Goal: Task Accomplishment & Management: Manage account settings

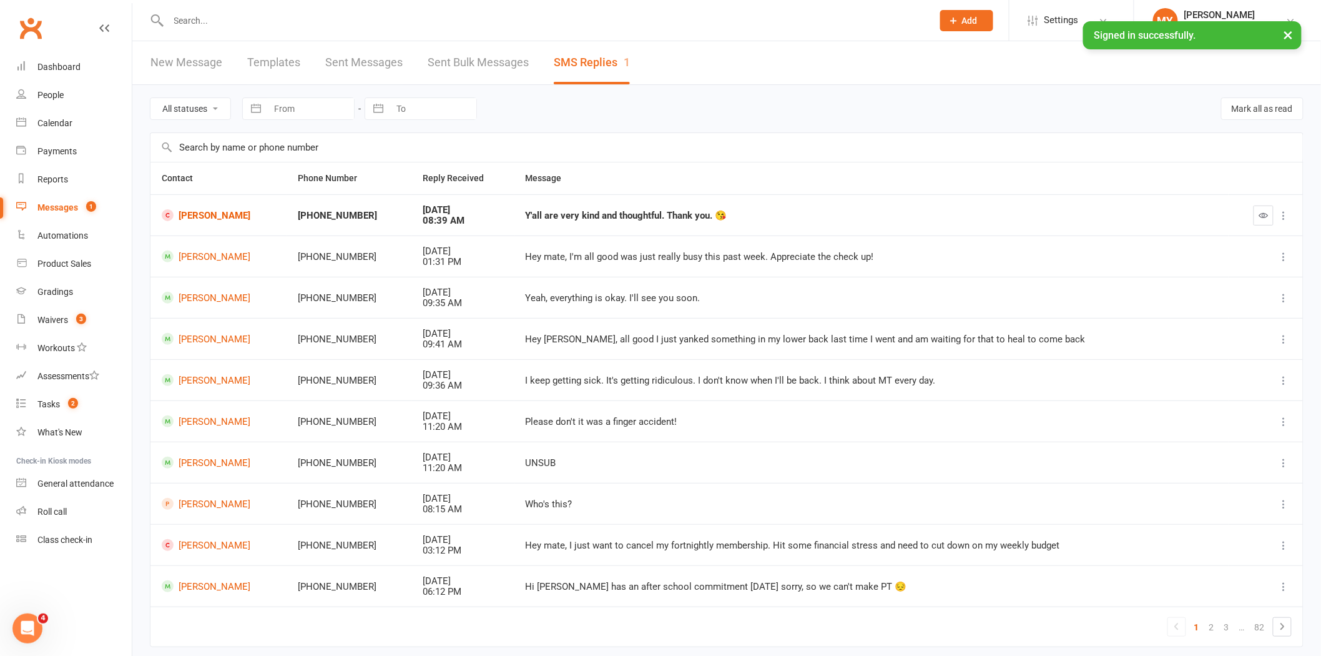
drag, startPoint x: 1251, startPoint y: 210, endPoint x: 1263, endPoint y: 215, distance: 12.9
click at [1252, 210] on div at bounding box center [1266, 215] width 52 height 20
click at [1264, 215] on icon "button" at bounding box center [1263, 214] width 9 height 9
click at [1258, 210] on button "button" at bounding box center [1264, 215] width 20 height 20
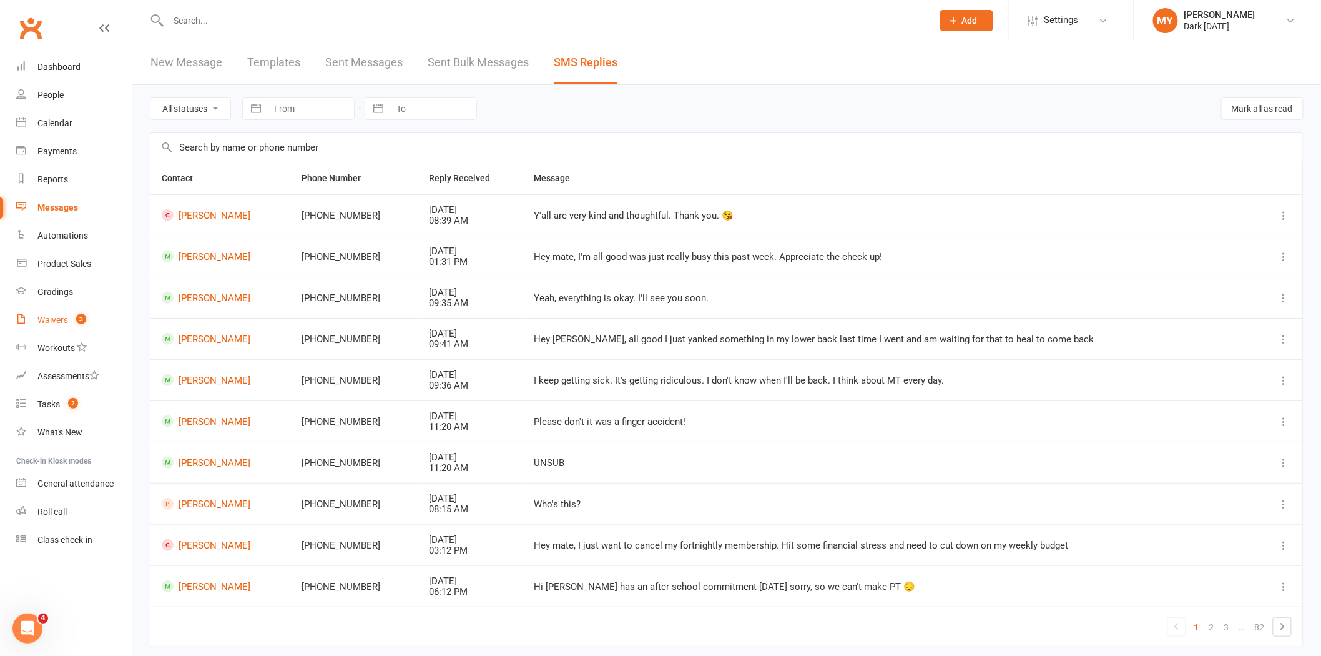
click at [85, 316] on span "3" at bounding box center [81, 318] width 10 height 11
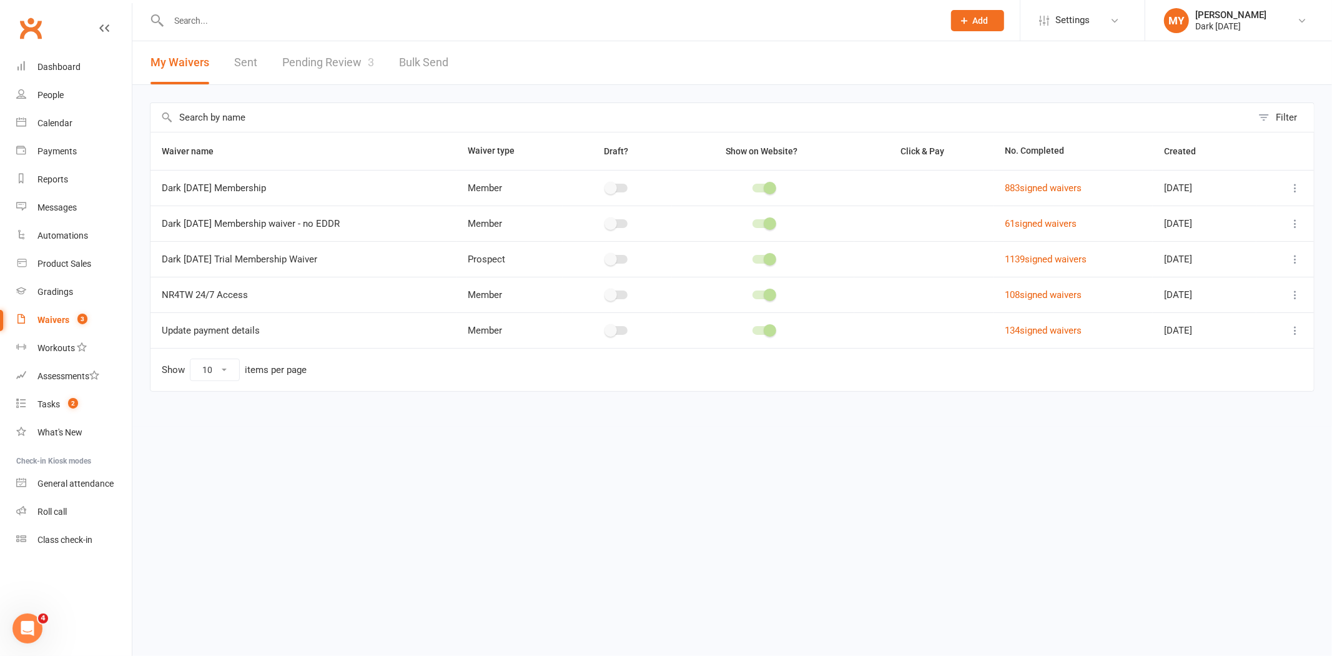
click at [315, 59] on link "Pending Review 3" at bounding box center [328, 62] width 92 height 43
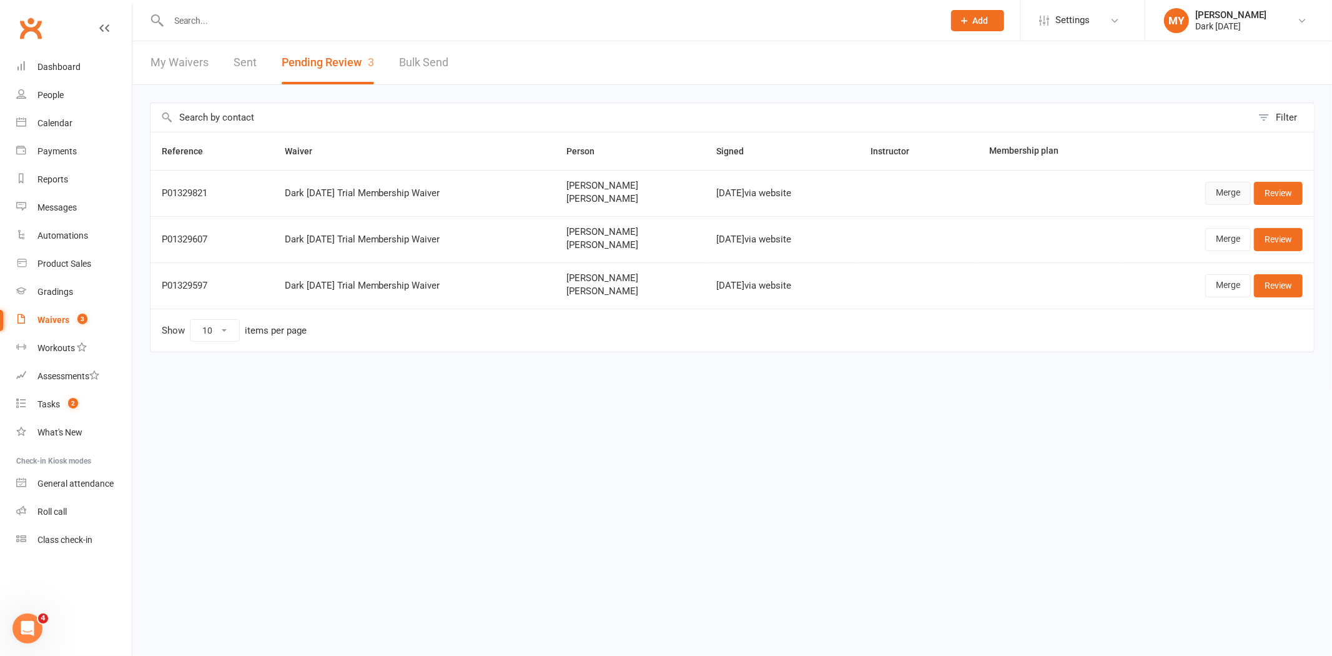
click at [1236, 189] on link "Merge" at bounding box center [1228, 193] width 46 height 22
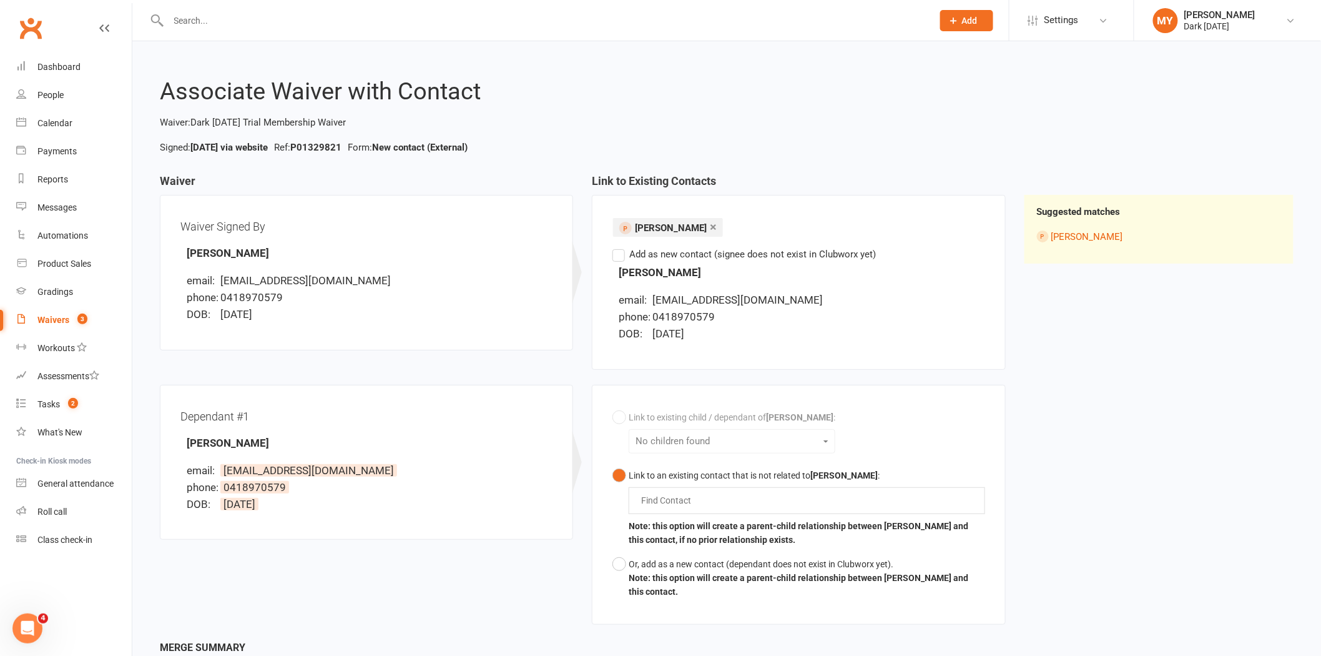
click at [809, 257] on label "Add as new contact (signee does not exist in Clubworx yet)" at bounding box center [744, 254] width 263 height 15
click at [621, 247] on input "Add as new contact (signee does not exist in Clubworx yet)" at bounding box center [617, 247] width 8 height 0
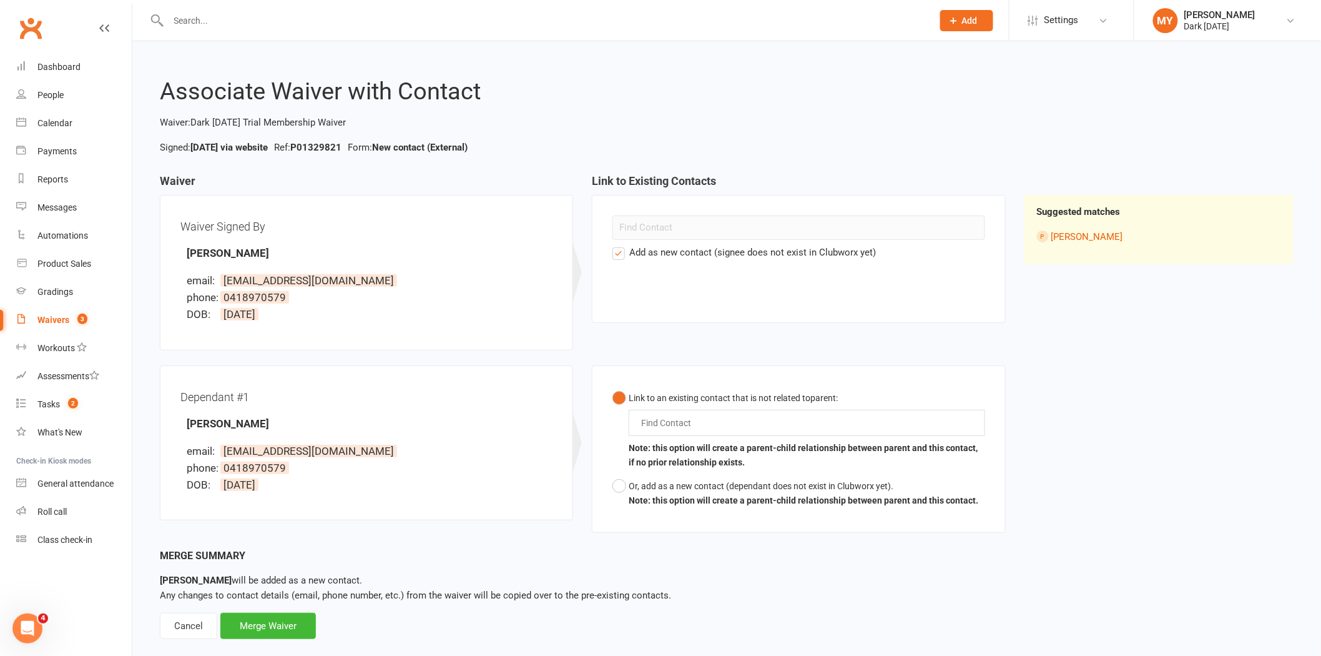
click at [715, 255] on label "Add as new contact (signee does not exist in Clubworx yet)" at bounding box center [744, 252] width 263 height 15
click at [621, 245] on input "Add as new contact (signee does not exist in Clubworx yet)" at bounding box center [617, 245] width 8 height 0
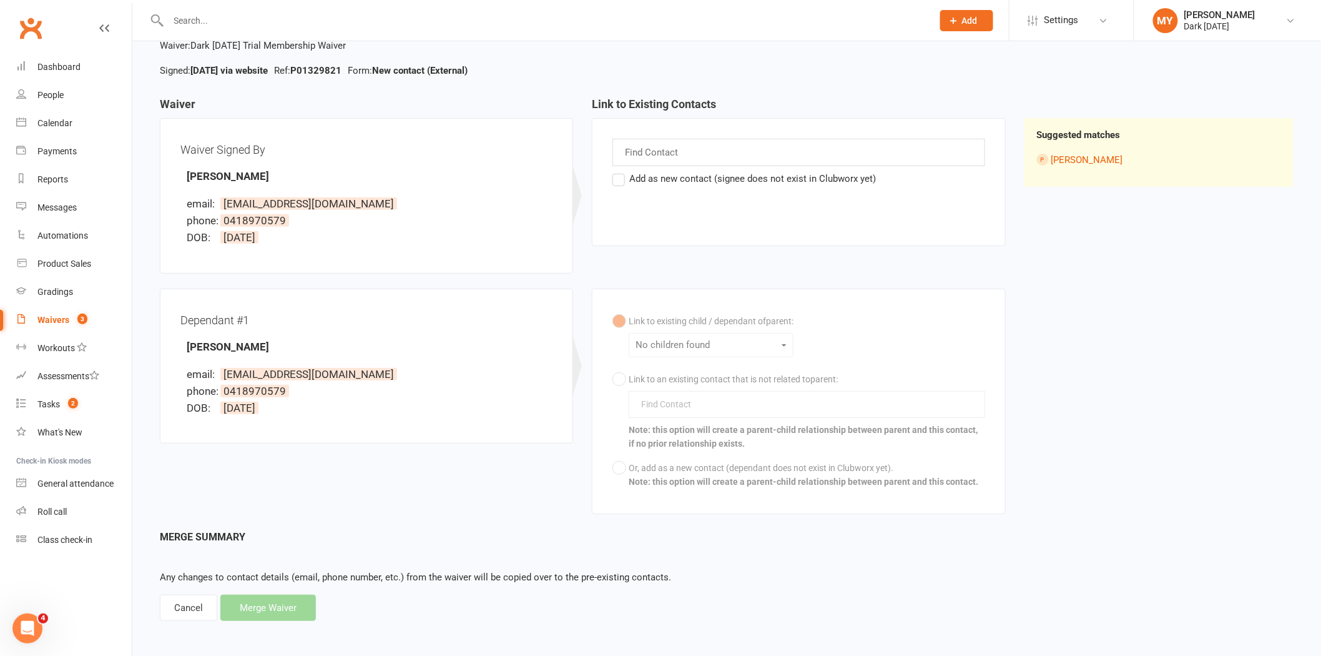
scroll to position [79, 0]
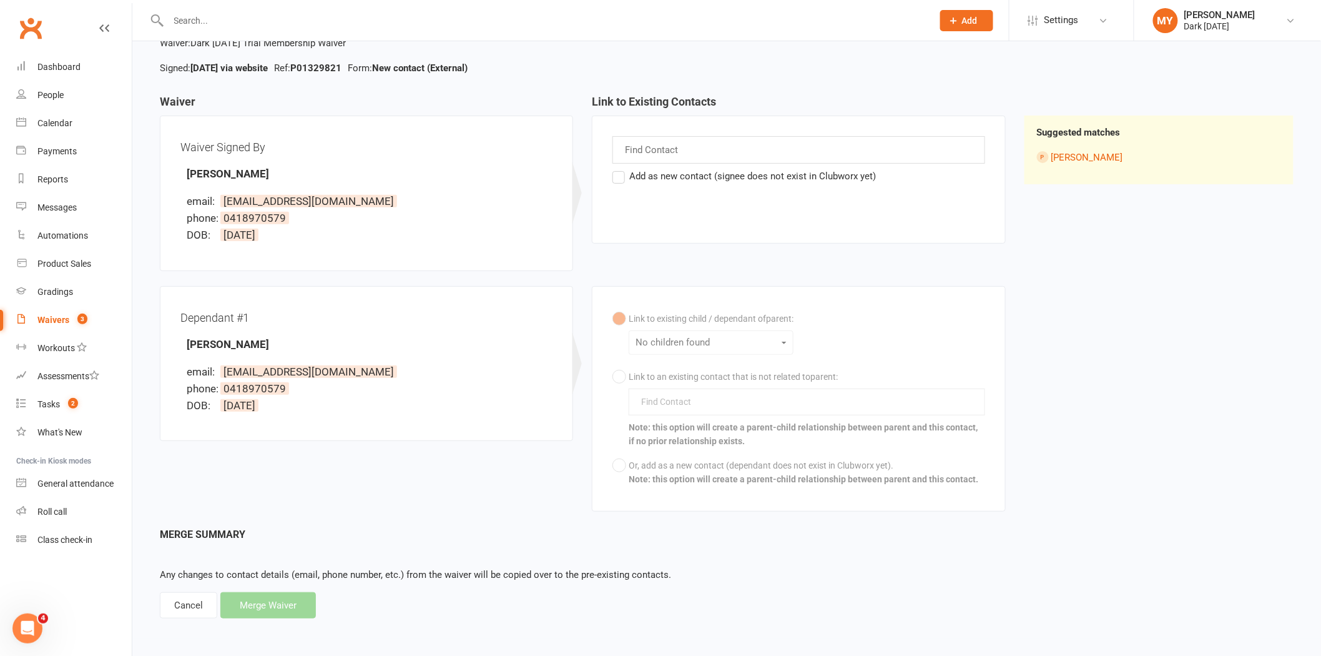
click at [152, 607] on main "Waiver Waiver Signed By Lara Riveros email: larazasiadczyk@hotmail.com phone: 0…" at bounding box center [727, 357] width 1154 height 523
click at [169, 608] on div "Cancel" at bounding box center [188, 605] width 57 height 26
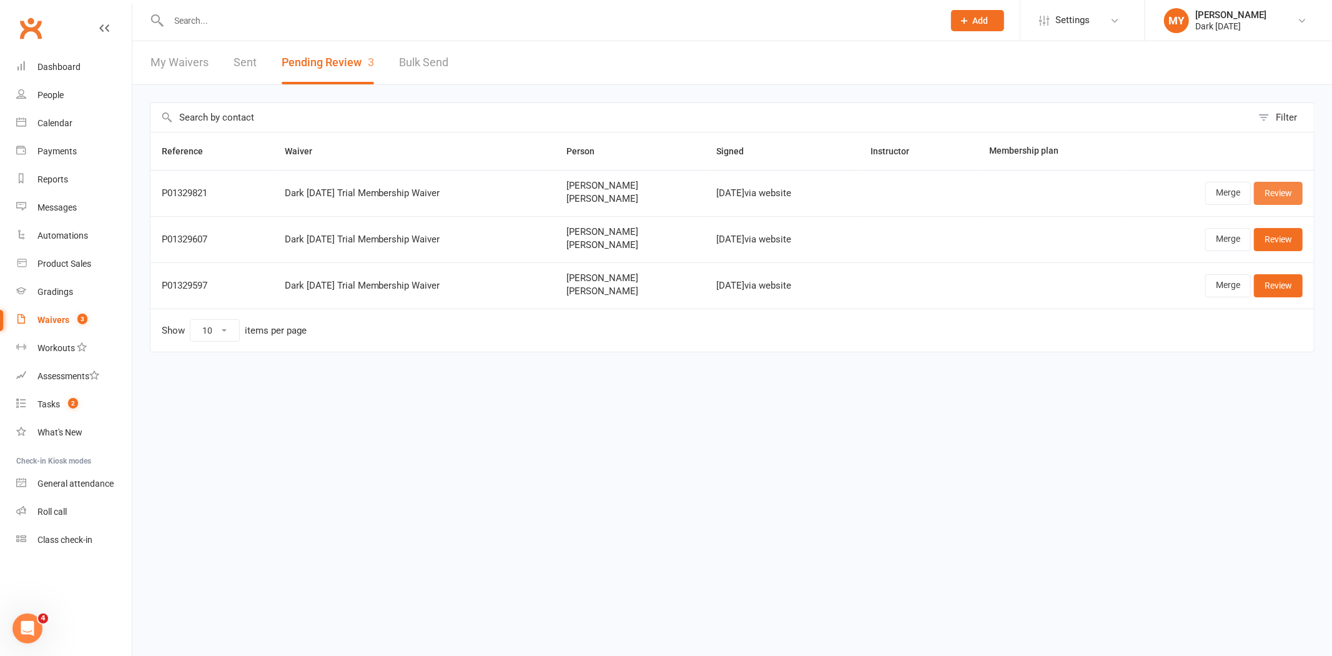
click at [1291, 195] on link "Review" at bounding box center [1278, 193] width 49 height 22
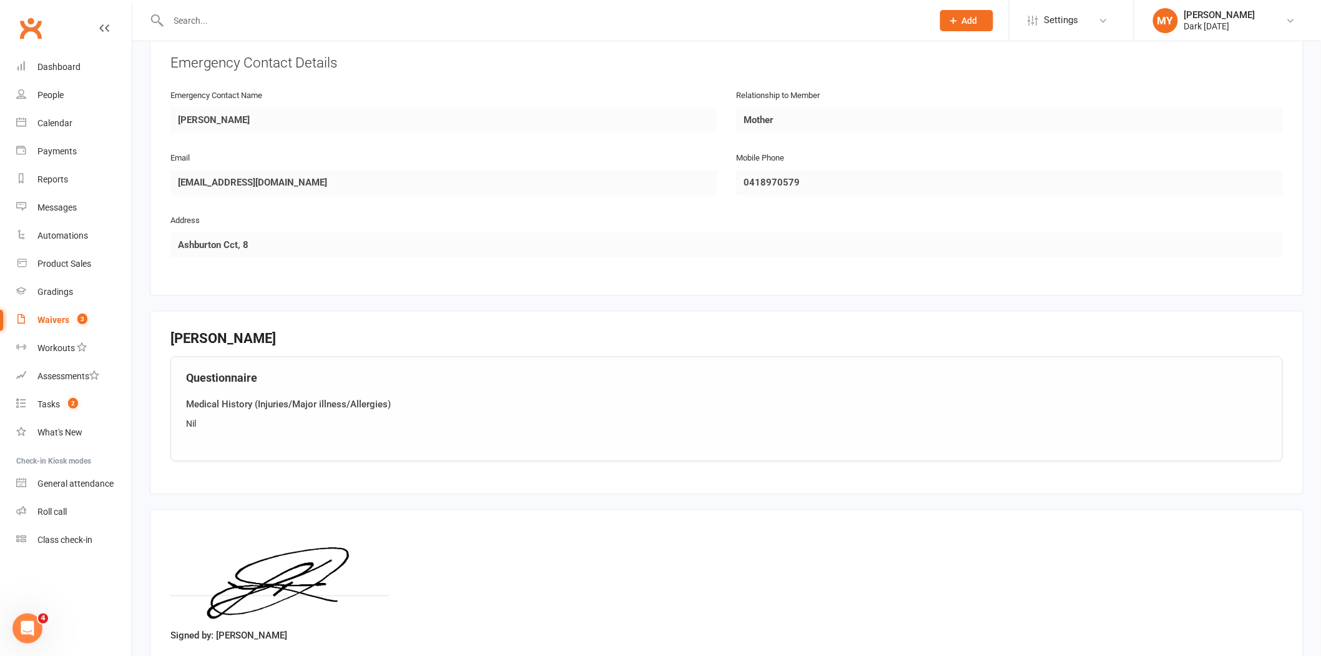
scroll to position [1230, 0]
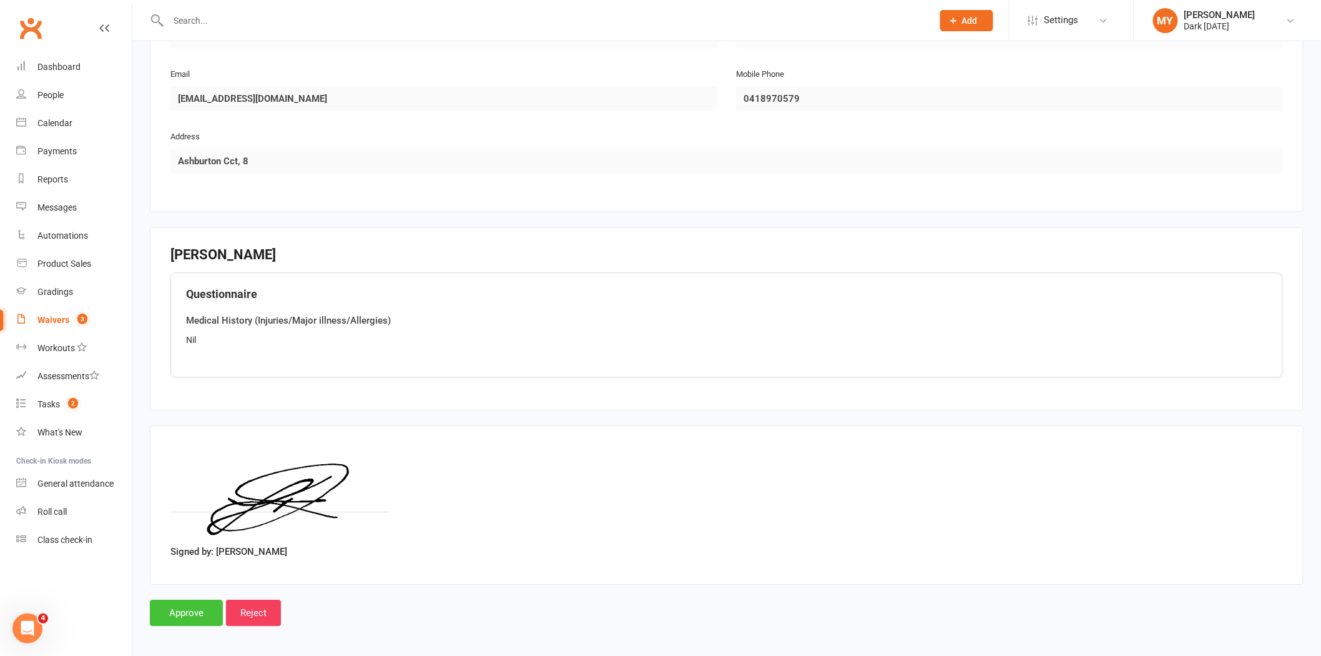
click at [188, 609] on input "Approve" at bounding box center [186, 612] width 73 height 26
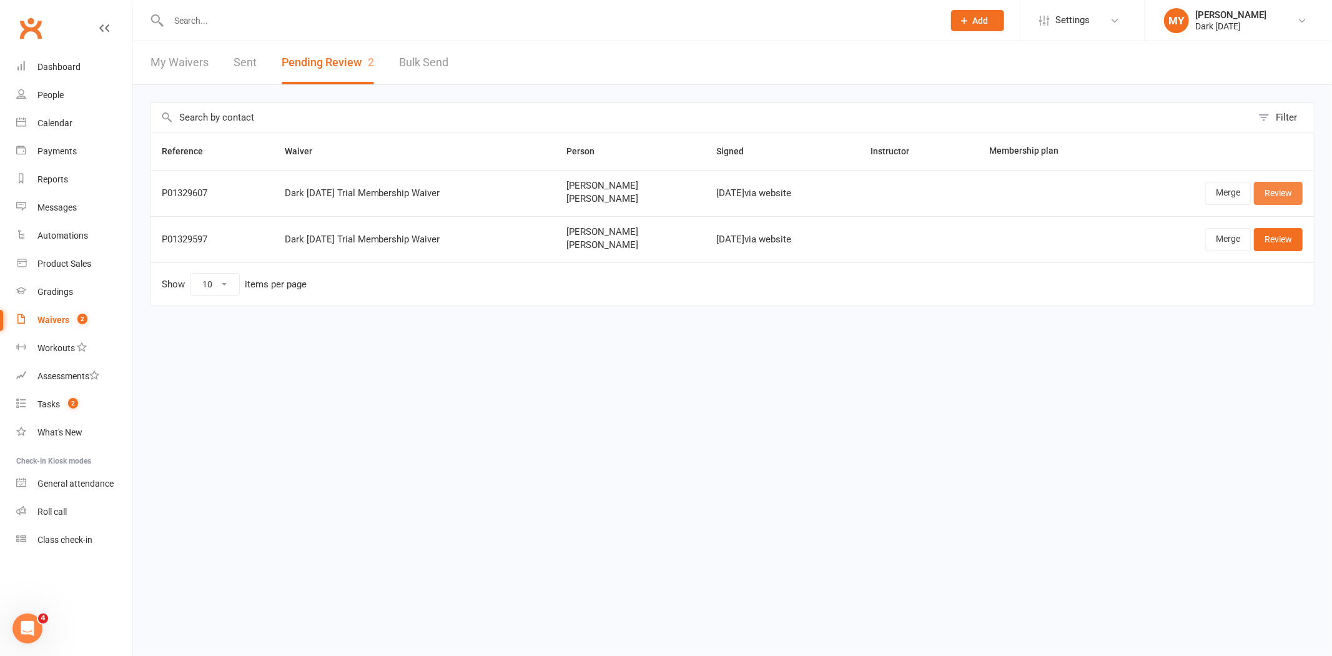
click at [1264, 194] on link "Review" at bounding box center [1278, 193] width 49 height 22
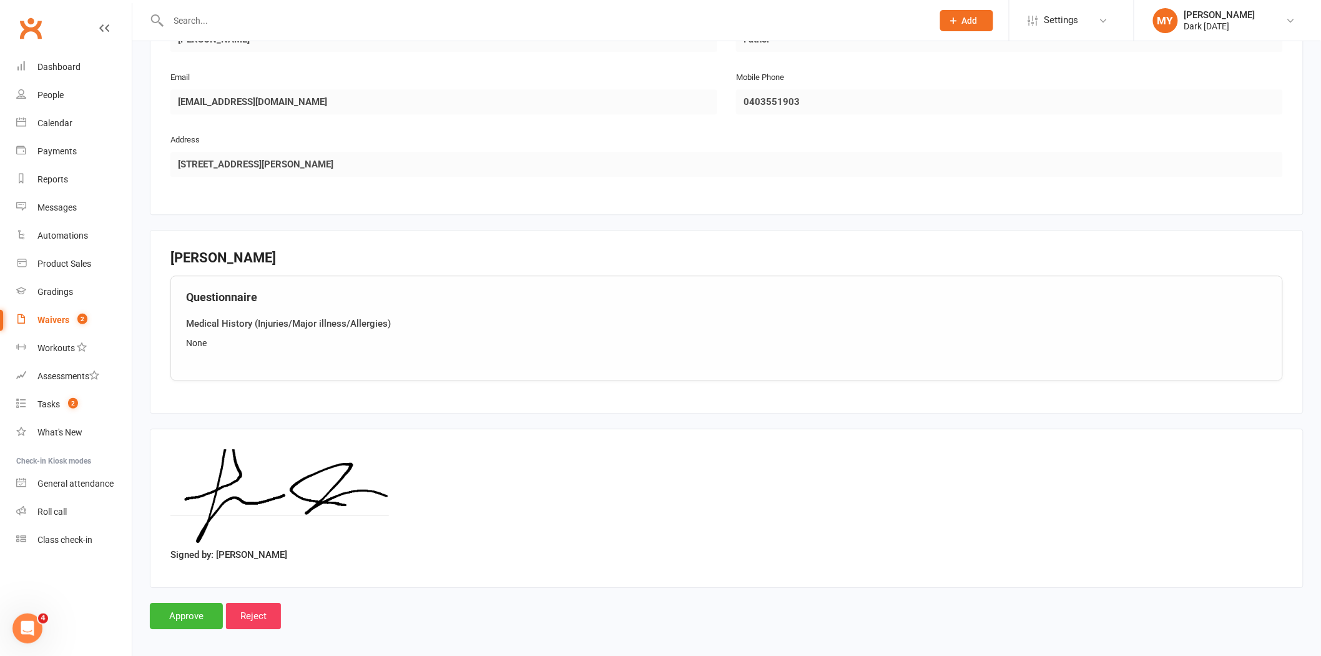
scroll to position [1230, 0]
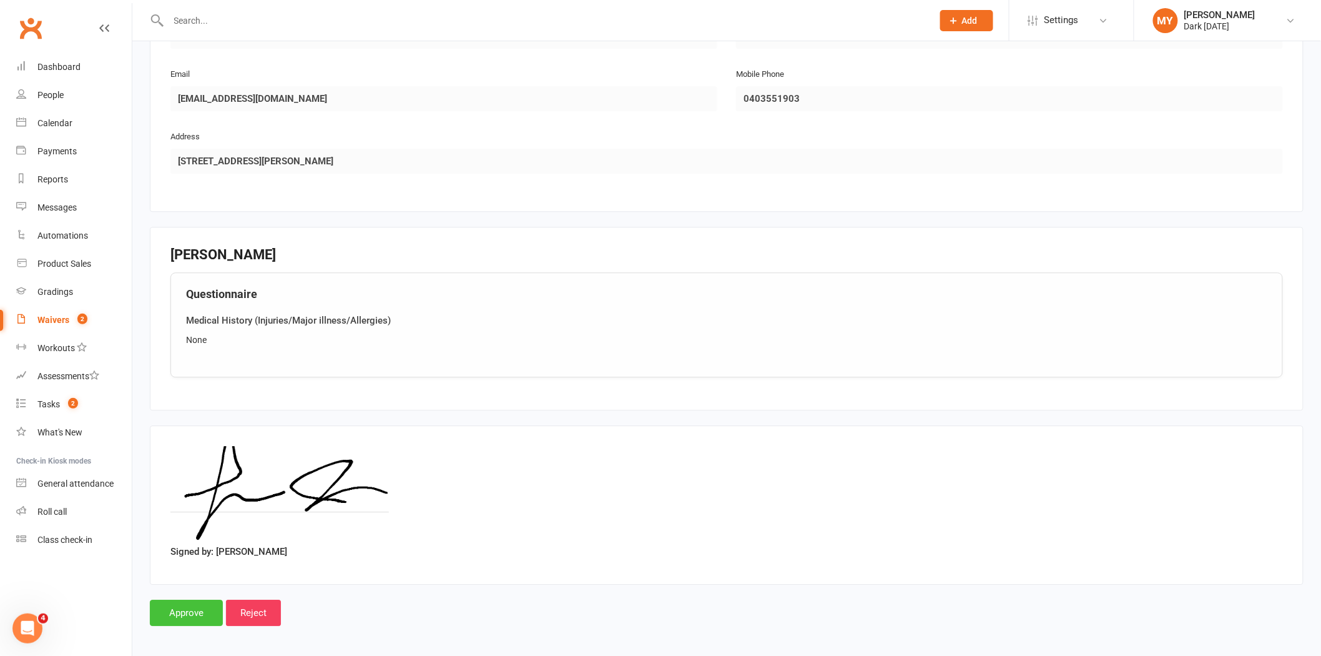
click at [179, 604] on input "Approve" at bounding box center [186, 612] width 73 height 26
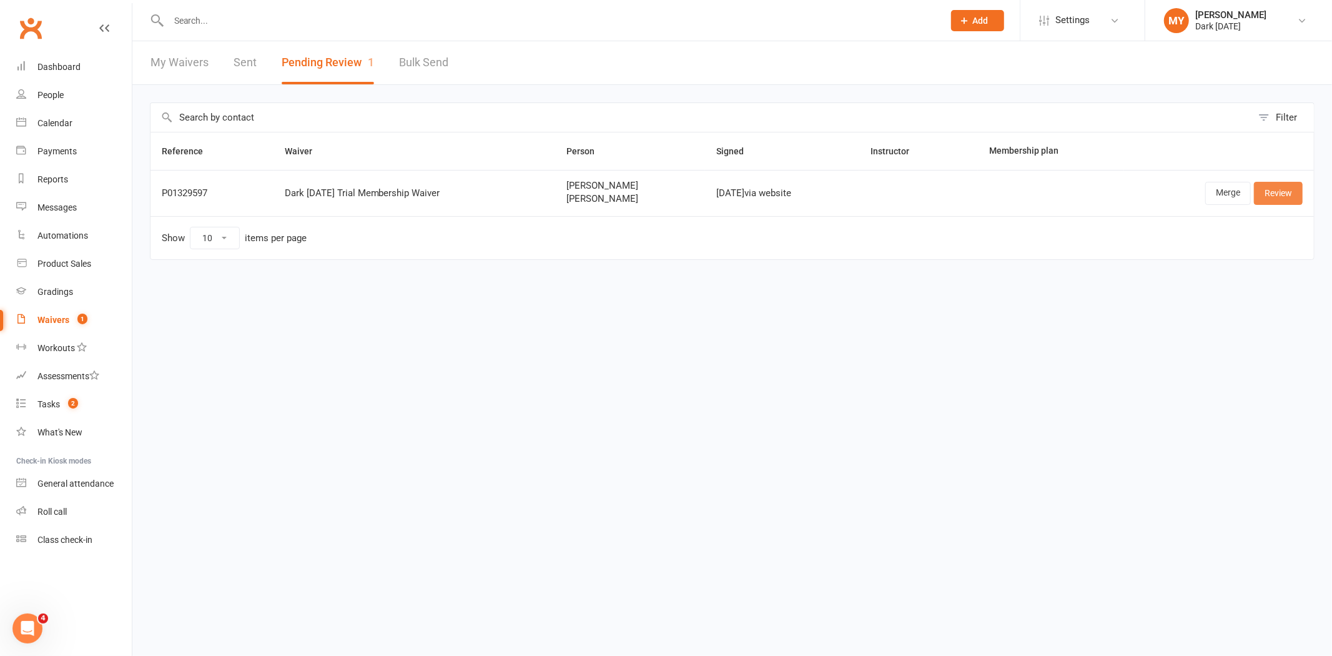
click at [1266, 195] on link "Review" at bounding box center [1278, 193] width 49 height 22
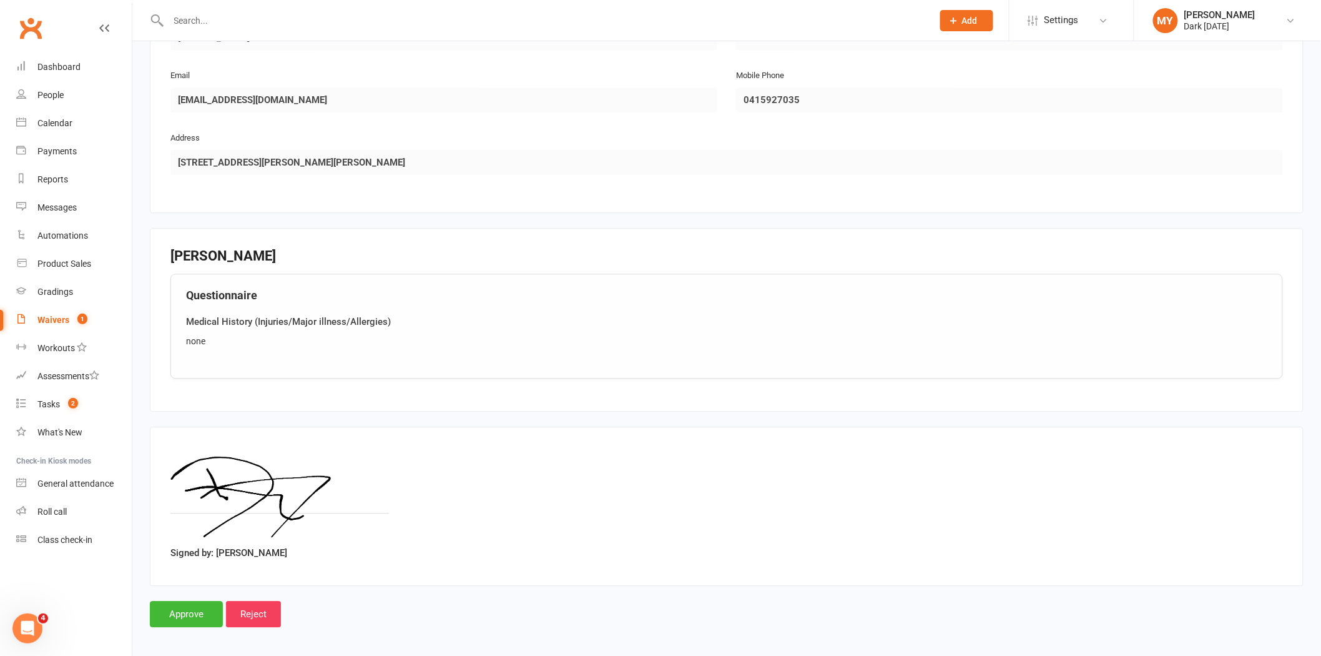
scroll to position [1140, 0]
click at [214, 603] on input "Approve" at bounding box center [186, 612] width 73 height 26
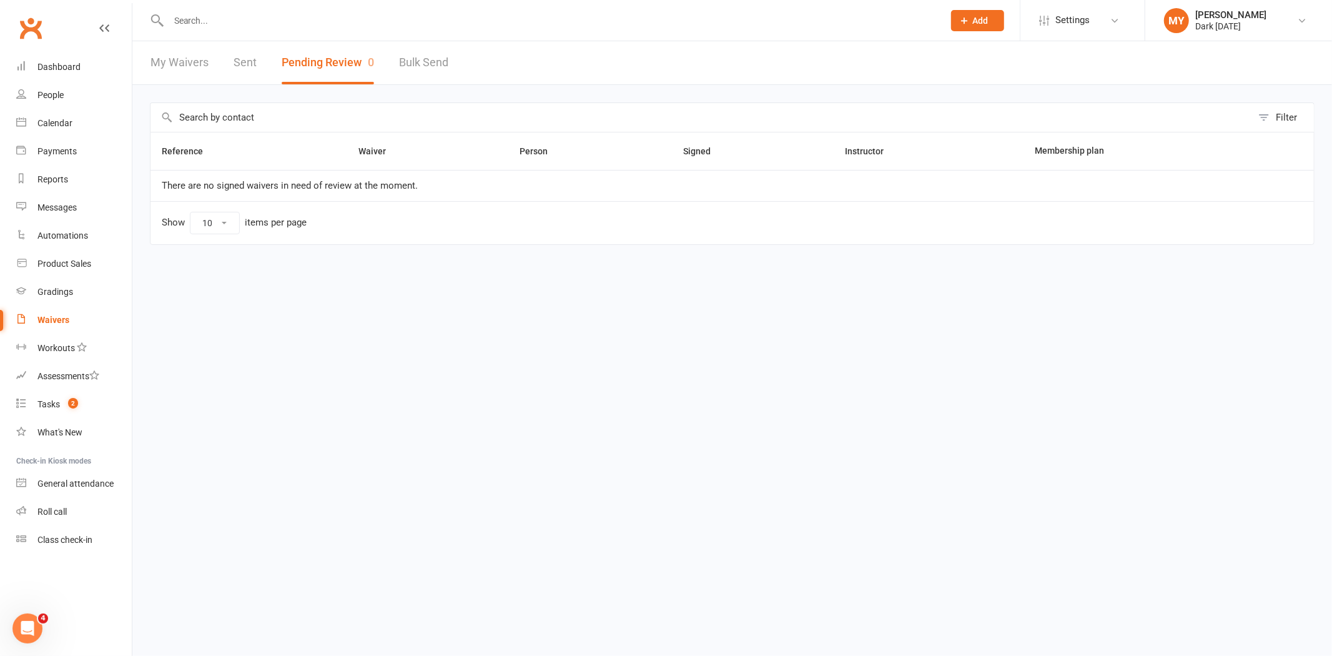
click at [430, 24] on input "text" at bounding box center [550, 20] width 770 height 17
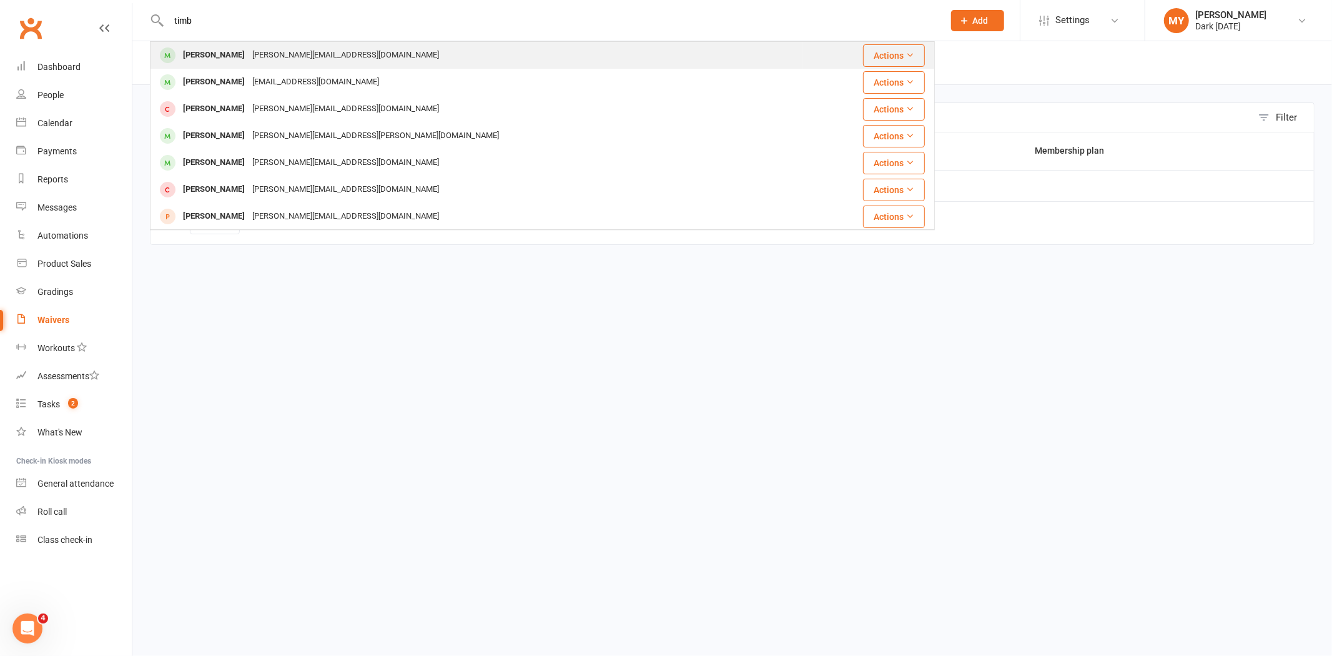
type input "timb"
click at [388, 50] on div "Timb Hoswell dr.hoswell@gmail.com" at bounding box center [476, 55] width 651 height 26
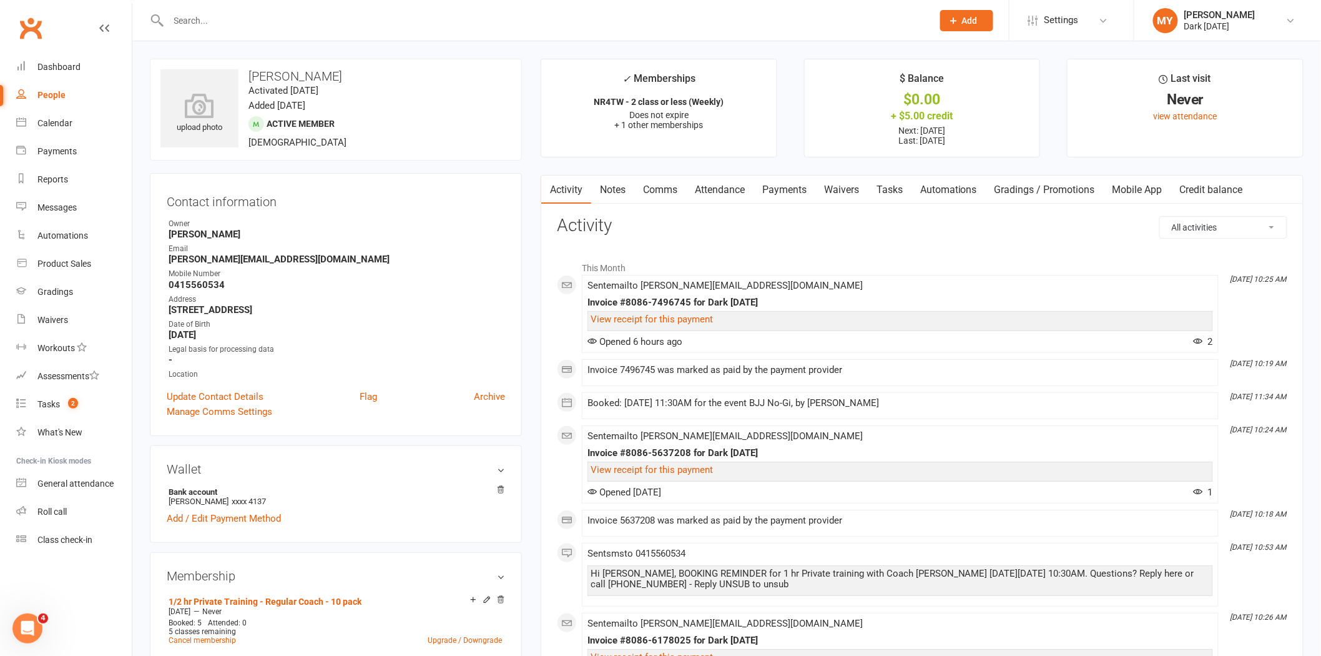
click at [800, 185] on link "Payments" at bounding box center [785, 189] width 62 height 29
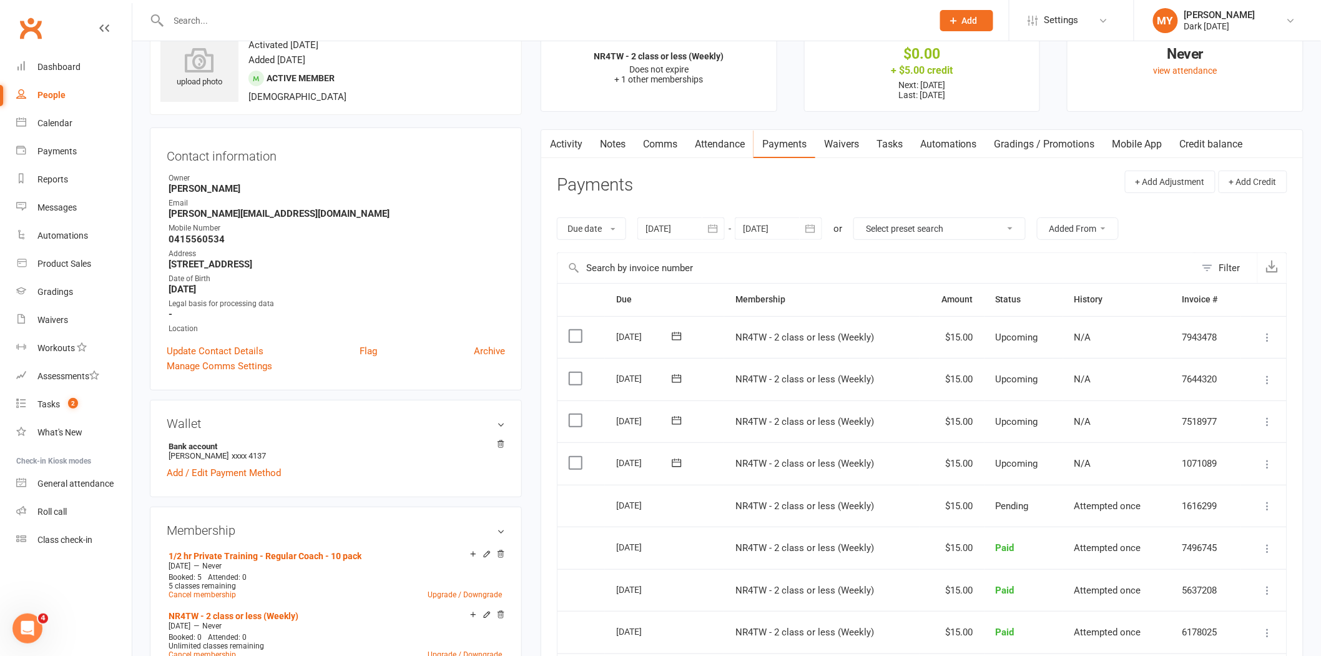
scroll to position [69, 0]
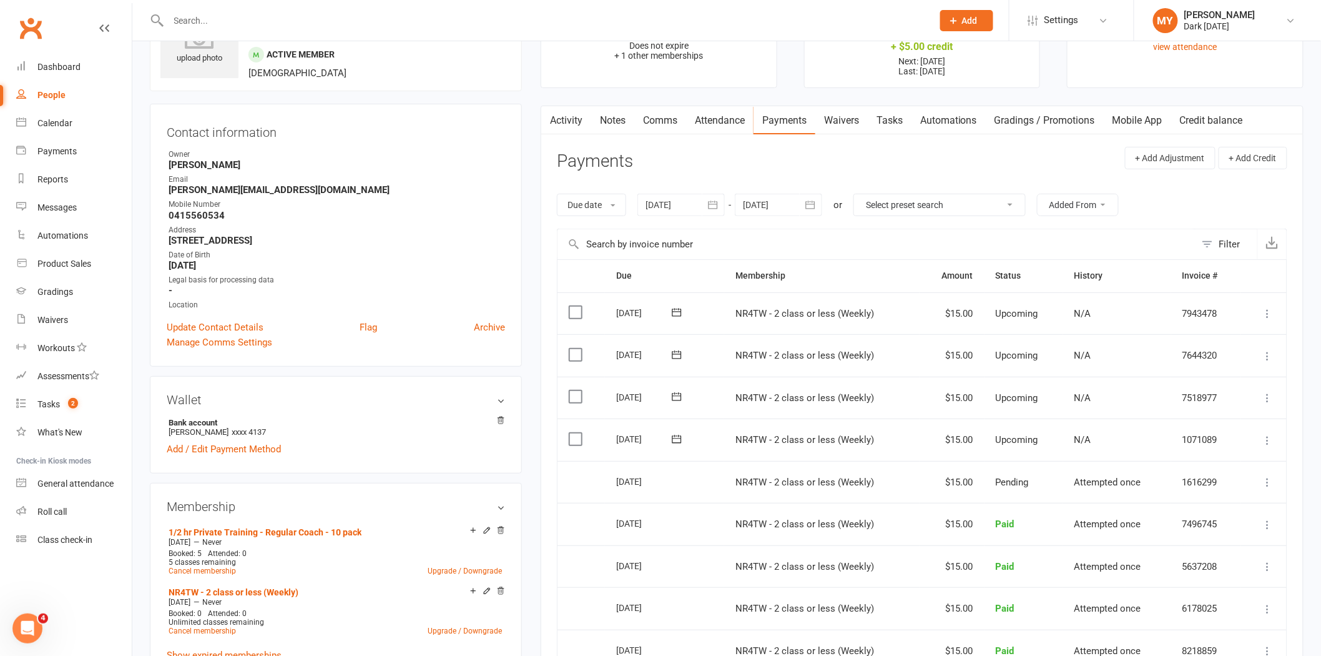
click at [717, 208] on icon "button" at bounding box center [713, 205] width 12 height 12
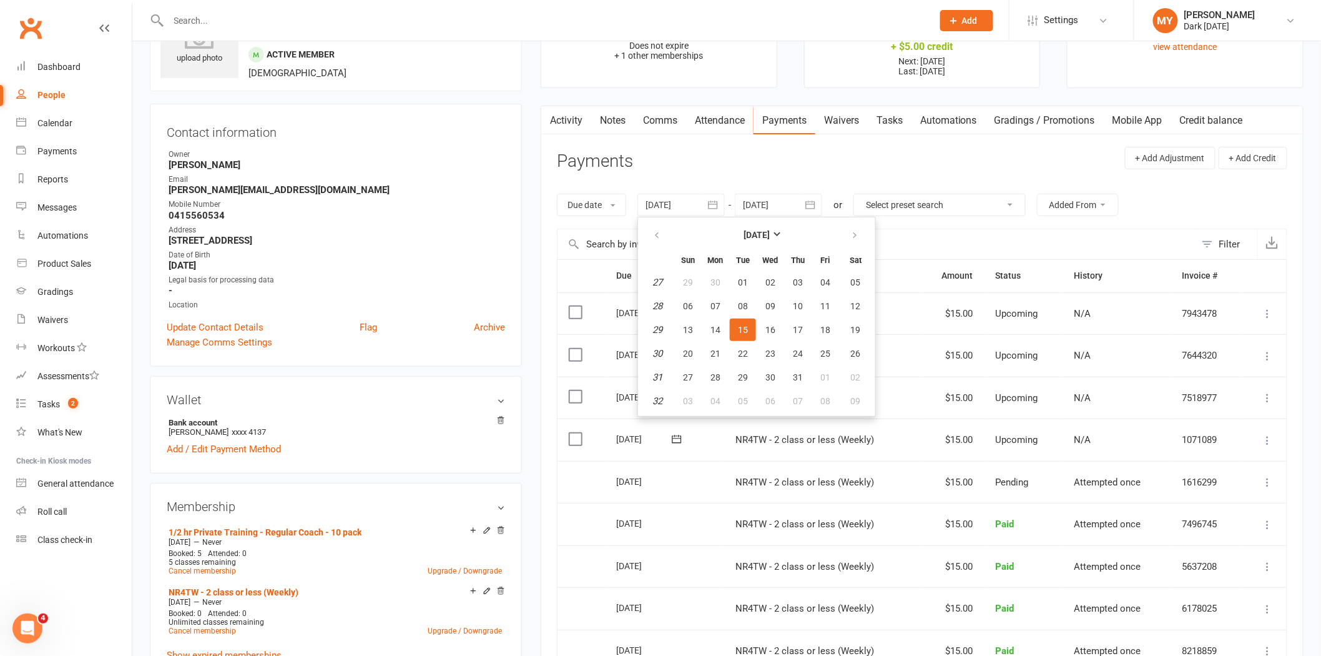
click at [348, 101] on contact-information "upload photo Timb Hoswell Activated 4 April, 2025 Added 16 September, 2024 Acti…" at bounding box center [336, 177] width 372 height 377
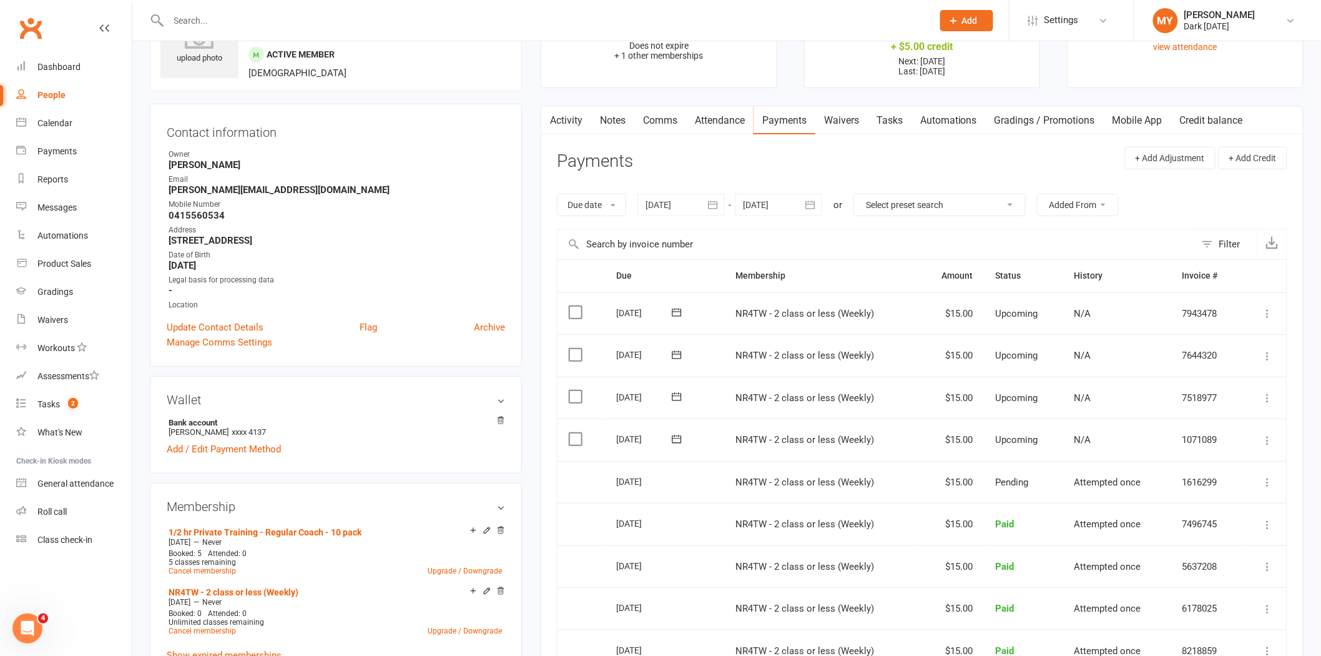
scroll to position [0, 0]
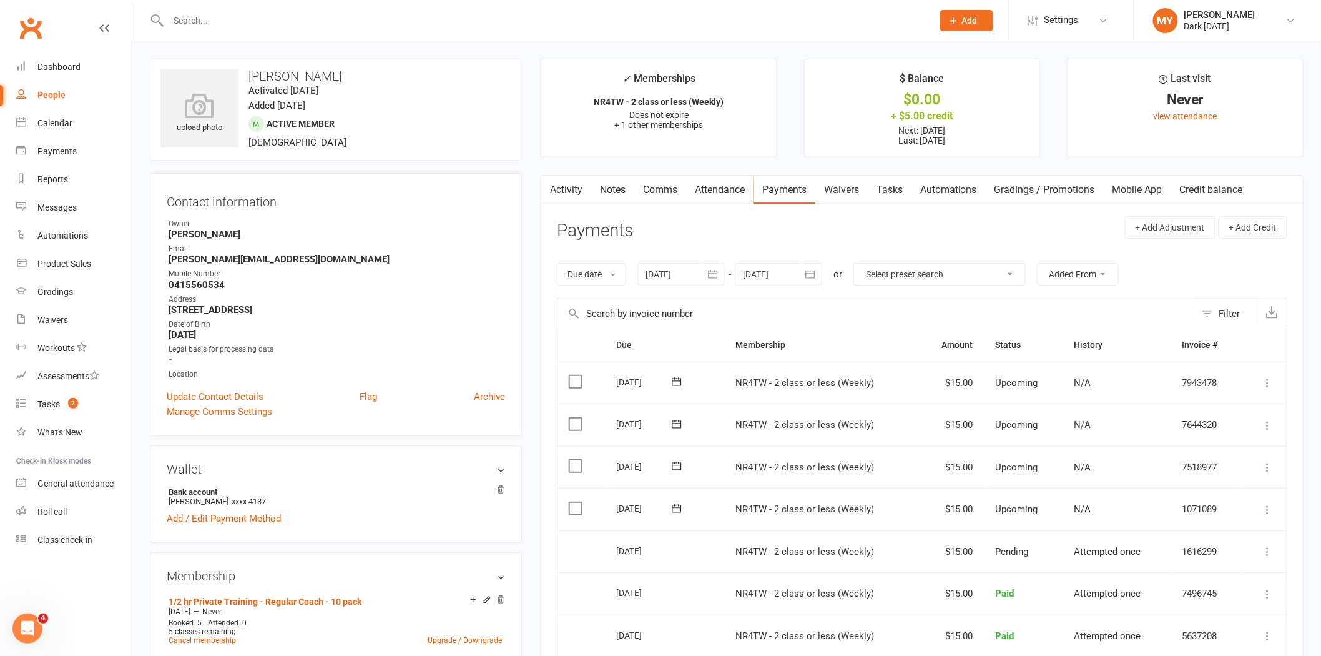
click at [204, 29] on div at bounding box center [537, 20] width 774 height 41
click at [207, 12] on input "text" at bounding box center [544, 20] width 759 height 17
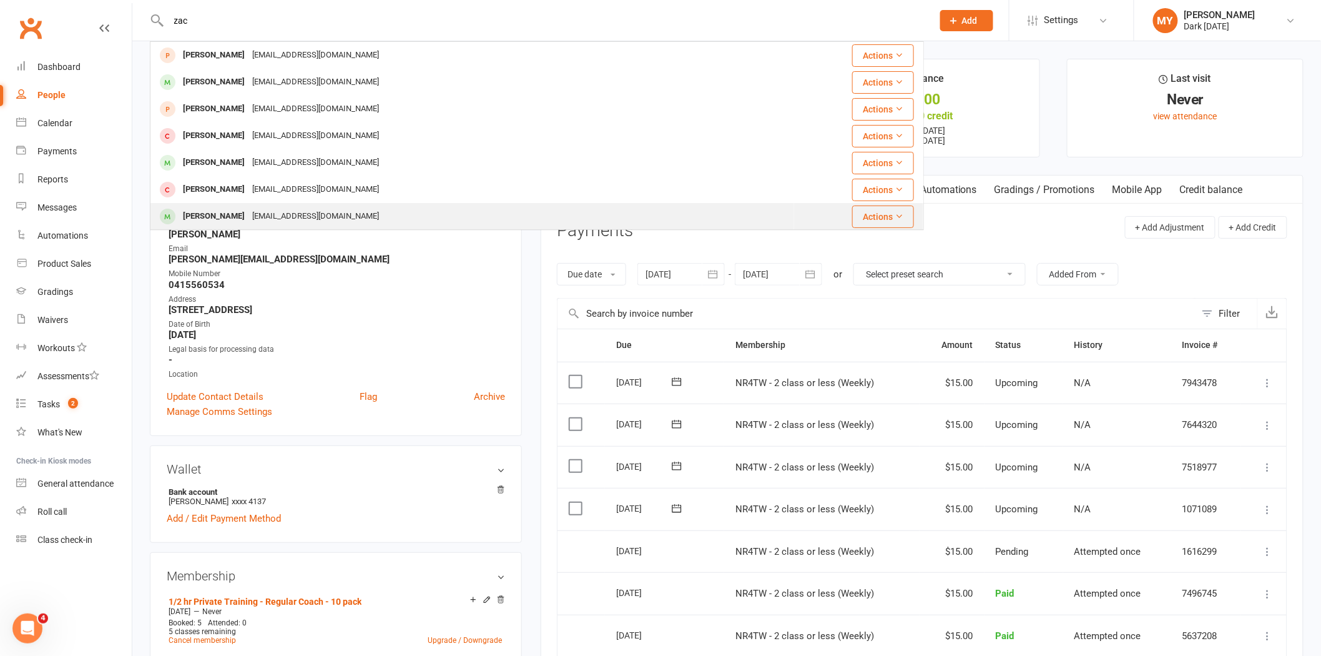
type input "zac"
click at [291, 214] on div "nathjen612@gmail.com" at bounding box center [316, 216] width 134 height 18
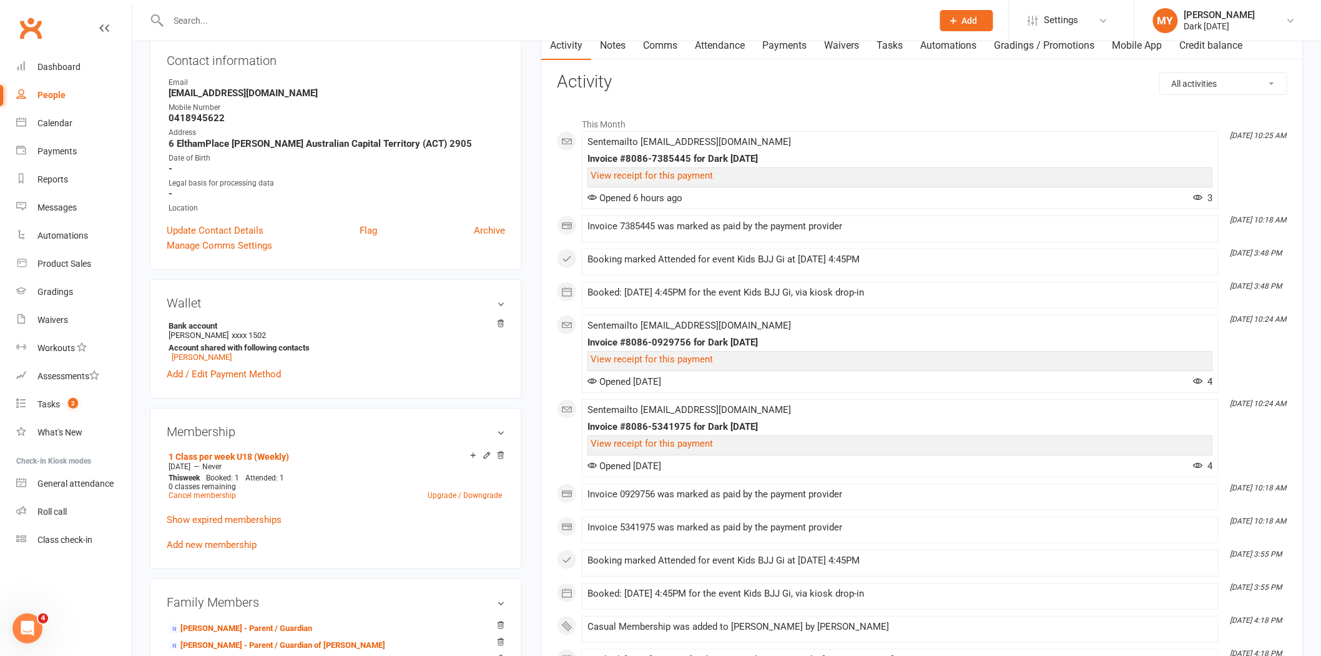
scroll to position [277, 0]
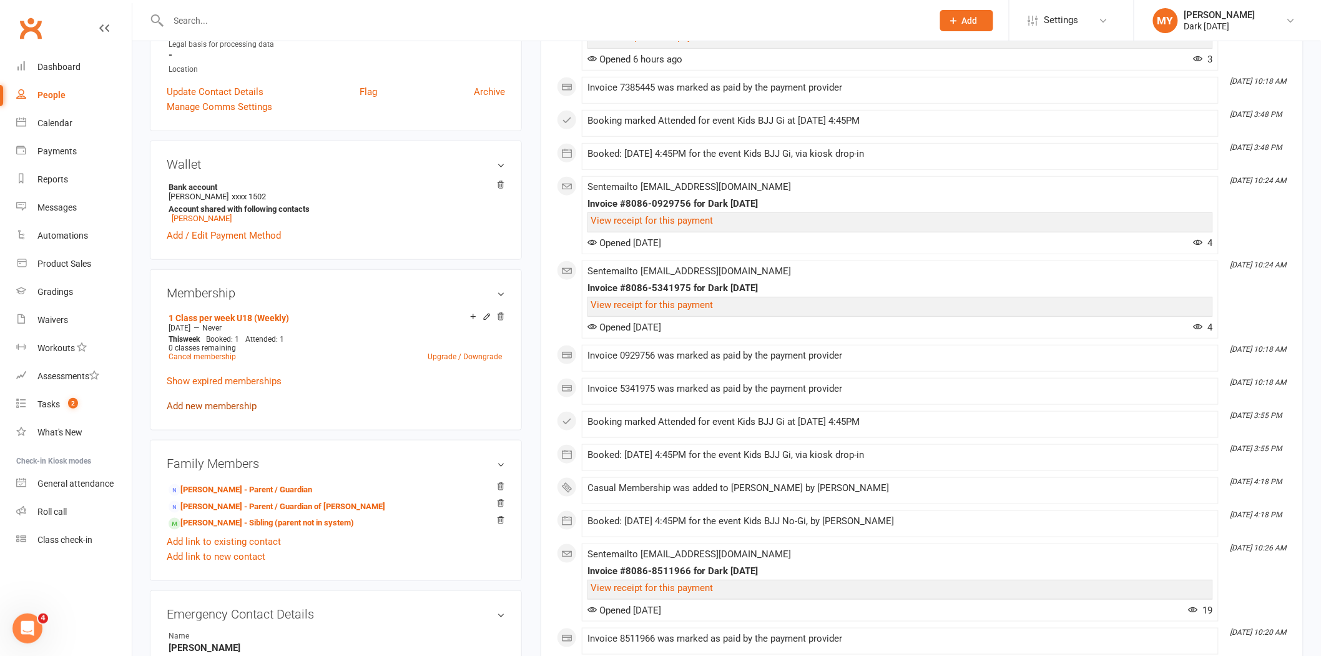
click at [250, 401] on link "Add new membership" at bounding box center [212, 405] width 90 height 11
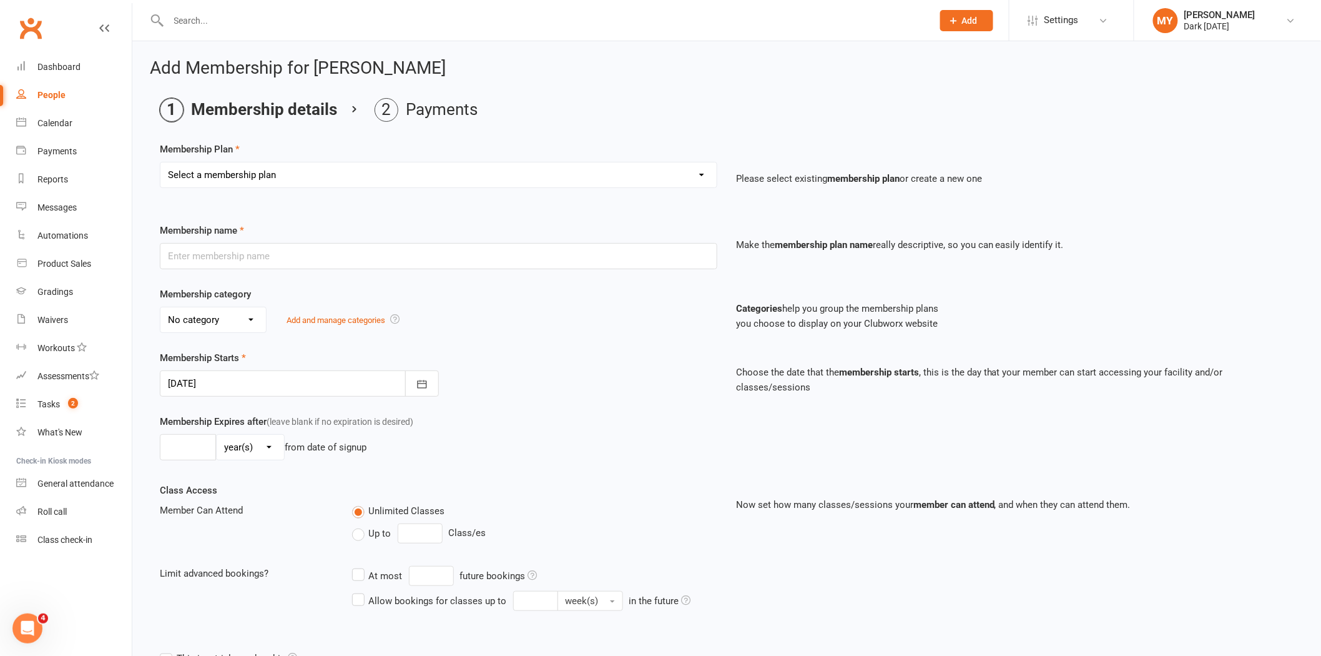
click at [258, 166] on select "Select a membership plan Create new Membership Plan Redzone Knife Defence Works…" at bounding box center [438, 174] width 556 height 25
select select "2"
click at [160, 162] on select "Select a membership plan Create new Membership Plan Redzone Knife Defence Works…" at bounding box center [438, 174] width 556 height 25
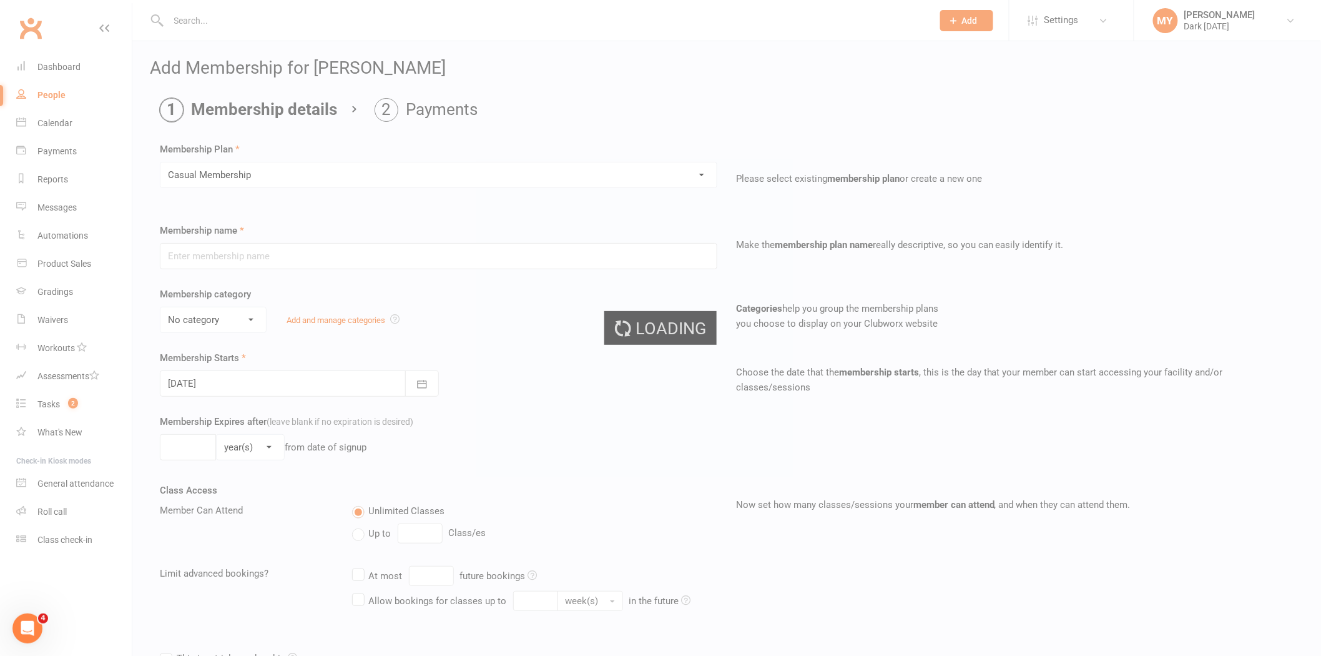
type input "Casual Membership"
select select "2"
type input "1"
select select "0"
type input "1"
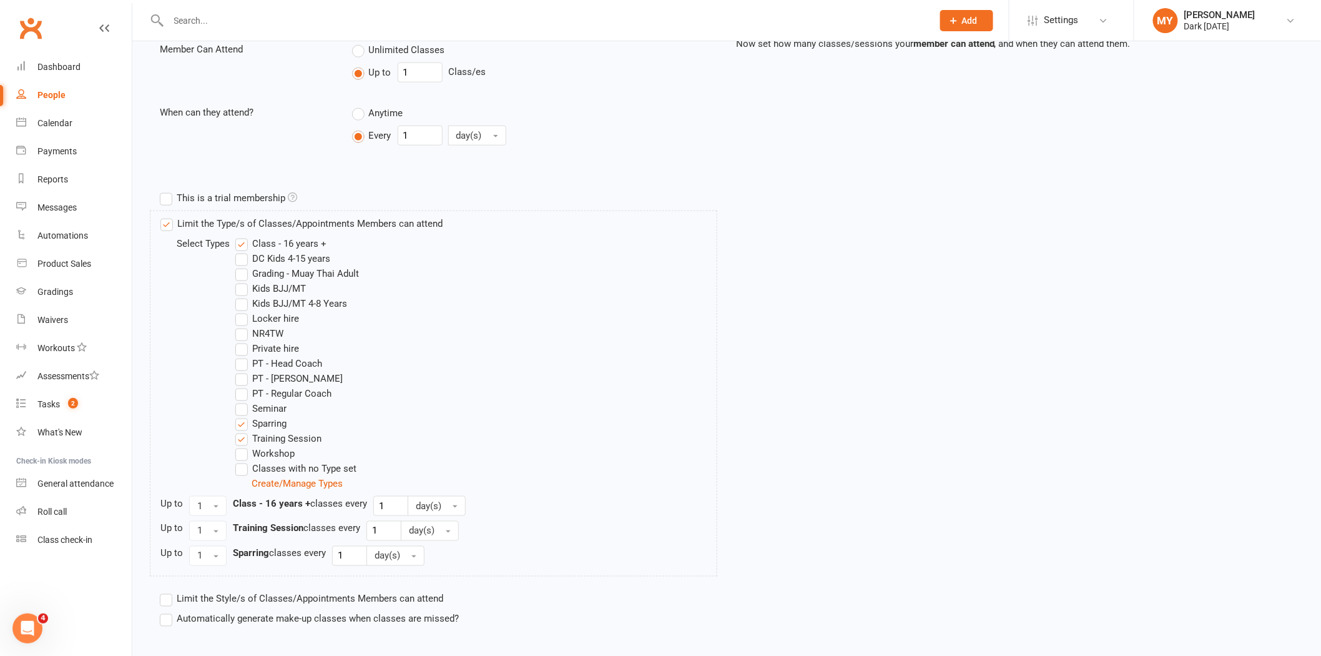
scroll to position [485, 0]
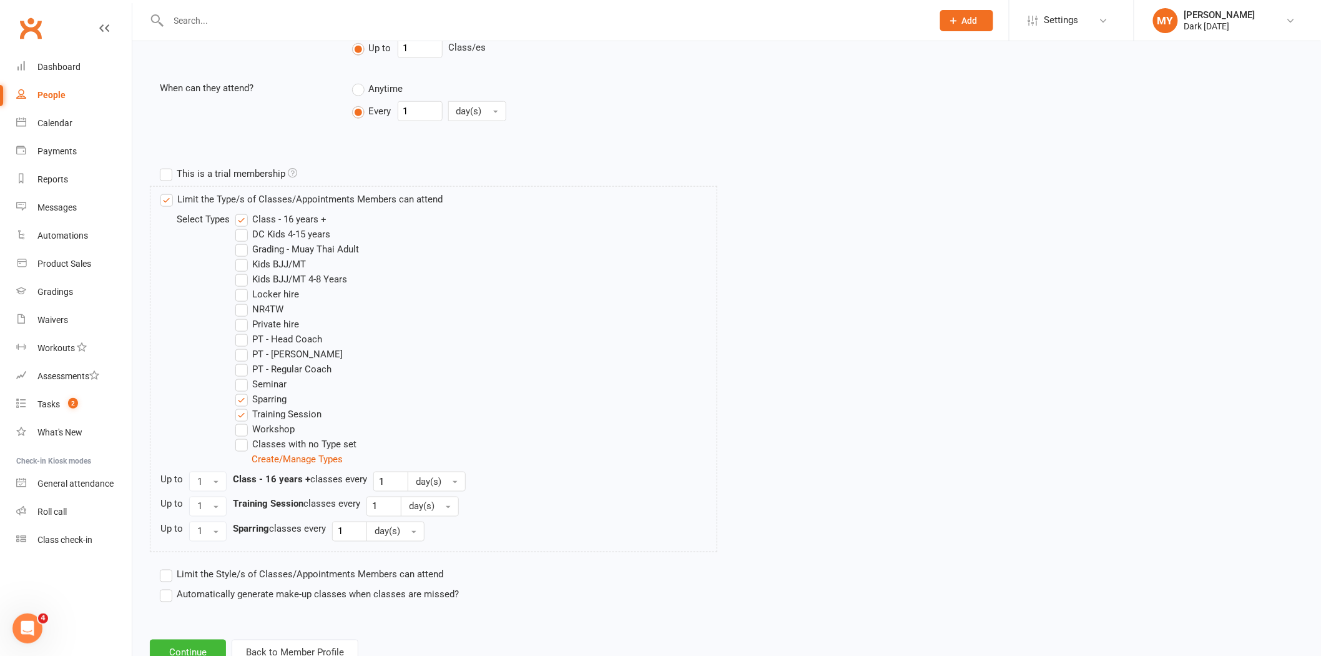
click at [296, 232] on label "DC Kids 4-15 years" at bounding box center [282, 234] width 95 height 15
click at [244, 227] on input "DC Kids 4-15 years" at bounding box center [239, 227] width 8 height 0
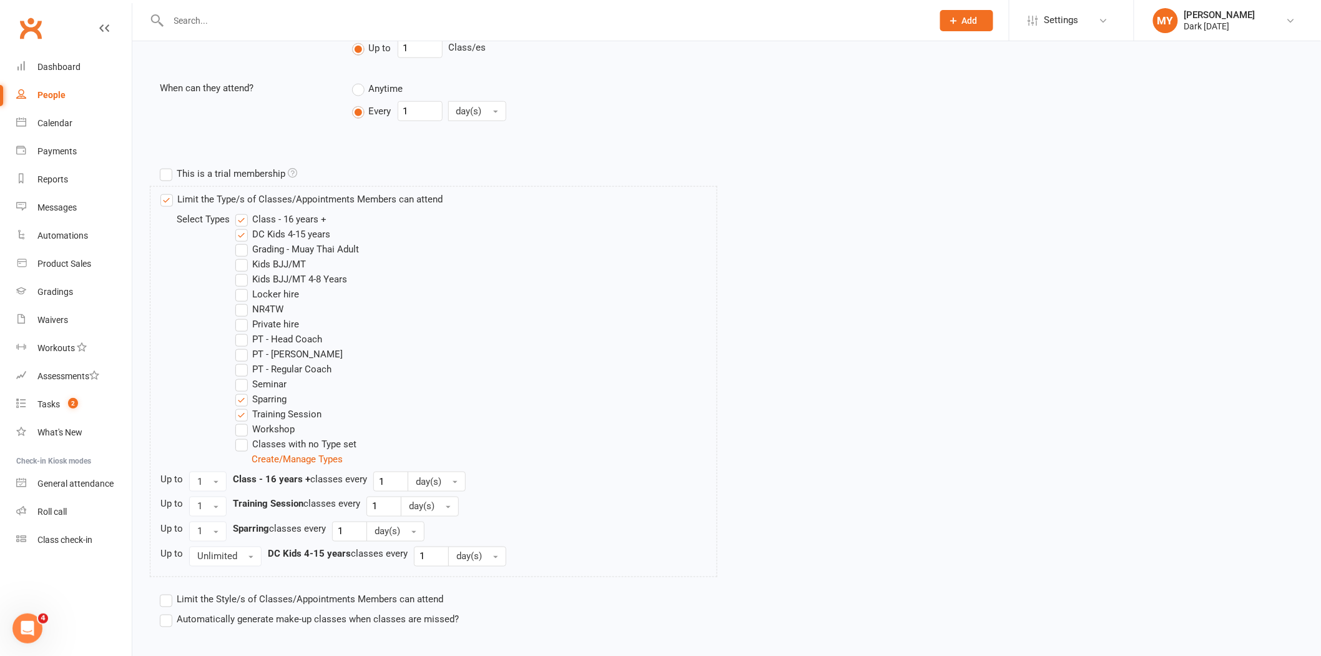
click at [294, 260] on label "Kids BJJ/MT" at bounding box center [270, 264] width 71 height 15
click at [244, 257] on input "Kids BJJ/MT" at bounding box center [239, 257] width 8 height 0
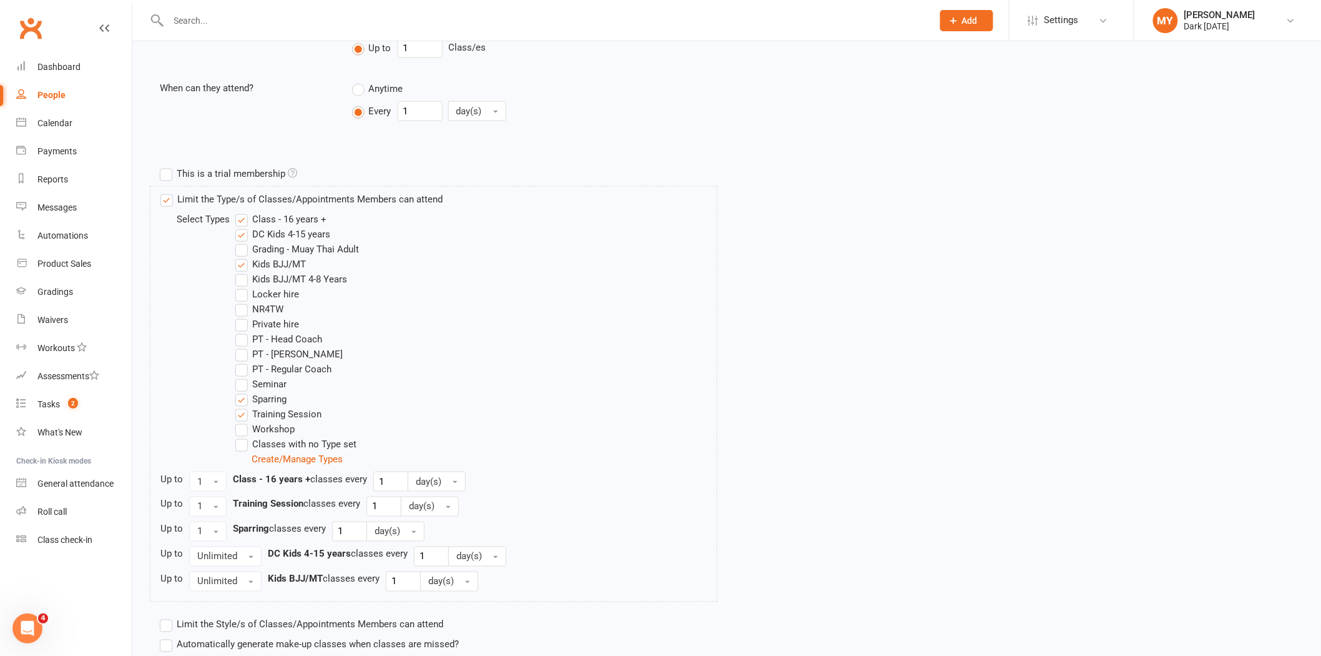
click at [286, 227] on label "DC Kids 4-15 years" at bounding box center [282, 234] width 95 height 15
click at [244, 227] on input "DC Kids 4-15 years" at bounding box center [239, 227] width 8 height 0
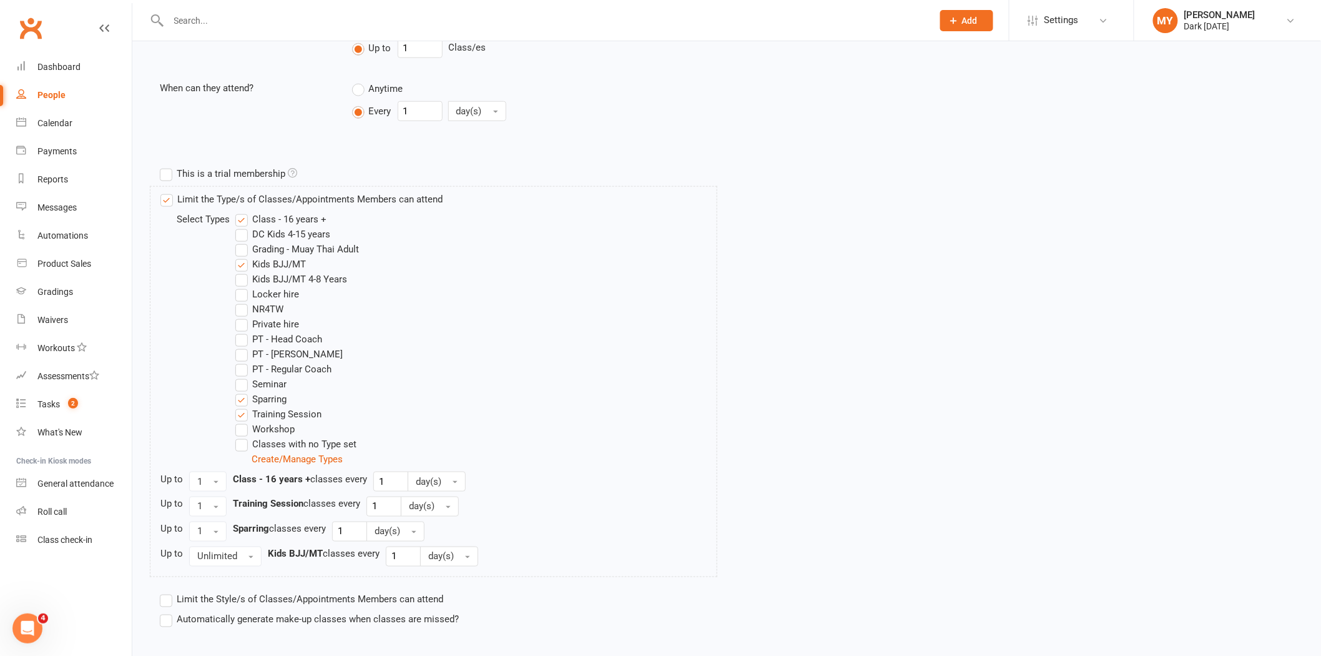
click at [288, 208] on div "Limit the Type/s of Classes/Appointments Members can attend Select Types Class …" at bounding box center [434, 381] width 568 height 391
click at [288, 215] on label "Class - 16 years +" at bounding box center [280, 219] width 91 height 15
click at [244, 212] on input "Class - 16 years +" at bounding box center [239, 212] width 8 height 0
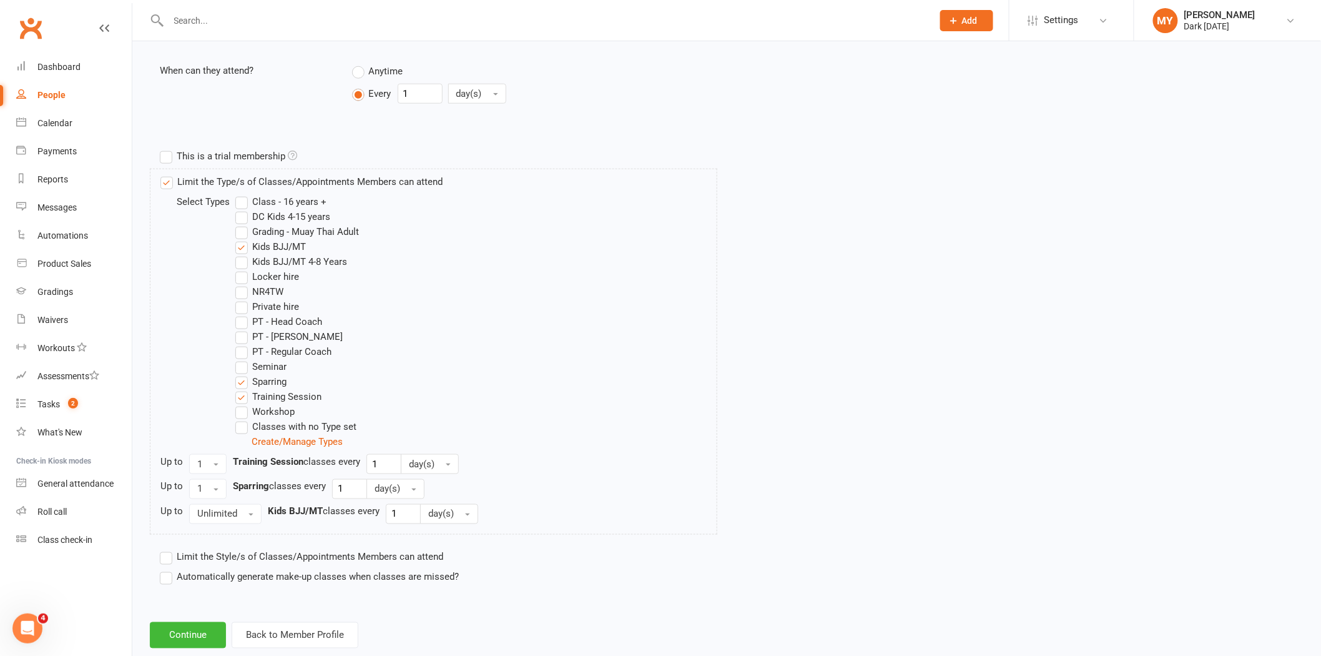
scroll to position [531, 0]
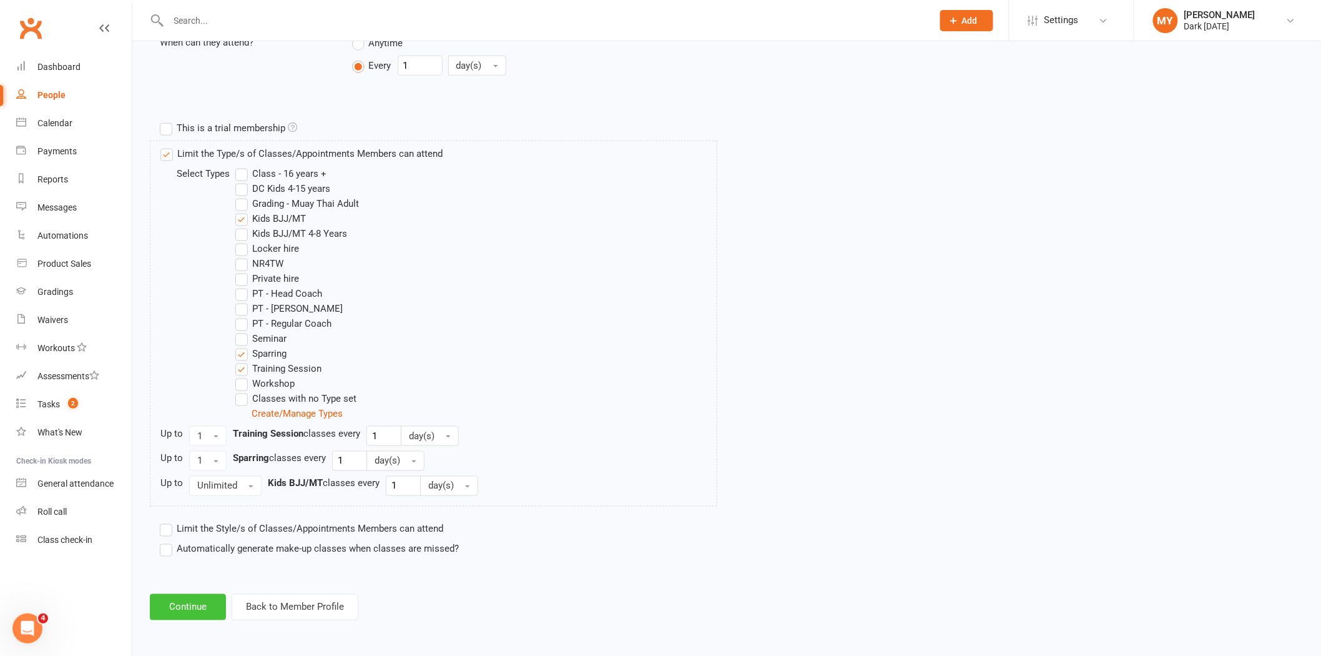
click at [207, 602] on button "Continue" at bounding box center [188, 607] width 76 height 26
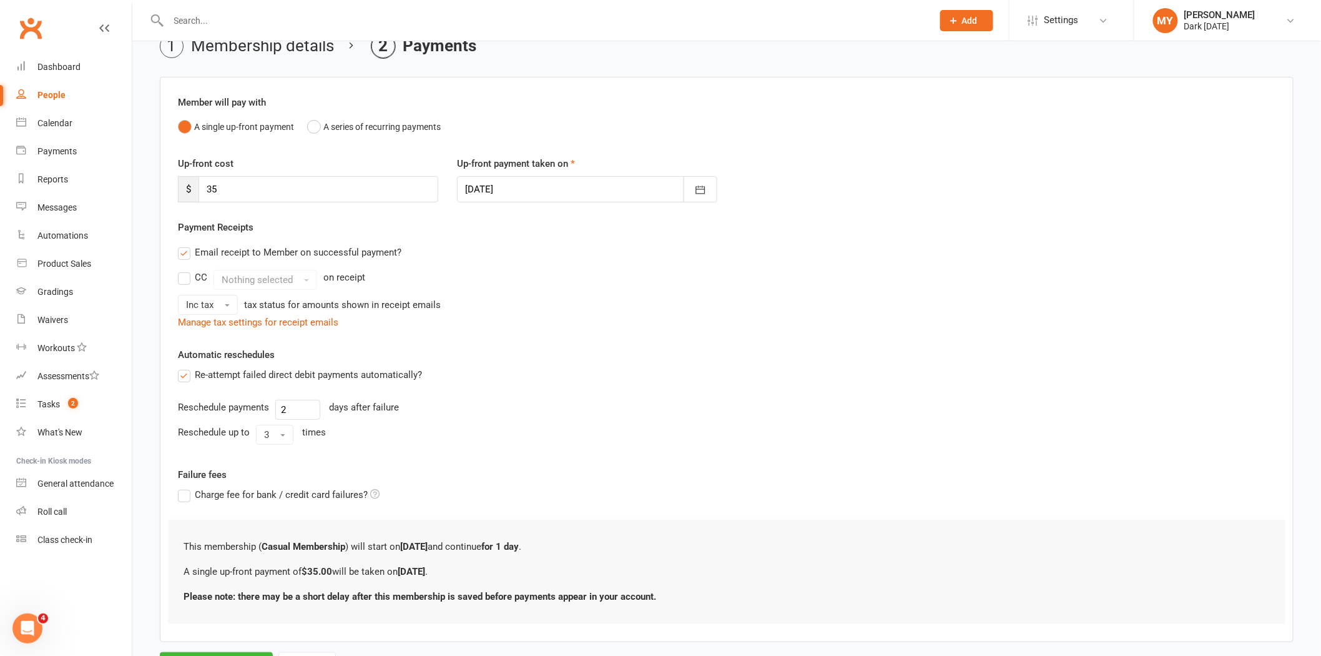
scroll to position [125, 0]
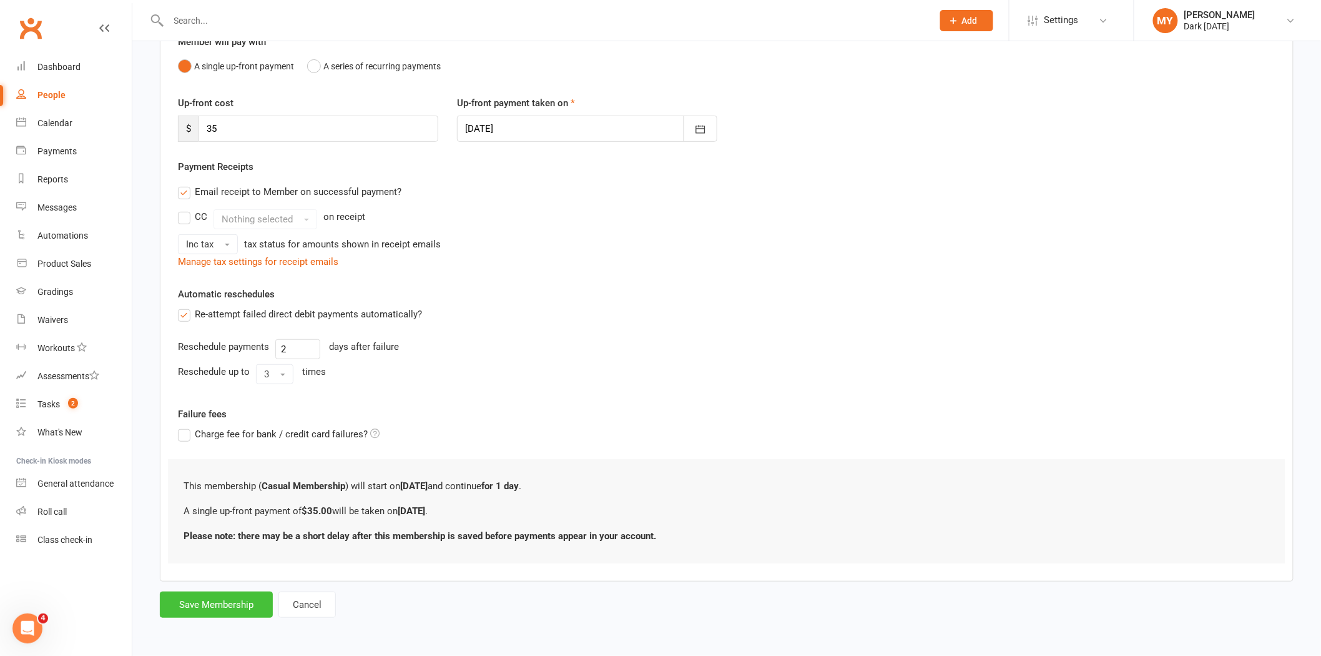
click at [250, 602] on button "Save Membership" at bounding box center [216, 604] width 113 height 26
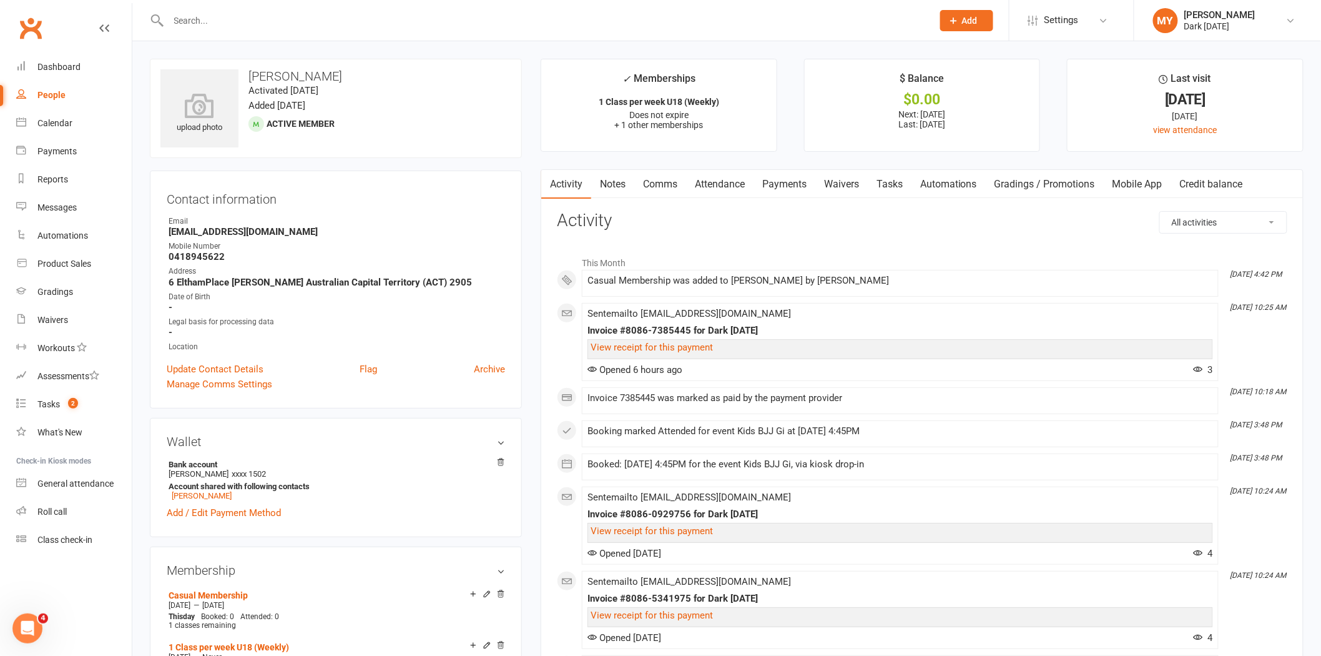
click at [714, 175] on link "Attendance" at bounding box center [719, 184] width 67 height 29
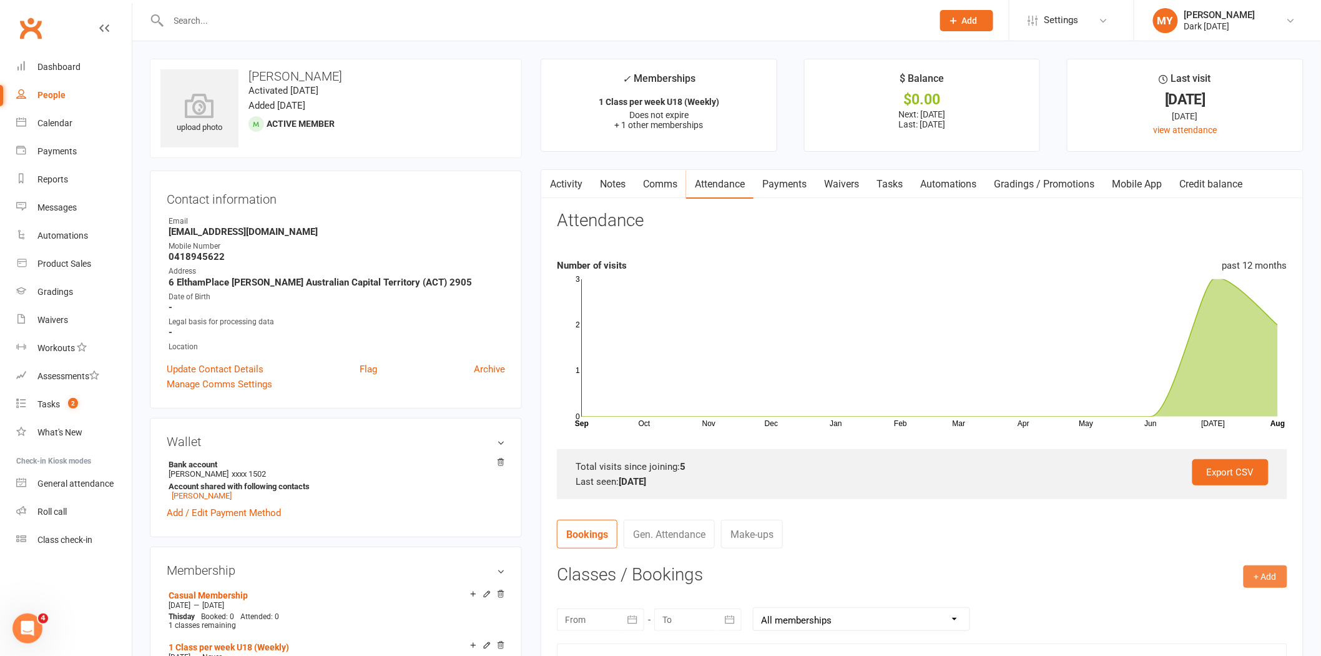
click at [1266, 578] on button "+ Add" at bounding box center [1266, 576] width 44 height 22
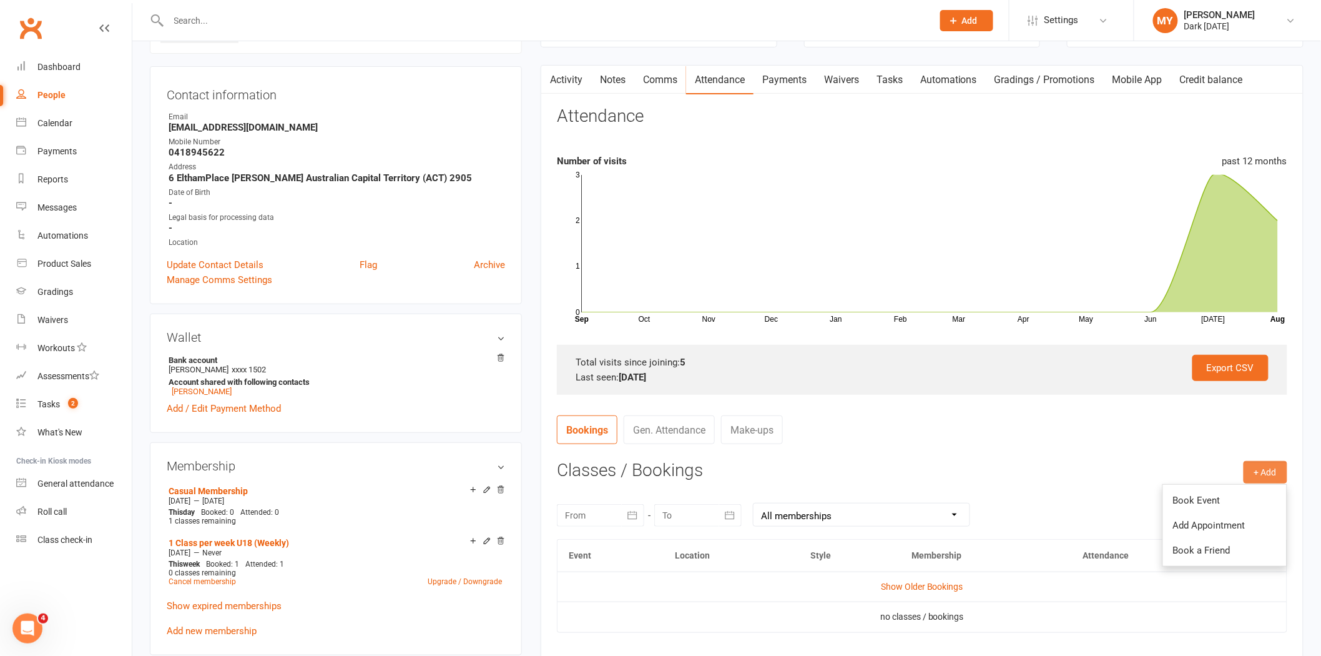
scroll to position [139, 0]
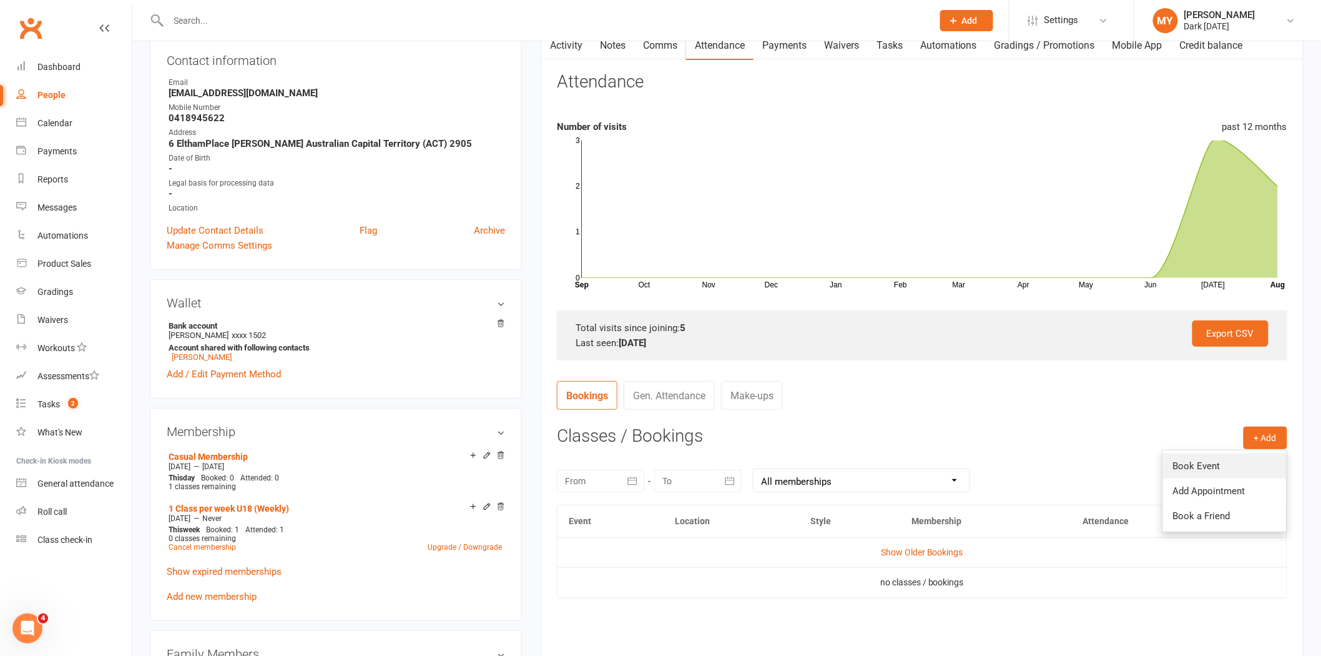
click at [1224, 467] on link "Book Event" at bounding box center [1225, 465] width 124 height 25
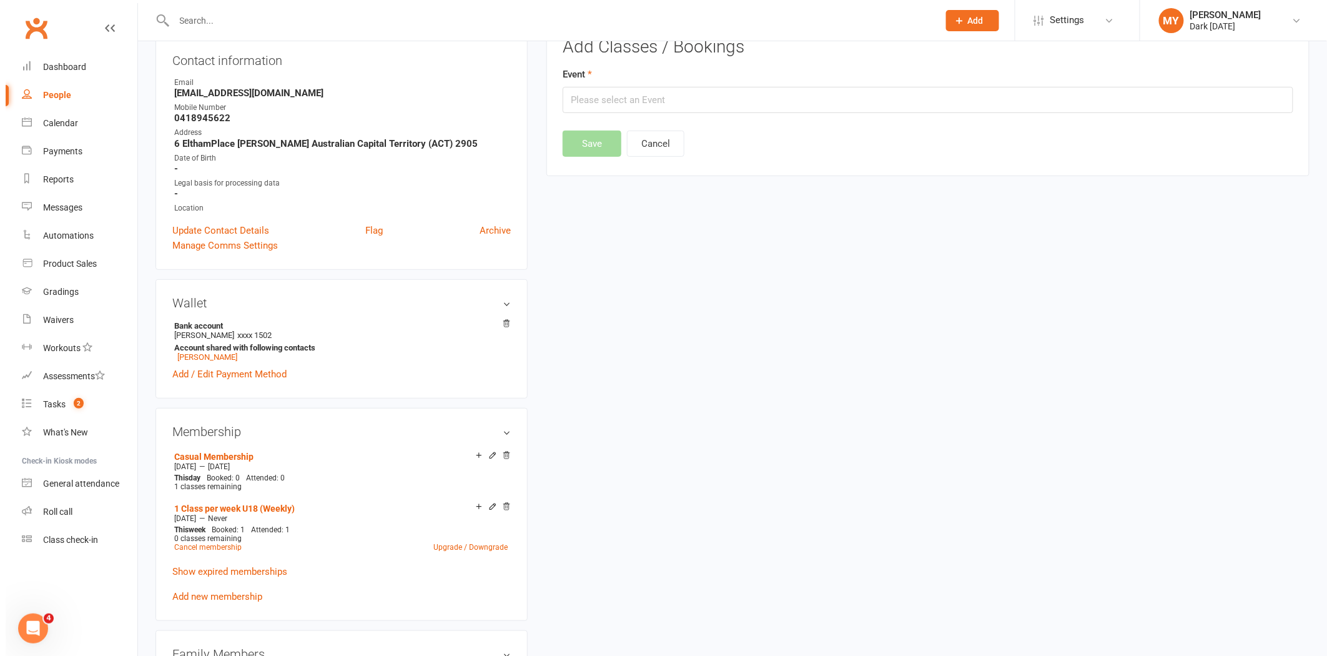
scroll to position [107, 0]
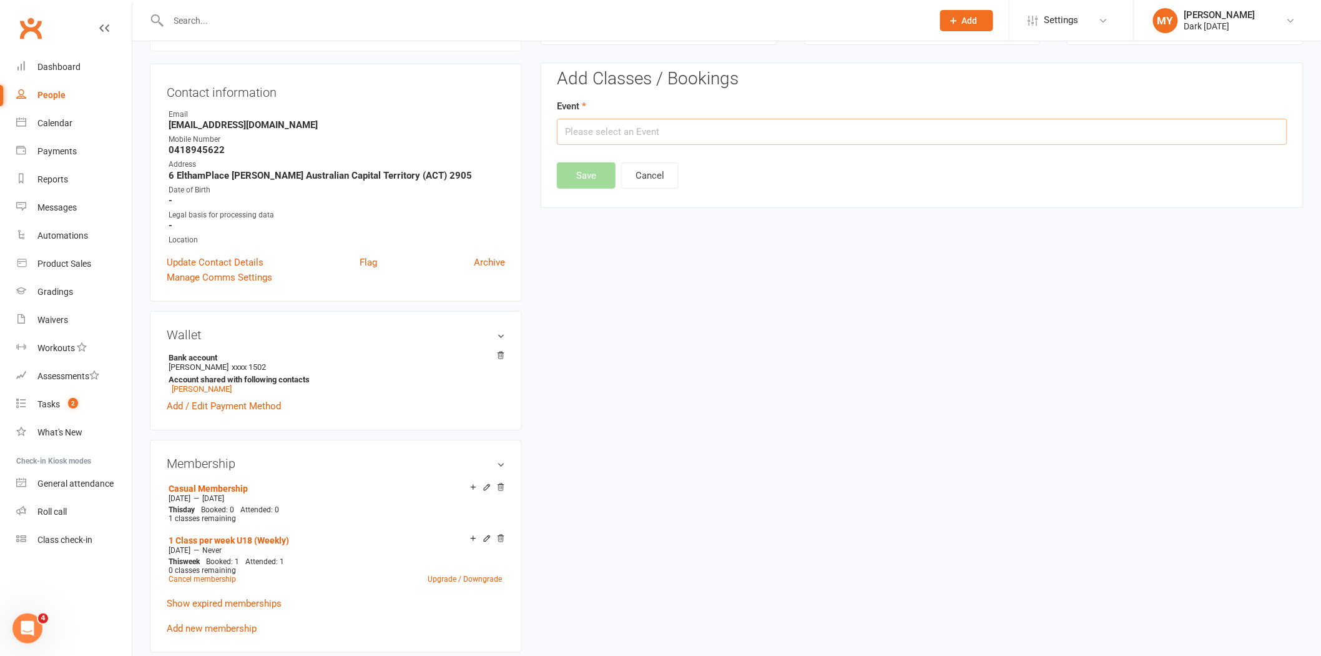
click at [584, 140] on input "text" at bounding box center [922, 132] width 731 height 26
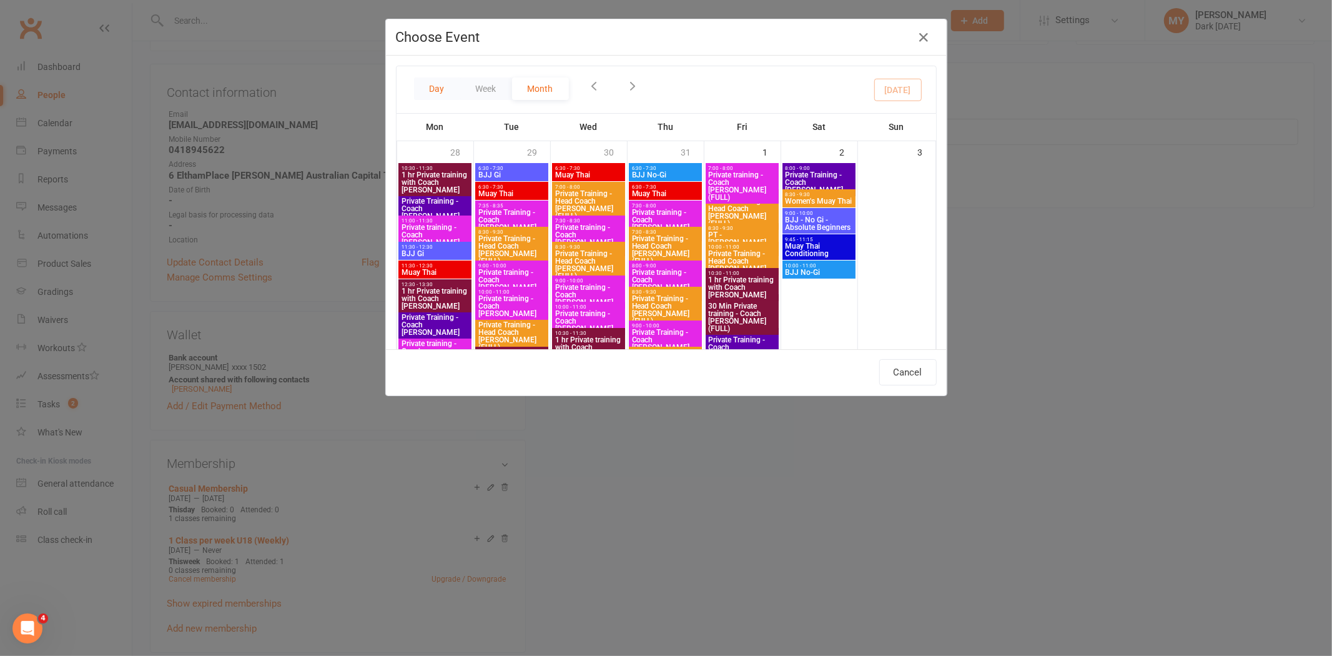
click at [440, 86] on button "Day" at bounding box center [437, 88] width 46 height 22
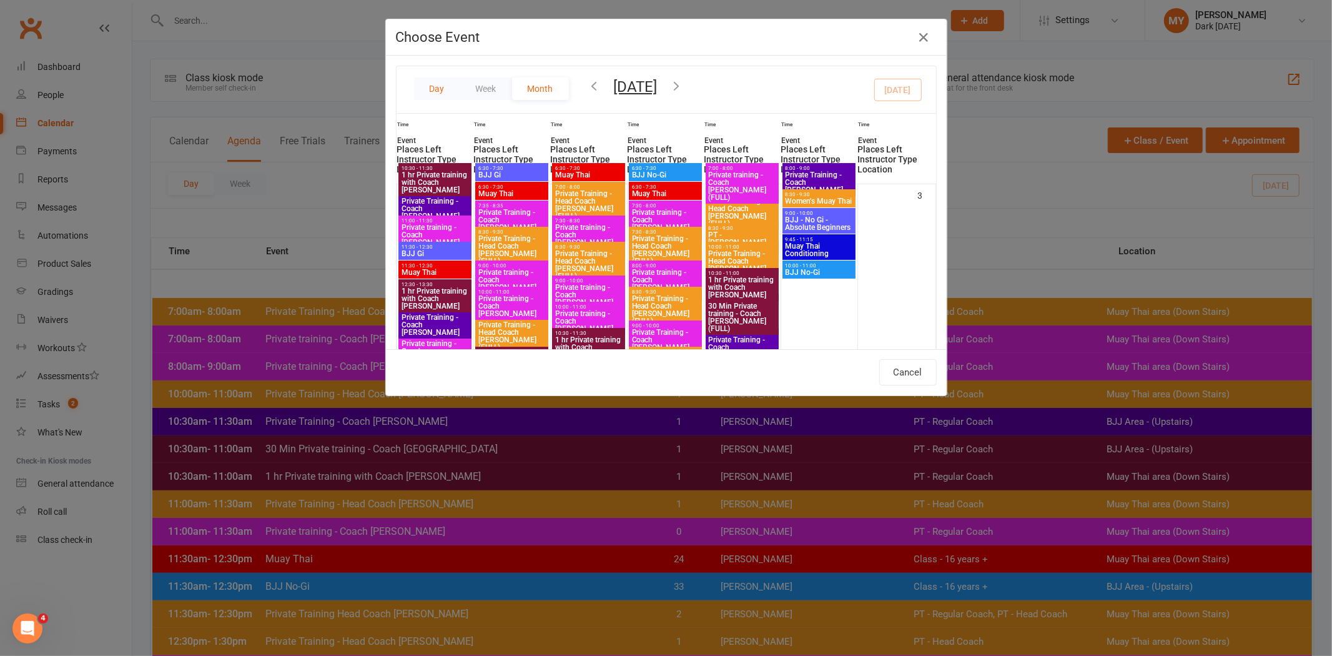
click at [433, 91] on button "Day" at bounding box center [437, 88] width 46 height 22
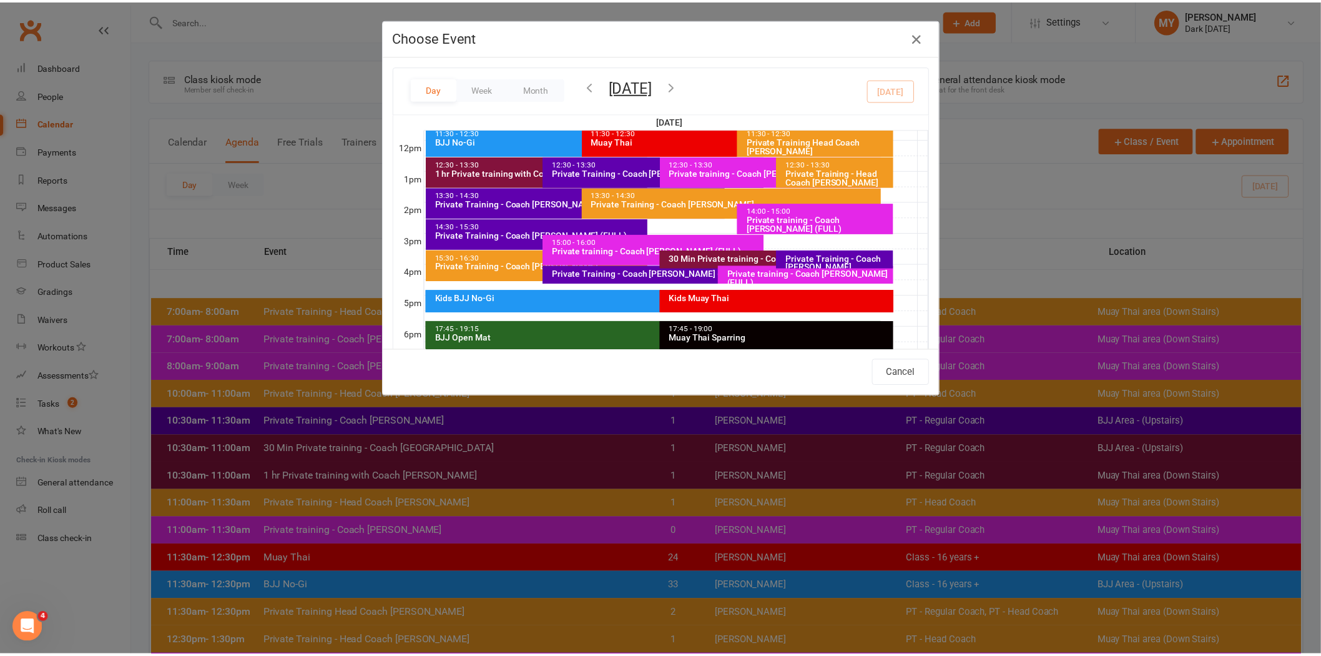
scroll to position [369, 0]
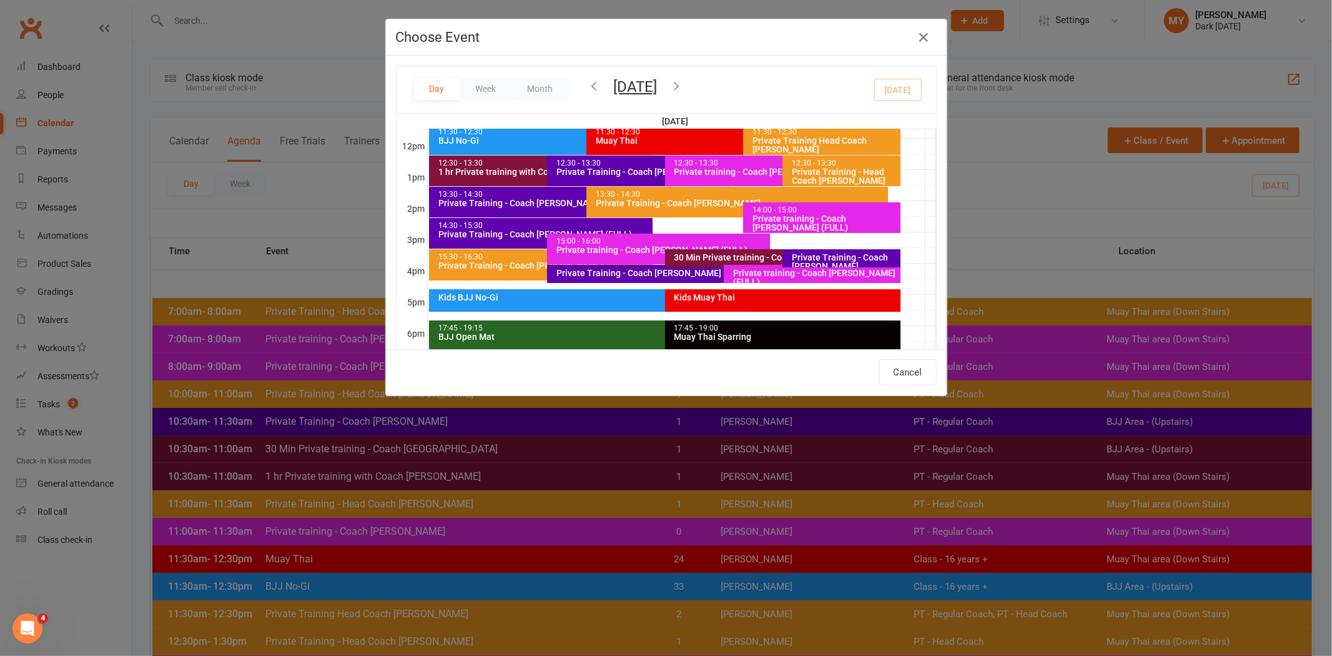
click at [602, 294] on div "Kids BJJ No-Gi" at bounding box center [662, 297] width 448 height 9
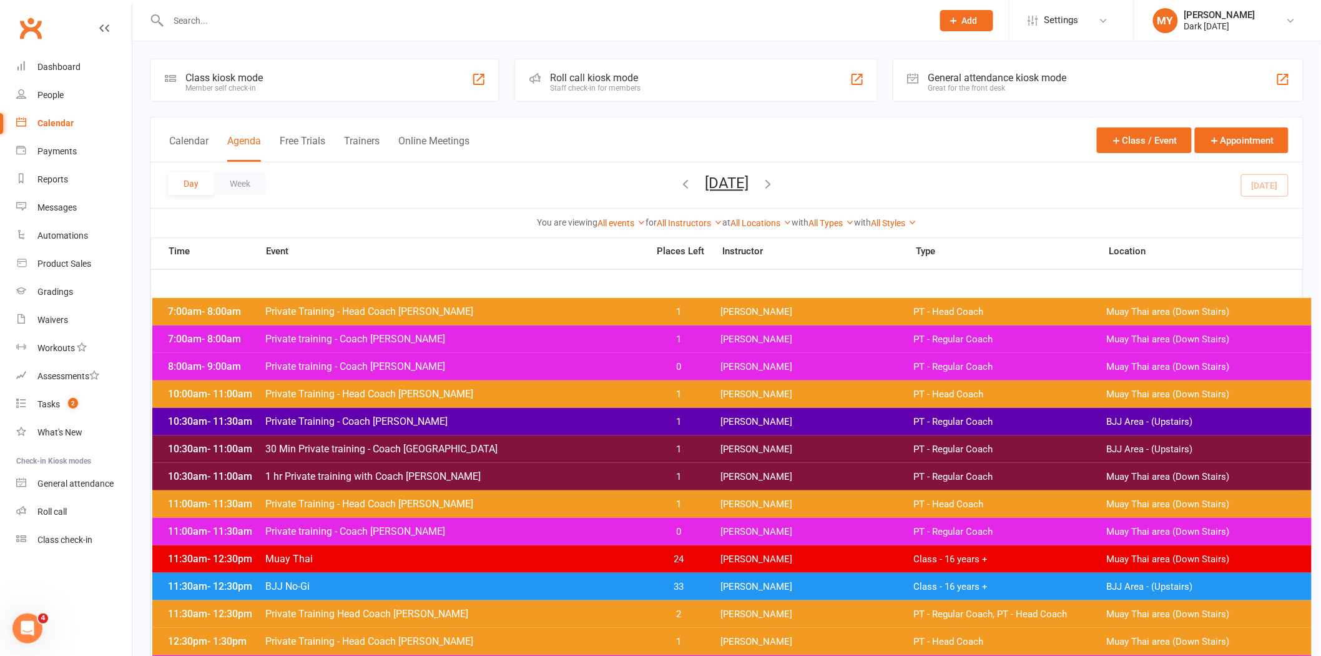
click at [415, 585] on span "BJJ No-Gi" at bounding box center [455, 586] width 381 height 12
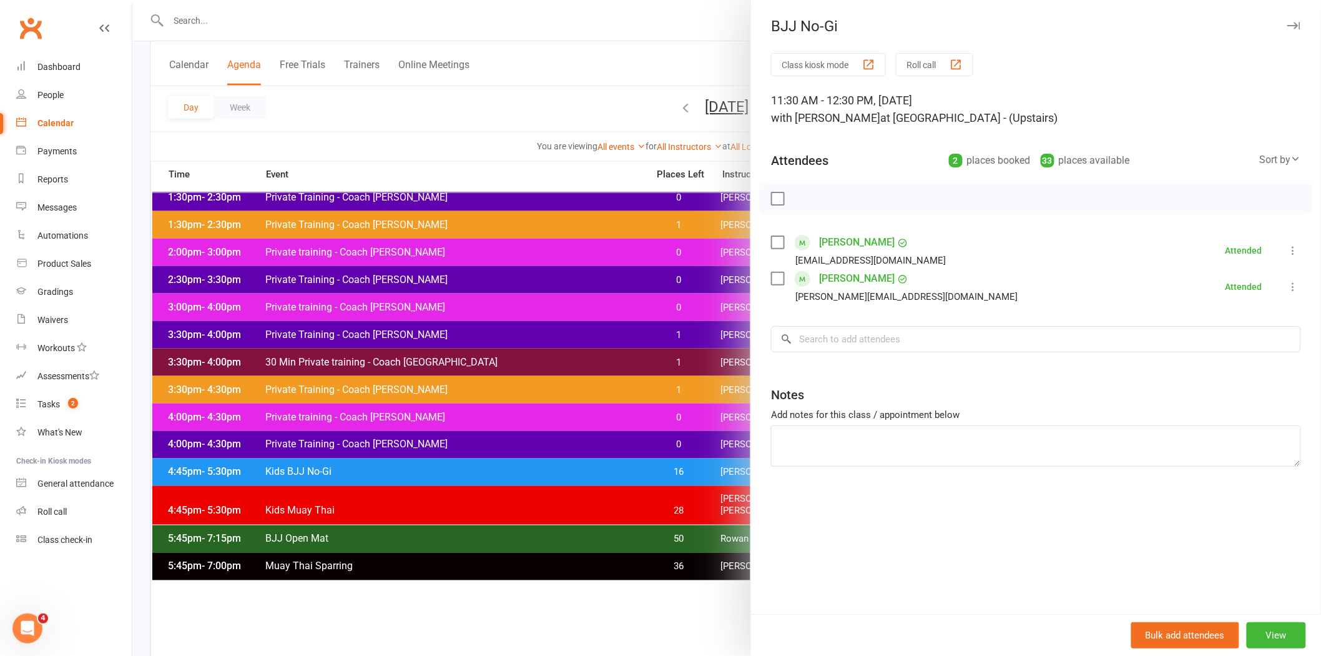
scroll to position [554, 0]
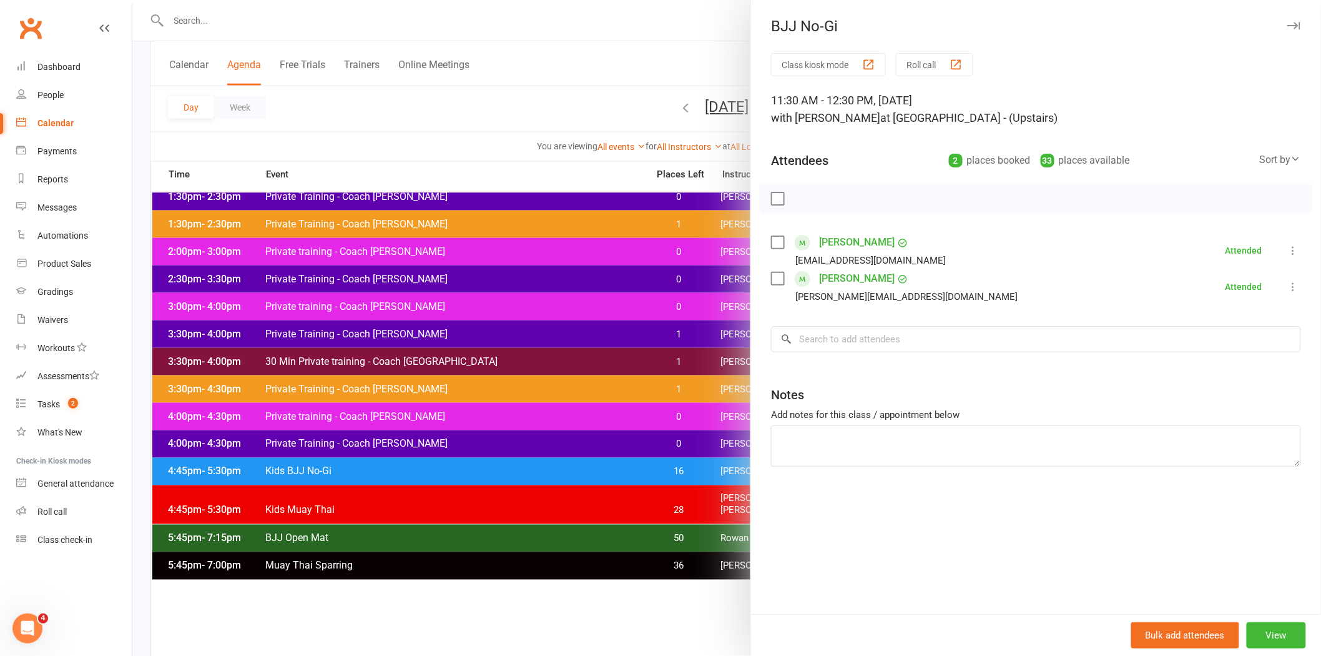
click at [306, 473] on div at bounding box center [726, 328] width 1189 height 656
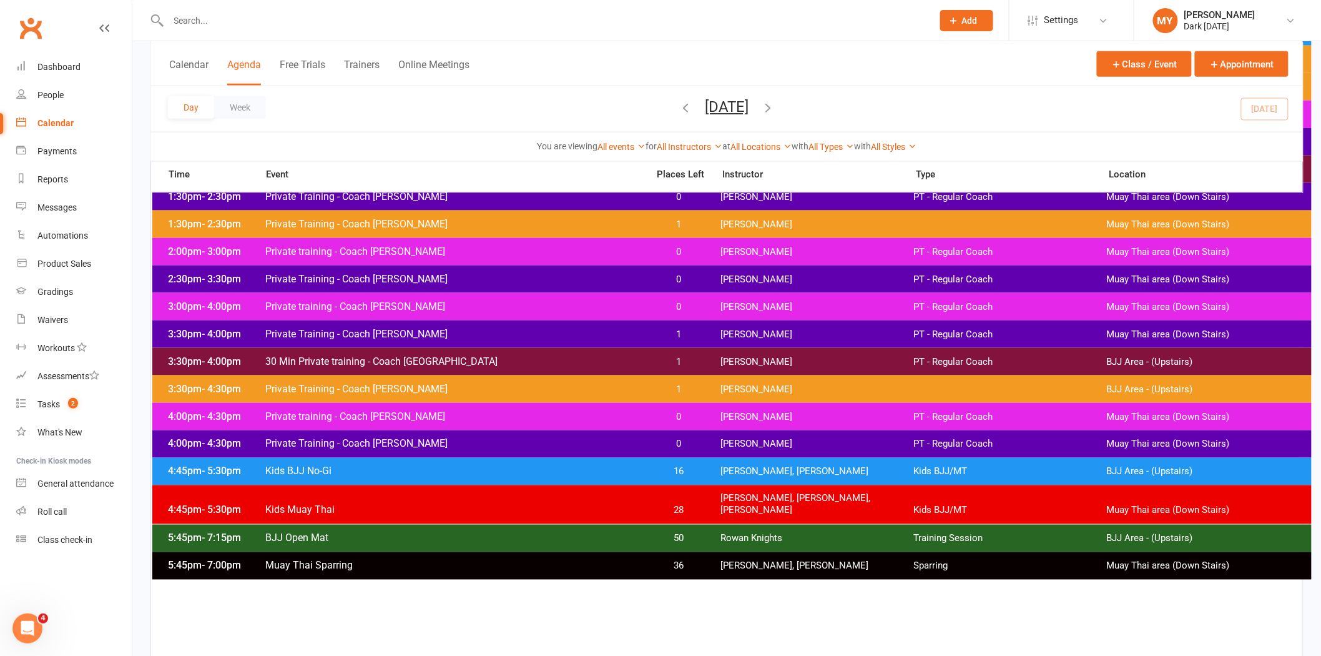
click at [306, 473] on span "Kids BJJ No-Gi" at bounding box center [455, 471] width 381 height 12
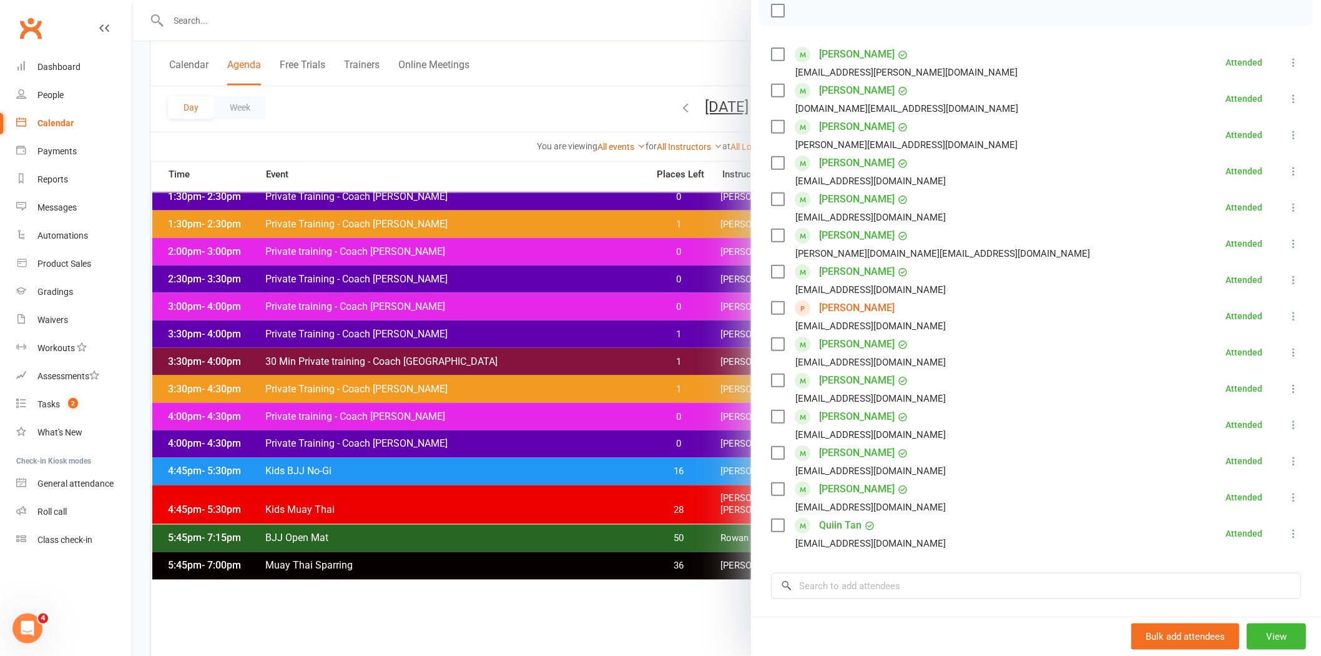
scroll to position [208, 0]
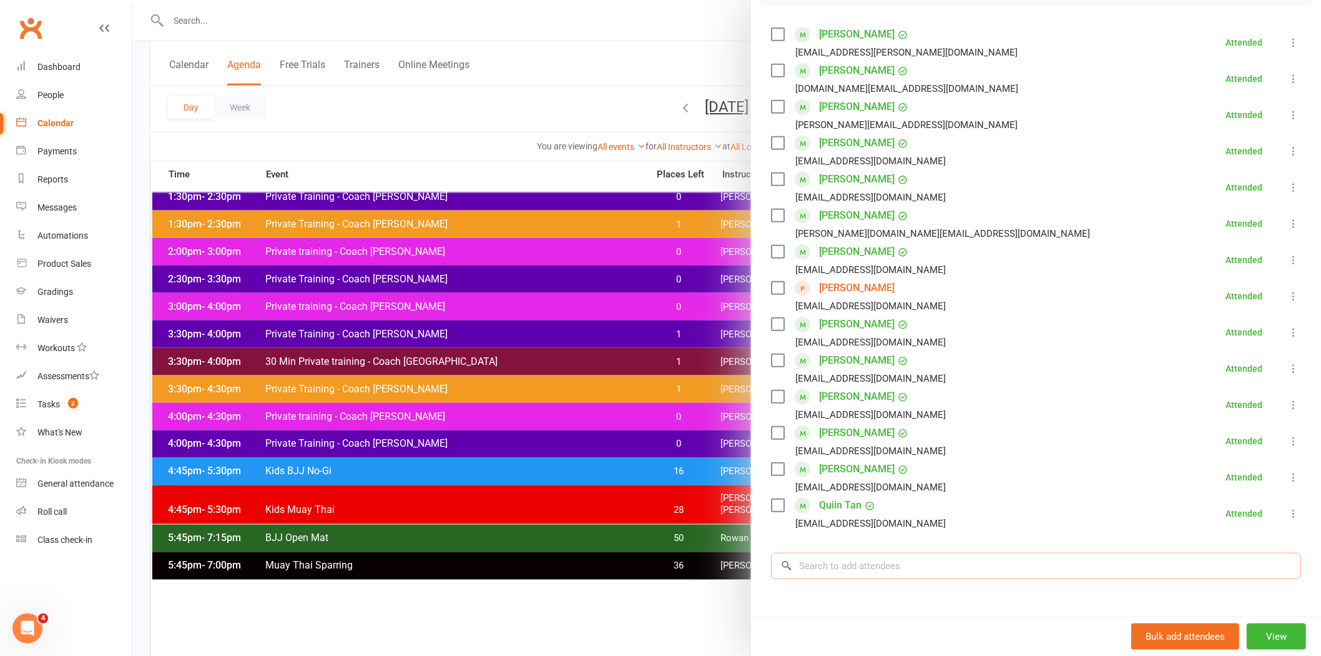
click at [878, 569] on input "search" at bounding box center [1036, 566] width 530 height 26
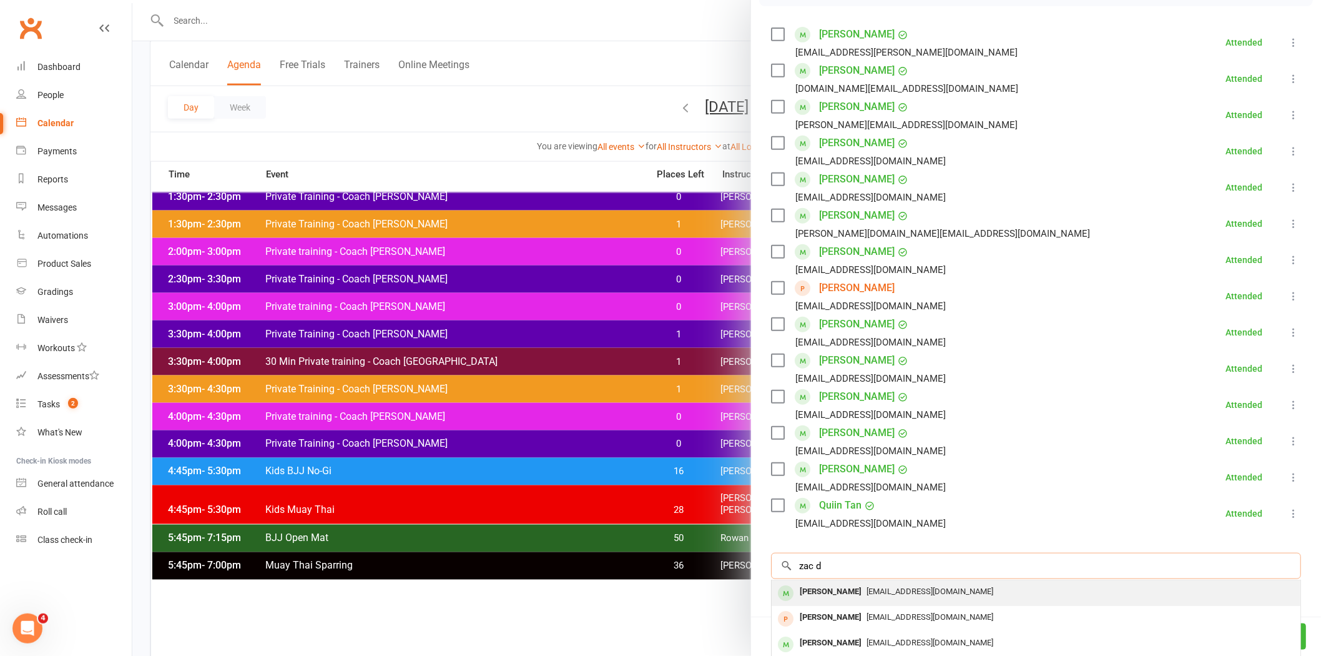
type input "zac d"
click at [914, 591] on span "nathjen612@gmail.com" at bounding box center [930, 590] width 127 height 9
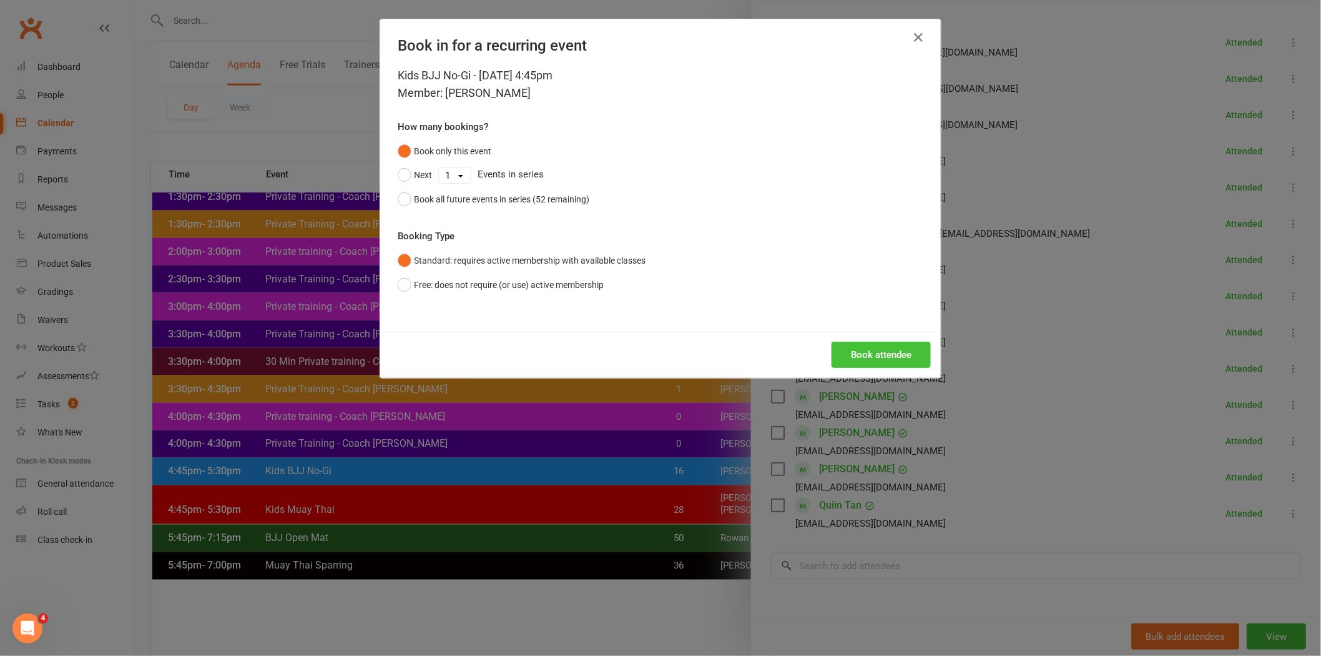
click at [865, 361] on button "Book attendee" at bounding box center [881, 355] width 99 height 26
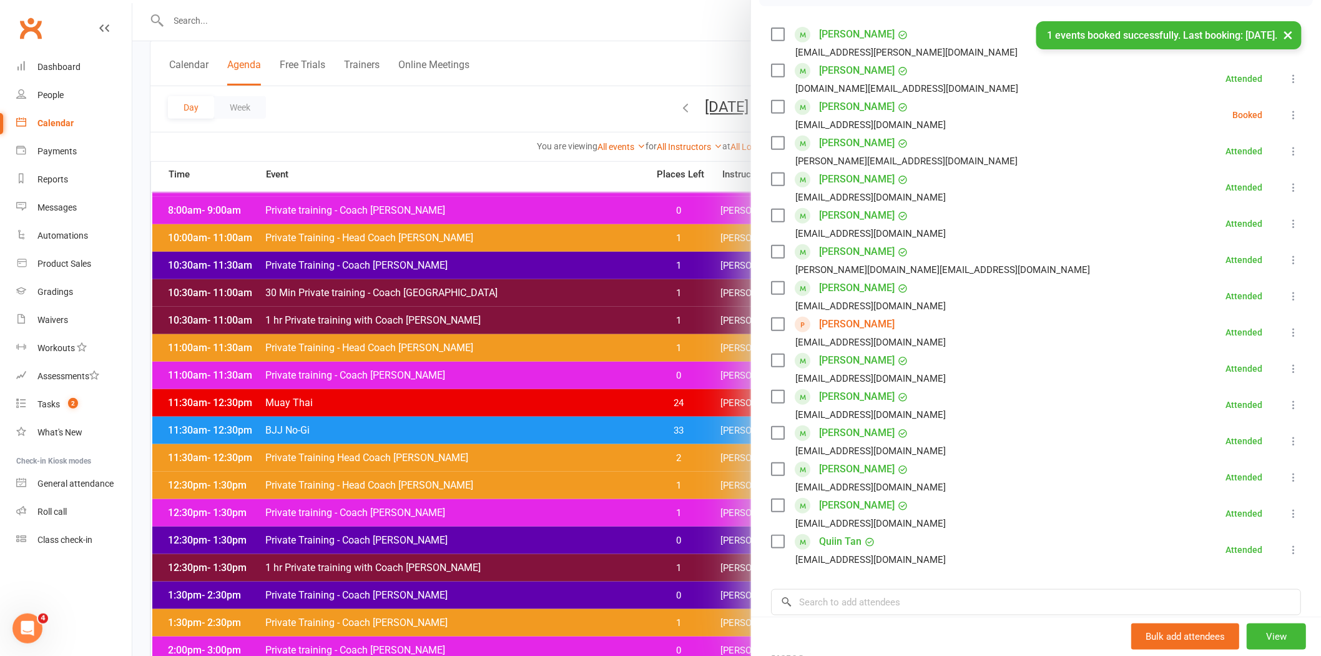
scroll to position [0, 0]
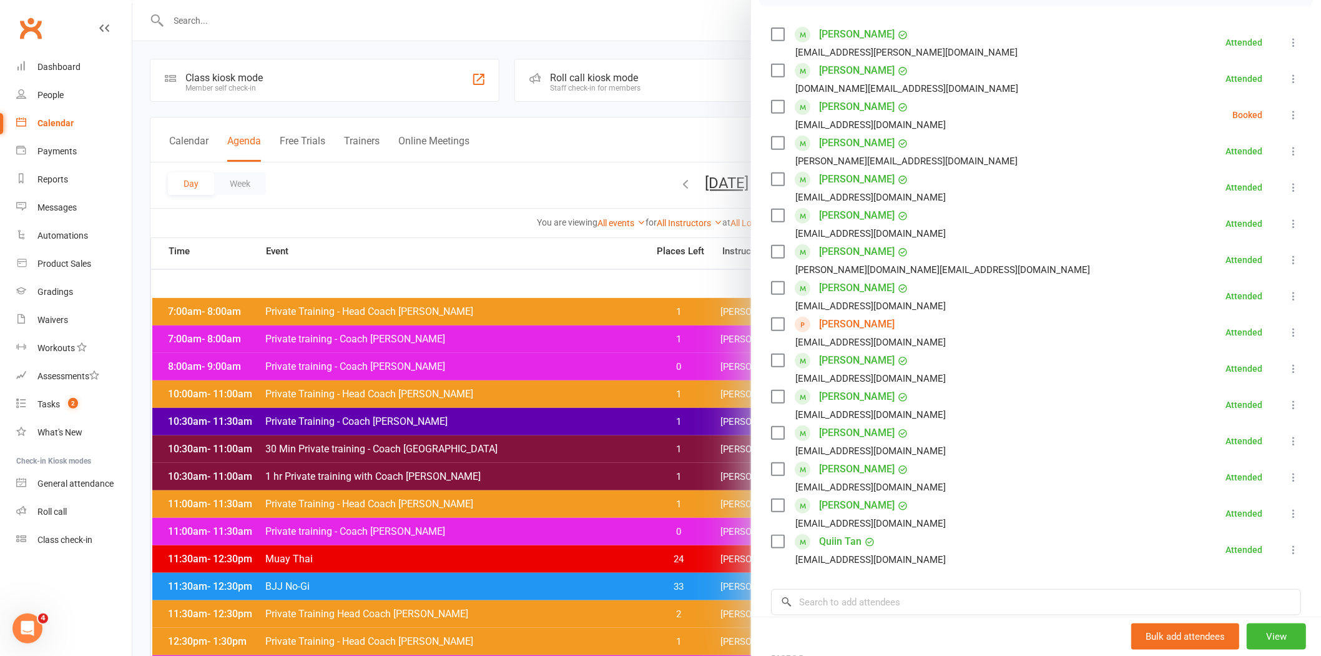
click at [61, 119] on div "Calendar" at bounding box center [55, 123] width 36 height 10
click at [307, 117] on div at bounding box center [726, 328] width 1189 height 656
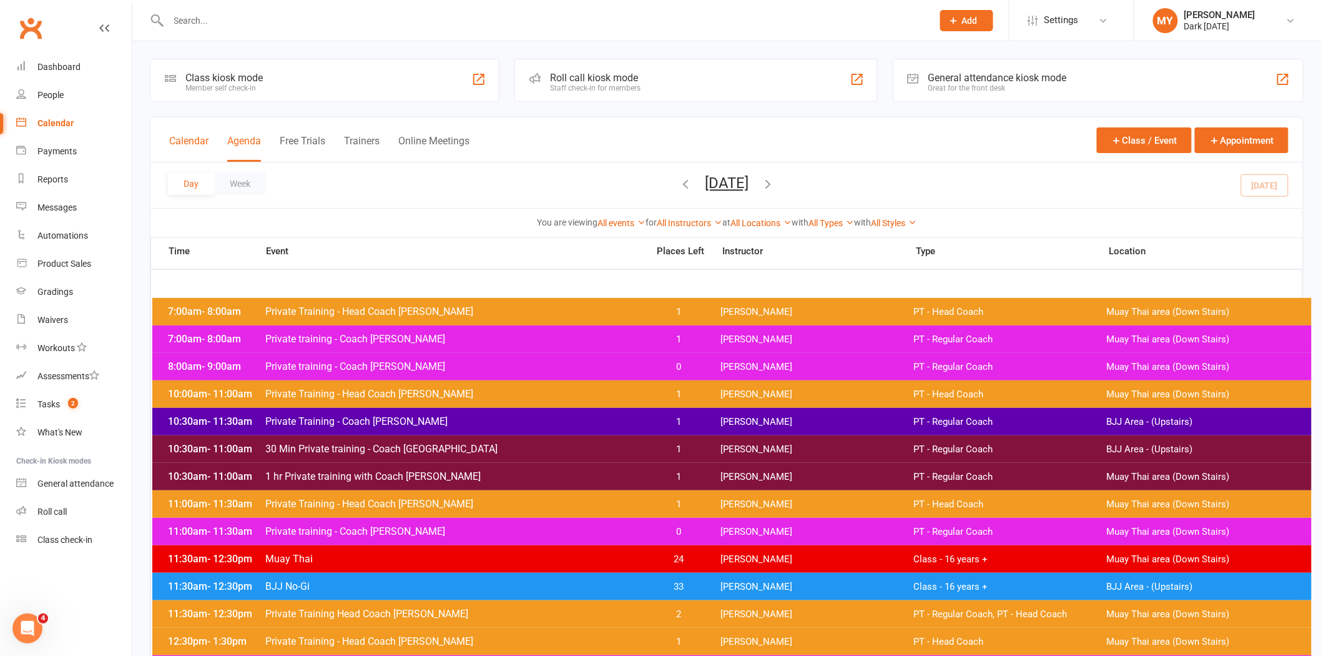
click at [178, 146] on button "Calendar" at bounding box center [188, 148] width 39 height 27
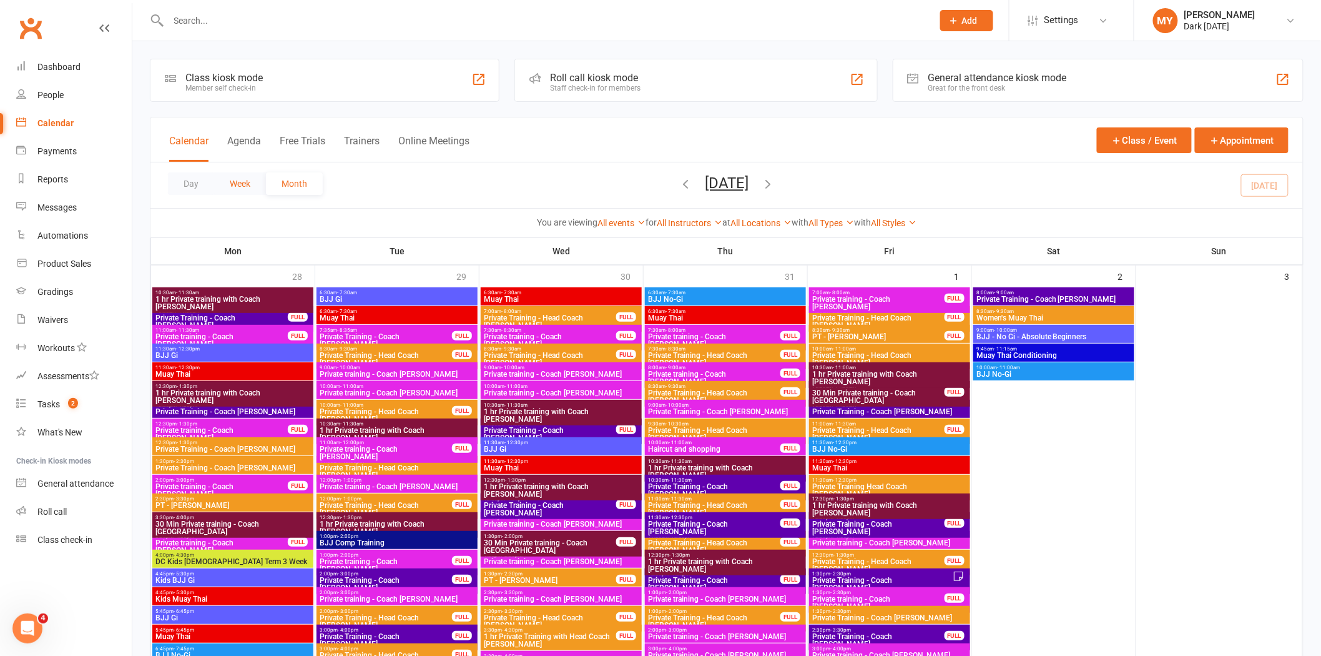
click at [238, 182] on button "Week" at bounding box center [240, 183] width 52 height 22
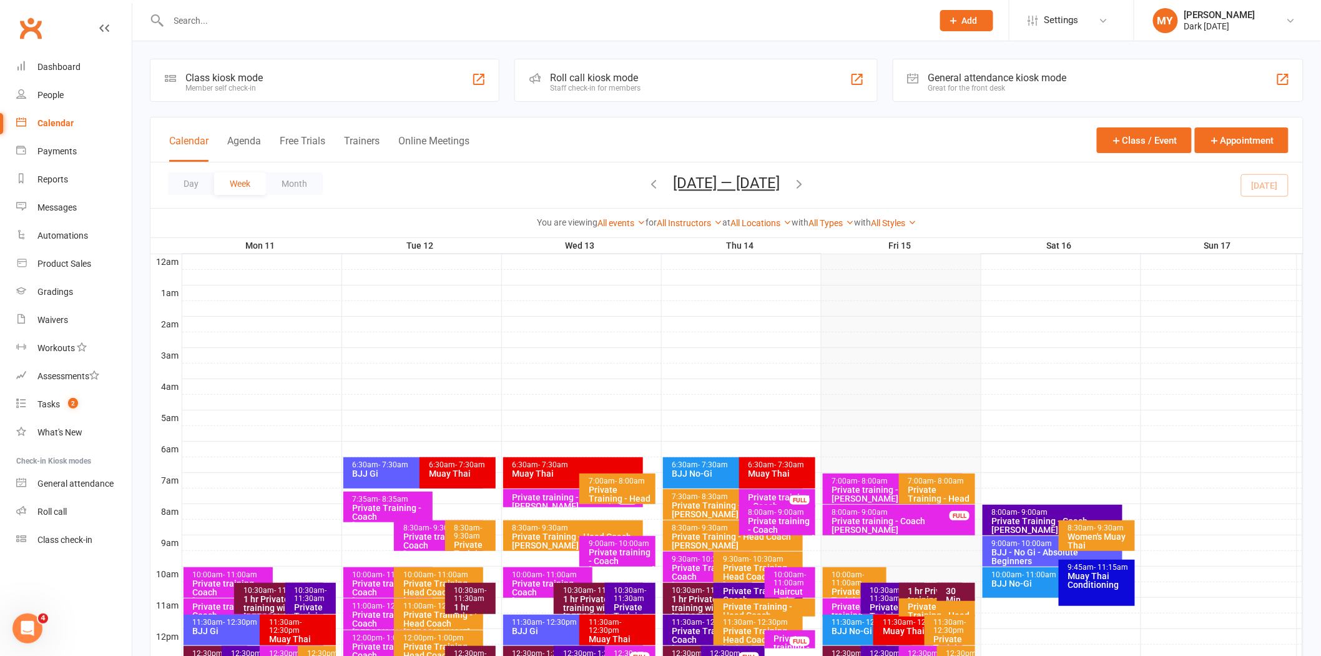
click at [807, 178] on icon "button" at bounding box center [800, 184] width 14 height 14
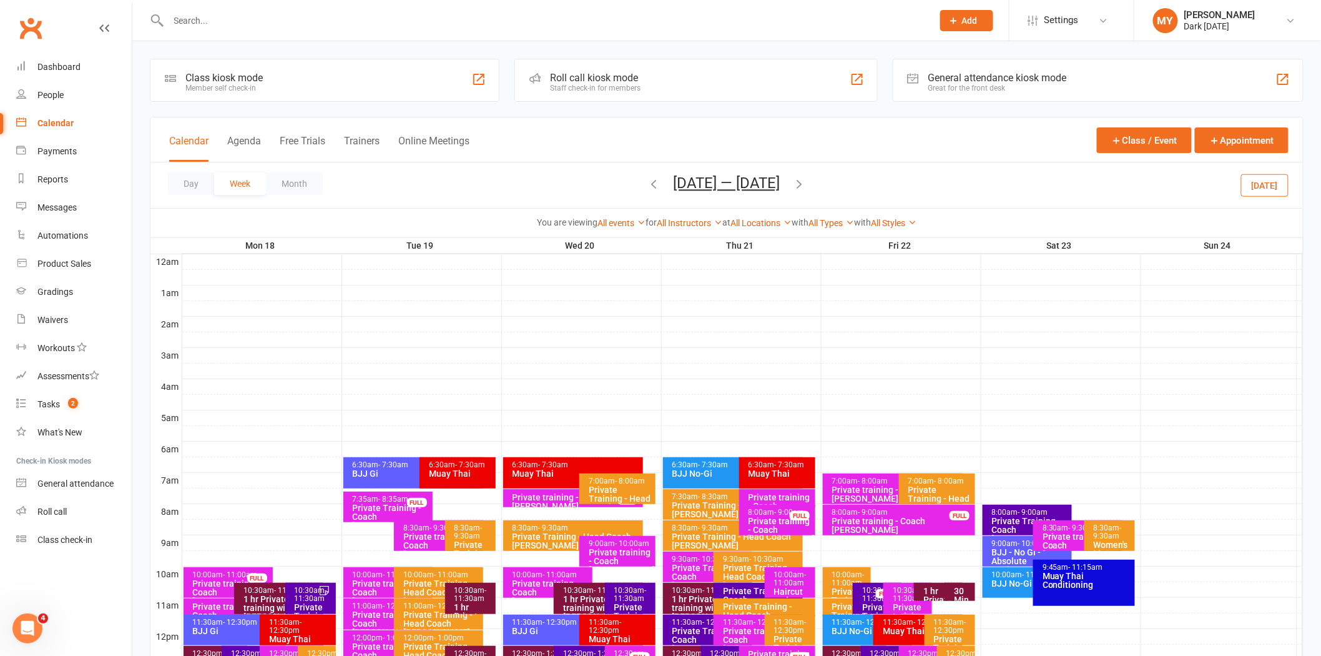
click at [245, 21] on input "text" at bounding box center [544, 20] width 759 height 17
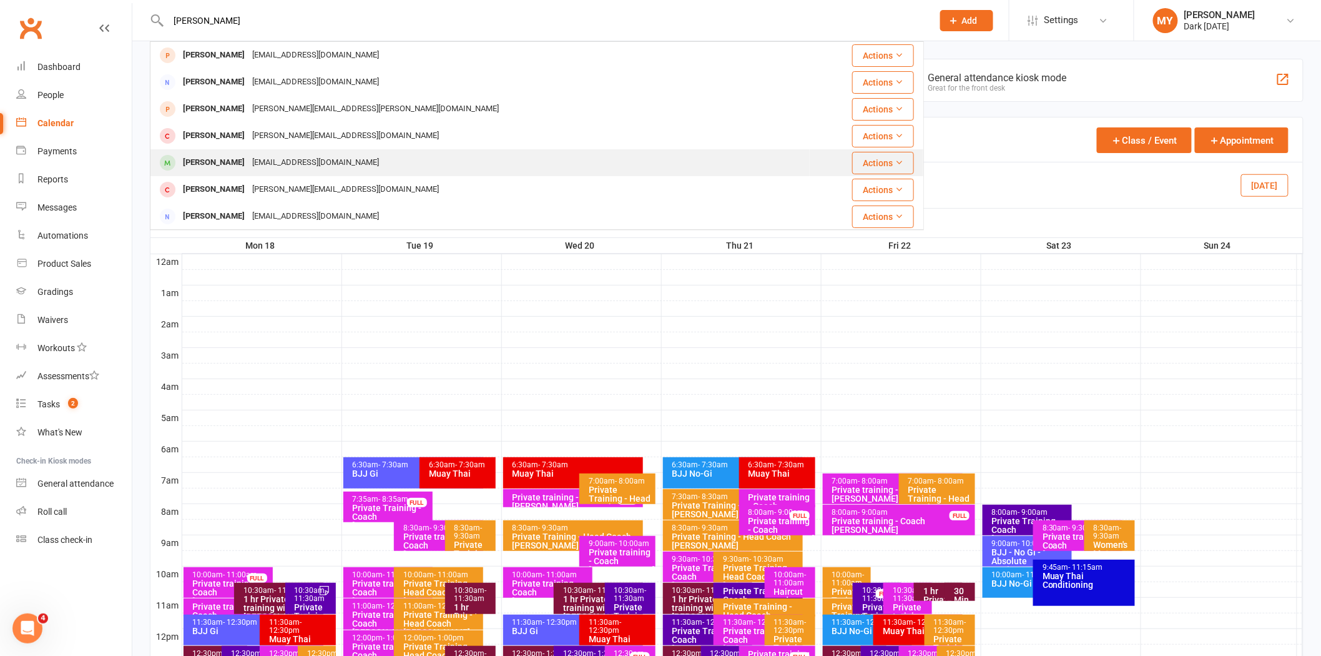
type input "jess c"
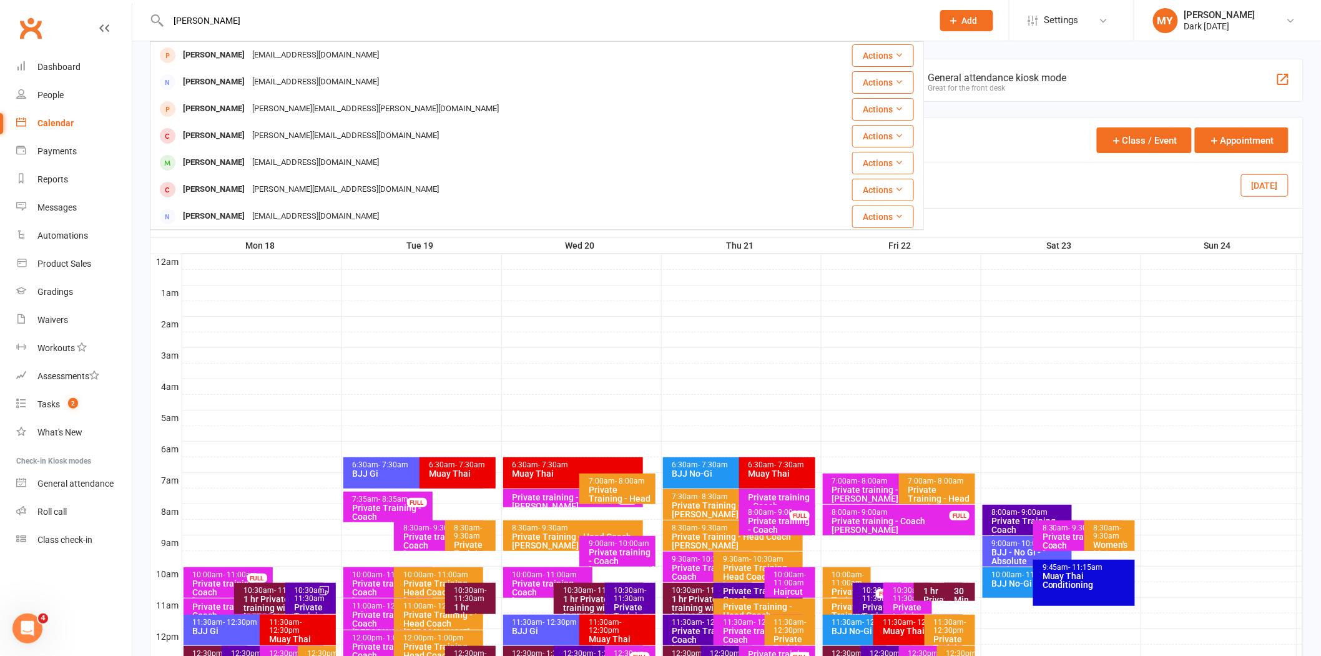
click at [287, 156] on div "jeskymo@gmail.com" at bounding box center [316, 163] width 134 height 18
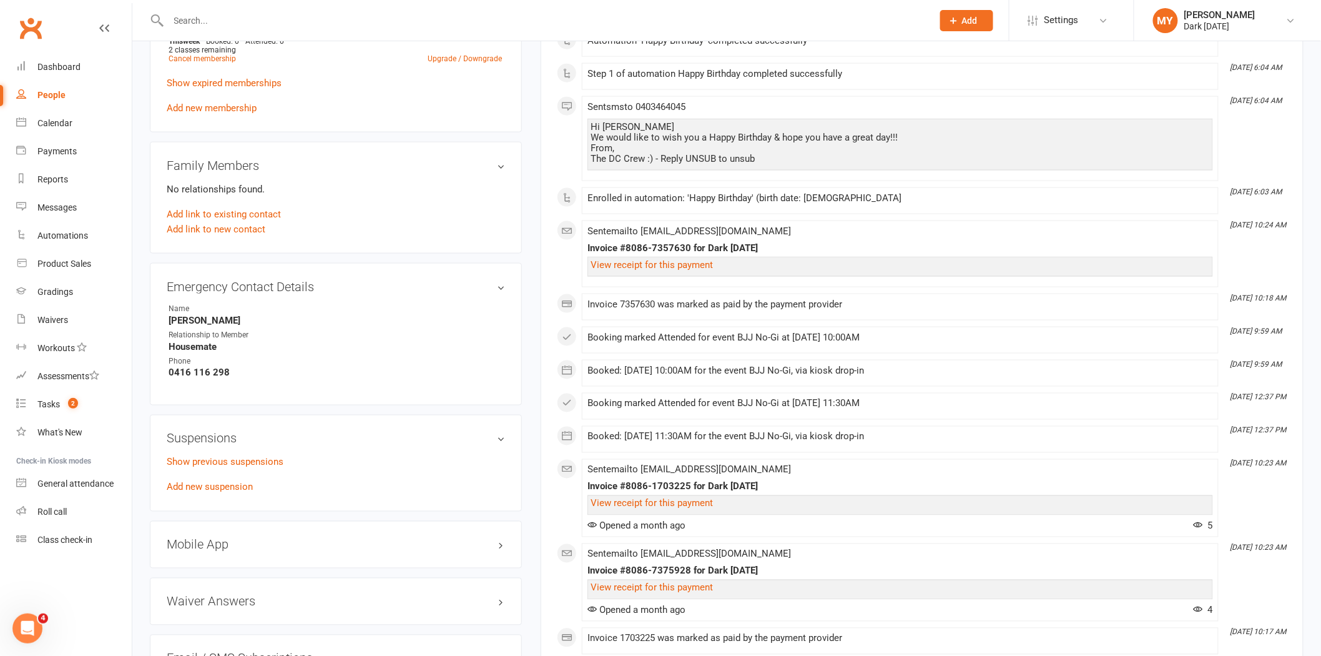
scroll to position [624, 0]
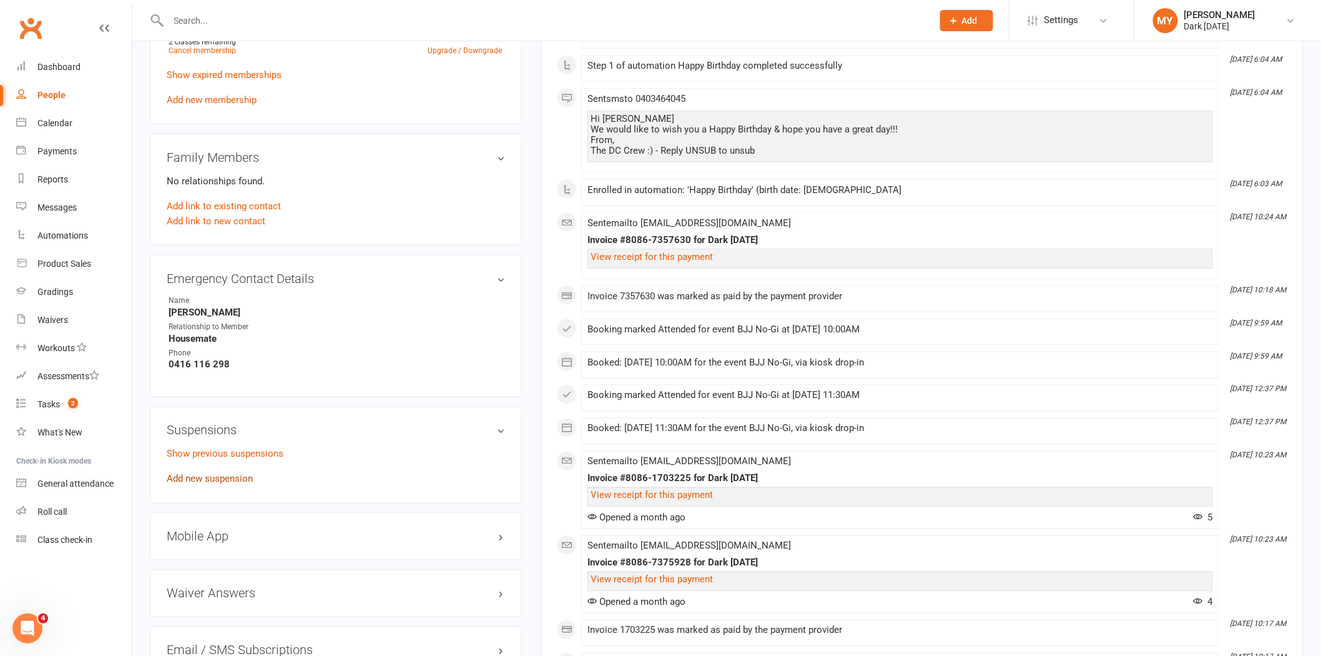
click at [232, 475] on link "Add new suspension" at bounding box center [210, 478] width 86 height 11
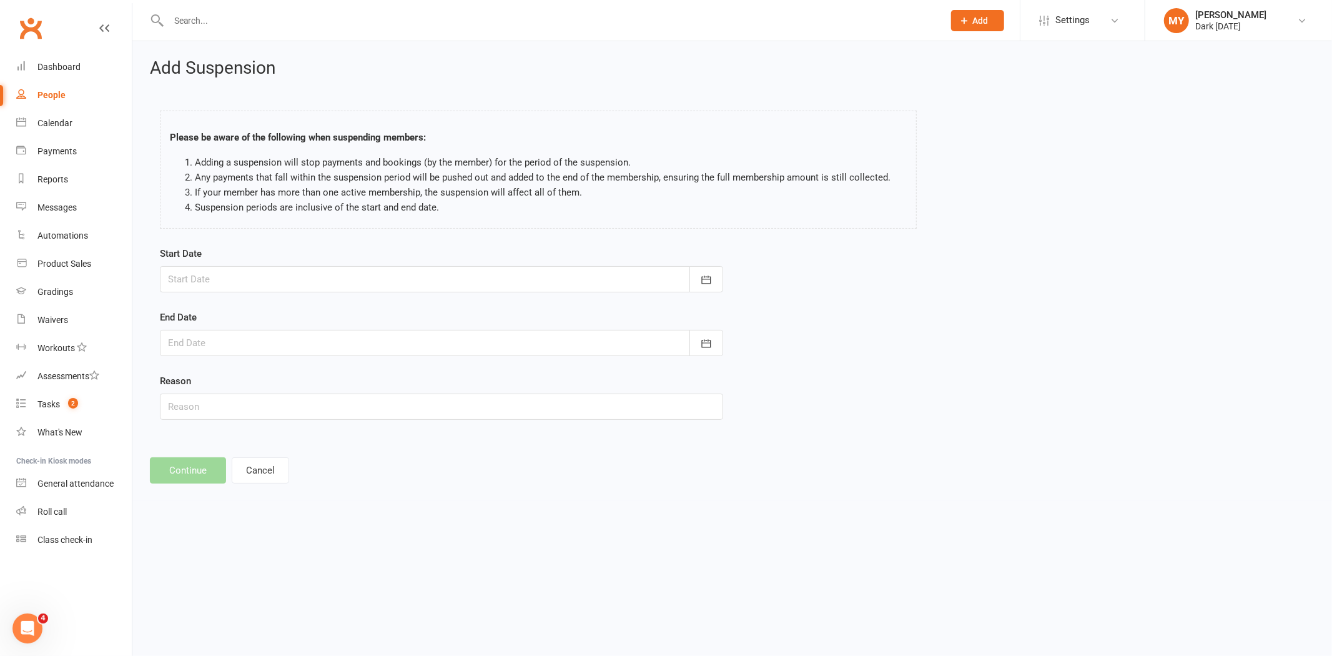
click at [229, 273] on div at bounding box center [441, 279] width 563 height 26
click at [347, 475] on span "05" at bounding box center [348, 477] width 10 height 10
type input "05 Sep 2025"
click at [269, 344] on div at bounding box center [441, 343] width 563 height 26
click at [341, 518] on button "29" at bounding box center [348, 517] width 26 height 22
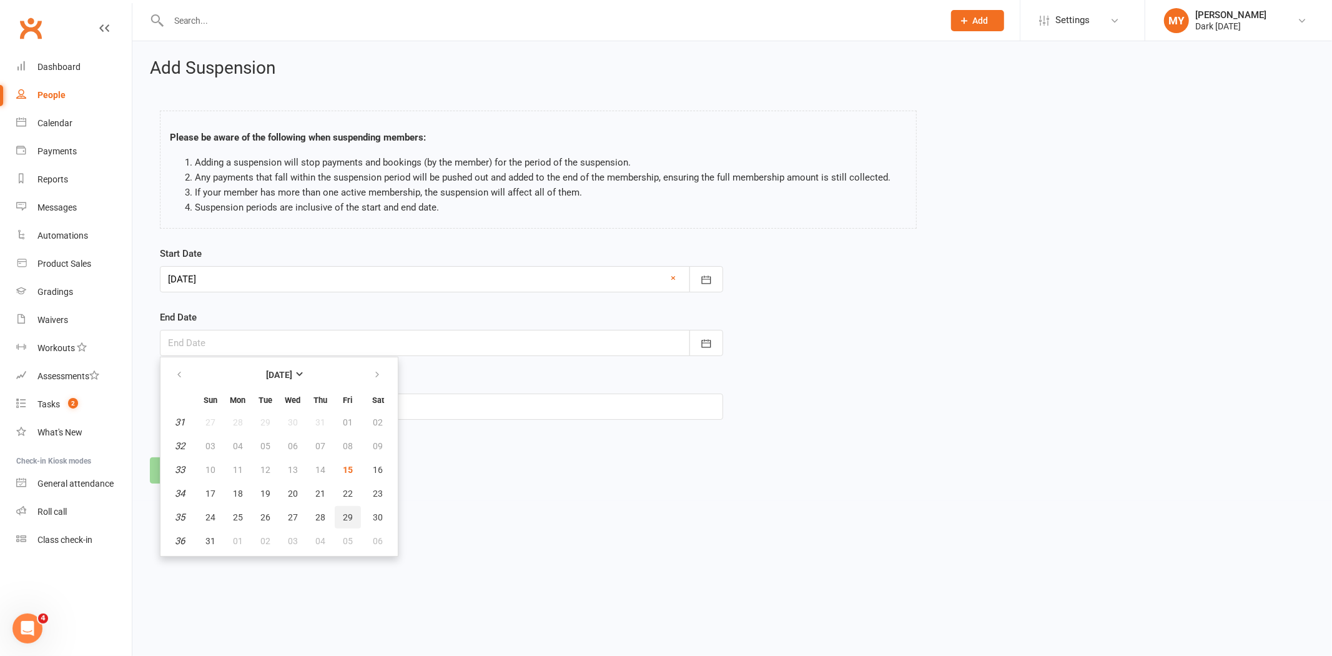
type input "29 Aug 2025"
click at [185, 406] on input "text" at bounding box center [441, 406] width 563 height 26
click at [217, 413] on input "Travel" at bounding box center [441, 406] width 563 height 26
click at [832, 404] on div "Start Date 05 Sep 2025 September 2025 Sun Mon Tue Wed Thu Fri Sat 36 31 01 02 0…" at bounding box center [731, 341] width 1163 height 191
click at [263, 397] on input "Travel" at bounding box center [441, 406] width 563 height 26
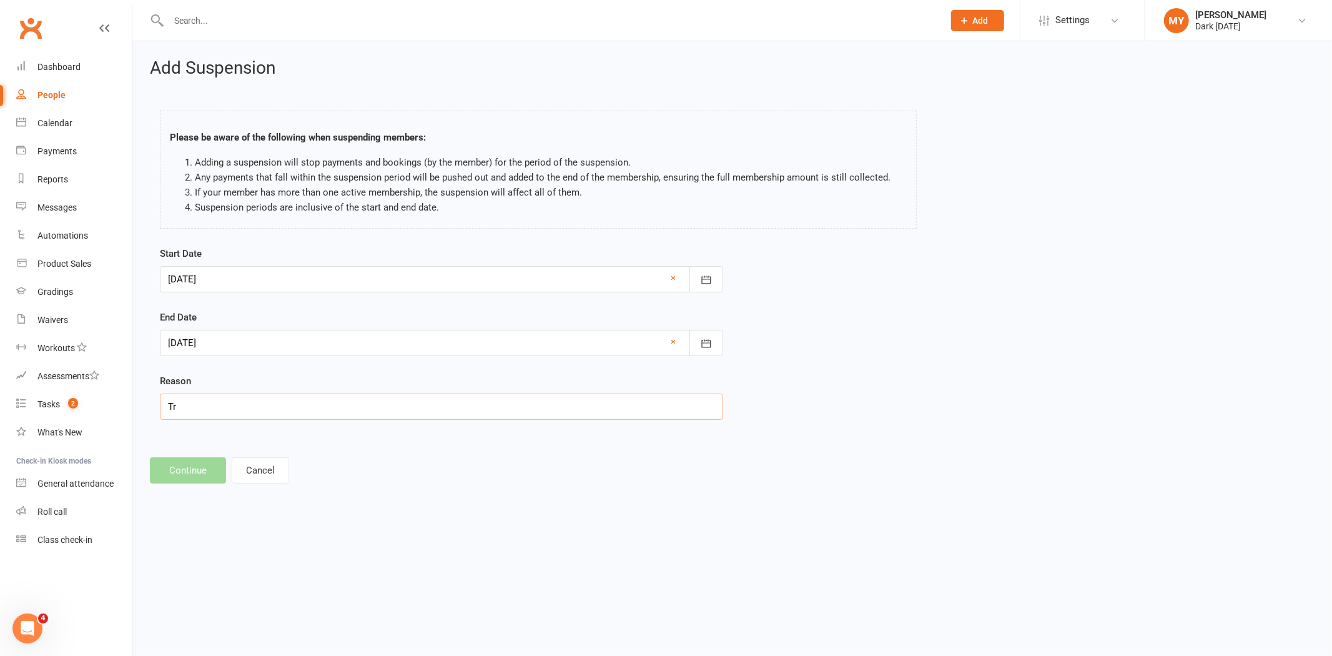
type input "T"
click at [710, 347] on icon "button" at bounding box center [706, 343] width 12 height 12
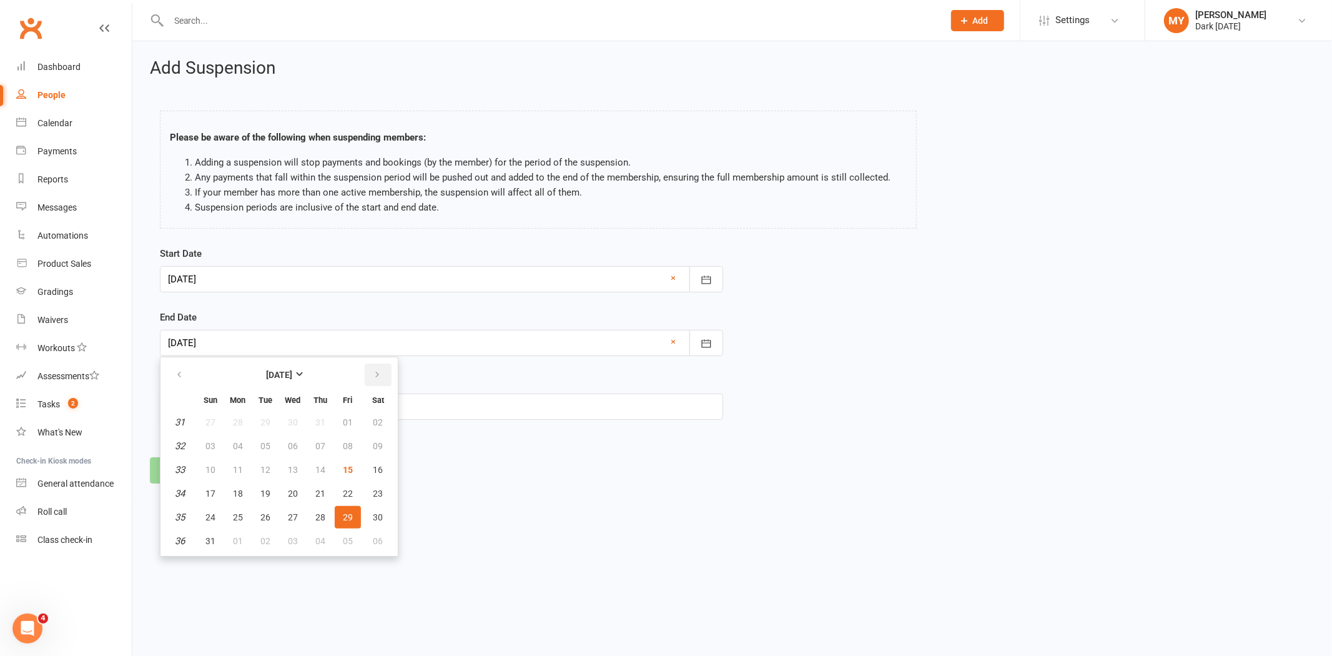
click at [370, 367] on button "button" at bounding box center [378, 374] width 27 height 22
click at [244, 509] on button "29" at bounding box center [238, 517] width 26 height 22
type input "29 Sep 2025"
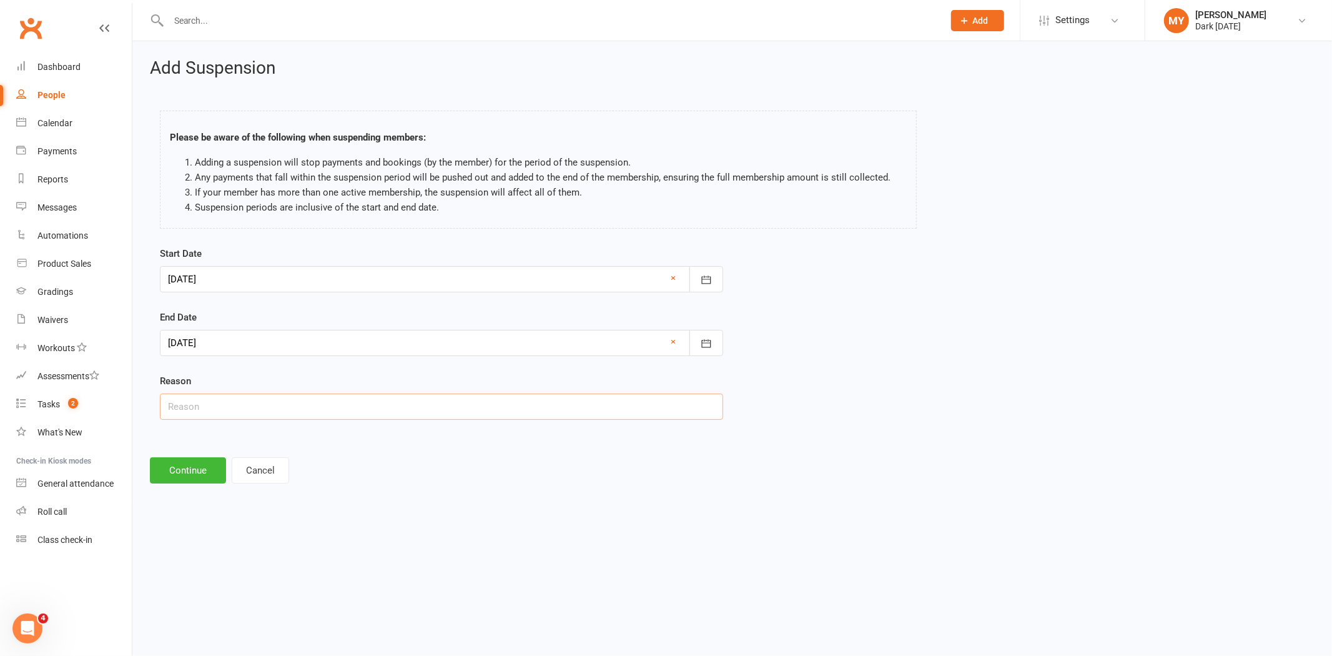
click at [210, 410] on input "text" at bounding box center [441, 406] width 563 height 26
type input "Travel"
click at [179, 478] on button "Continue" at bounding box center [188, 470] width 76 height 26
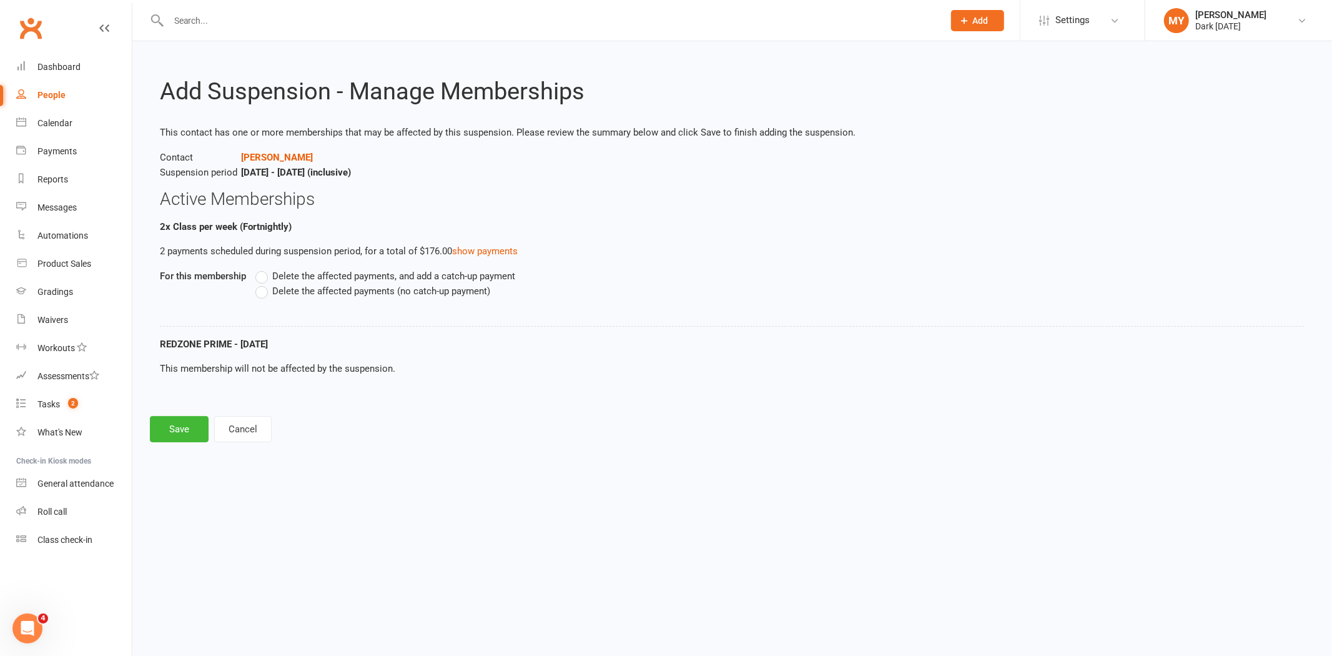
click at [308, 276] on span "Delete the affected payments, and add a catch-up payment" at bounding box center [393, 274] width 243 height 13
click at [263, 268] on input "Delete the affected payments, and add a catch-up payment" at bounding box center [259, 268] width 8 height 0
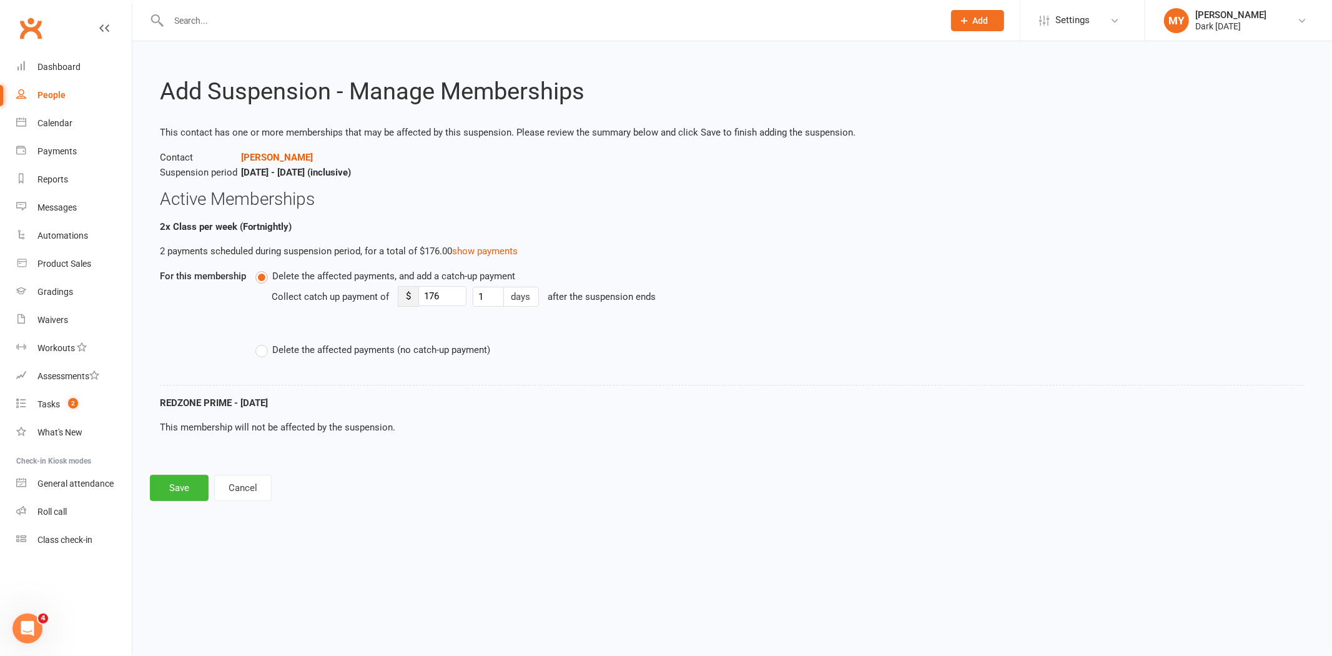
click at [297, 353] on span "Delete the affected payments (no catch-up payment)" at bounding box center [381, 348] width 218 height 13
click at [263, 342] on input "Delete the affected payments (no catch-up payment)" at bounding box center [259, 342] width 8 height 0
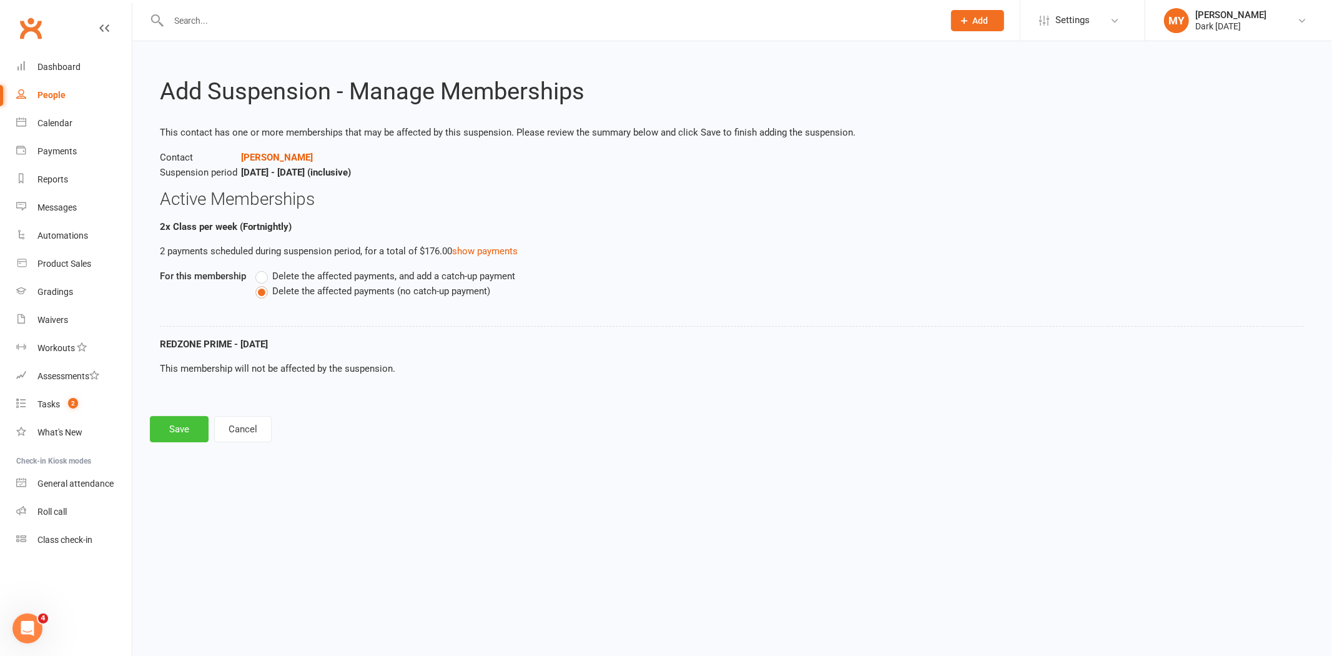
click at [182, 429] on button "Save" at bounding box center [179, 429] width 59 height 26
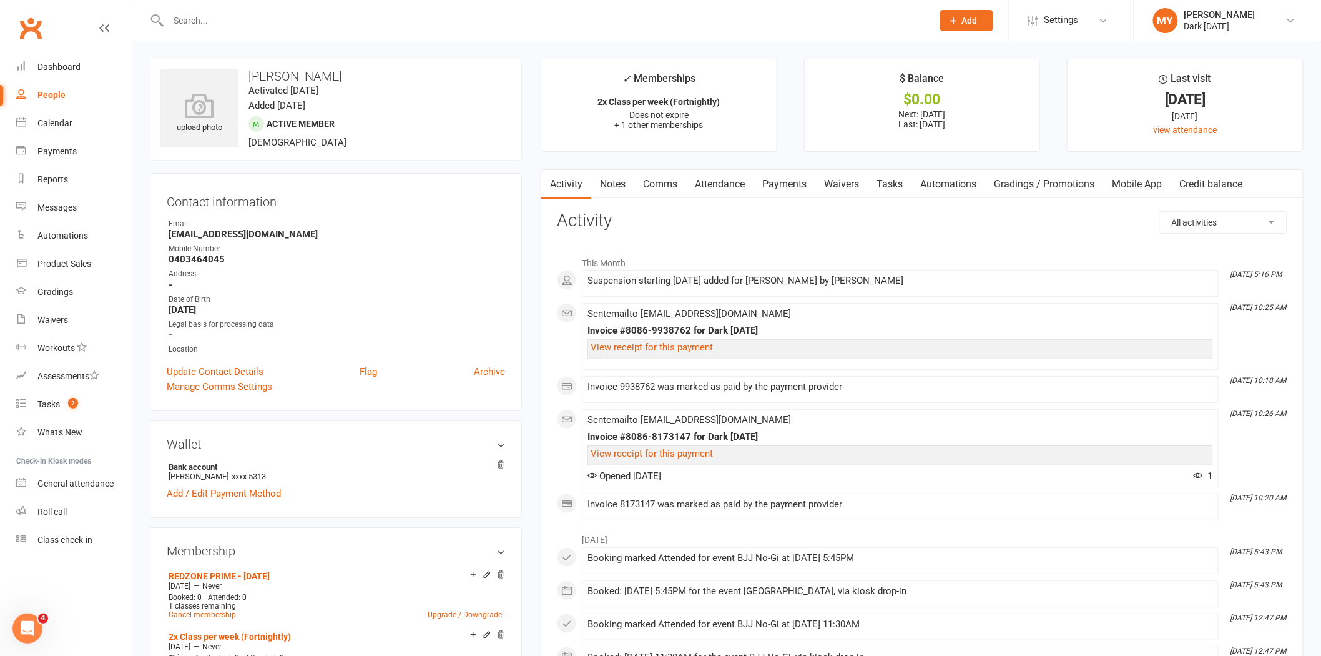
click at [234, 23] on input "text" at bounding box center [544, 20] width 759 height 17
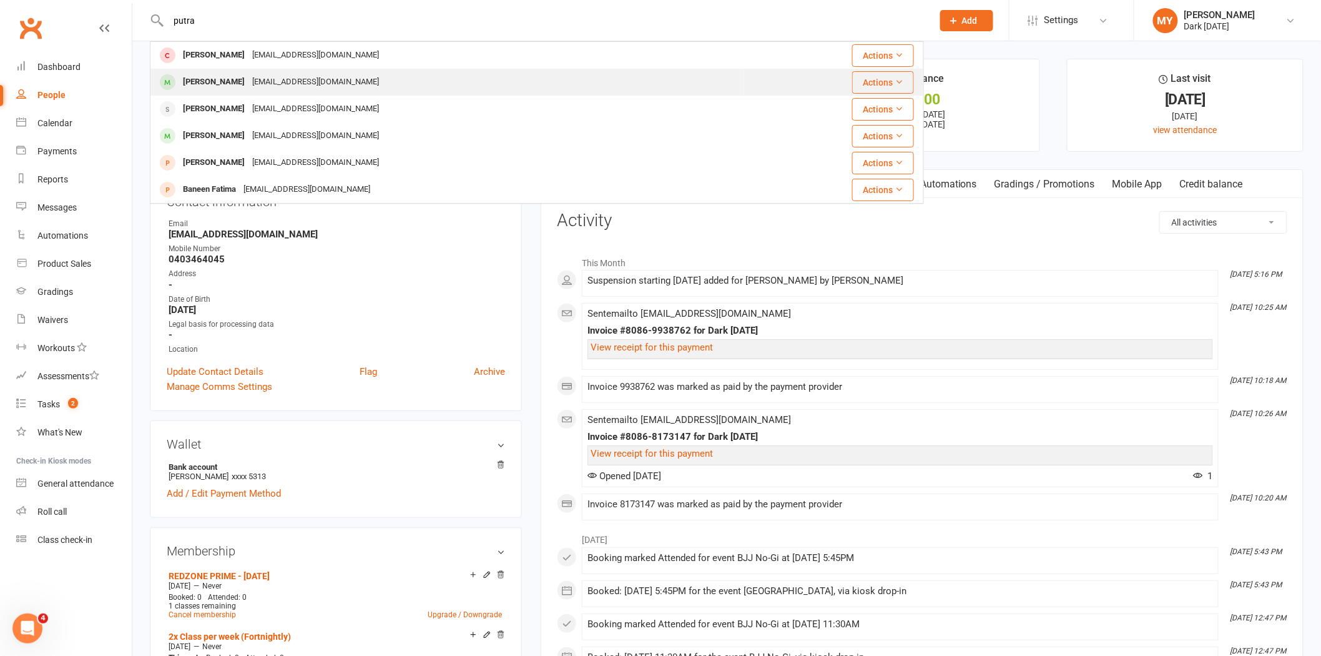
type input "putra"
click at [249, 82] on div "ak.putrafamily@gmail.com" at bounding box center [316, 82] width 134 height 18
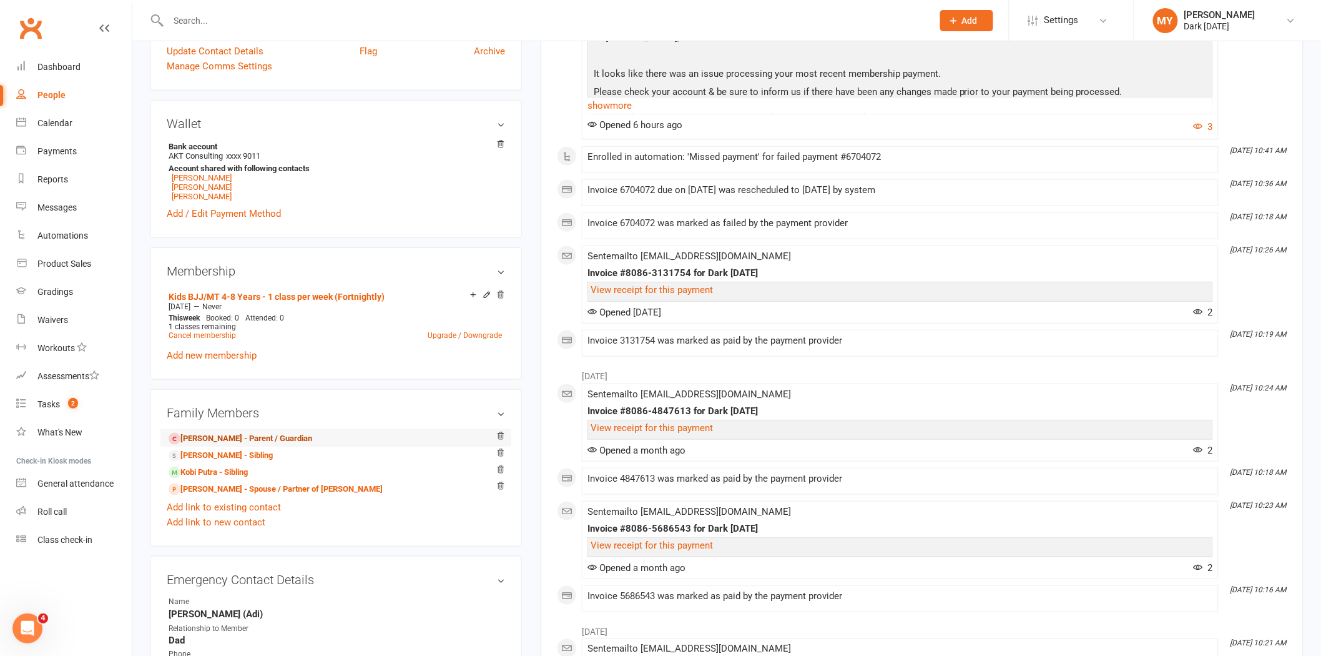
scroll to position [347, 0]
click at [207, 330] on link "Cancel membership" at bounding box center [202, 334] width 67 height 9
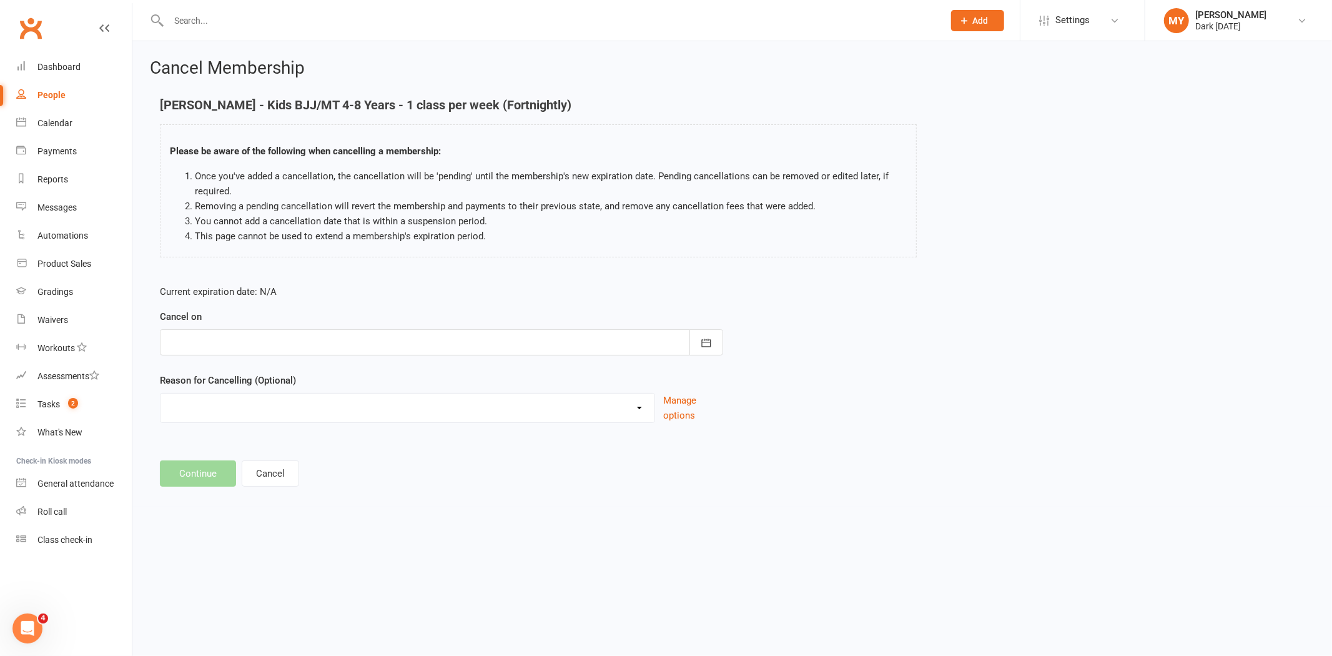
click at [219, 332] on div at bounding box center [441, 342] width 563 height 26
click at [343, 512] on span "29" at bounding box center [348, 516] width 10 height 10
type input "29 Aug 2025"
click at [207, 407] on select "Holiday Injury Other reason" at bounding box center [407, 405] width 494 height 25
select select "0"
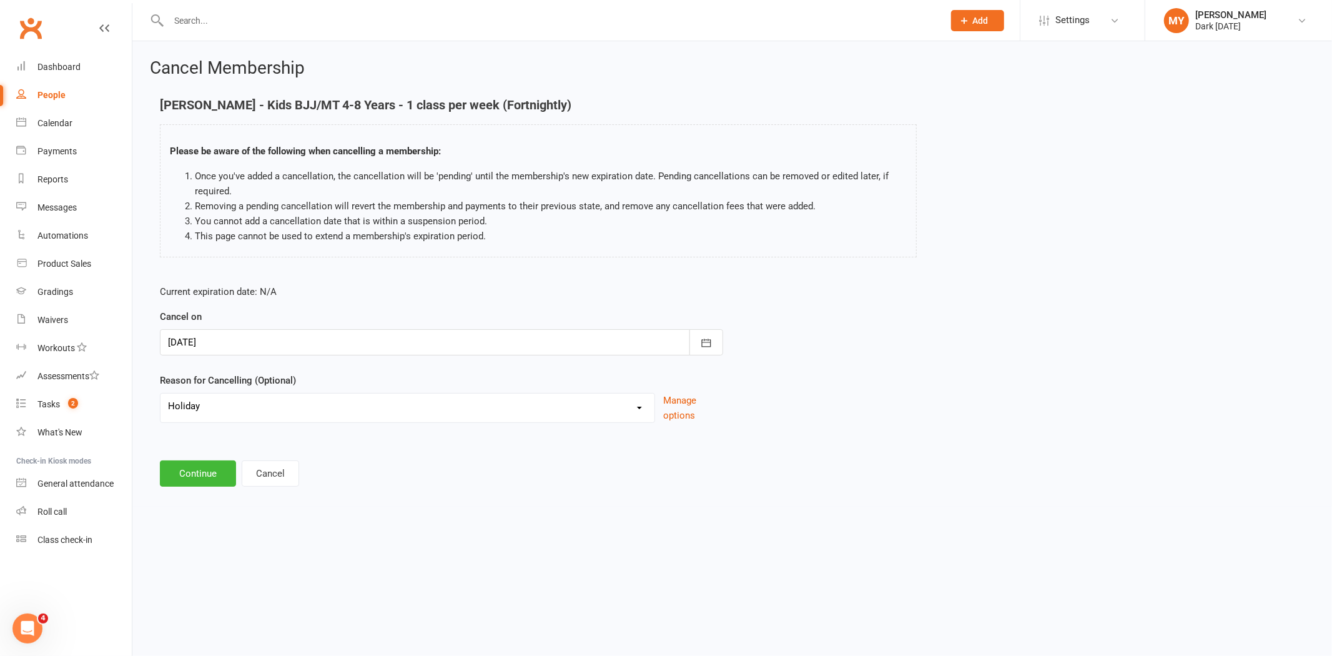
click at [160, 393] on select "Holiday Injury Other reason" at bounding box center [407, 405] width 494 height 25
click at [199, 473] on button "Continue" at bounding box center [198, 473] width 76 height 26
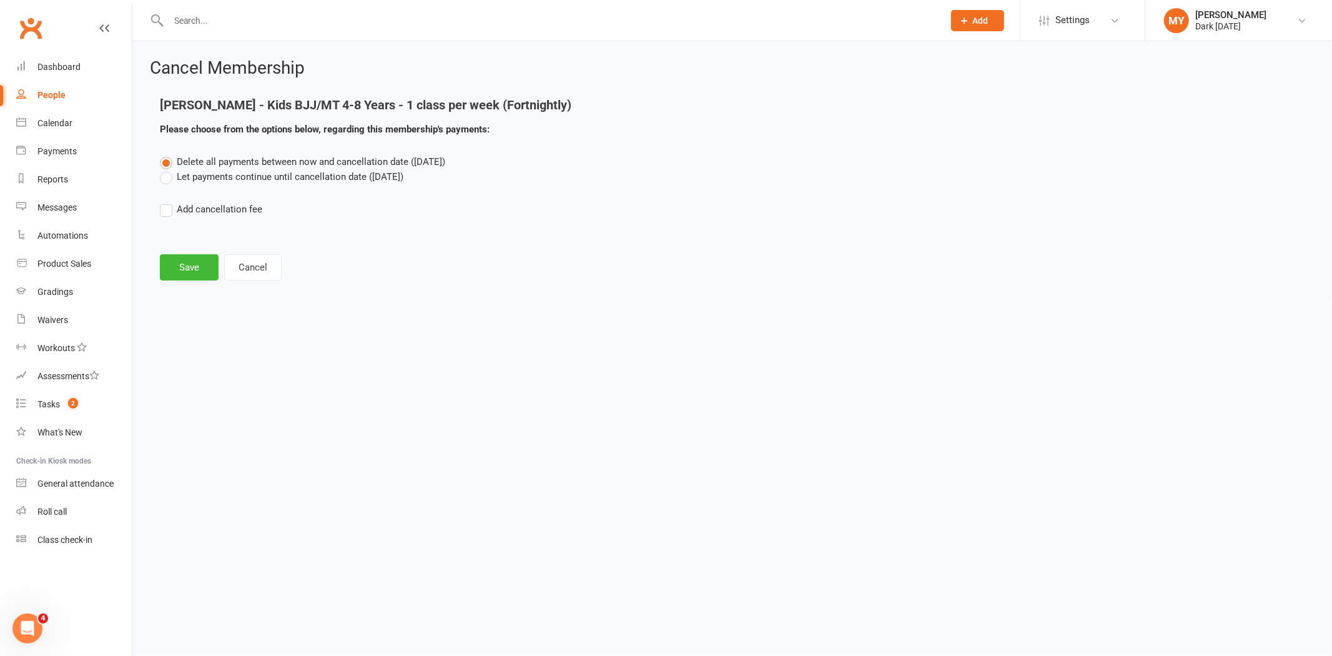
click at [209, 176] on label "Let payments continue until cancellation date (Aug 29, 2025)" at bounding box center [282, 176] width 244 height 15
click at [168, 169] on input "Let payments continue until cancellation date (Aug 29, 2025)" at bounding box center [164, 169] width 8 height 0
click at [194, 272] on button "Save" at bounding box center [189, 267] width 59 height 26
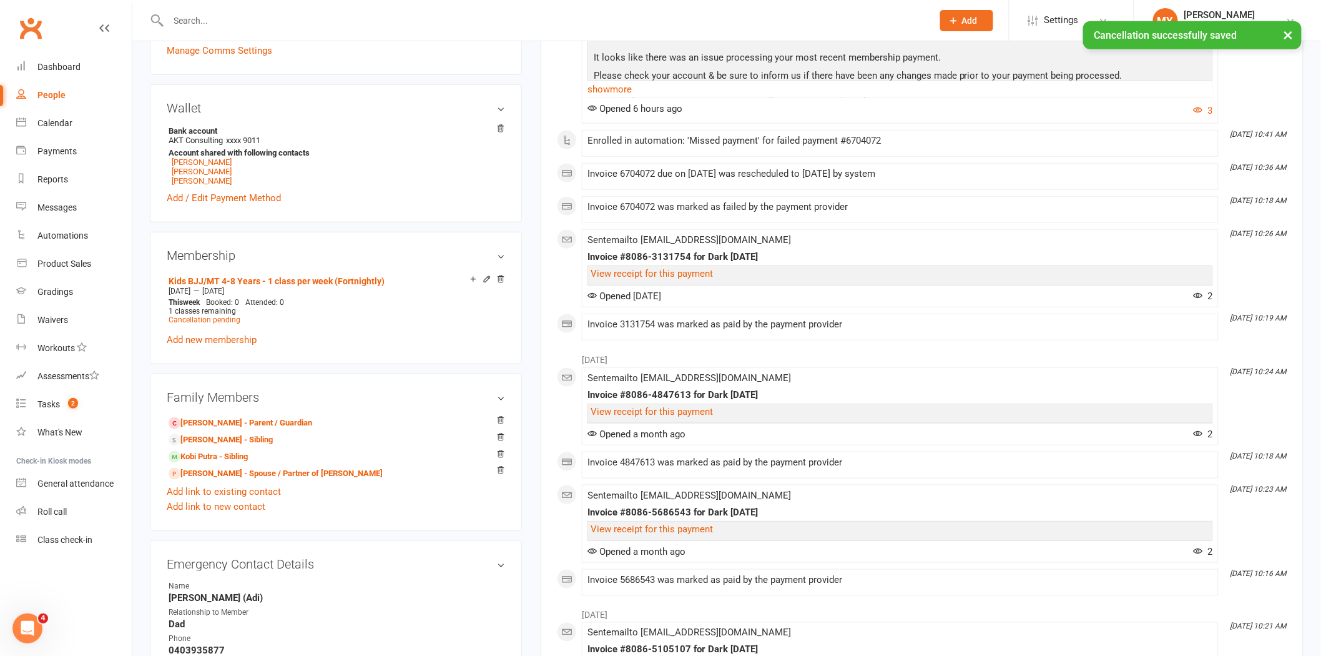
scroll to position [485, 0]
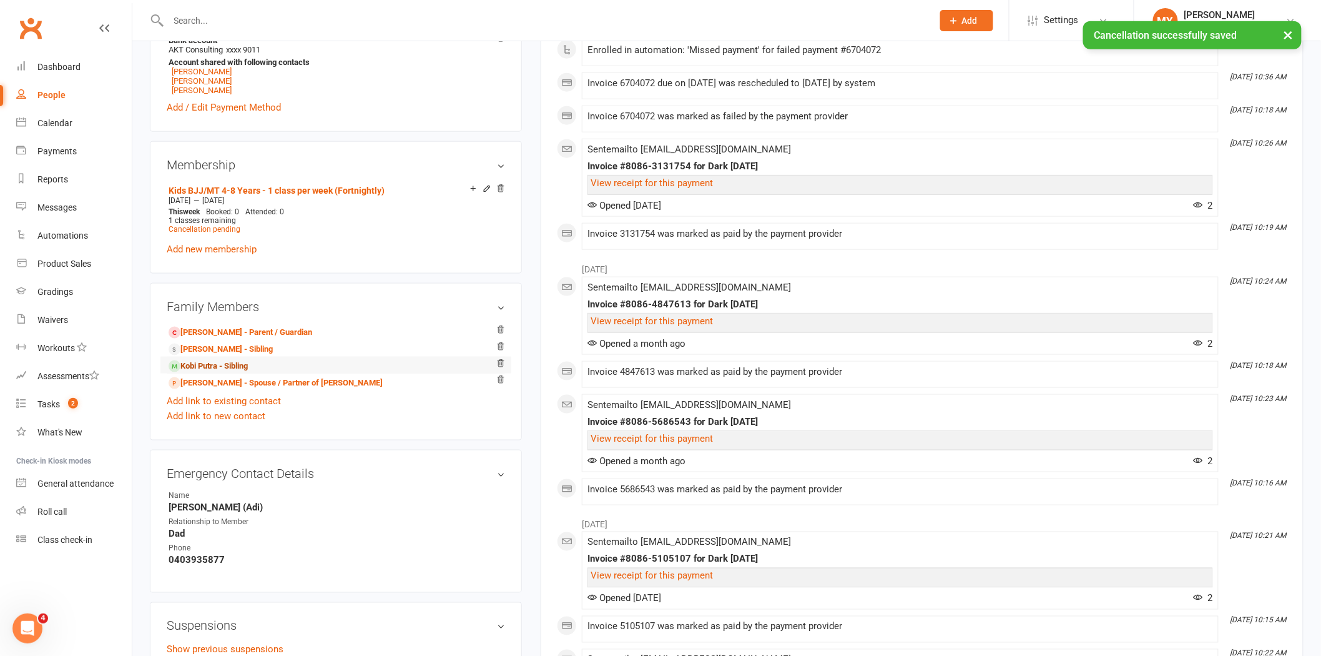
click at [225, 363] on link "Kobi Putra - Sibling" at bounding box center [208, 366] width 79 height 13
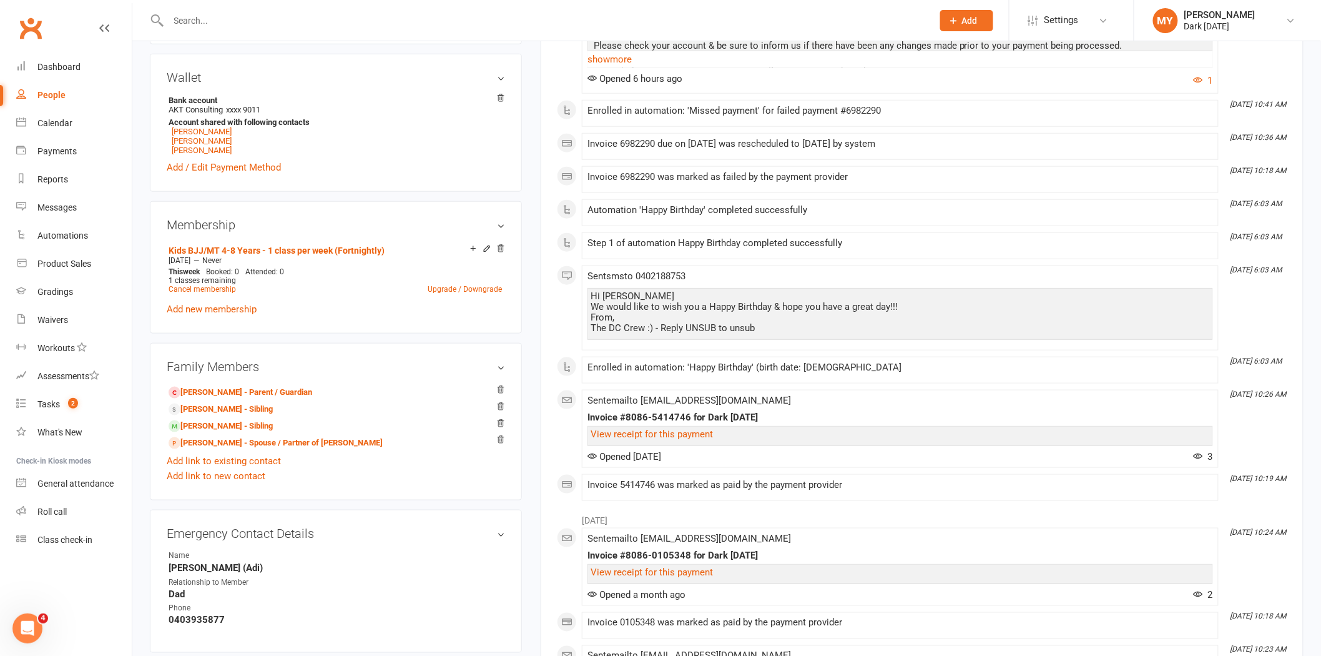
scroll to position [416, 0]
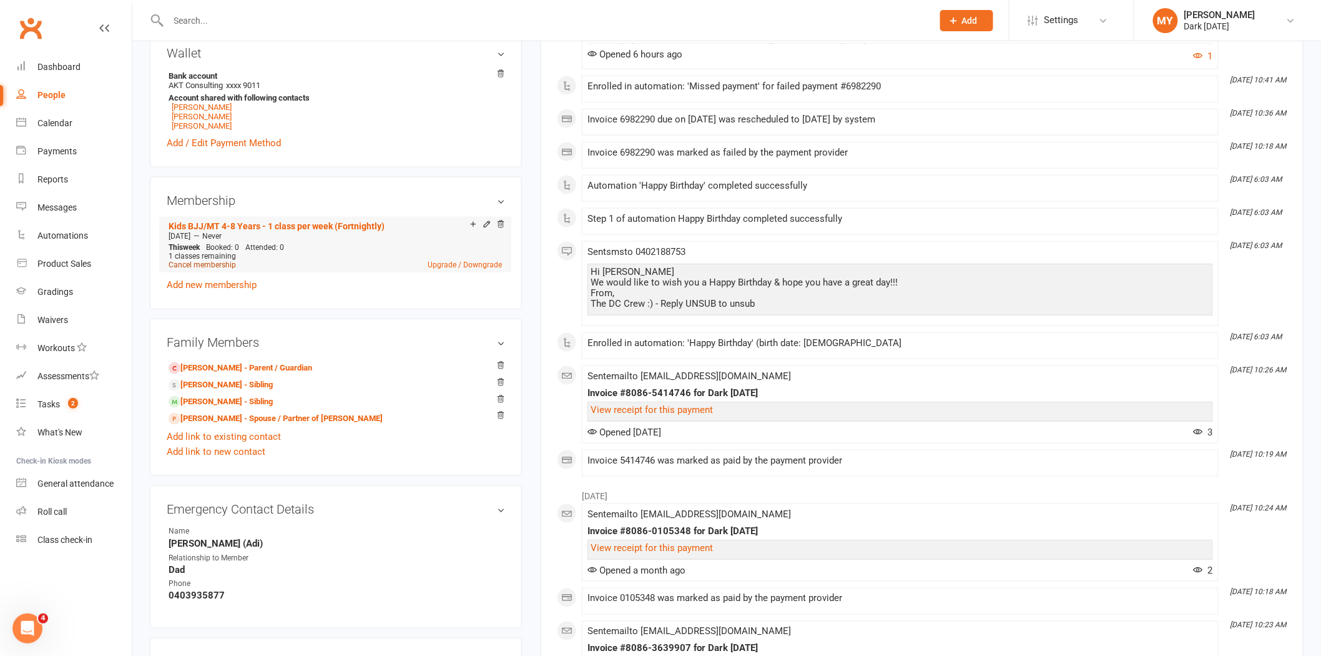
click at [199, 267] on link "Cancel membership" at bounding box center [202, 264] width 67 height 9
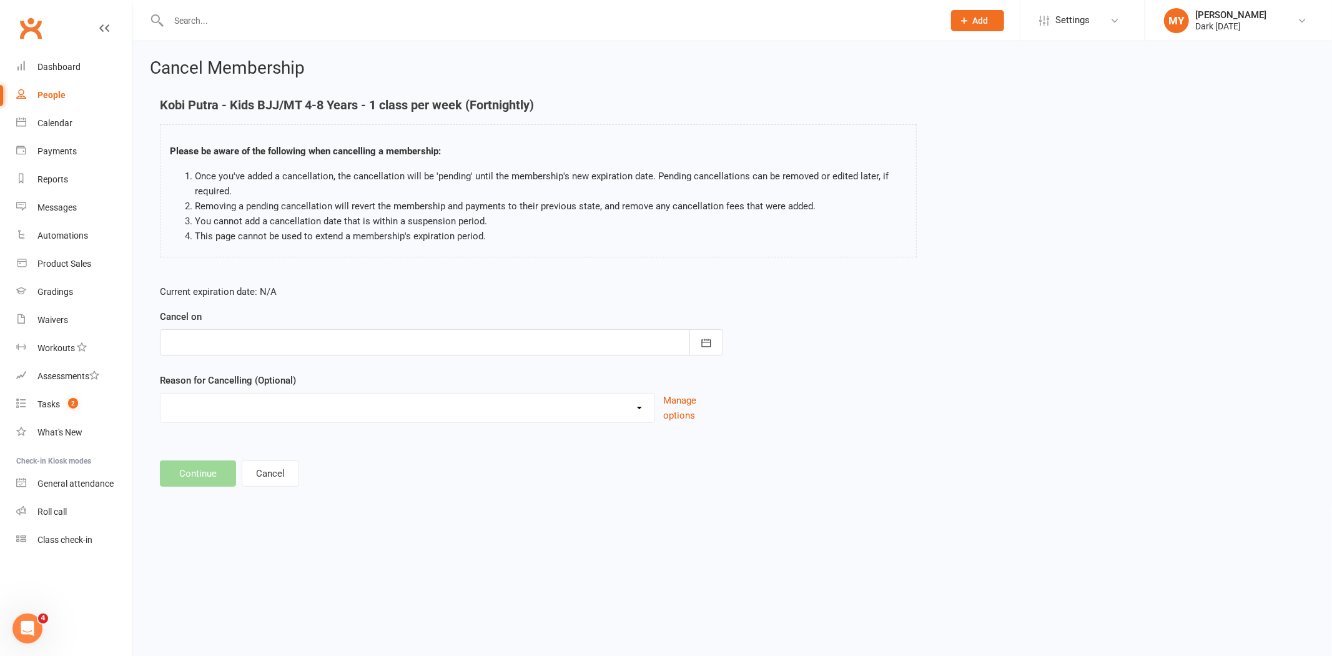
click at [275, 345] on div at bounding box center [441, 342] width 563 height 26
click at [343, 511] on span "29" at bounding box center [348, 516] width 10 height 10
type input "29 Aug 2025"
click at [257, 415] on select "Holiday Injury Other reason" at bounding box center [407, 405] width 494 height 25
click at [160, 393] on select "Holiday Injury Other reason" at bounding box center [407, 405] width 494 height 25
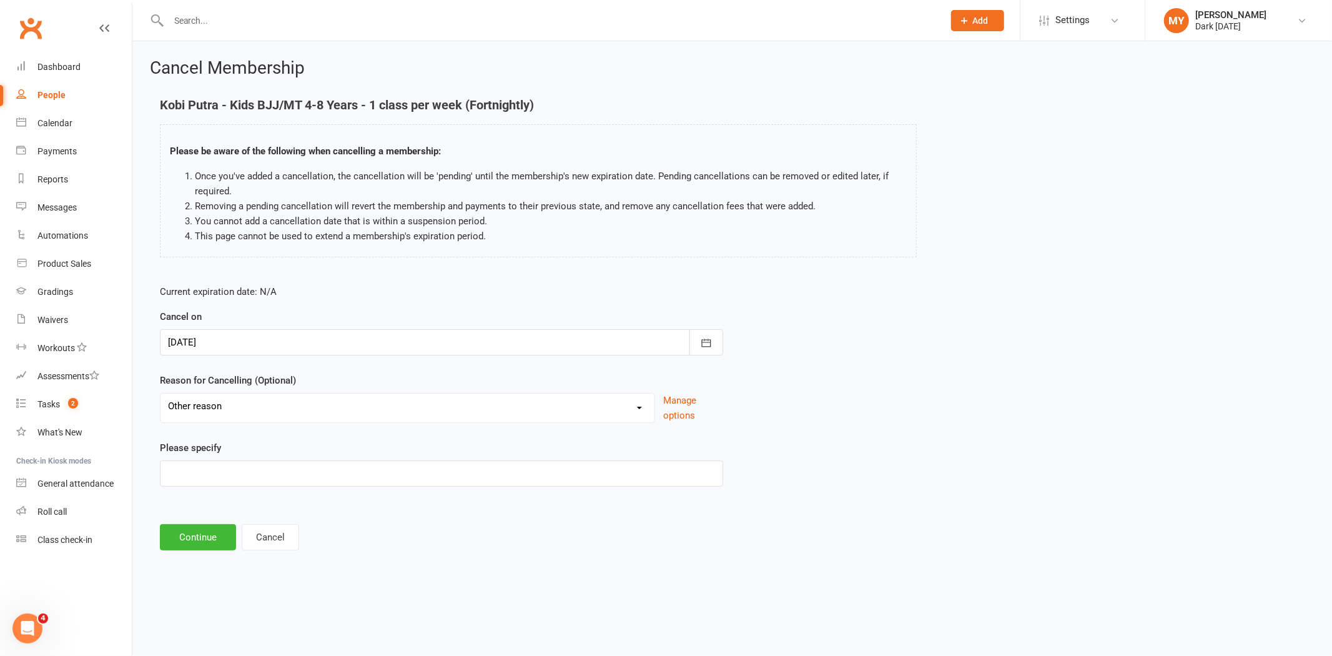
click at [233, 410] on select "Holiday Injury Other reason" at bounding box center [407, 405] width 494 height 25
select select "0"
click at [160, 393] on select "Holiday Injury Other reason" at bounding box center [407, 405] width 494 height 25
click at [222, 472] on button "Continue" at bounding box center [198, 473] width 76 height 26
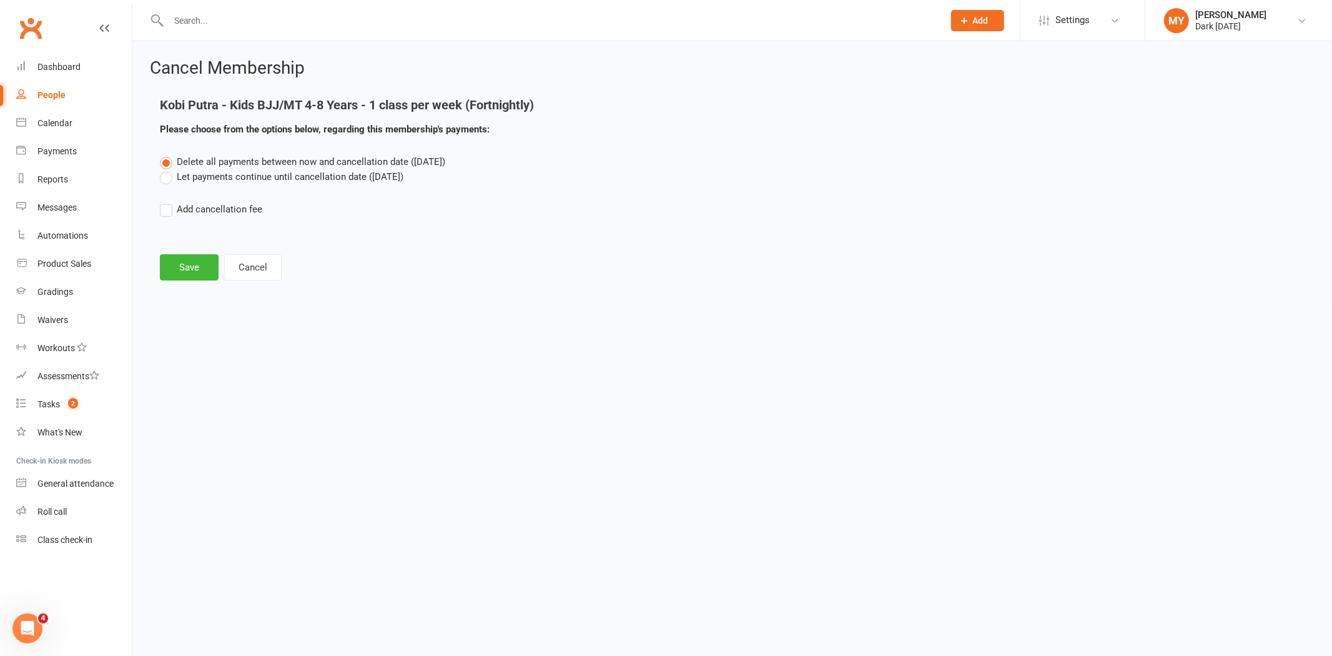
click at [209, 180] on label "Let payments continue until cancellation date (Aug 29, 2025)" at bounding box center [282, 176] width 244 height 15
click at [168, 169] on input "Let payments continue until cancellation date (Aug 29, 2025)" at bounding box center [164, 169] width 8 height 0
click at [198, 271] on button "Save" at bounding box center [189, 267] width 59 height 26
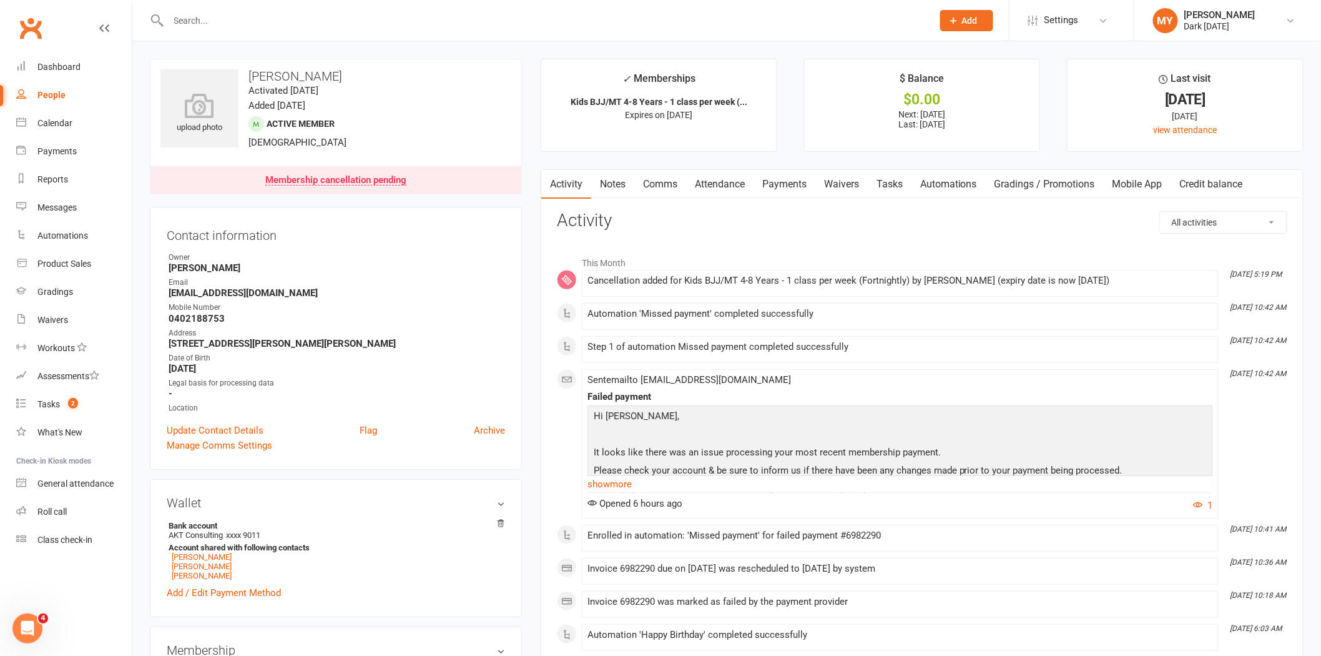
click at [275, 20] on input "text" at bounding box center [544, 20] width 759 height 17
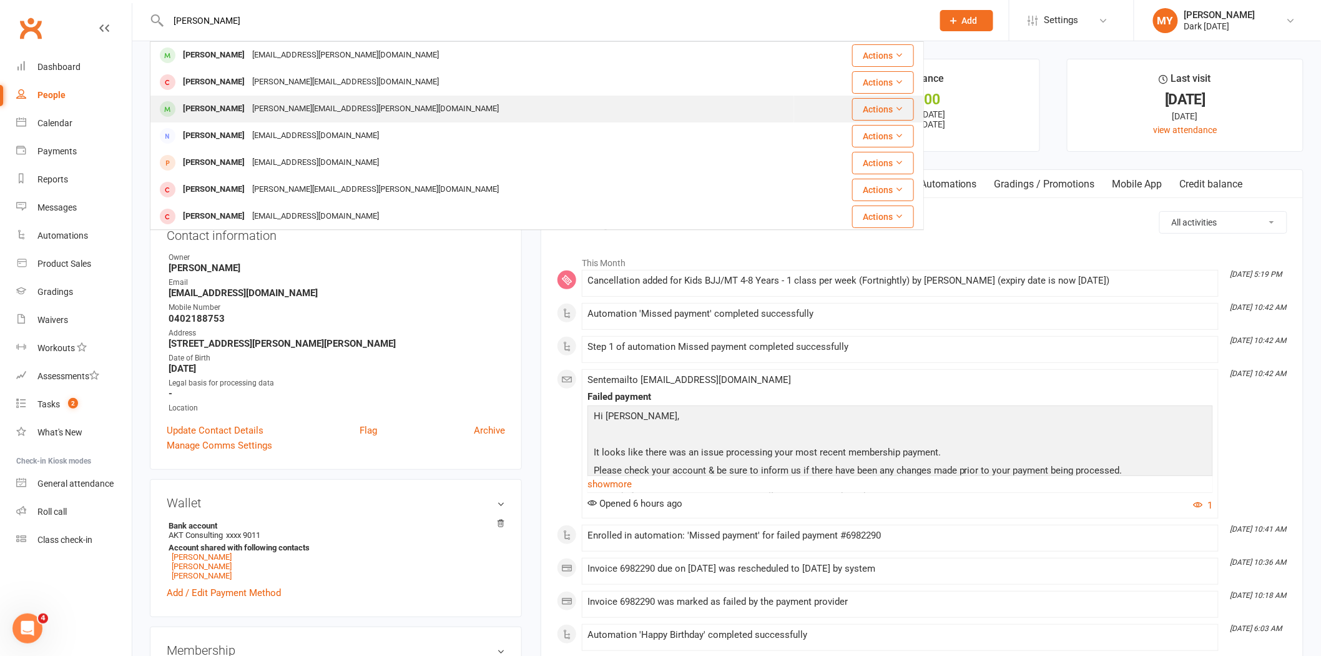
type input "eli f"
click at [322, 102] on div "marnie.henningsen@gmail.com" at bounding box center [376, 109] width 254 height 18
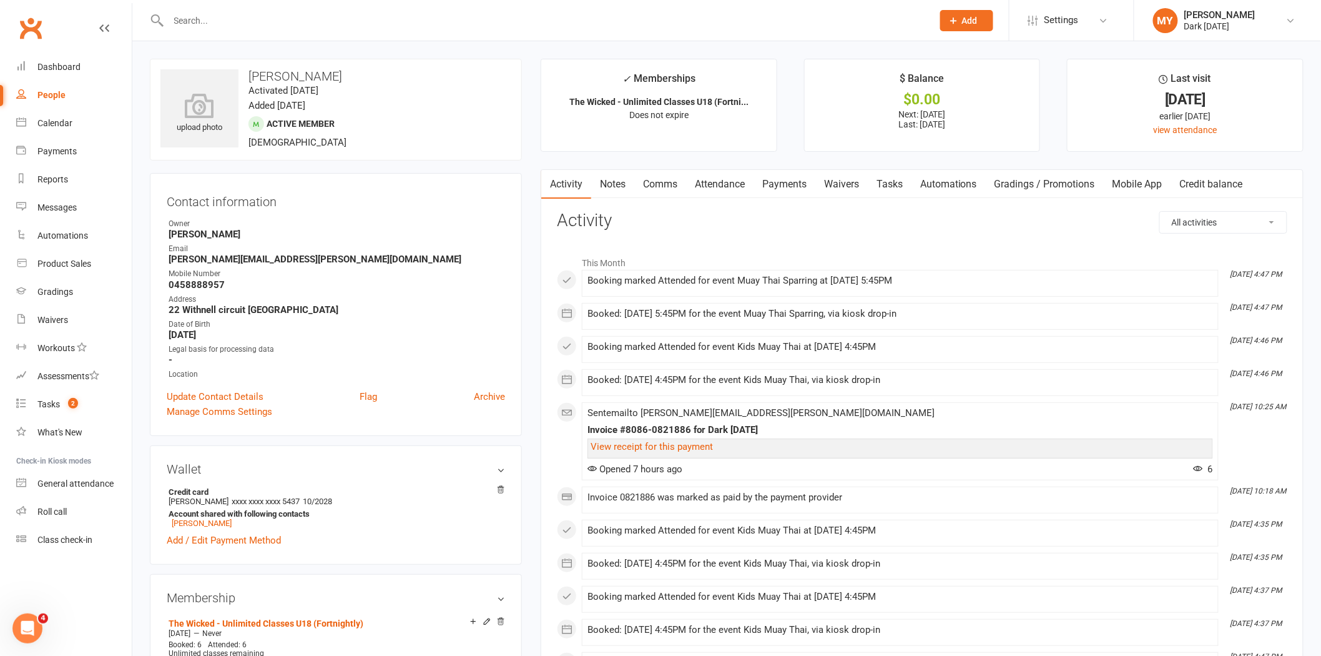
click at [803, 179] on link "Payments" at bounding box center [785, 184] width 62 height 29
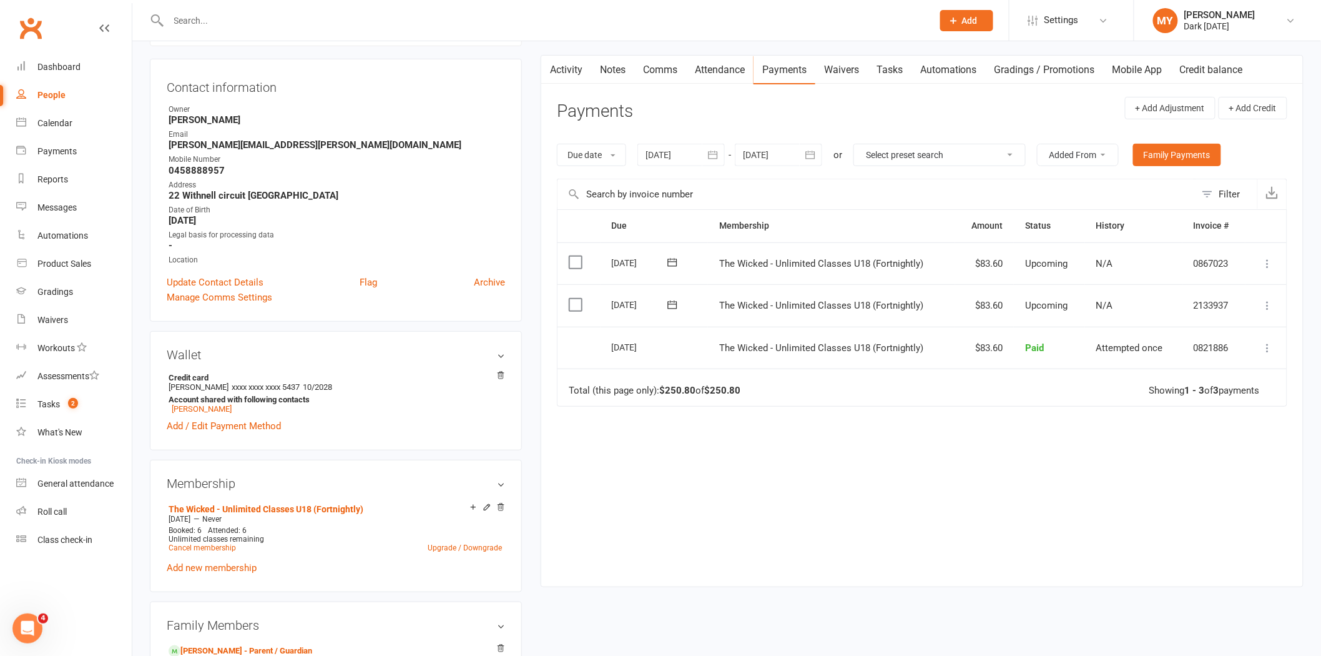
scroll to position [139, 0]
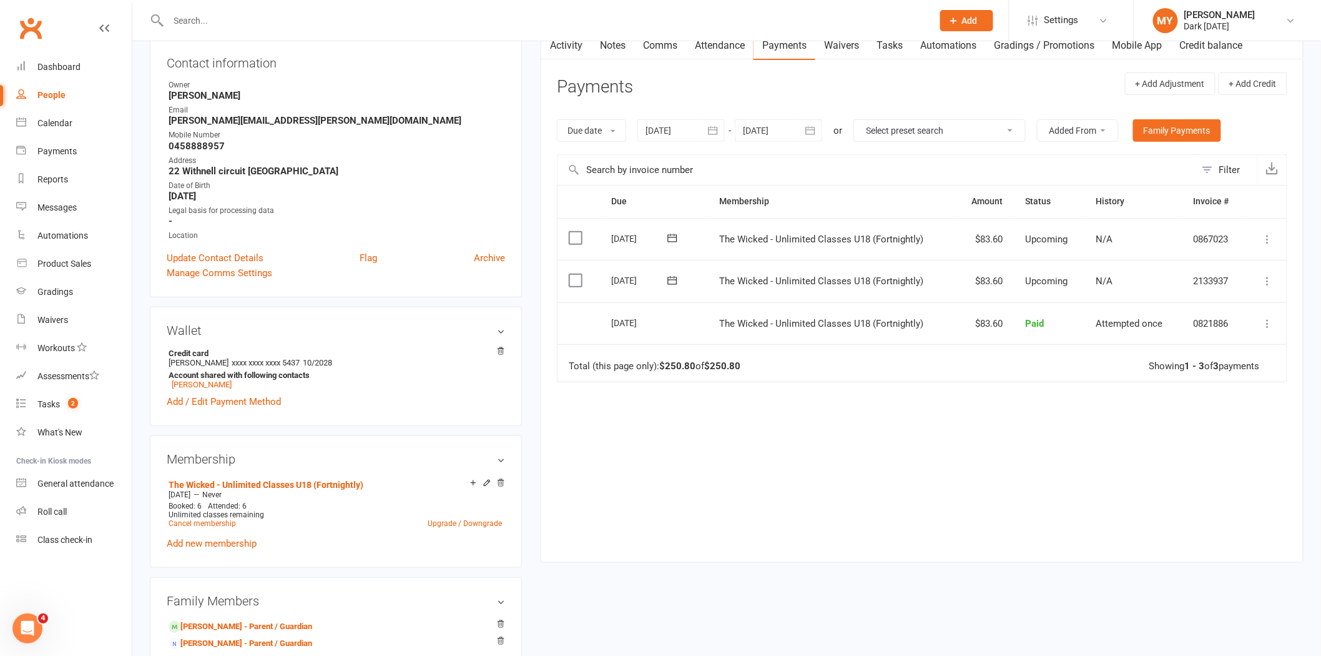
click at [719, 135] on icon "button" at bounding box center [713, 130] width 12 height 12
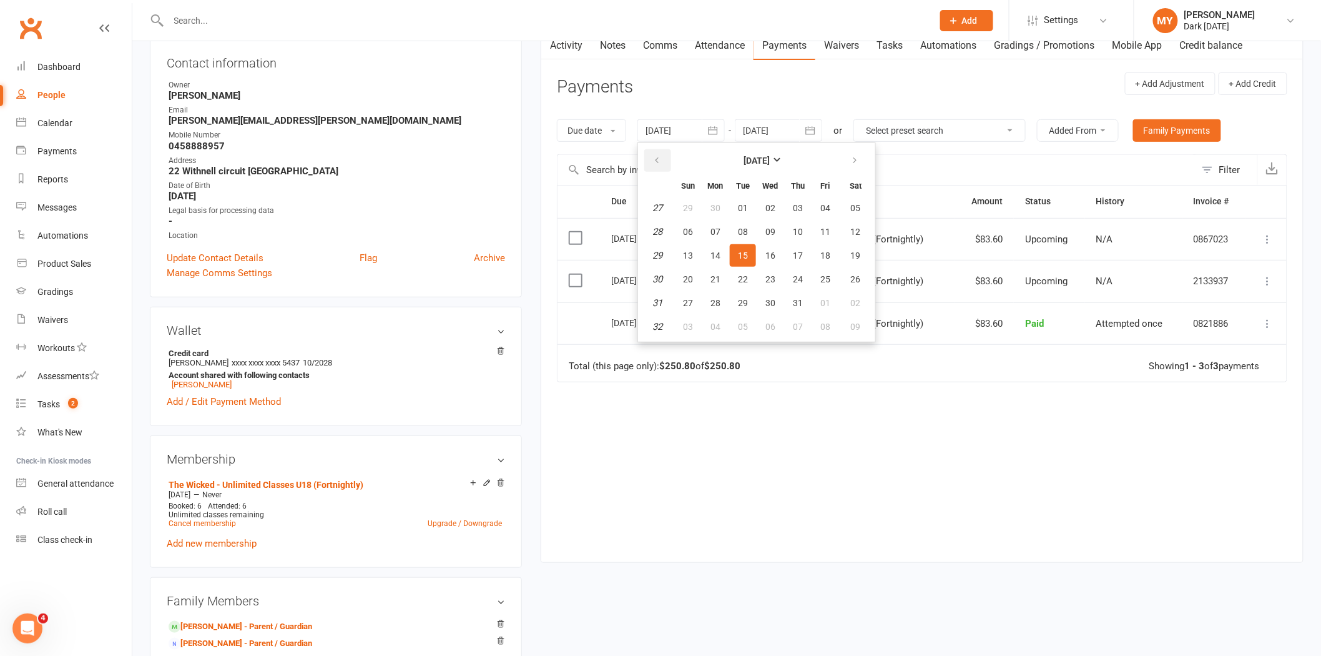
click at [660, 165] on button "button" at bounding box center [657, 160] width 27 height 22
click at [793, 197] on button "01" at bounding box center [798, 208] width 26 height 22
type input "01 May 2025"
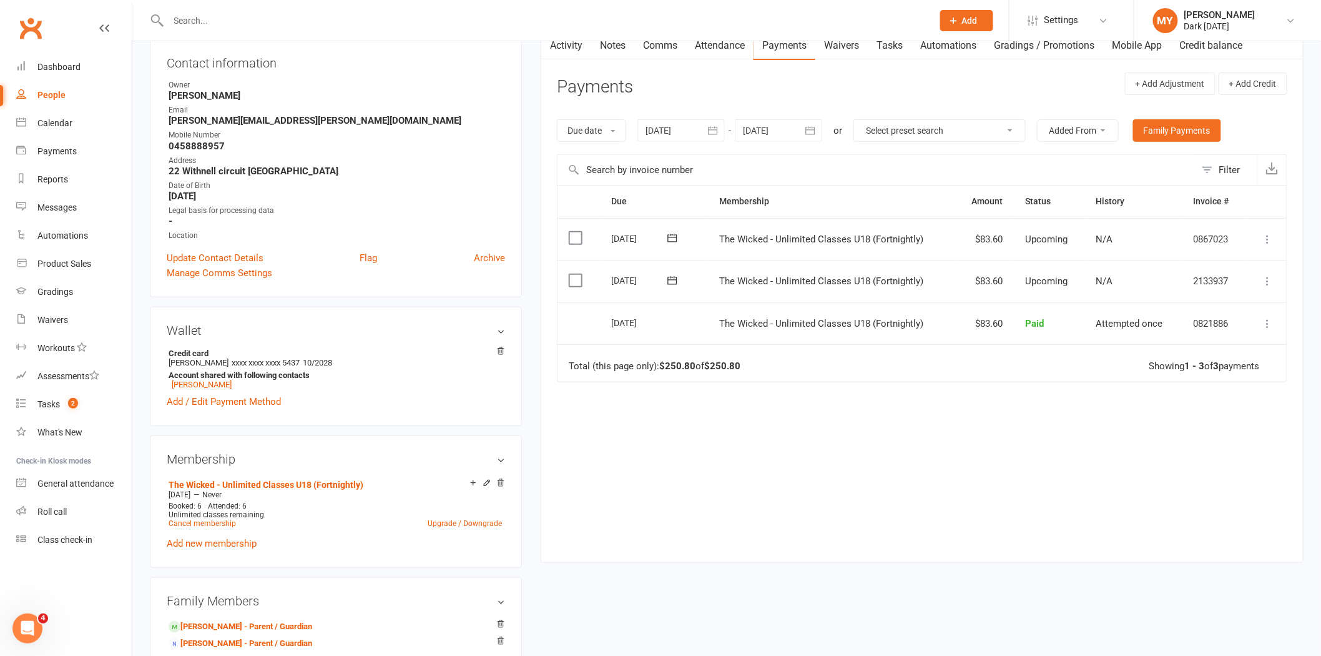
drag, startPoint x: 496, startPoint y: 213, endPoint x: 364, endPoint y: 90, distance: 180.2
click at [364, 90] on strong "Ben Leishman" at bounding box center [337, 95] width 337 height 11
click at [459, 26] on input "text" at bounding box center [544, 20] width 759 height 17
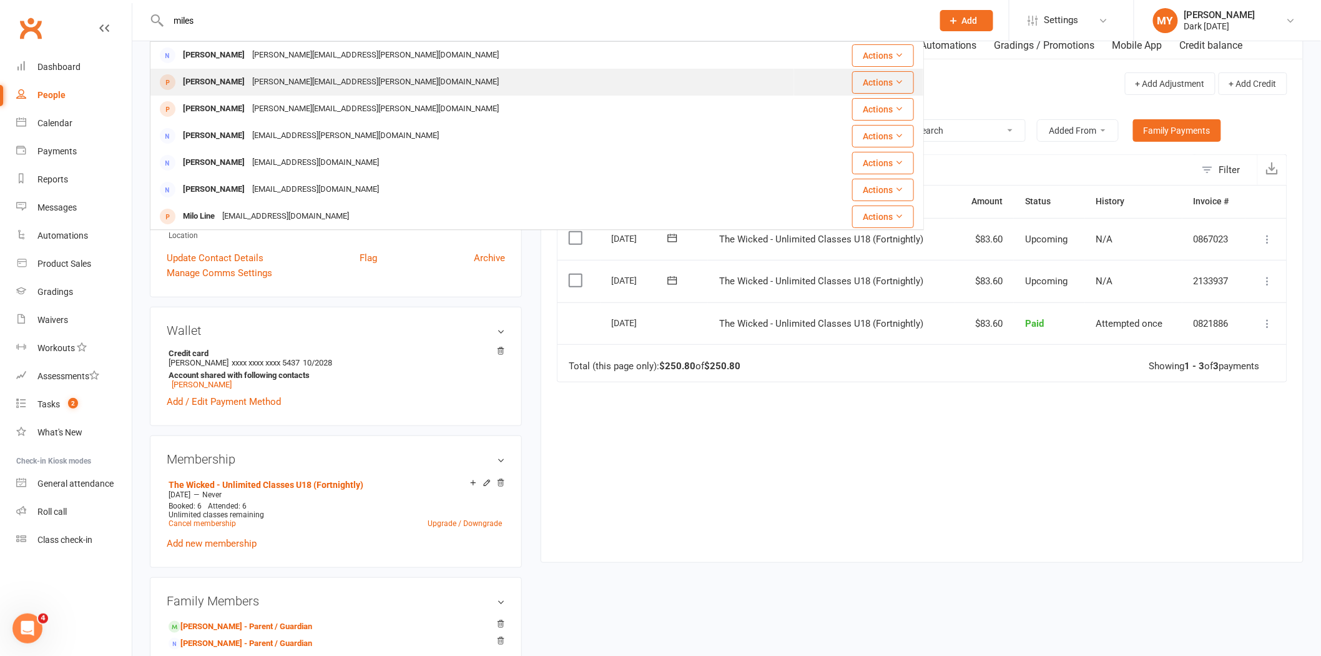
type input "miles"
click at [292, 77] on div "abel.j.miles@gmail.com" at bounding box center [376, 82] width 254 height 18
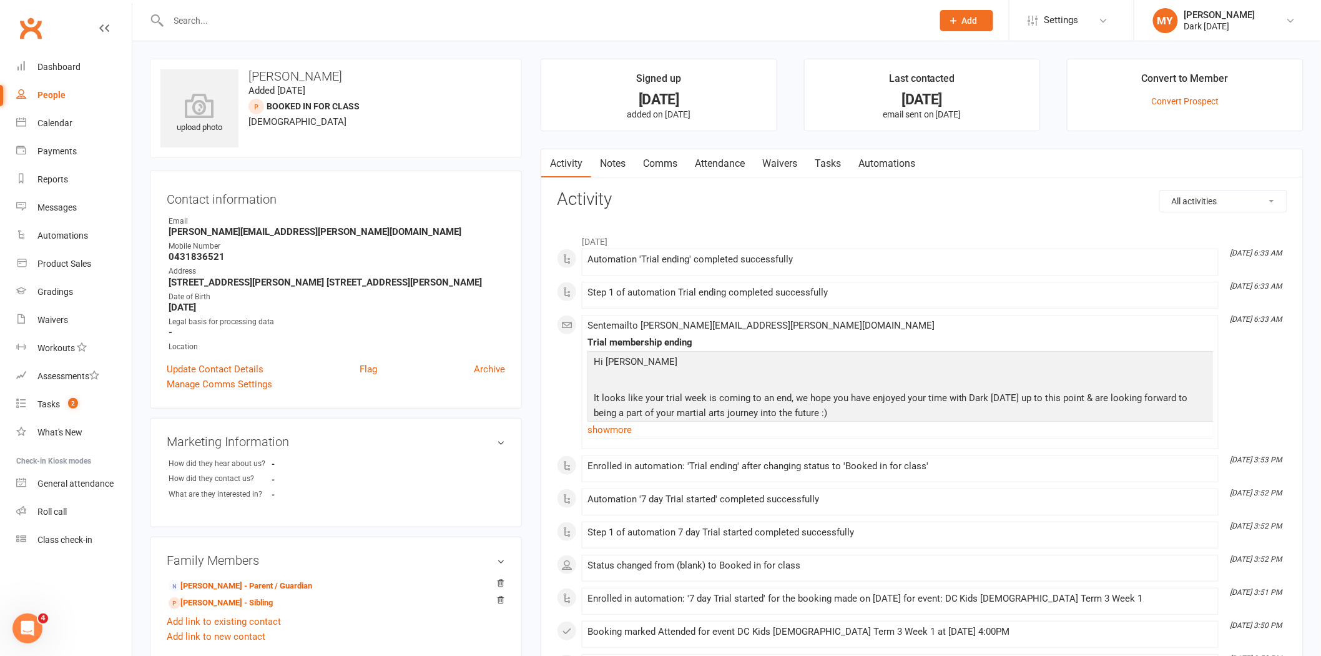
click at [777, 165] on link "Waivers" at bounding box center [780, 163] width 52 height 29
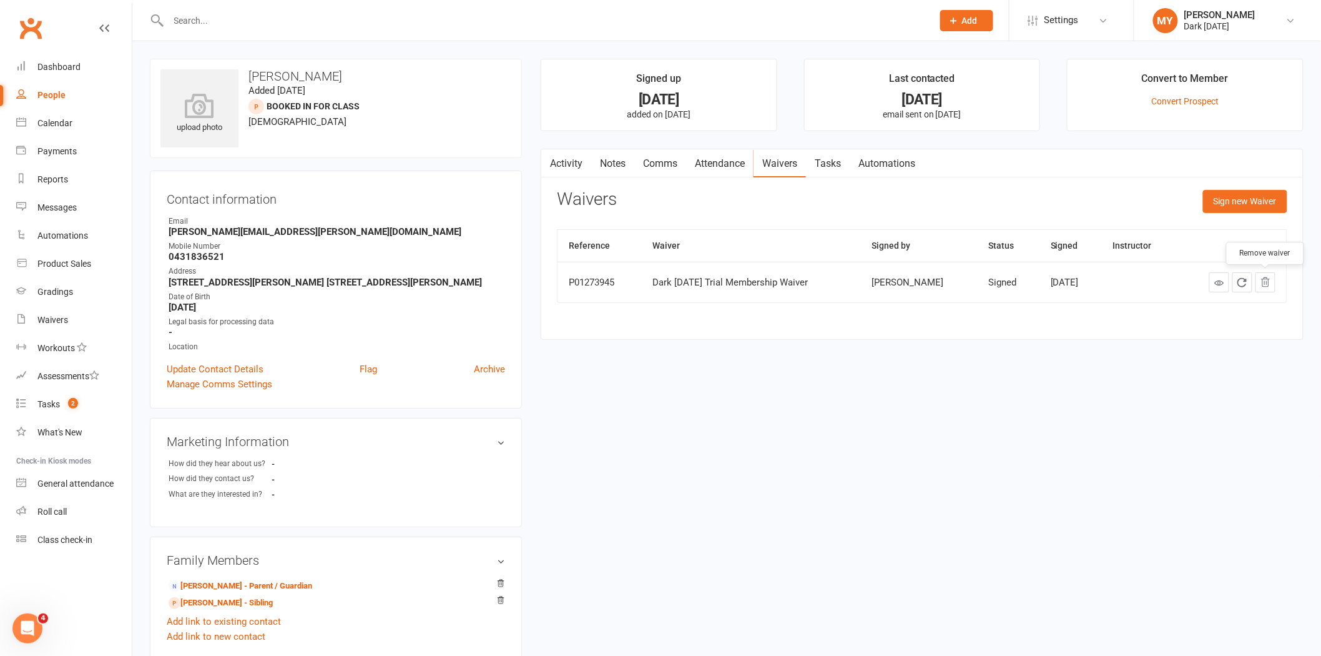
click at [1266, 283] on icon "button" at bounding box center [1266, 282] width 8 height 9
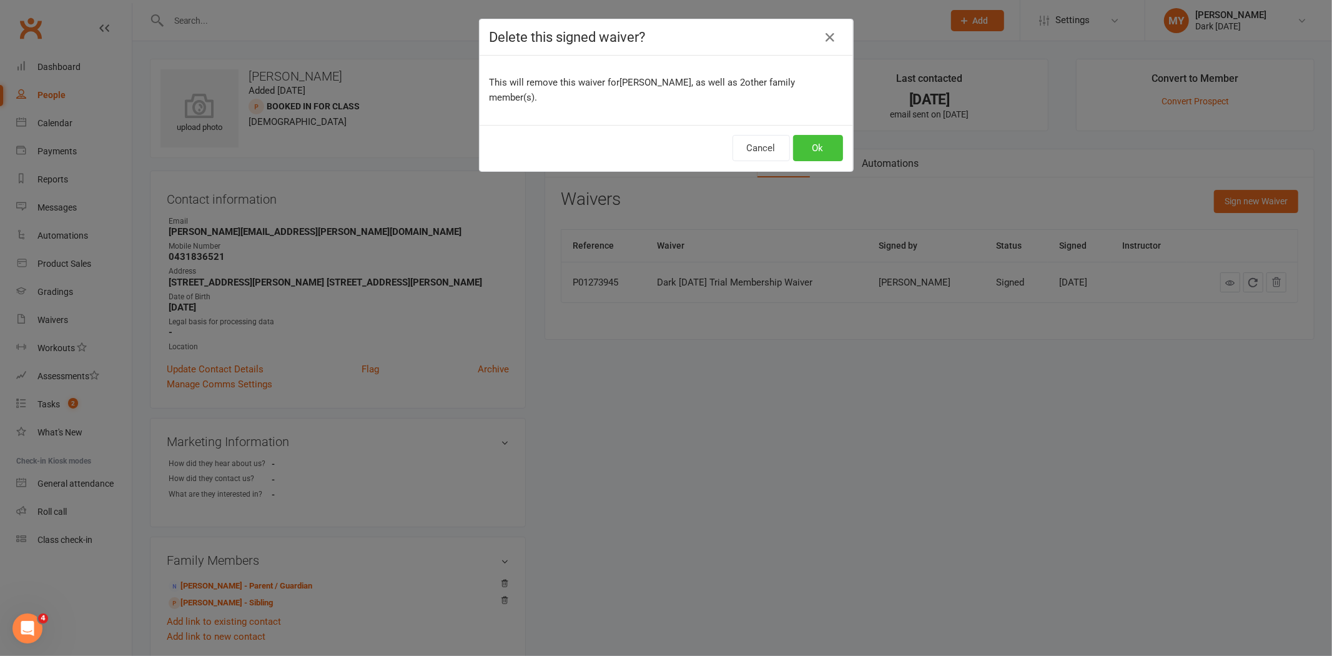
click at [794, 135] on button "Ok" at bounding box center [818, 148] width 50 height 26
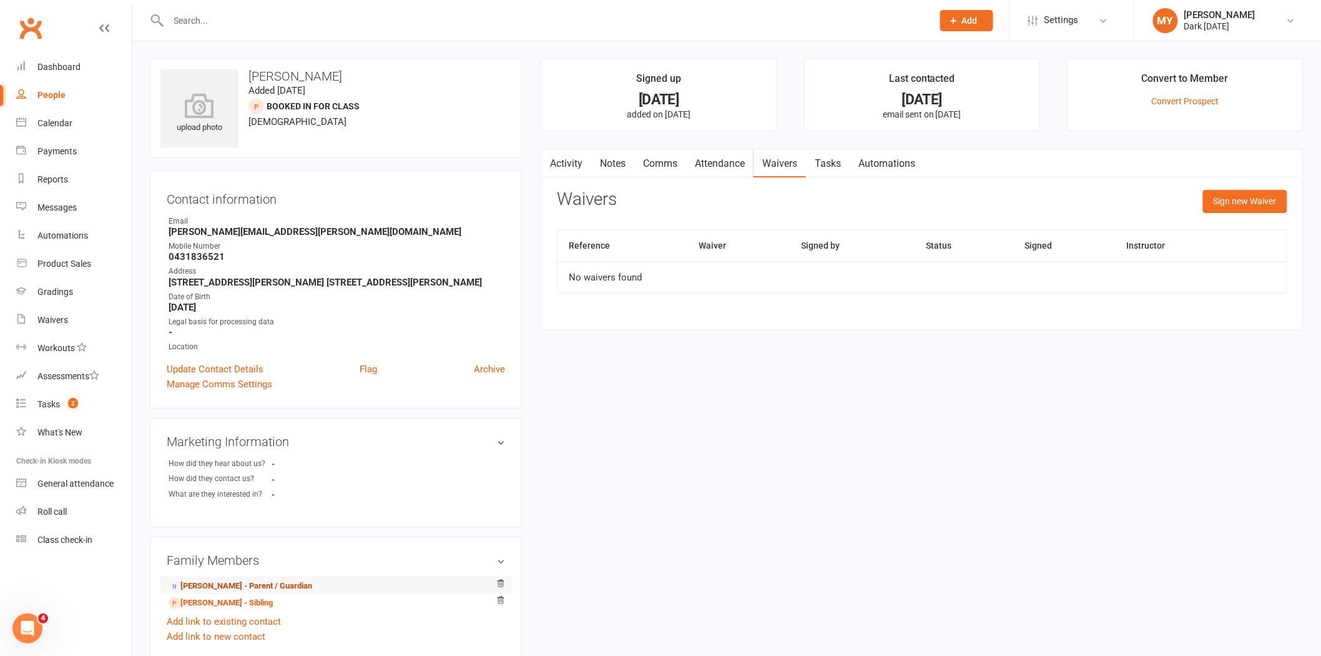
click at [232, 584] on link "Abel Miles - Parent / Guardian" at bounding box center [241, 585] width 144 height 13
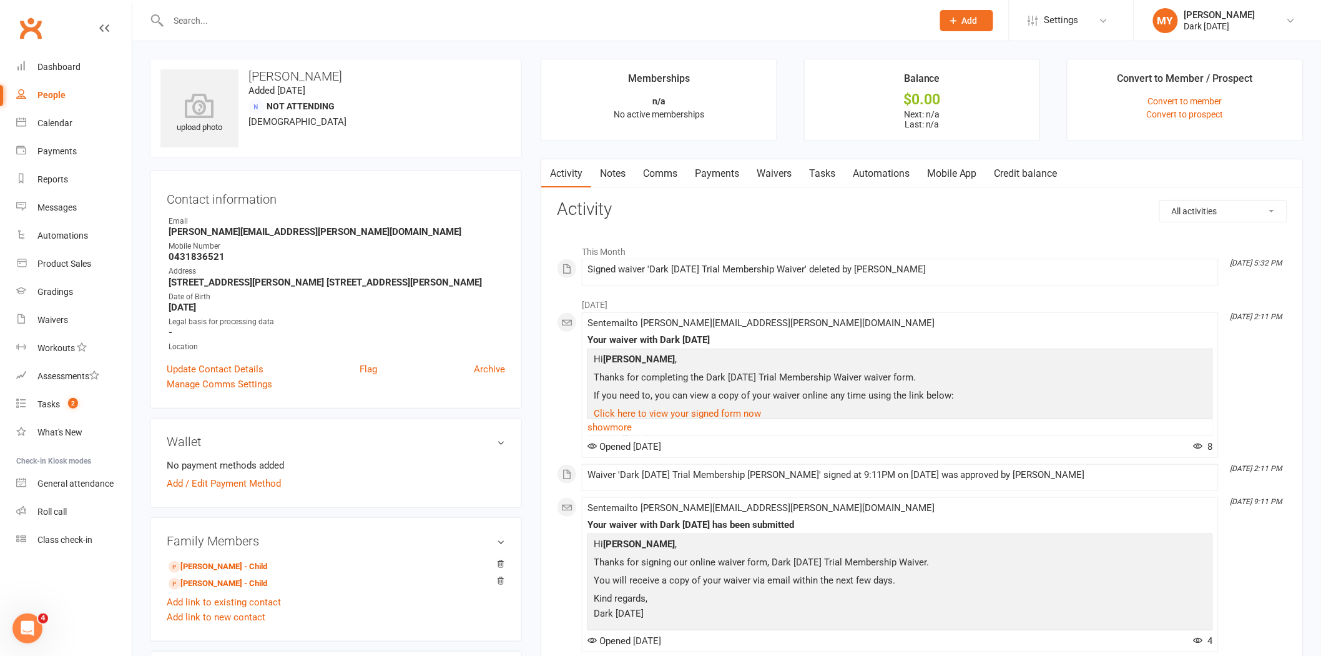
click at [771, 172] on link "Waivers" at bounding box center [774, 173] width 52 height 29
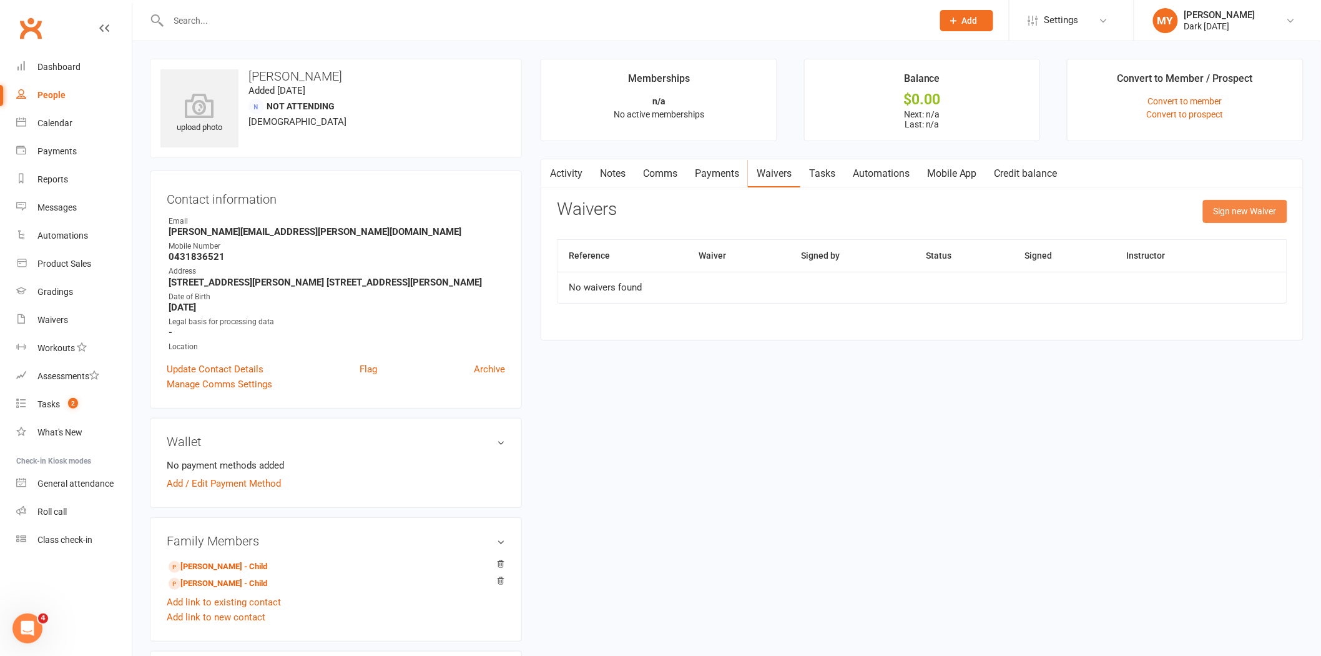
click at [1226, 214] on button "Sign new Waiver" at bounding box center [1245, 211] width 84 height 22
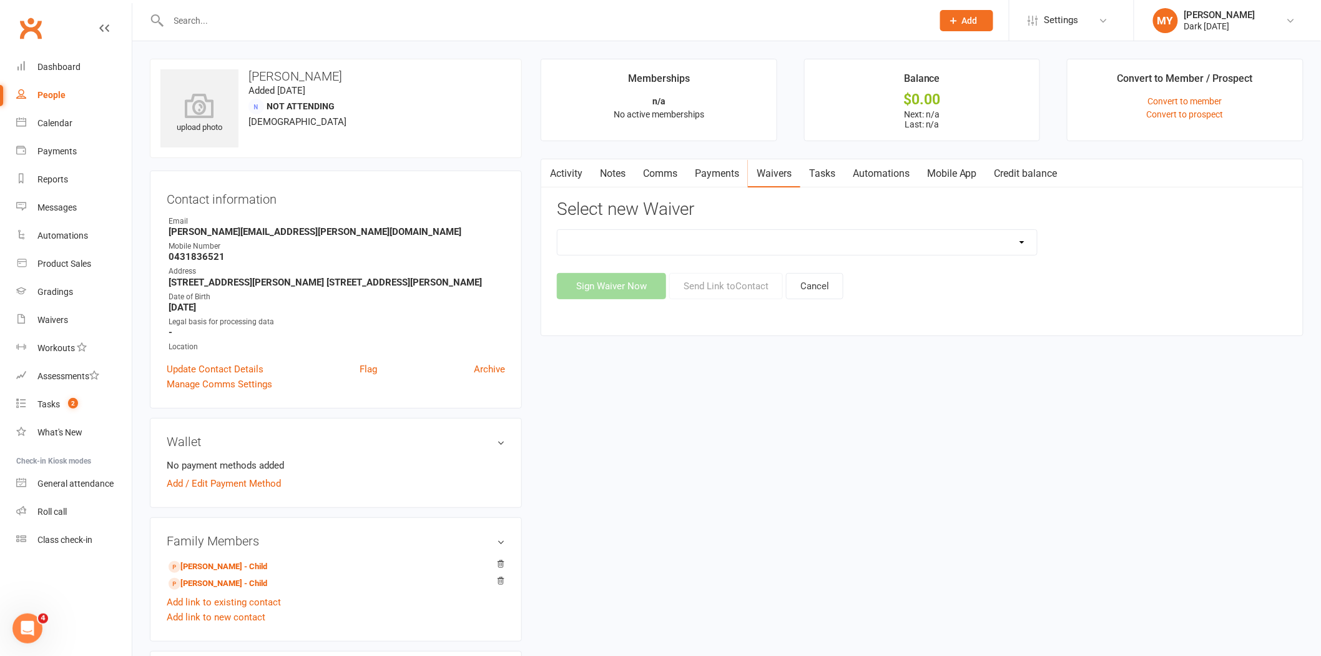
click at [988, 250] on select "Dark Carnival Membership Dark Carnival Membership waiver - no EDDR Dark Carniva…" at bounding box center [798, 242] width 480 height 25
select select "9794"
click at [558, 230] on select "Dark Carnival Membership Dark Carnival Membership waiver - no EDDR Dark Carniva…" at bounding box center [798, 242] width 480 height 25
click at [762, 283] on button "Send Link to Contact" at bounding box center [726, 286] width 114 height 26
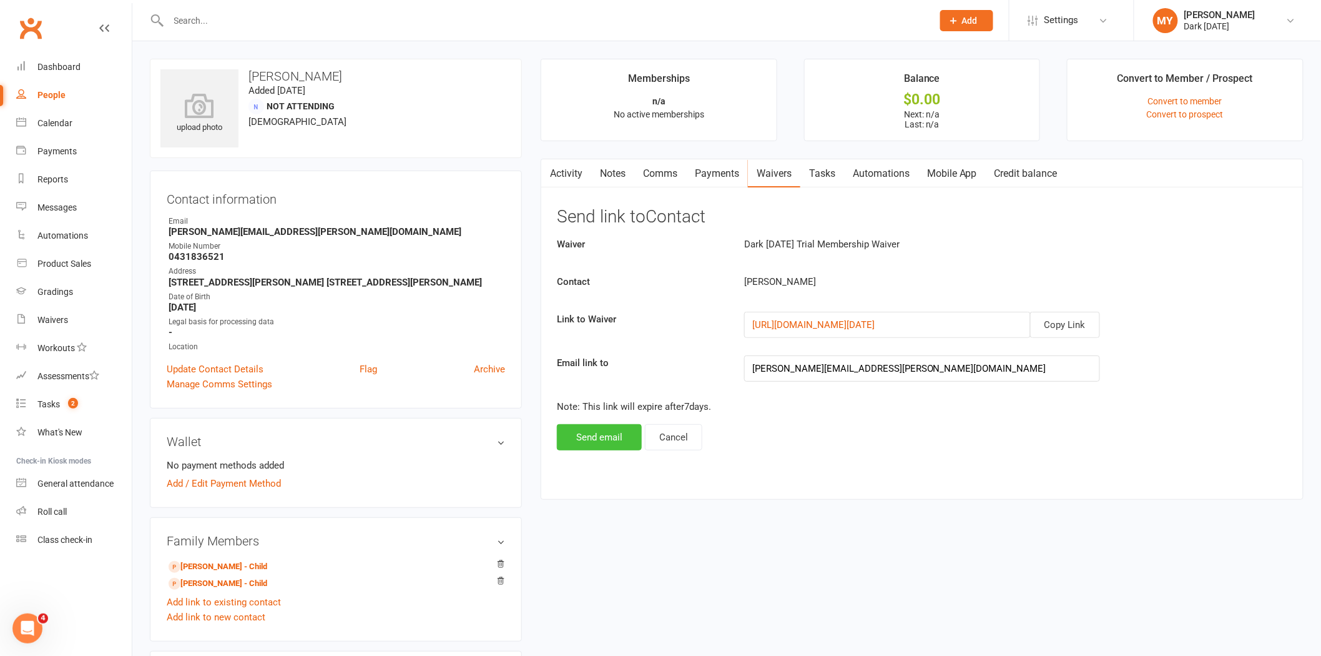
click at [603, 433] on button "Send email" at bounding box center [599, 437] width 85 height 26
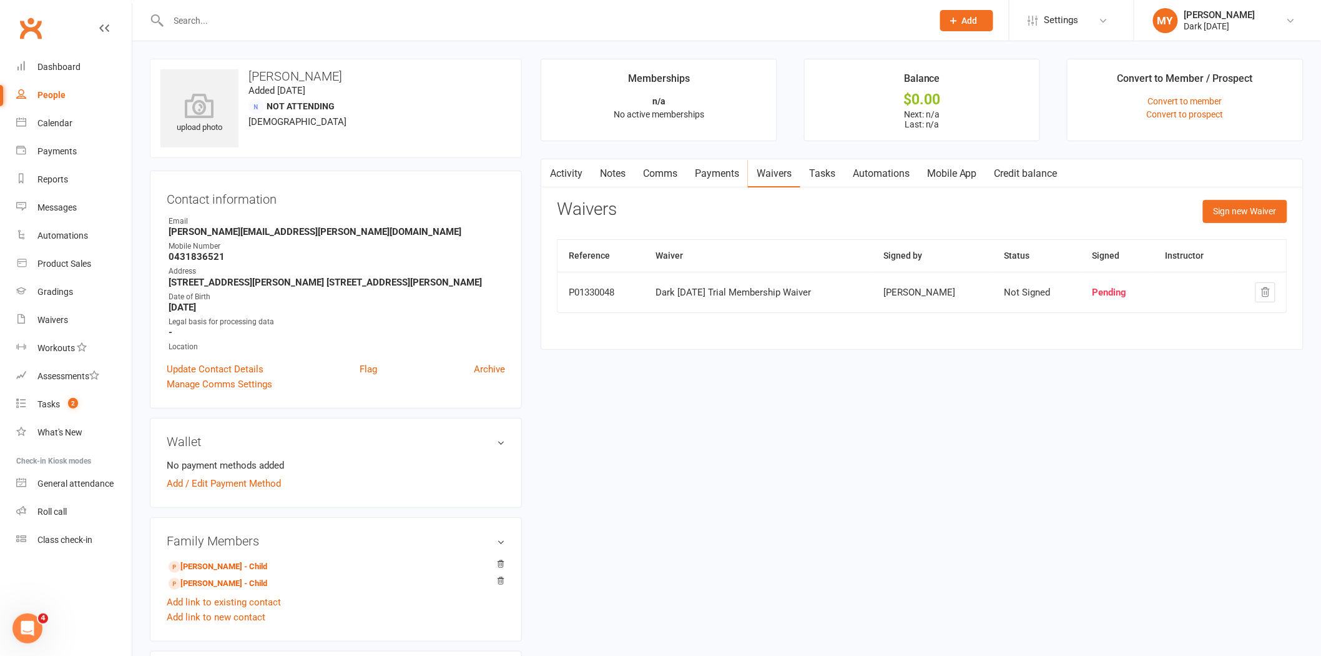
click at [332, 19] on input "text" at bounding box center [544, 20] width 759 height 17
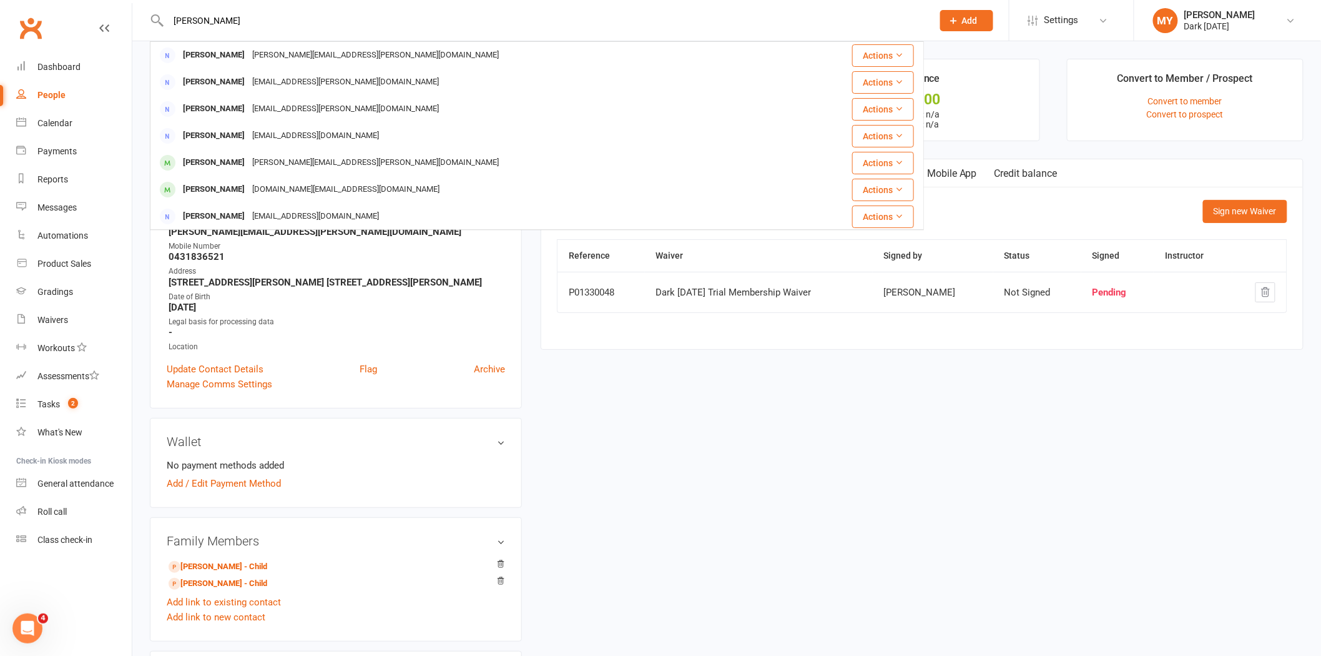
type input "paul"
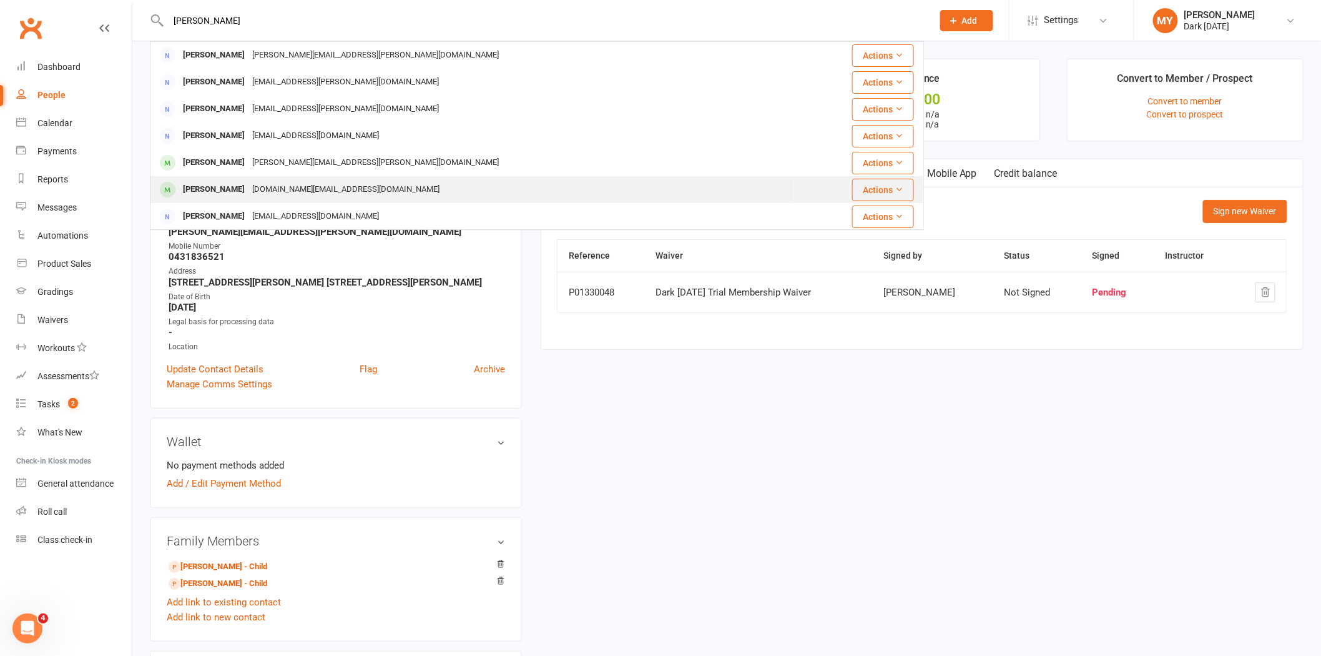
click at [342, 192] on div "paul blume paulb.info@gmail.com" at bounding box center [472, 190] width 642 height 26
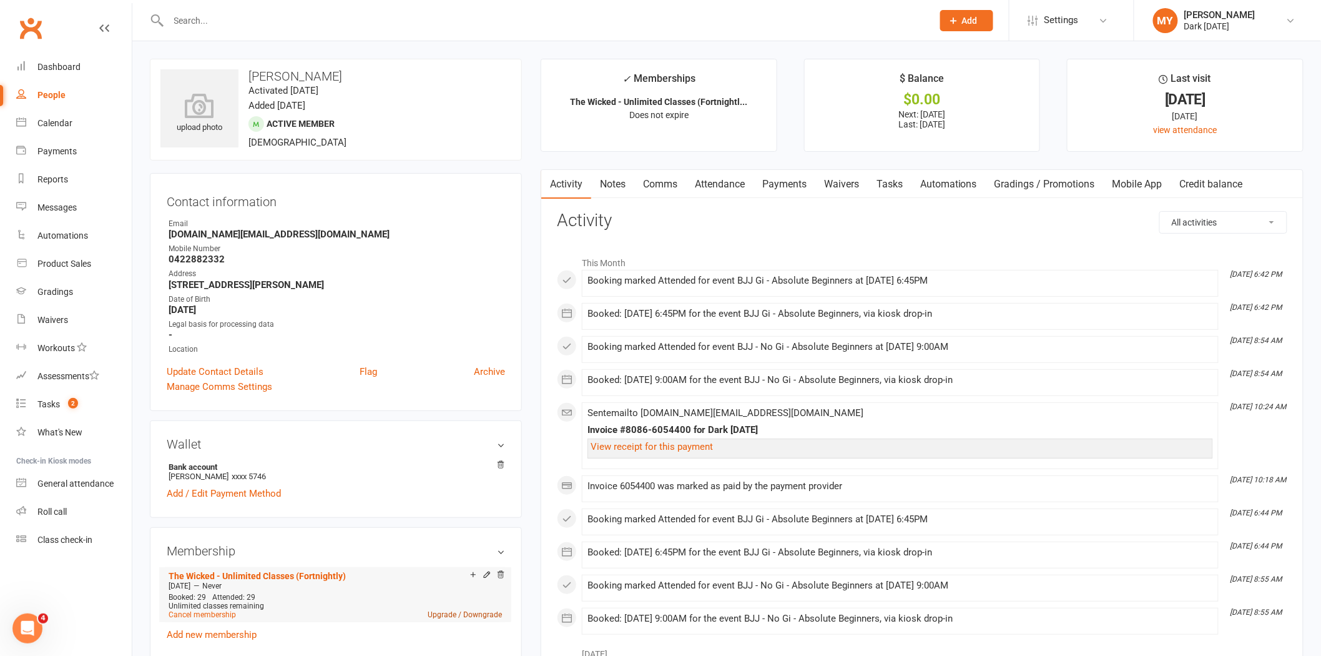
click at [483, 613] on link "Upgrade / Downgrade" at bounding box center [465, 614] width 74 height 9
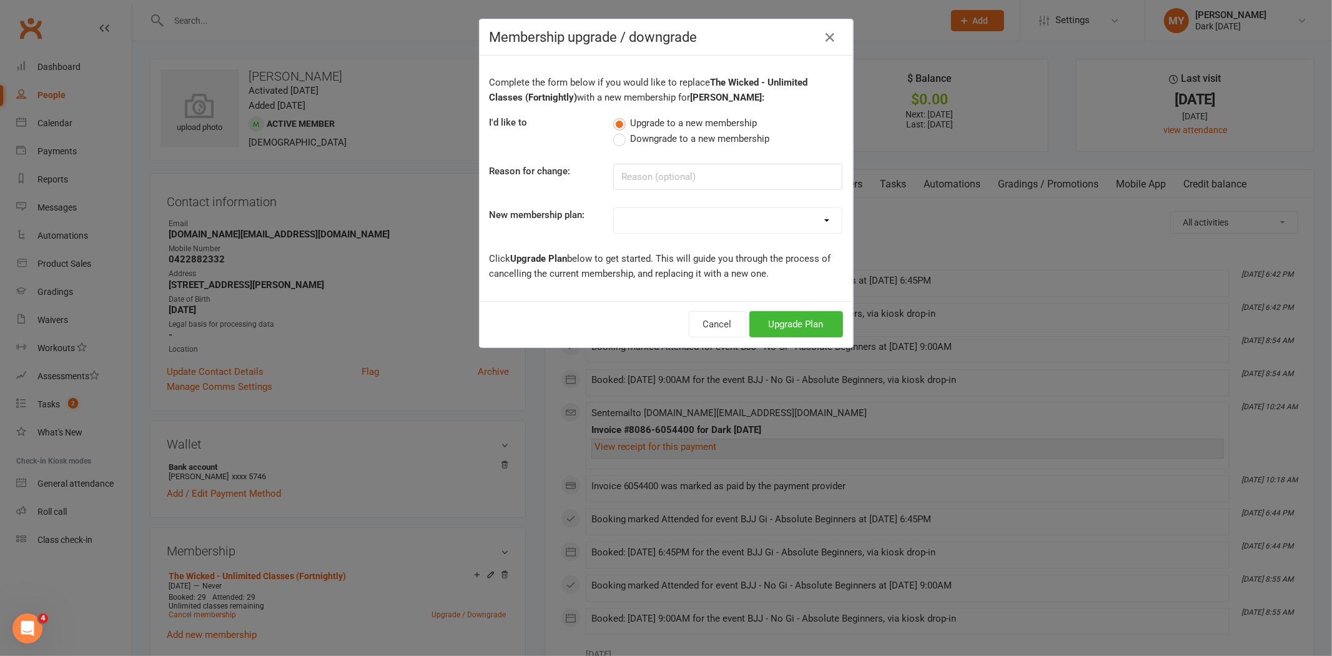
click at [657, 136] on span "Downgrade to a new membership" at bounding box center [699, 137] width 139 height 13
click at [621, 131] on input "Downgrade to a new membership" at bounding box center [617, 131] width 8 height 0
click at [654, 178] on input at bounding box center [727, 177] width 229 height 26
type input "time"
click at [687, 222] on select "Redzone Knife Defence Workshop Casual Membership Casual Membership - Other Club…" at bounding box center [728, 220] width 228 height 25
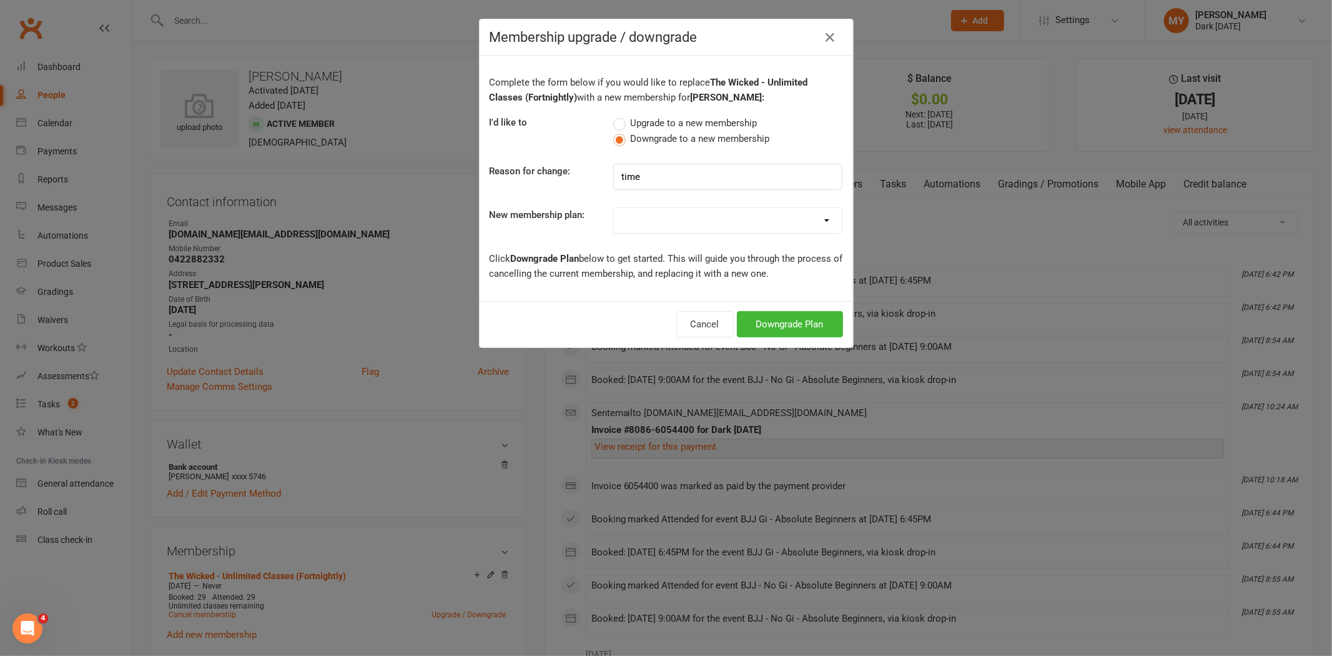
select select "19"
click at [614, 208] on select "Redzone Knife Defence Workshop Casual Membership Casual Membership - Other Club…" at bounding box center [728, 220] width 228 height 25
click at [809, 332] on button "Downgrade Plan" at bounding box center [790, 324] width 106 height 26
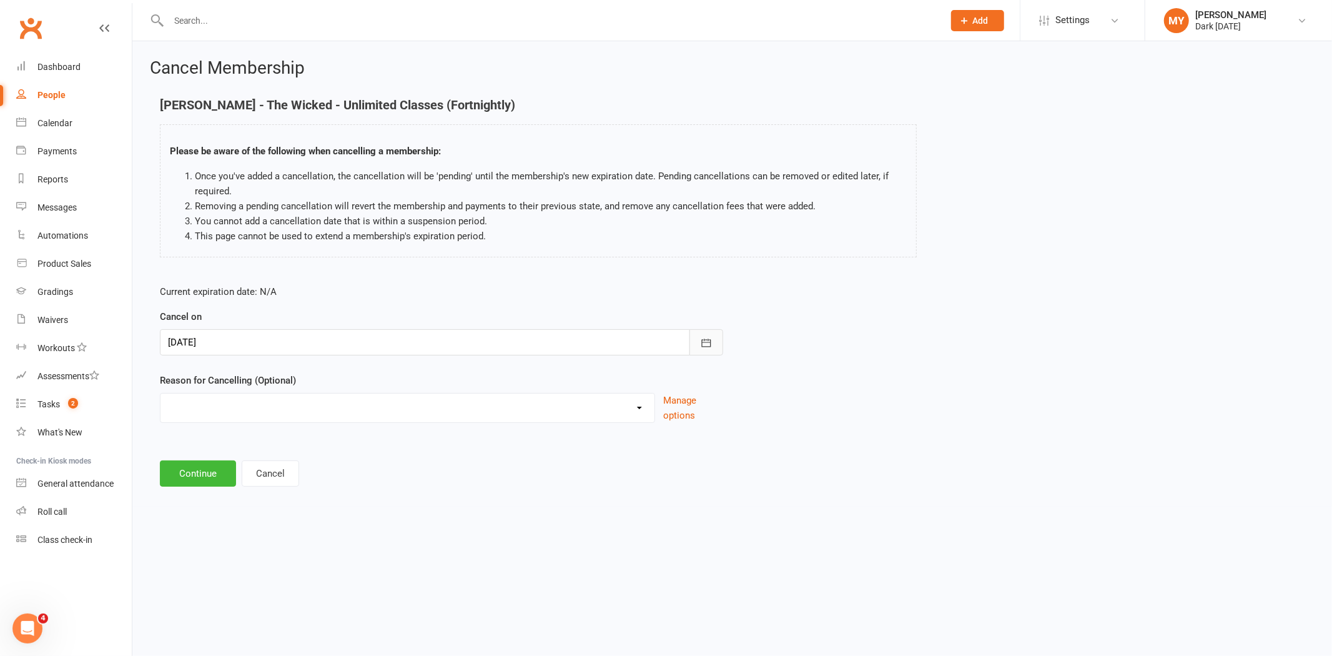
click at [709, 338] on icon "button" at bounding box center [706, 343] width 12 height 12
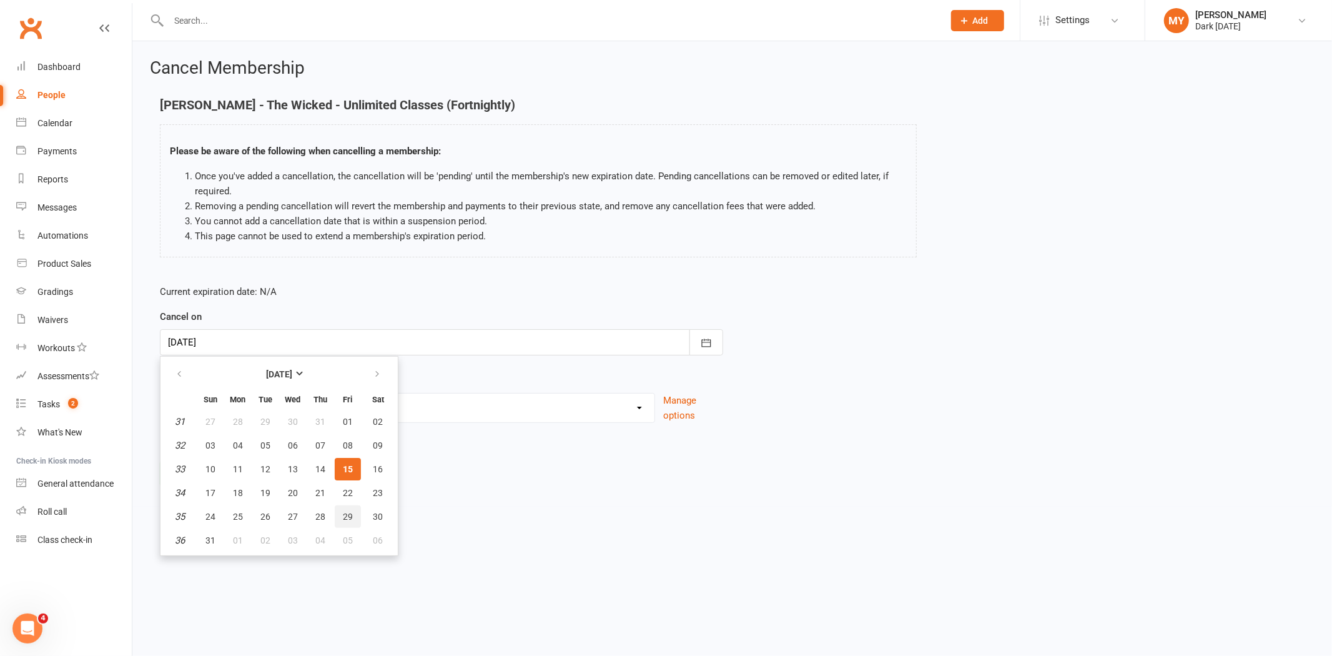
click at [343, 511] on span "29" at bounding box center [348, 516] width 10 height 10
type input "29 Aug 2025"
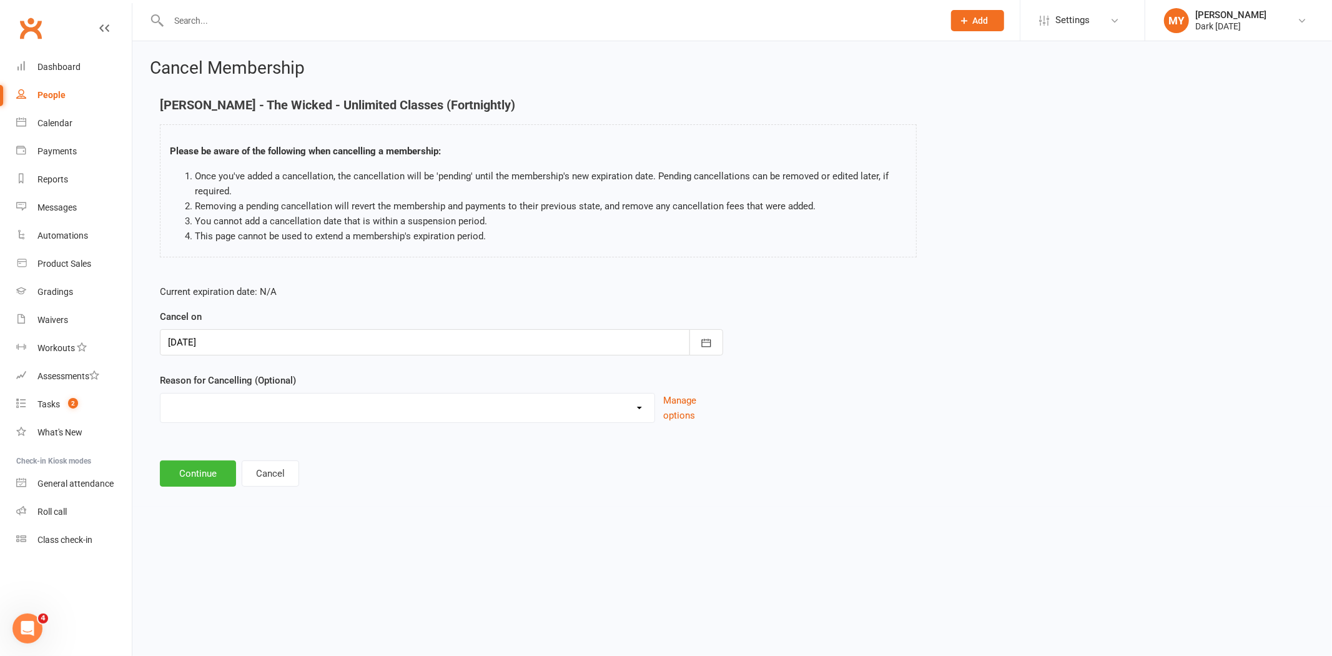
click at [268, 416] on select "Holiday Injury Other reason" at bounding box center [407, 405] width 494 height 25
click at [297, 524] on html "Prospect Member Non-attending contact Class / event Appointment Grading event T…" at bounding box center [666, 262] width 1332 height 524
click at [209, 465] on button "Continue" at bounding box center [198, 473] width 76 height 26
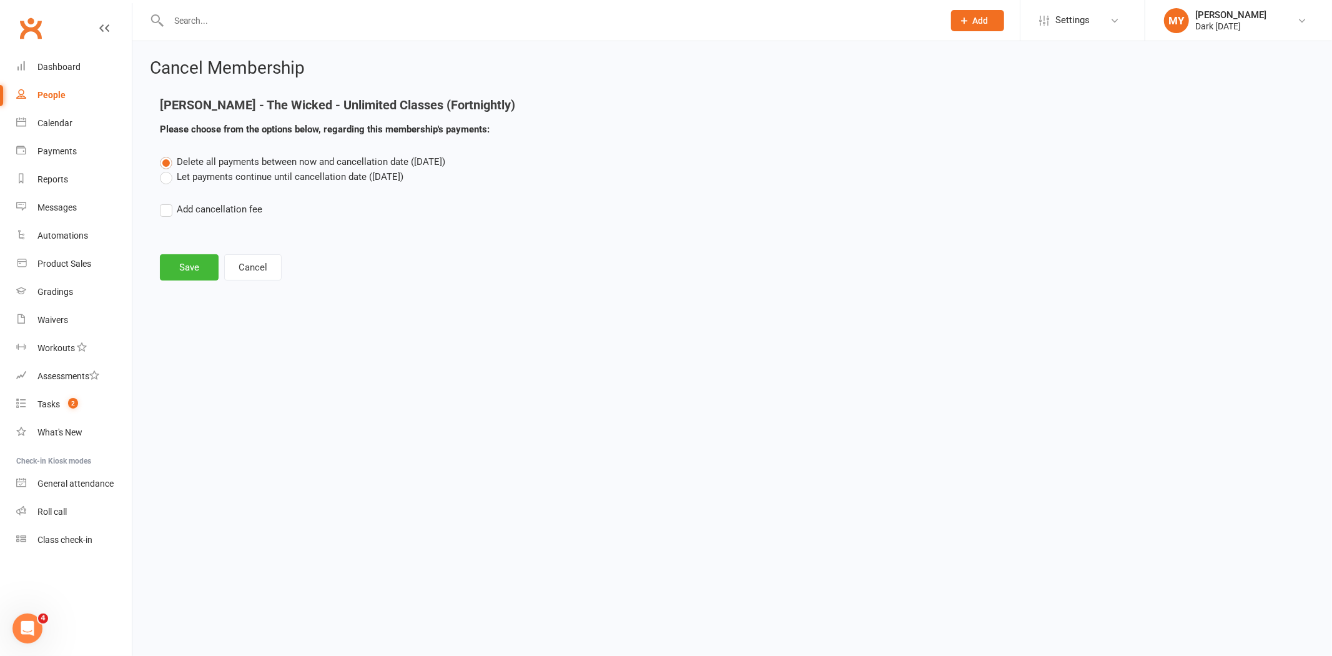
click at [227, 172] on label "Let payments continue until cancellation date (Aug 29, 2025)" at bounding box center [282, 176] width 244 height 15
click at [168, 169] on input "Let payments continue until cancellation date (Aug 29, 2025)" at bounding box center [164, 169] width 8 height 0
click at [198, 257] on button "Save" at bounding box center [189, 267] width 59 height 26
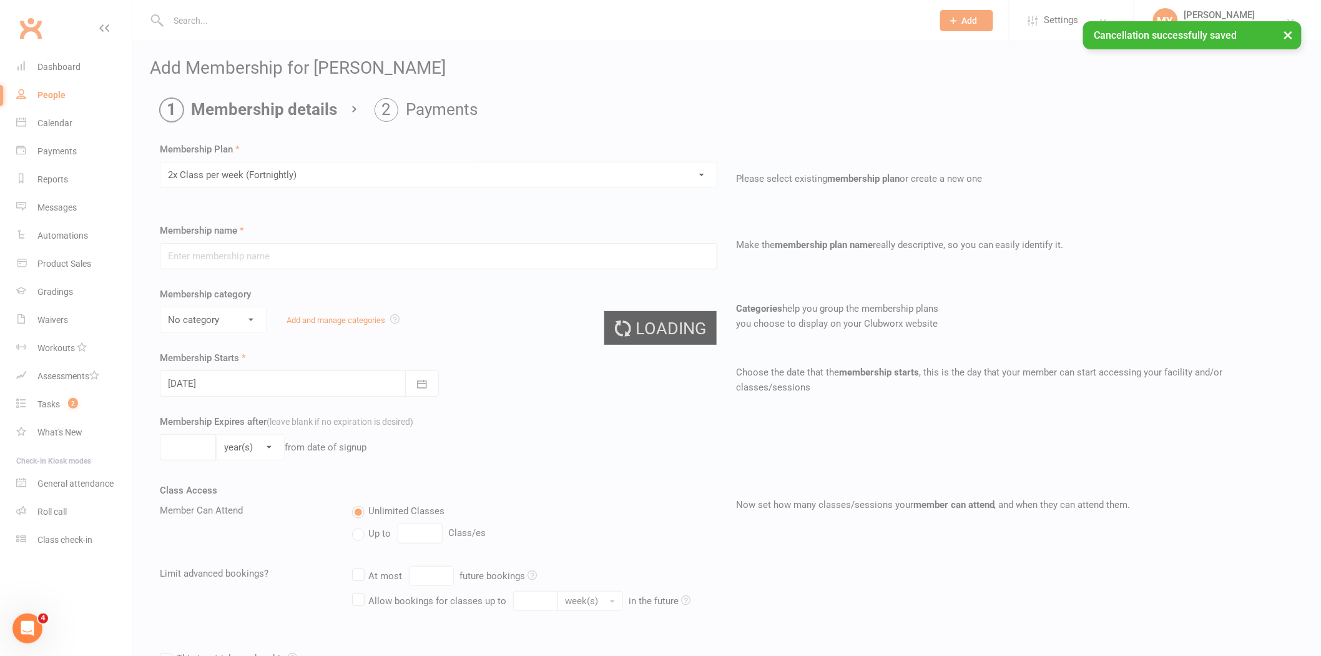
type input "2x Class per week (Fortnightly)"
select select "1"
type input "0"
type input "2"
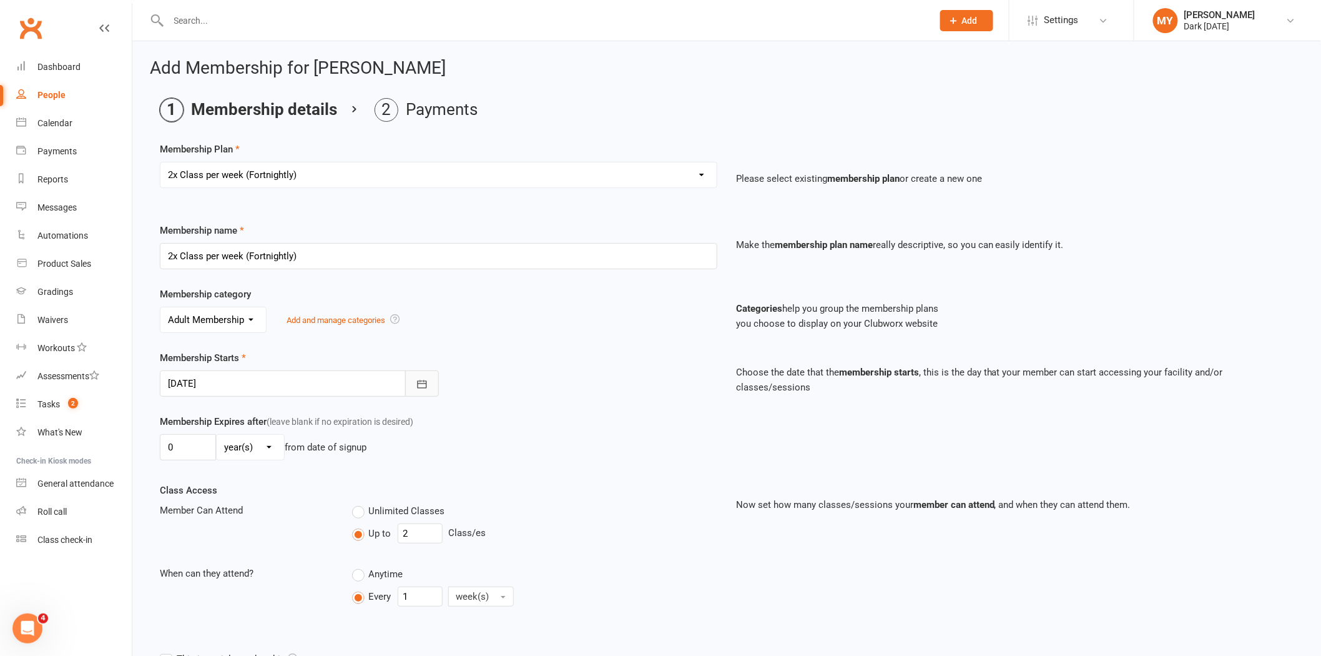
click at [420, 381] on icon "button" at bounding box center [422, 384] width 12 height 12
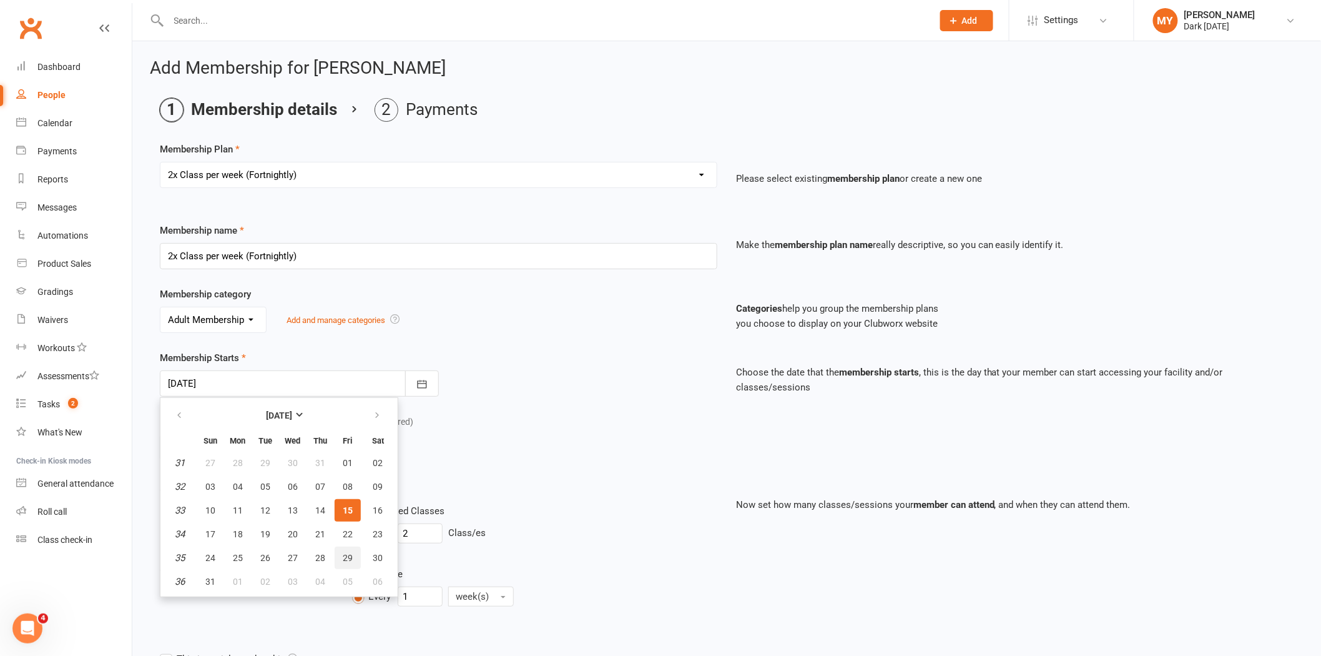
click at [345, 553] on span "29" at bounding box center [348, 558] width 10 height 10
type input "29 Aug 2025"
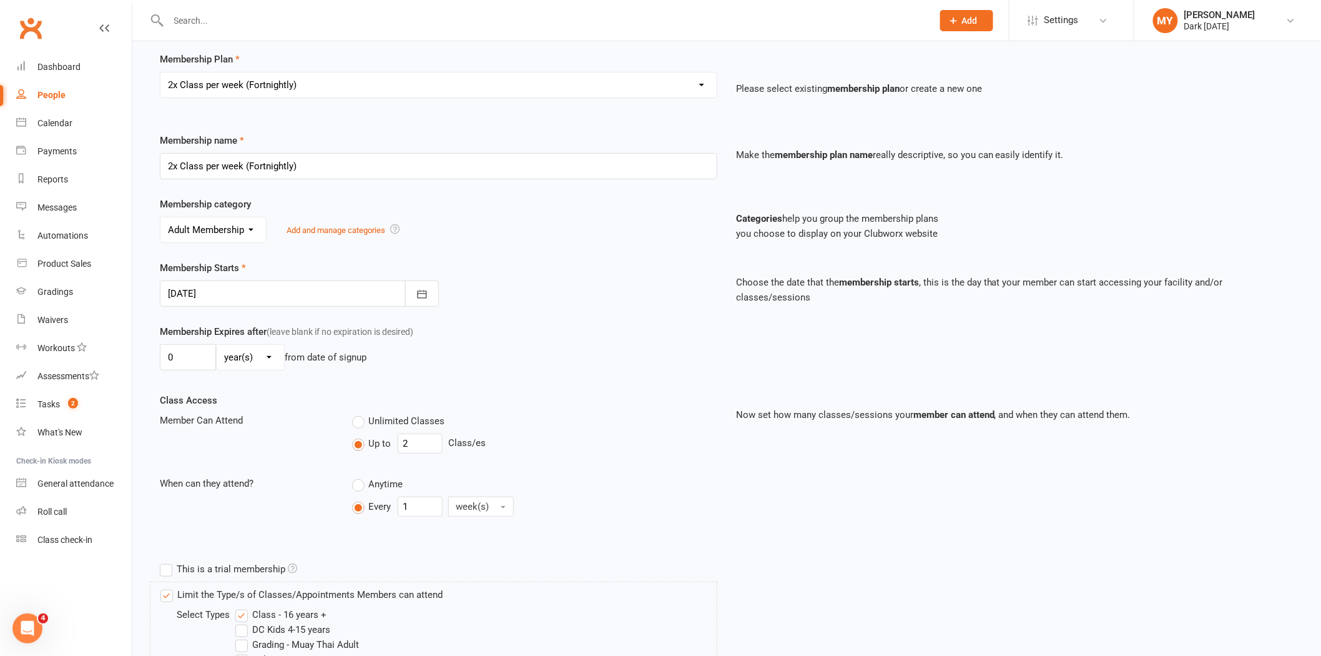
scroll to position [481, 0]
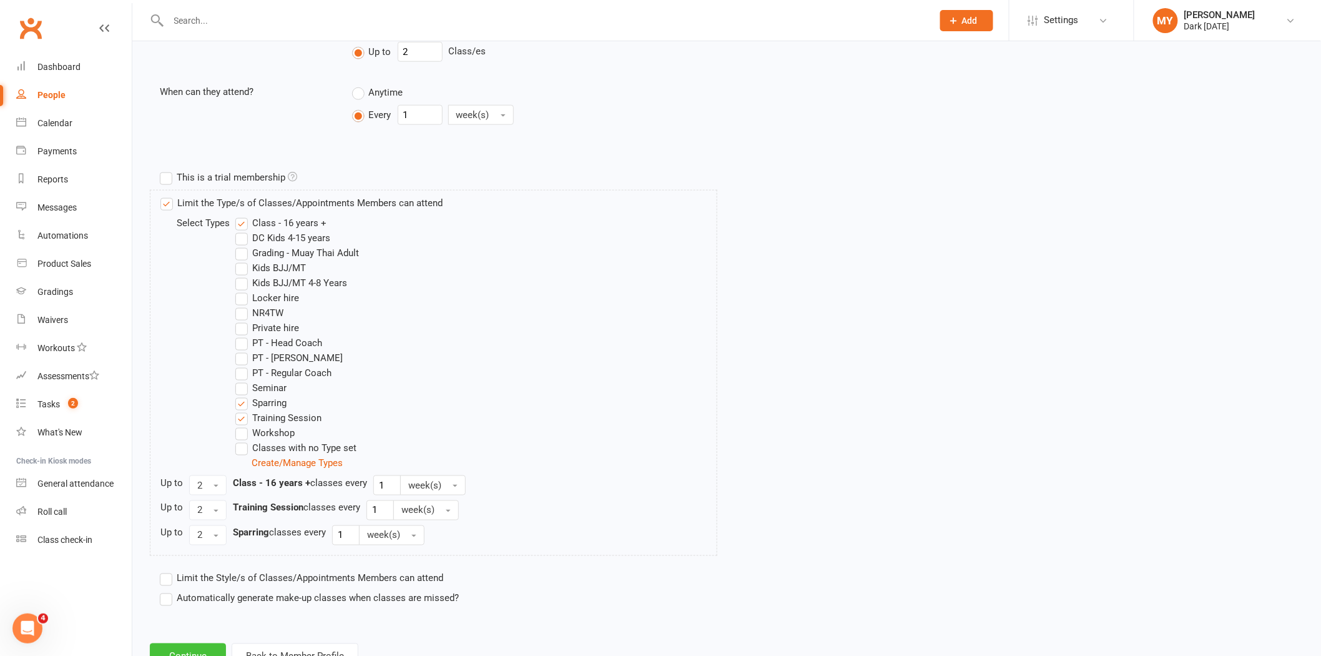
click at [216, 644] on button "Continue" at bounding box center [188, 656] width 76 height 26
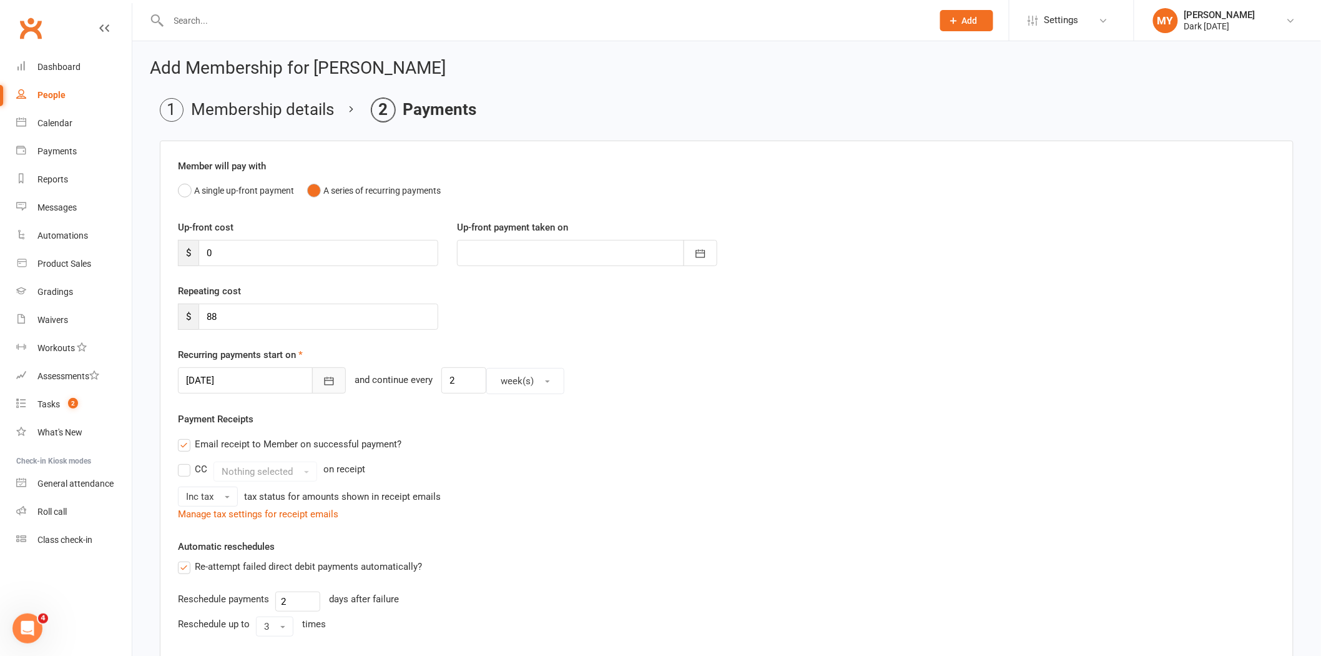
click at [325, 385] on icon "button" at bounding box center [329, 381] width 9 height 8
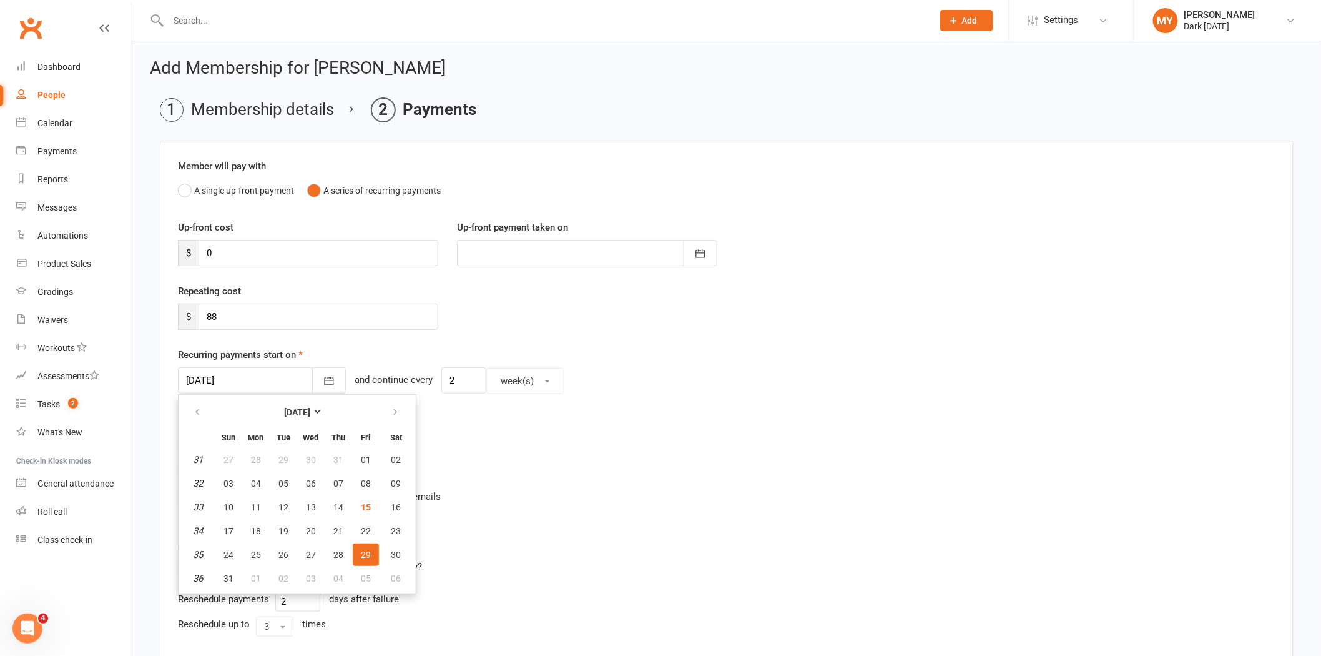
click at [361, 556] on span "29" at bounding box center [366, 554] width 10 height 10
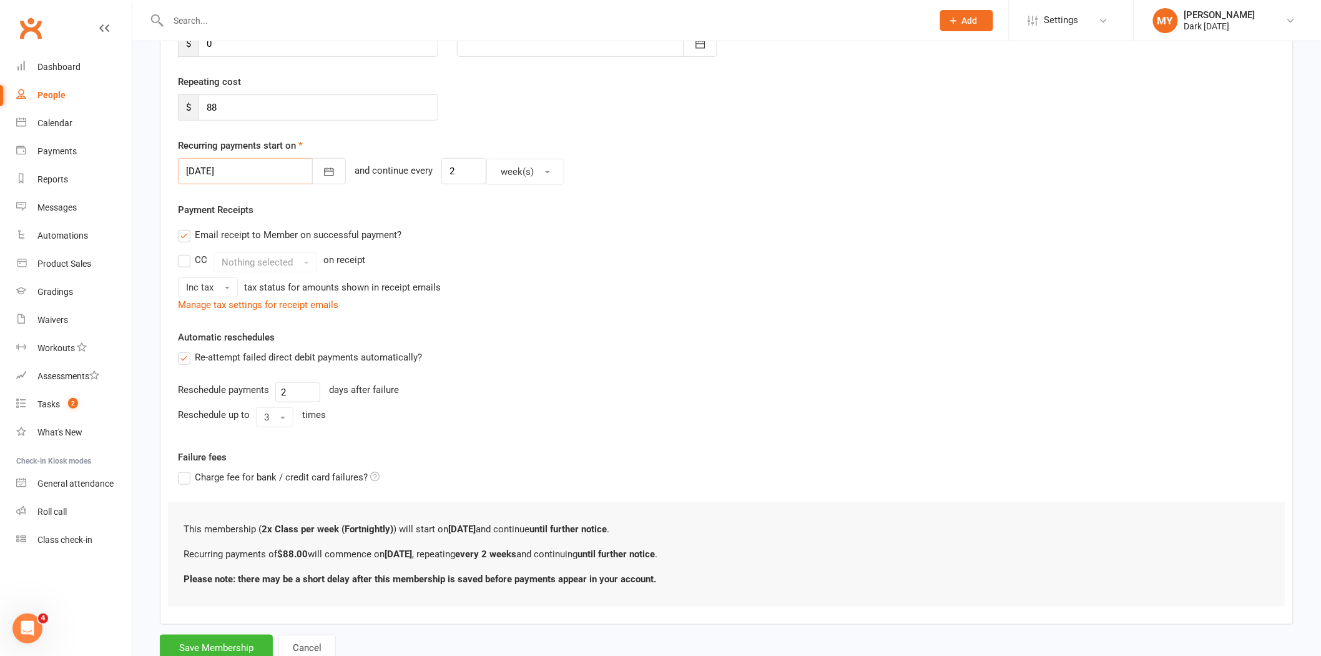
scroll to position [239, 0]
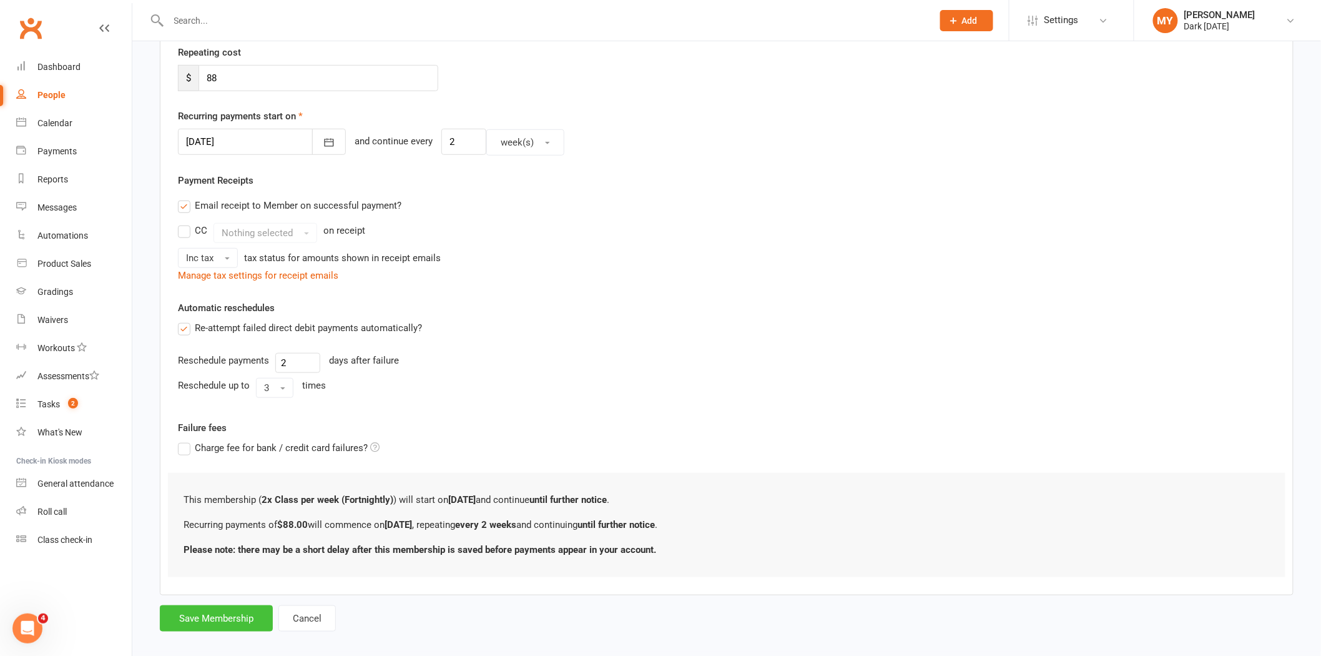
click at [215, 606] on button "Save Membership" at bounding box center [216, 618] width 113 height 26
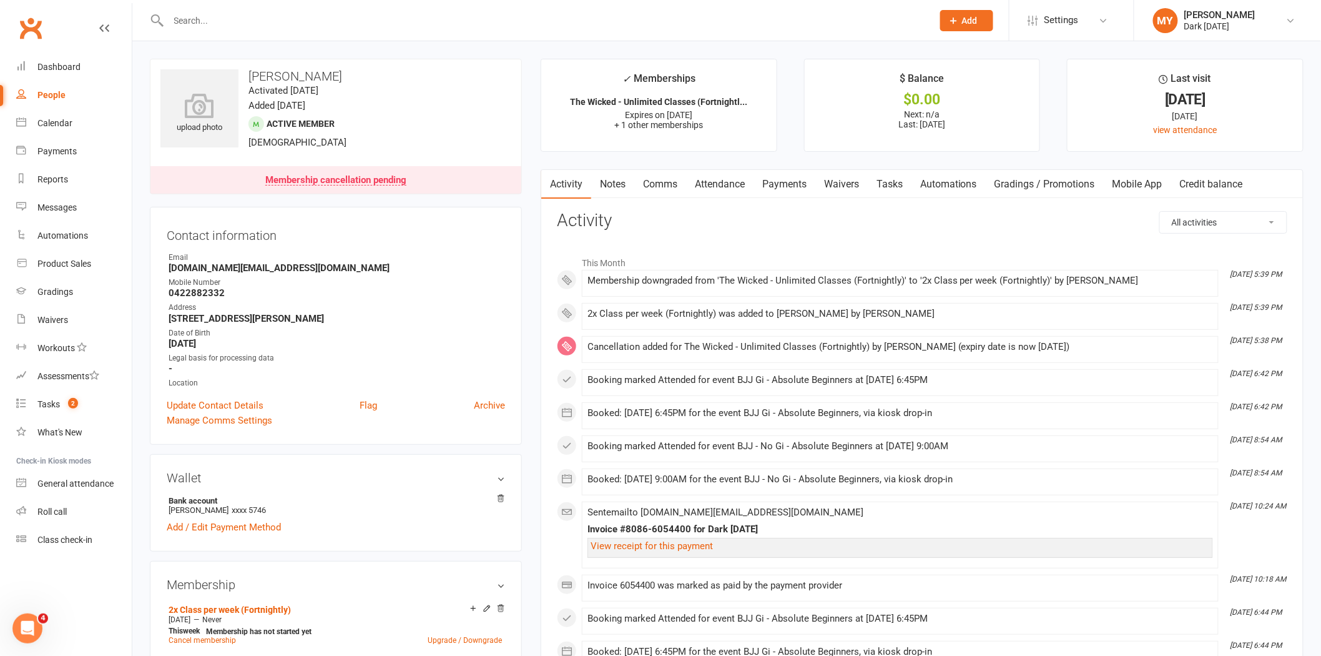
click at [428, 27] on input "text" at bounding box center [544, 20] width 759 height 17
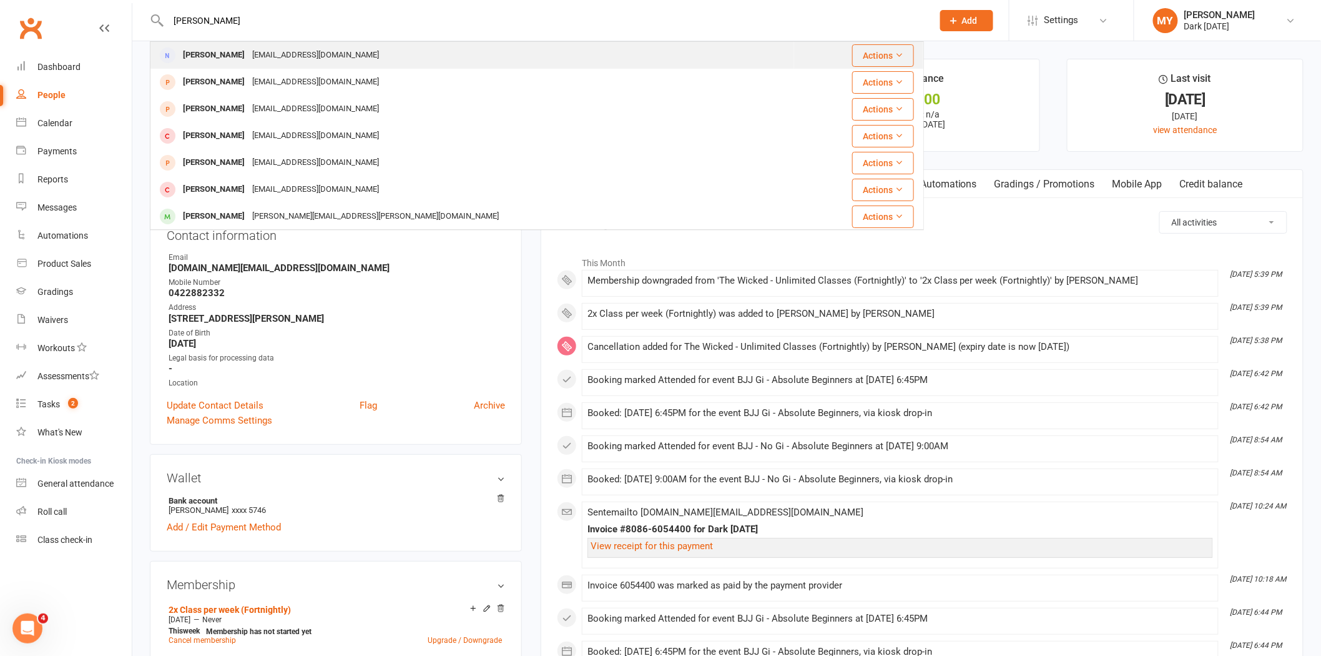
type input "josh b"
click at [379, 59] on div "Joshua Bole bole_josh@yahoo.com.au" at bounding box center [472, 55] width 642 height 26
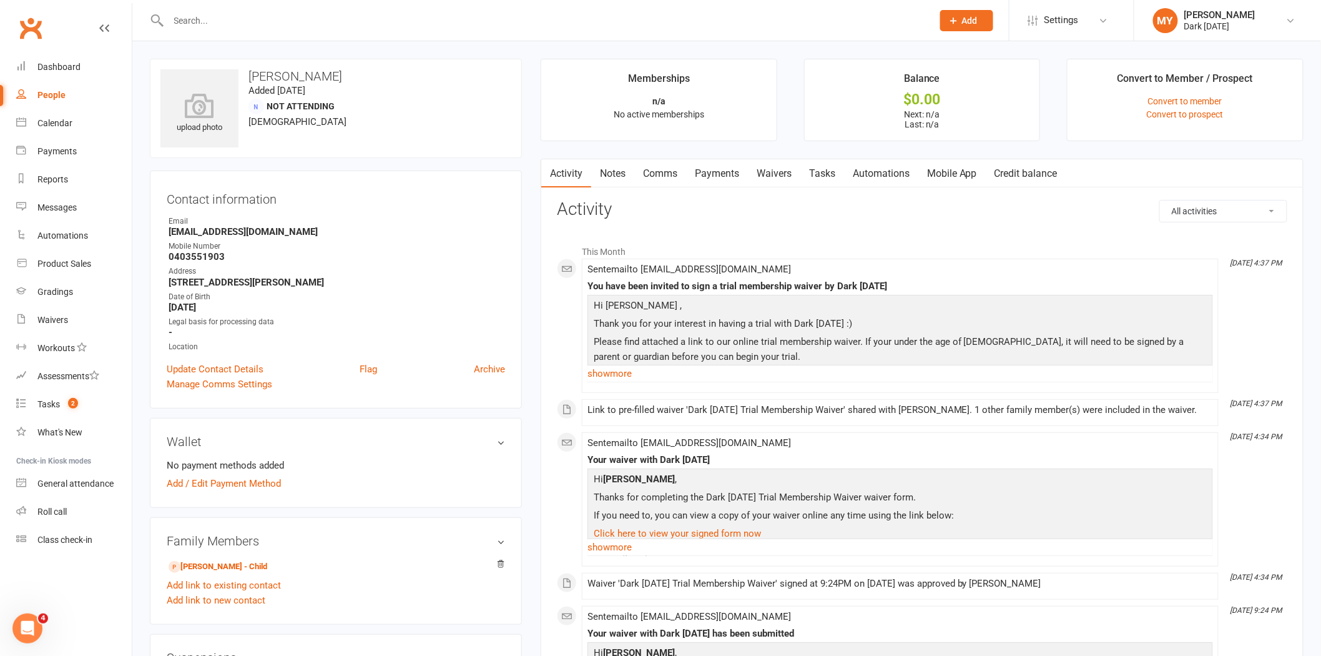
click at [766, 172] on link "Waivers" at bounding box center [774, 173] width 52 height 29
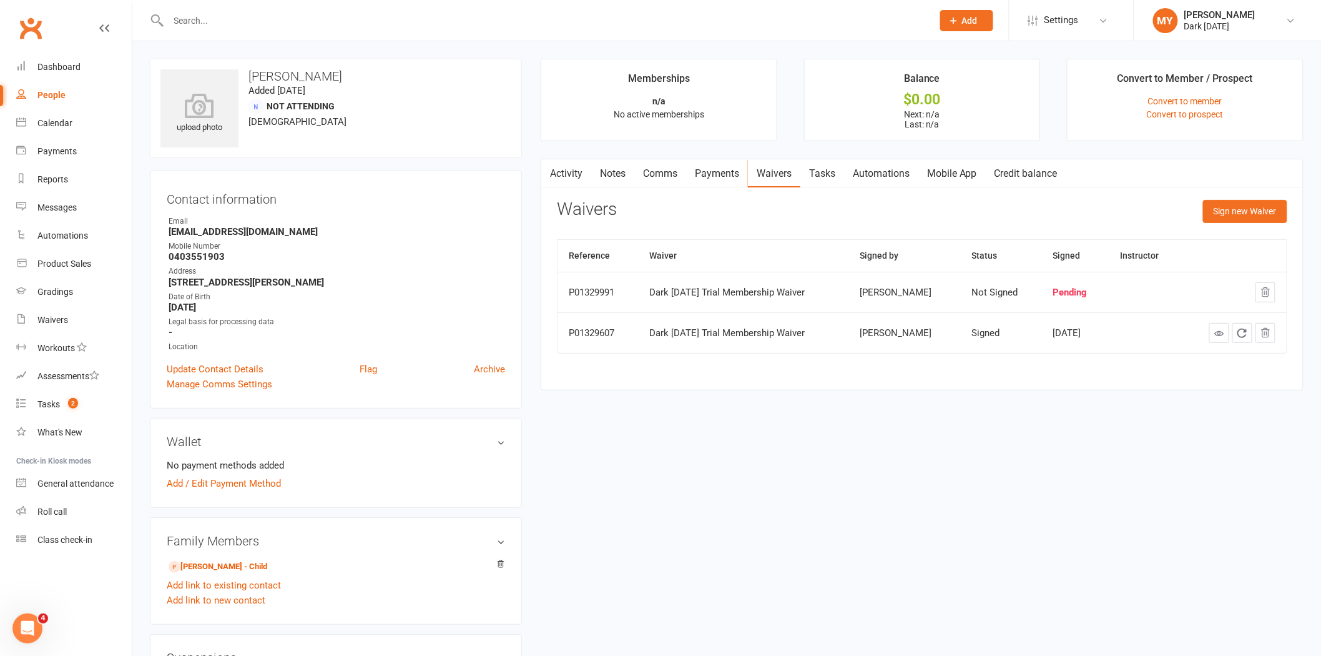
click at [804, 351] on td "Dark Carnival Trial Membership Waiver" at bounding box center [743, 332] width 211 height 41
click at [229, 570] on link "Daniel Bole - Child" at bounding box center [218, 566] width 99 height 13
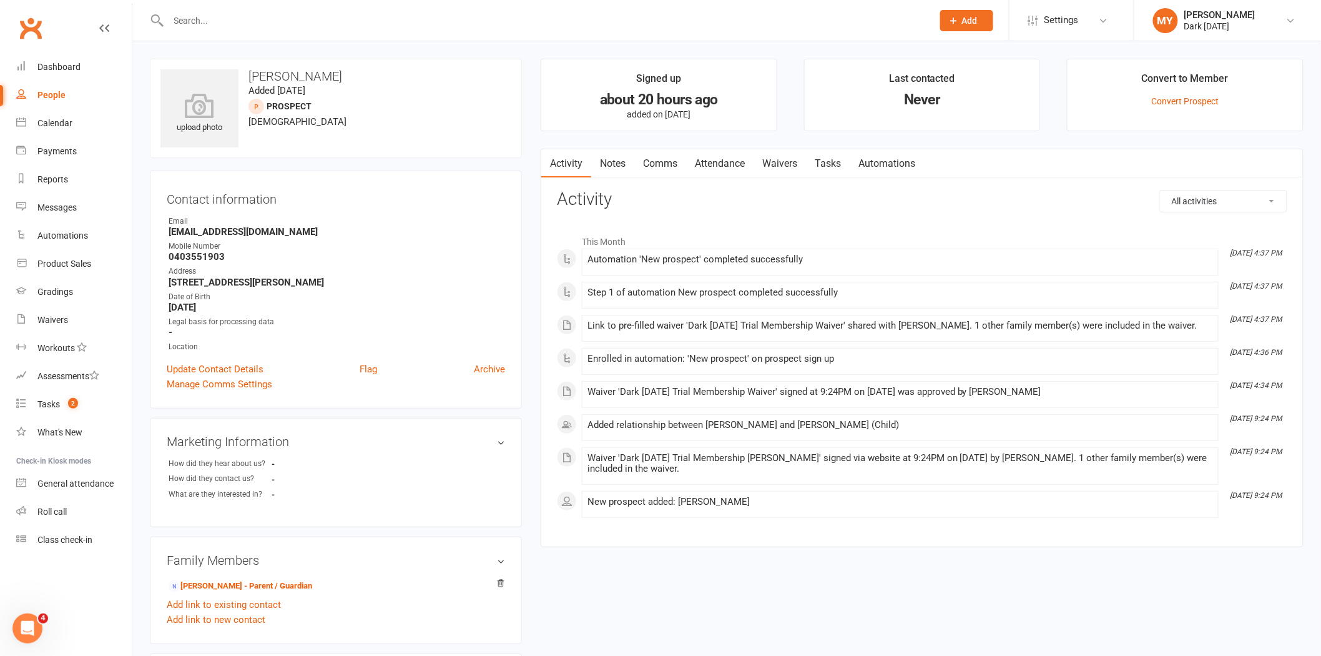
click at [777, 165] on link "Waivers" at bounding box center [780, 163] width 52 height 29
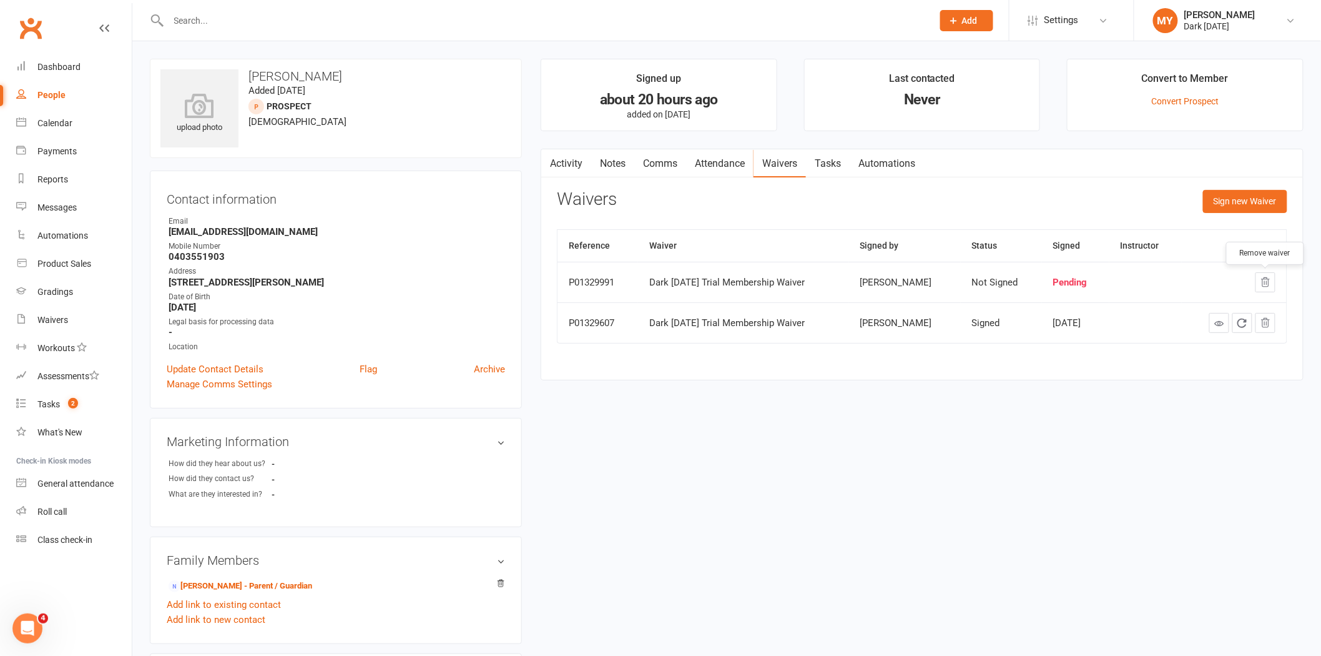
click at [1256, 285] on button "button" at bounding box center [1266, 282] width 20 height 20
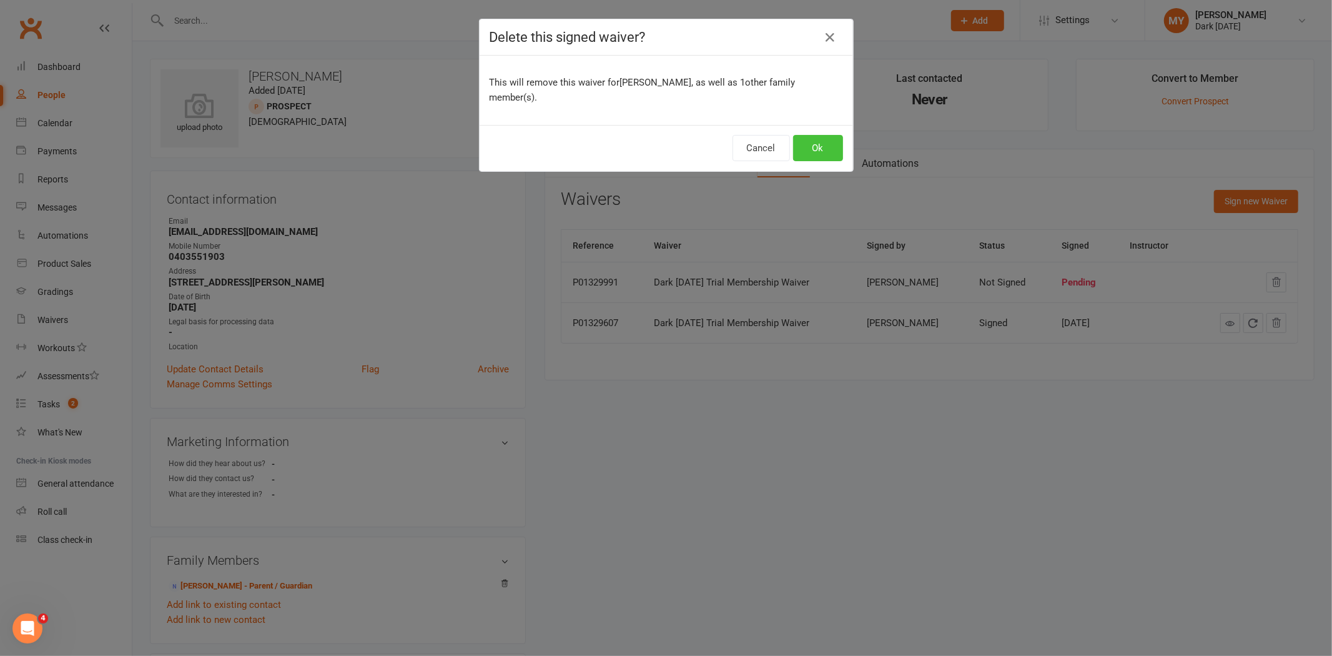
click at [818, 135] on button "Ok" at bounding box center [818, 148] width 50 height 26
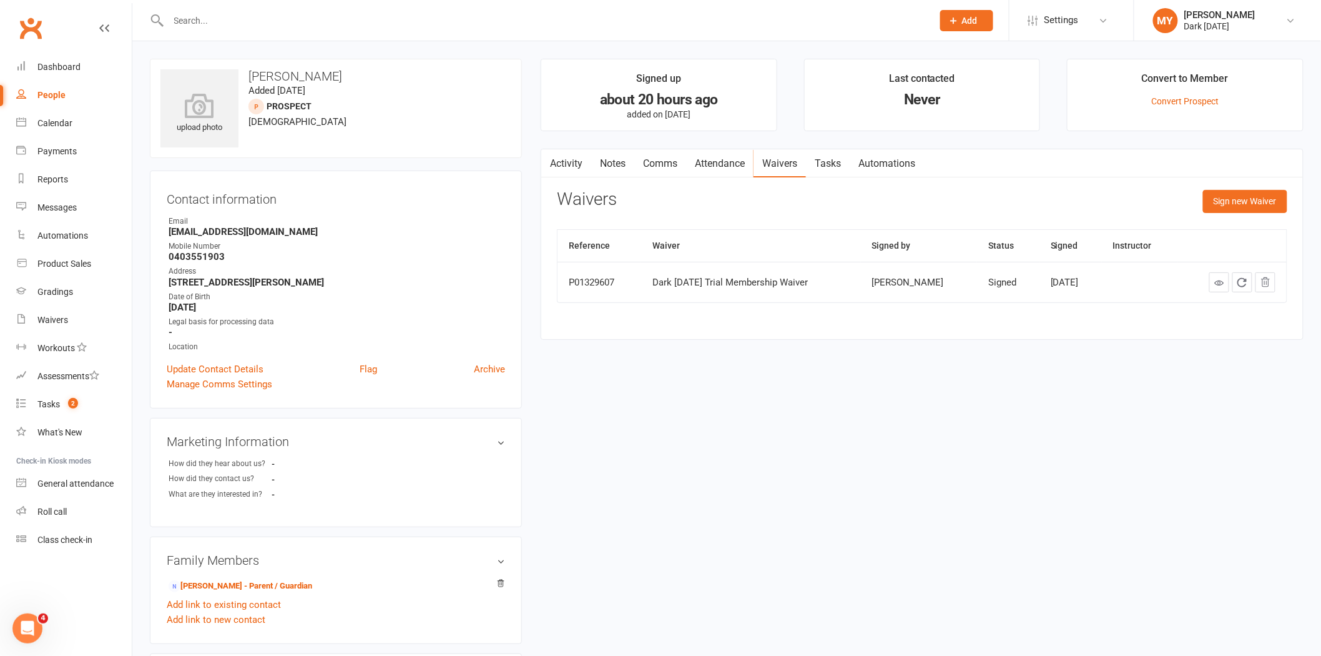
click at [516, 22] on input "text" at bounding box center [544, 20] width 759 height 17
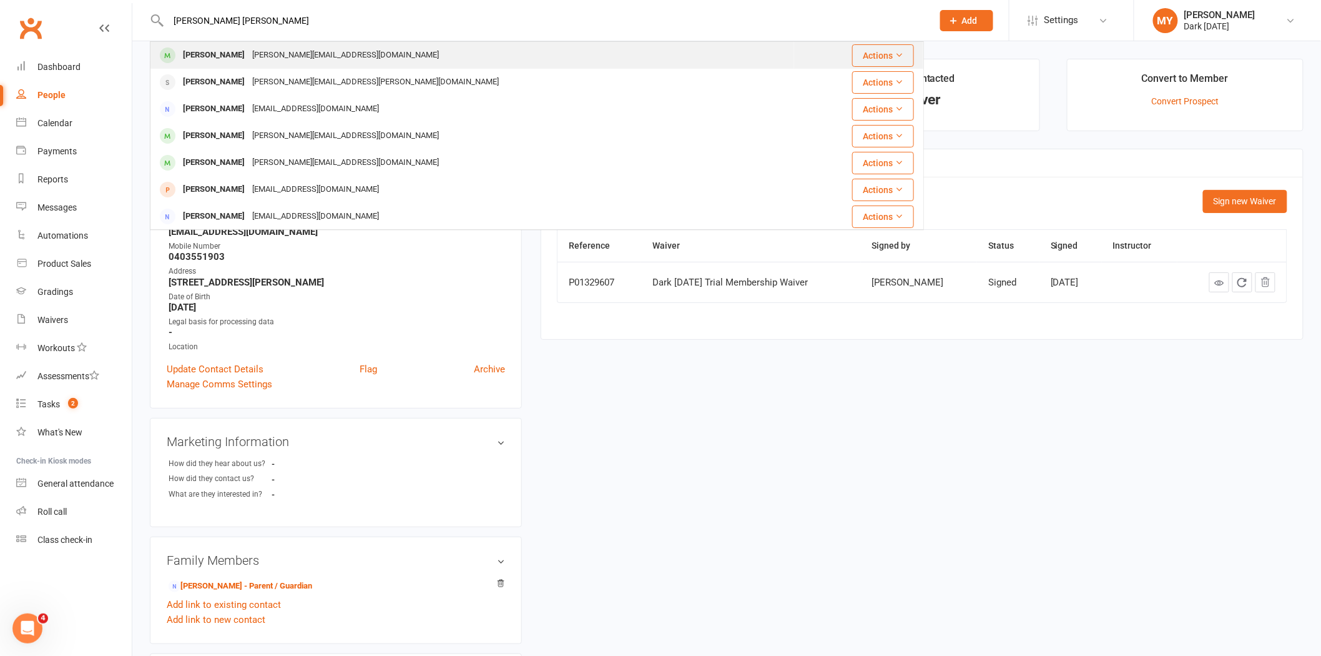
type input "matthew je"
click at [446, 61] on div "Matthew Jefferies matthew.jefferies117@gmail.com" at bounding box center [472, 55] width 642 height 26
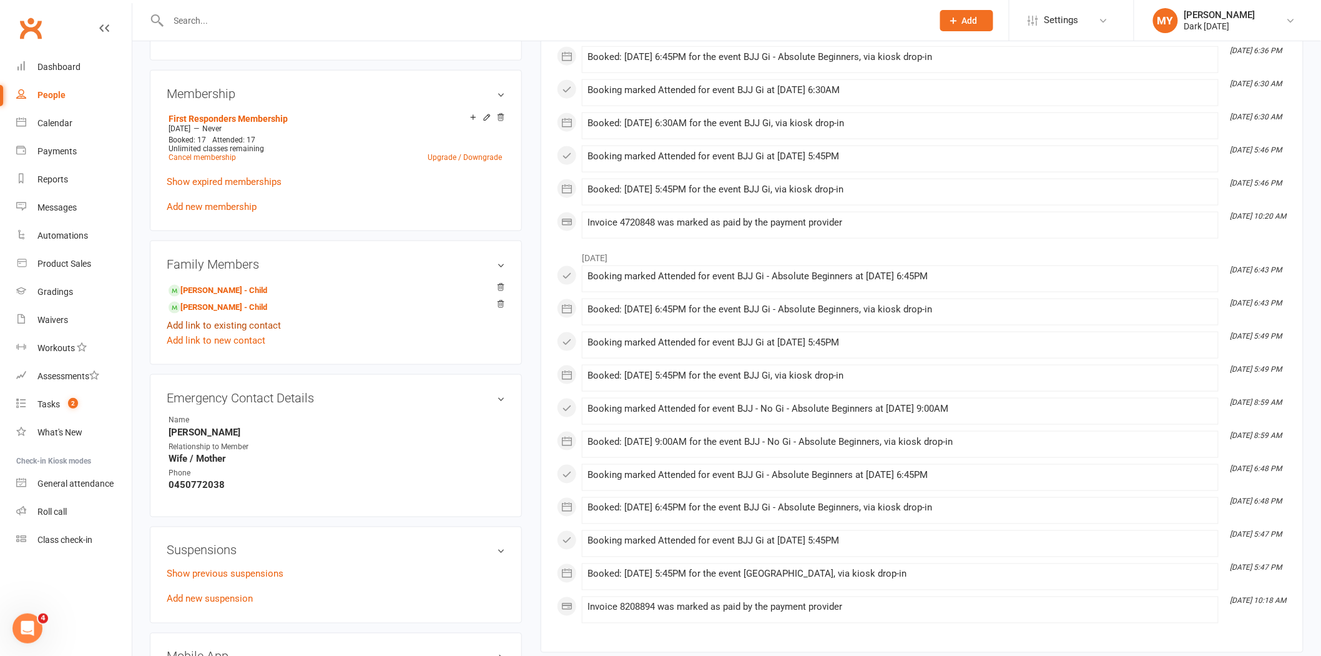
scroll to position [554, 0]
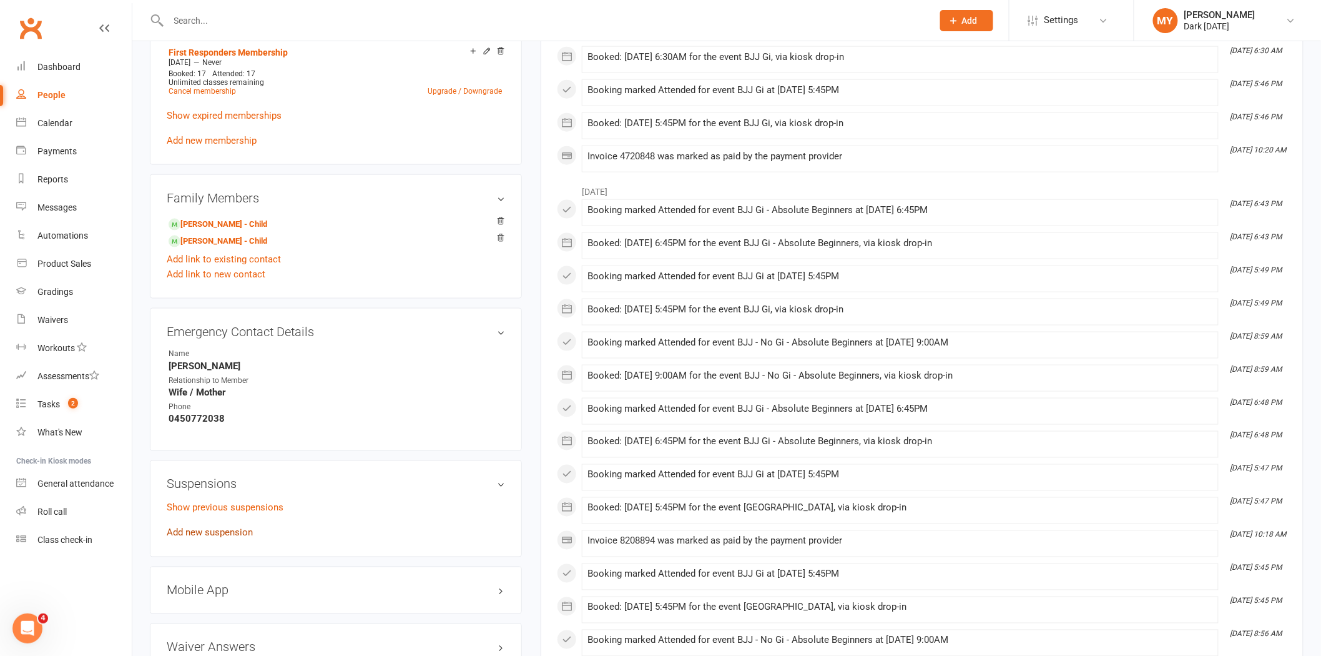
click at [225, 533] on link "Add new suspension" at bounding box center [210, 532] width 86 height 11
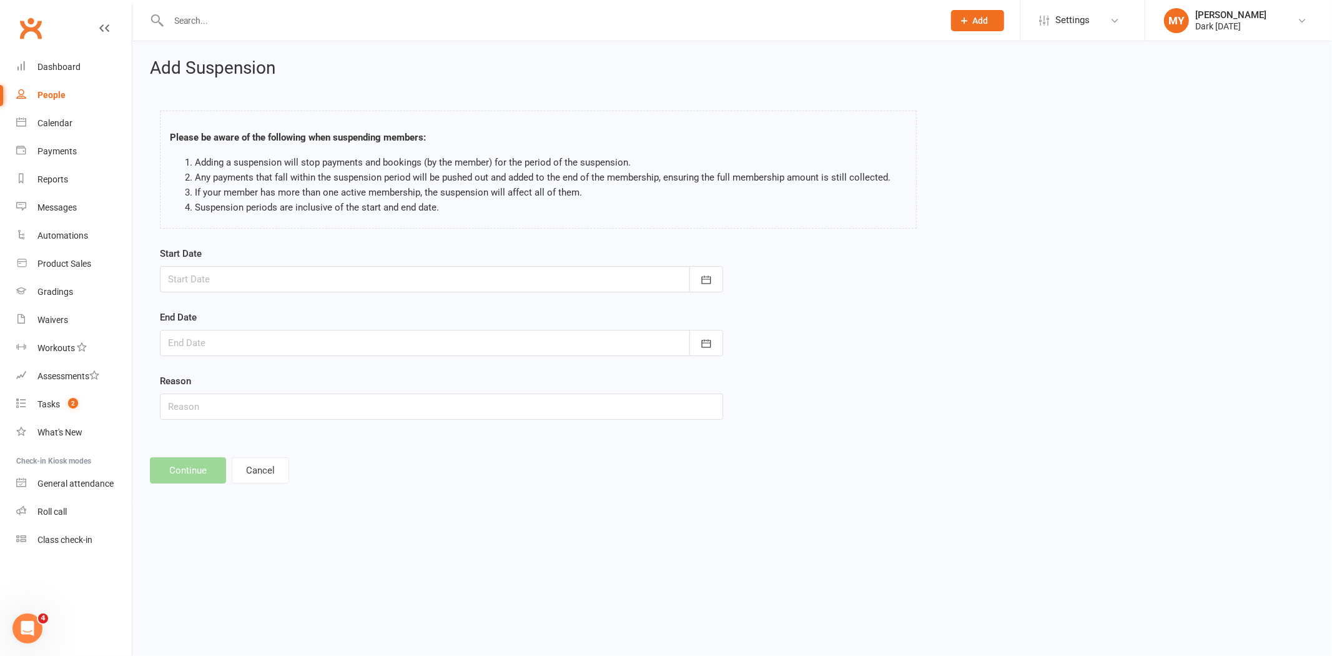
click at [231, 290] on div at bounding box center [441, 279] width 563 height 26
click at [379, 305] on button "button" at bounding box center [378, 311] width 27 height 22
click at [228, 355] on button "01" at bounding box center [238, 358] width 26 height 22
type input "01 Sep 2025"
click at [230, 350] on div at bounding box center [441, 343] width 563 height 26
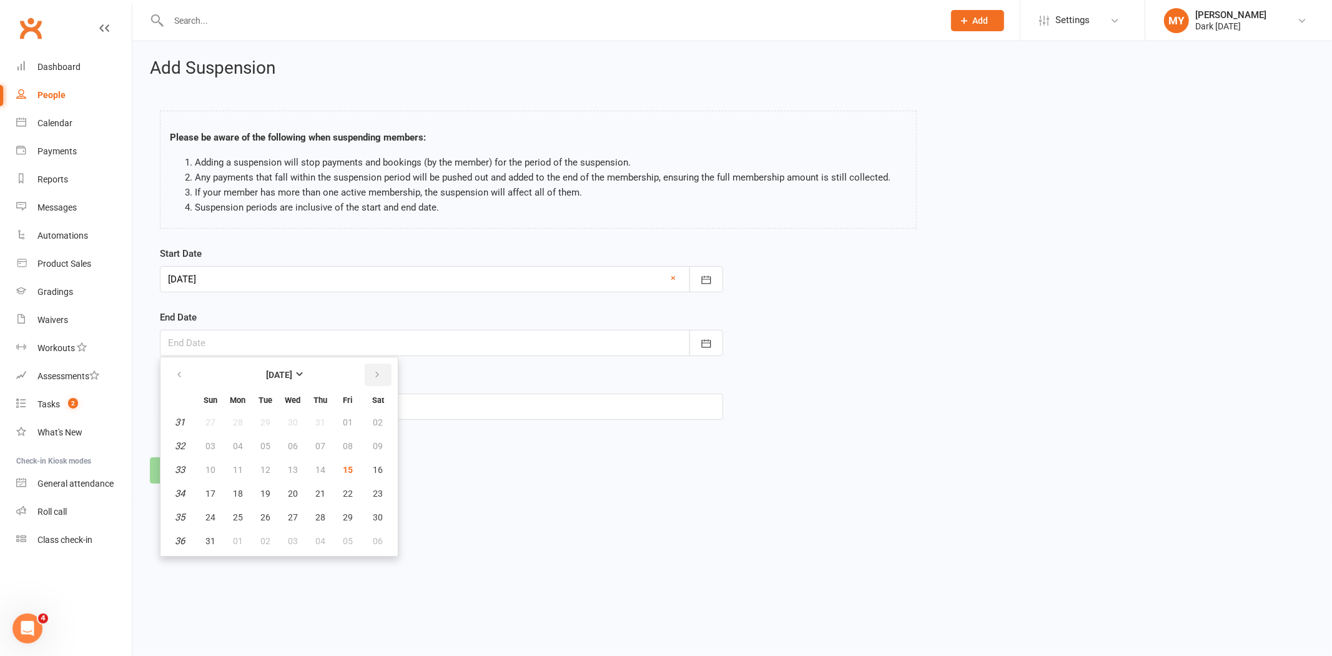
click at [373, 376] on icon "button" at bounding box center [377, 375] width 9 height 10
click at [208, 470] on span "14" at bounding box center [210, 470] width 10 height 10
type input "14 Sep 2025"
click at [220, 396] on input "text" at bounding box center [441, 406] width 563 height 26
type input "Travel"
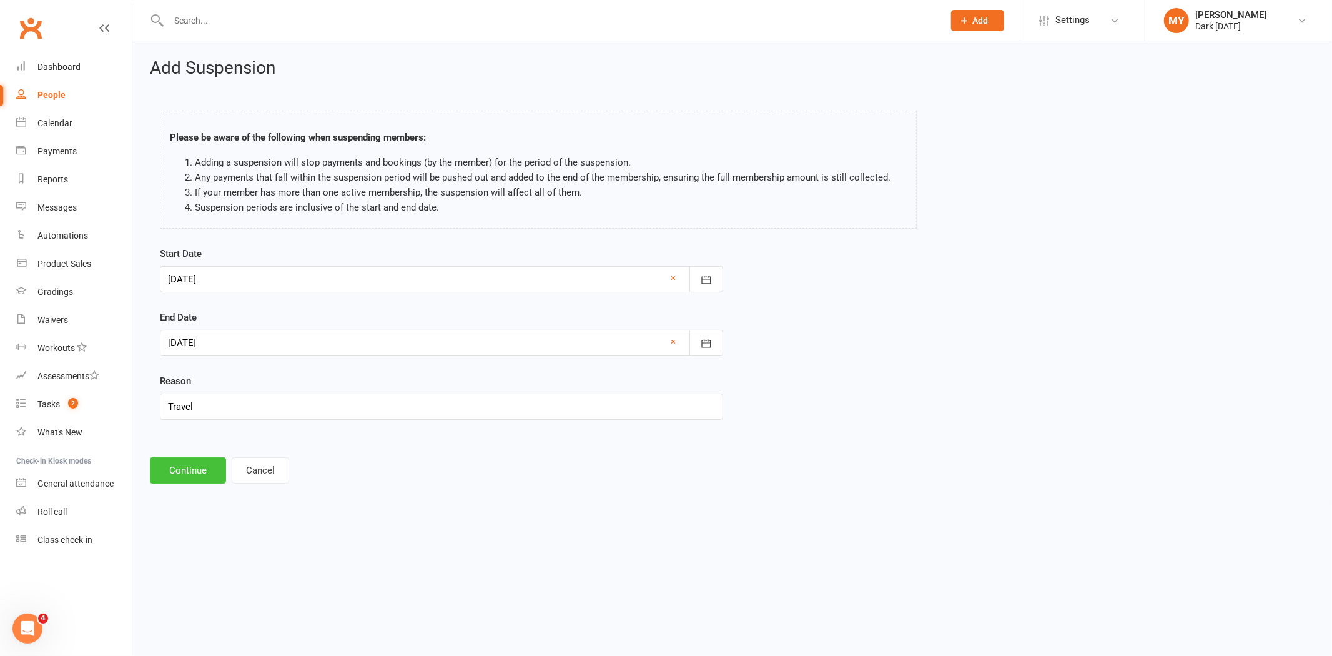
click at [205, 471] on button "Continue" at bounding box center [188, 470] width 76 height 26
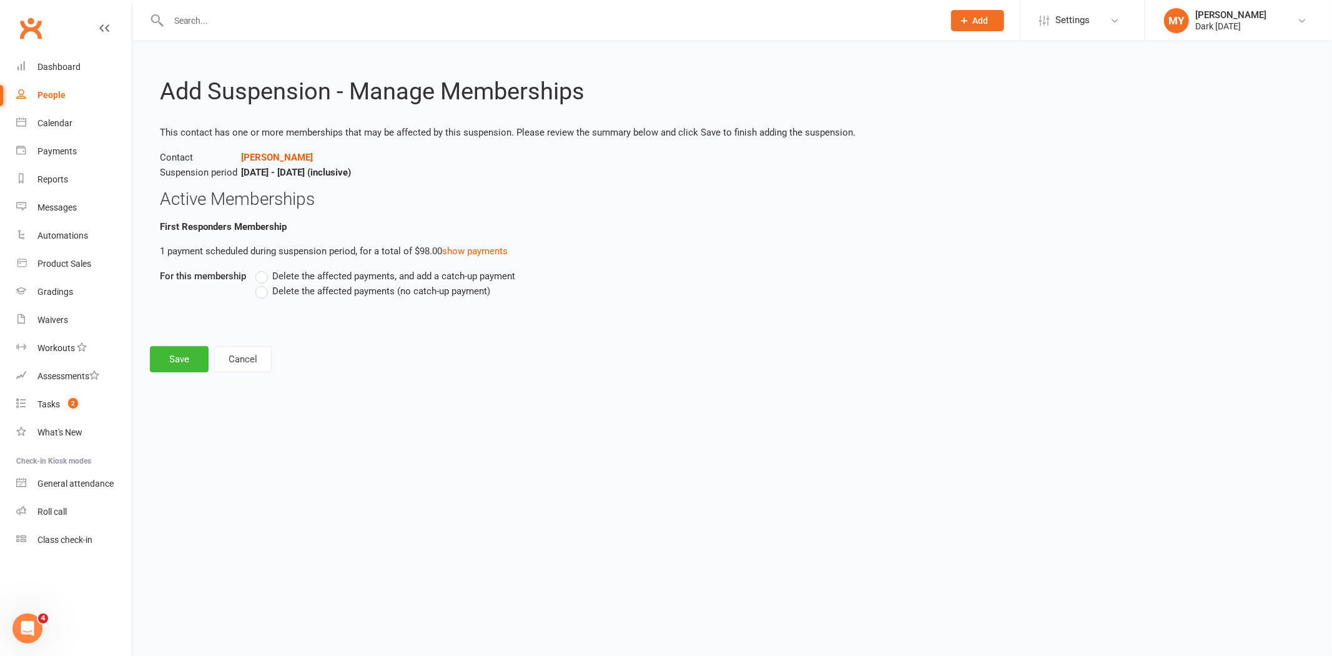
click at [320, 272] on span "Delete the affected payments, and add a catch-up payment" at bounding box center [393, 274] width 243 height 13
click at [263, 268] on input "Delete the affected payments, and add a catch-up payment" at bounding box center [259, 268] width 8 height 0
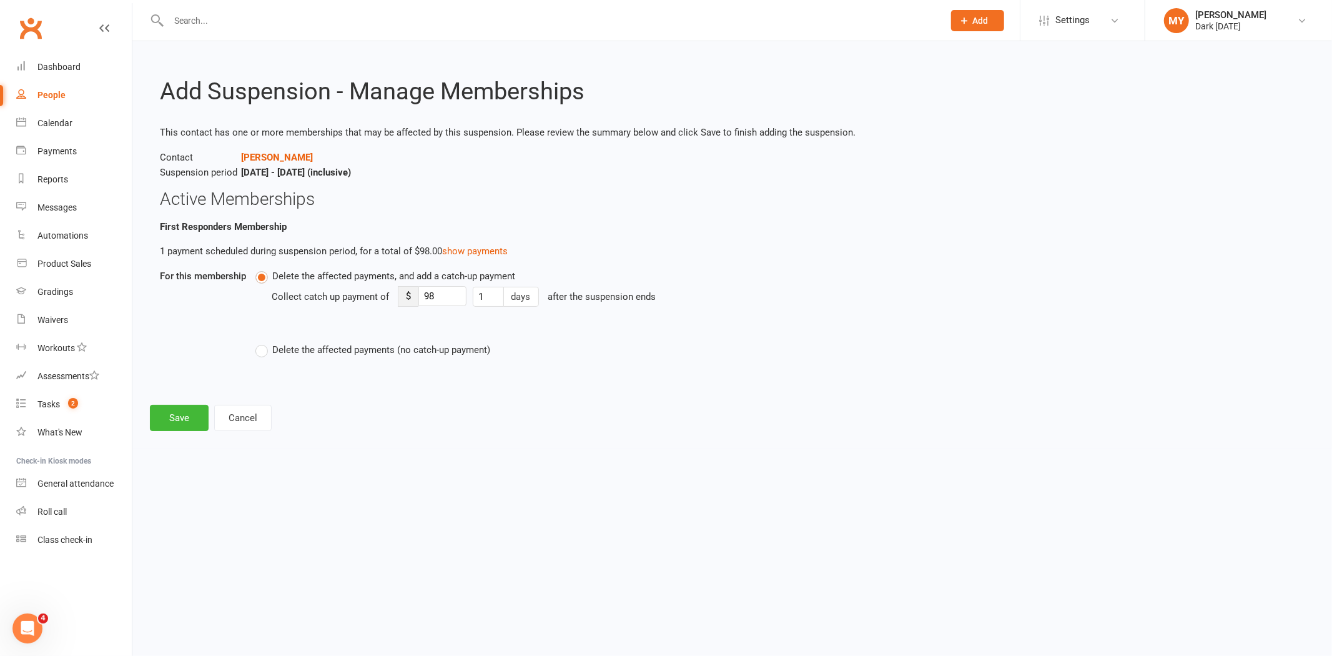
click at [313, 350] on span "Delete the affected payments (no catch-up payment)" at bounding box center [381, 348] width 218 height 13
click at [263, 342] on input "Delete the affected payments (no catch-up payment)" at bounding box center [259, 342] width 8 height 0
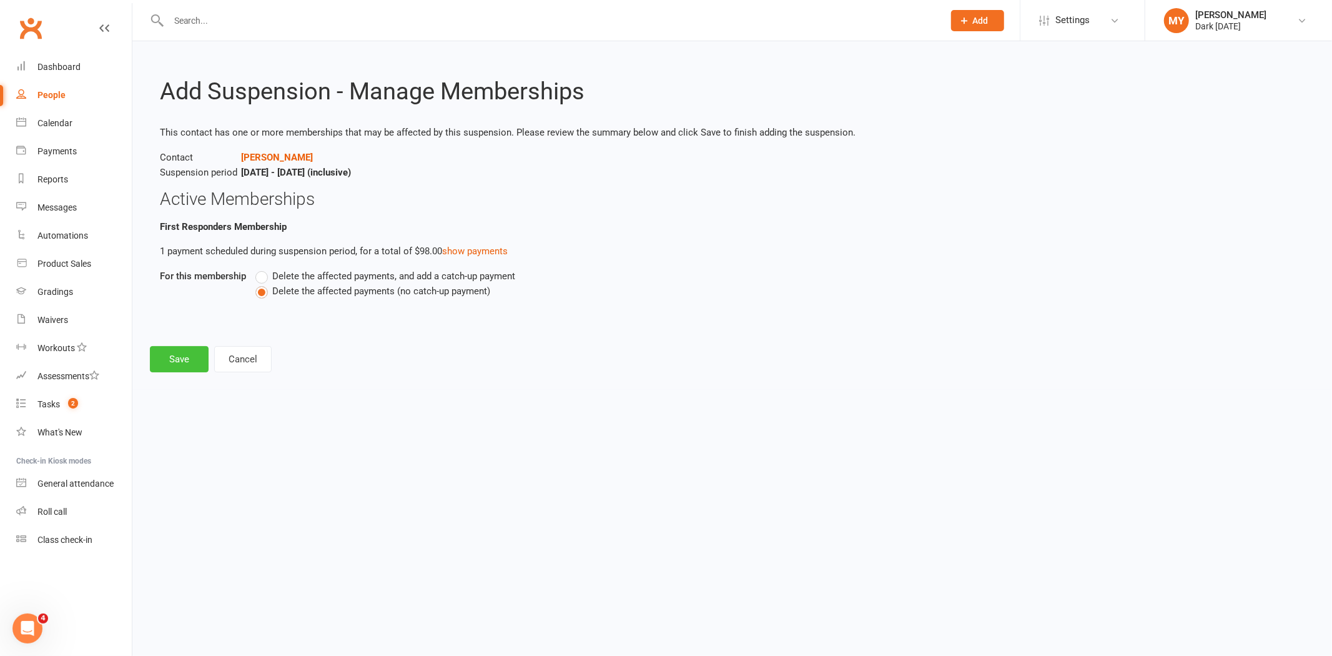
click at [200, 360] on button "Save" at bounding box center [179, 359] width 59 height 26
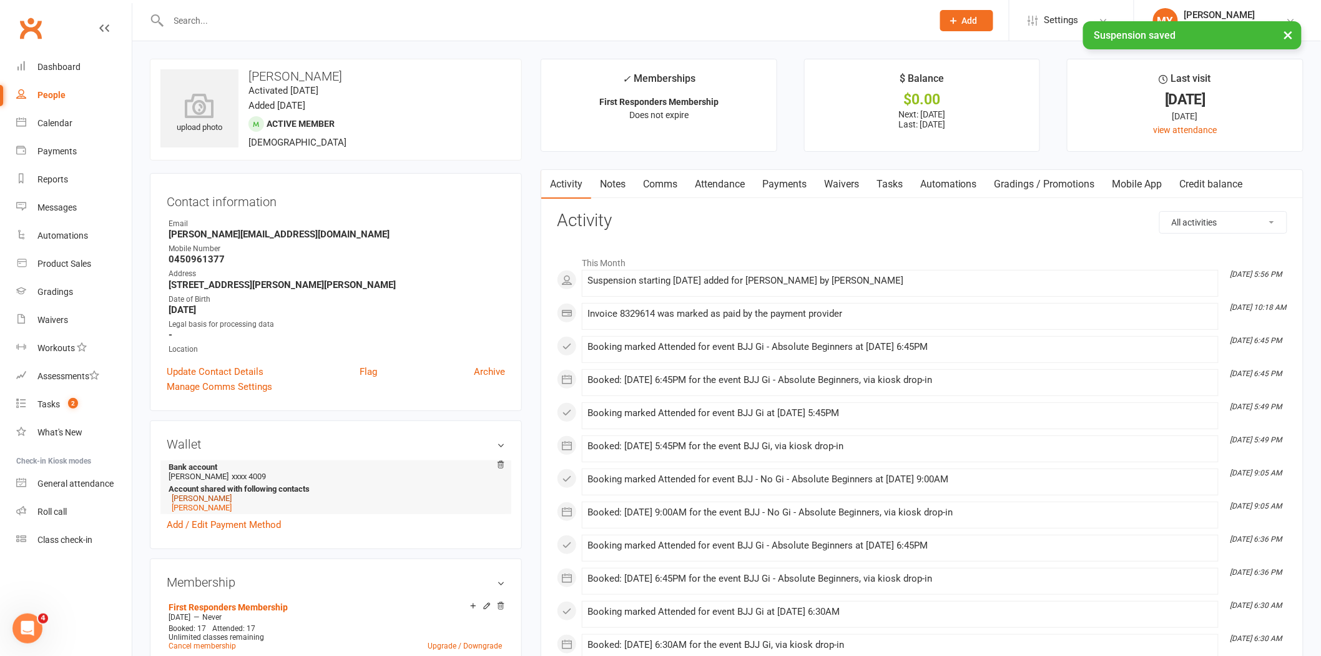
click at [204, 495] on link "Levi Jefferies" at bounding box center [202, 497] width 60 height 9
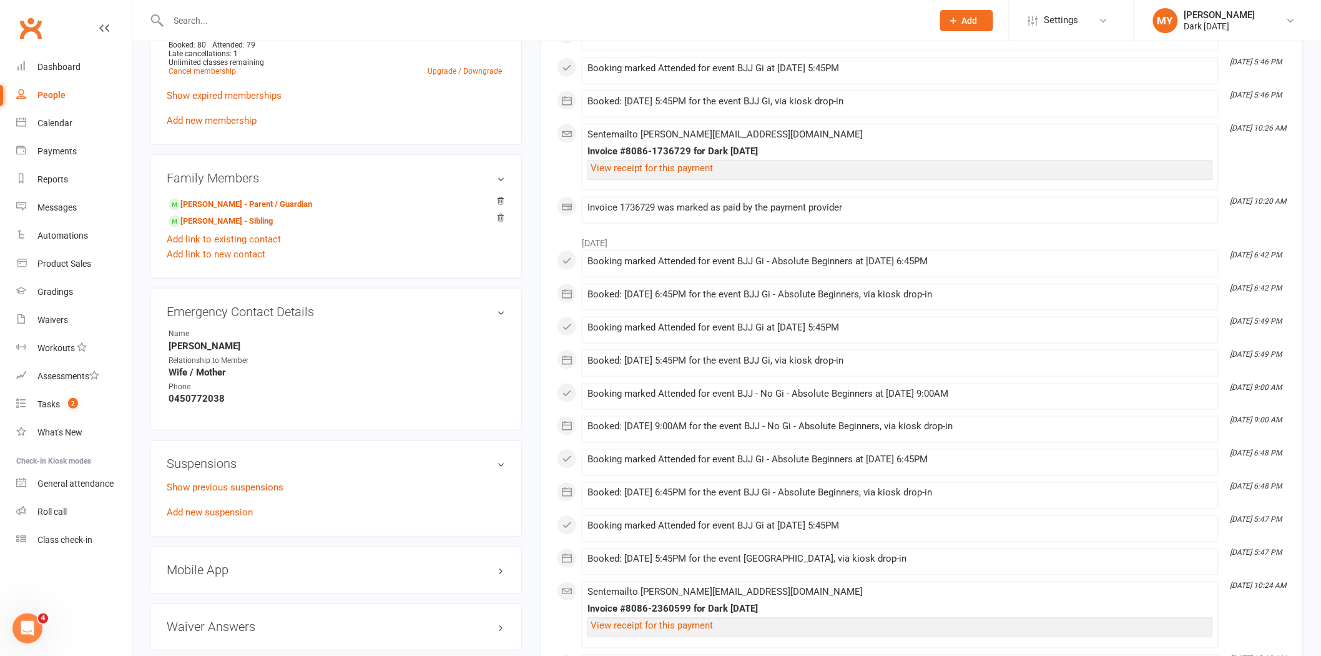
scroll to position [589, 0]
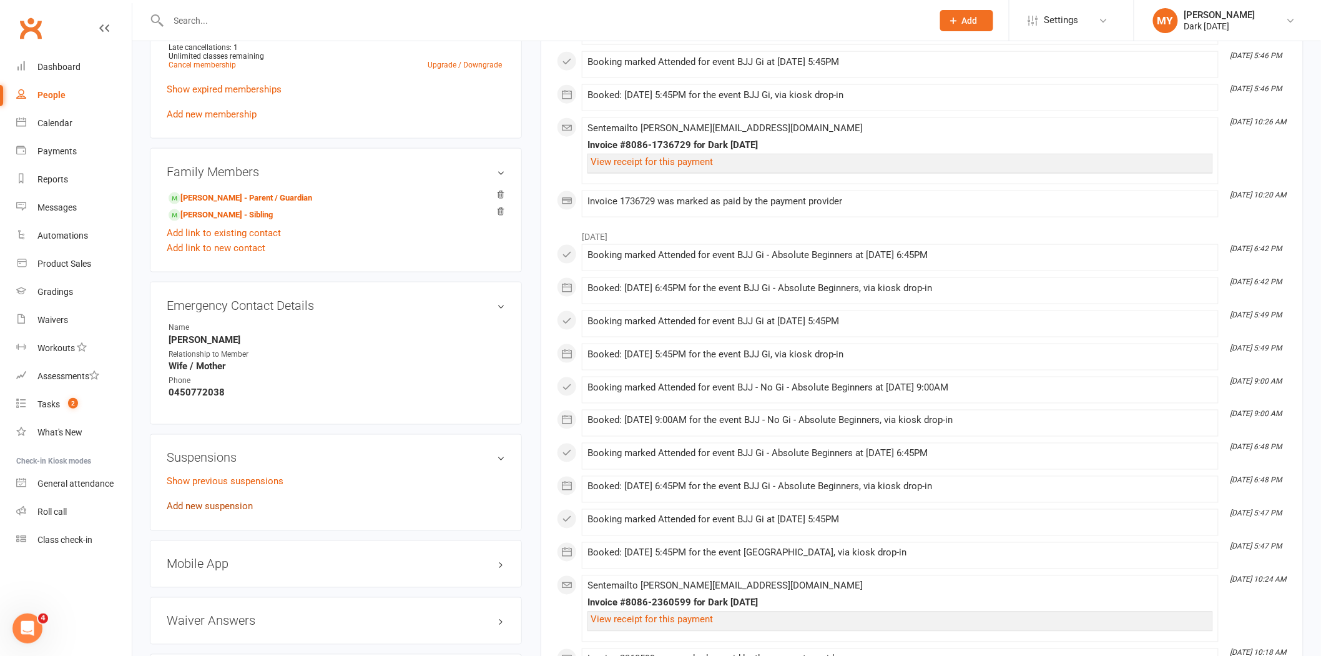
click at [213, 506] on link "Add new suspension" at bounding box center [210, 506] width 86 height 11
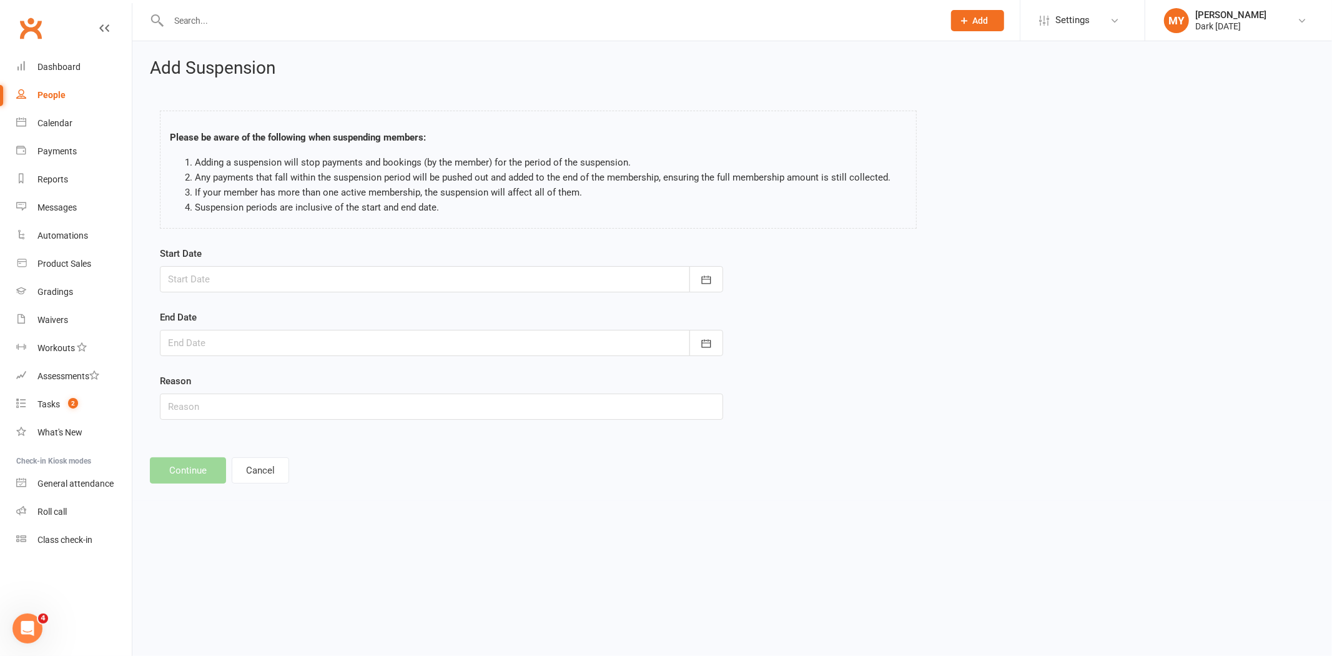
click at [256, 286] on div at bounding box center [441, 279] width 563 height 26
click at [373, 315] on icon "button" at bounding box center [377, 311] width 9 height 10
click at [219, 398] on button "14" at bounding box center [210, 406] width 26 height 22
click at [210, 278] on div at bounding box center [441, 279] width 563 height 26
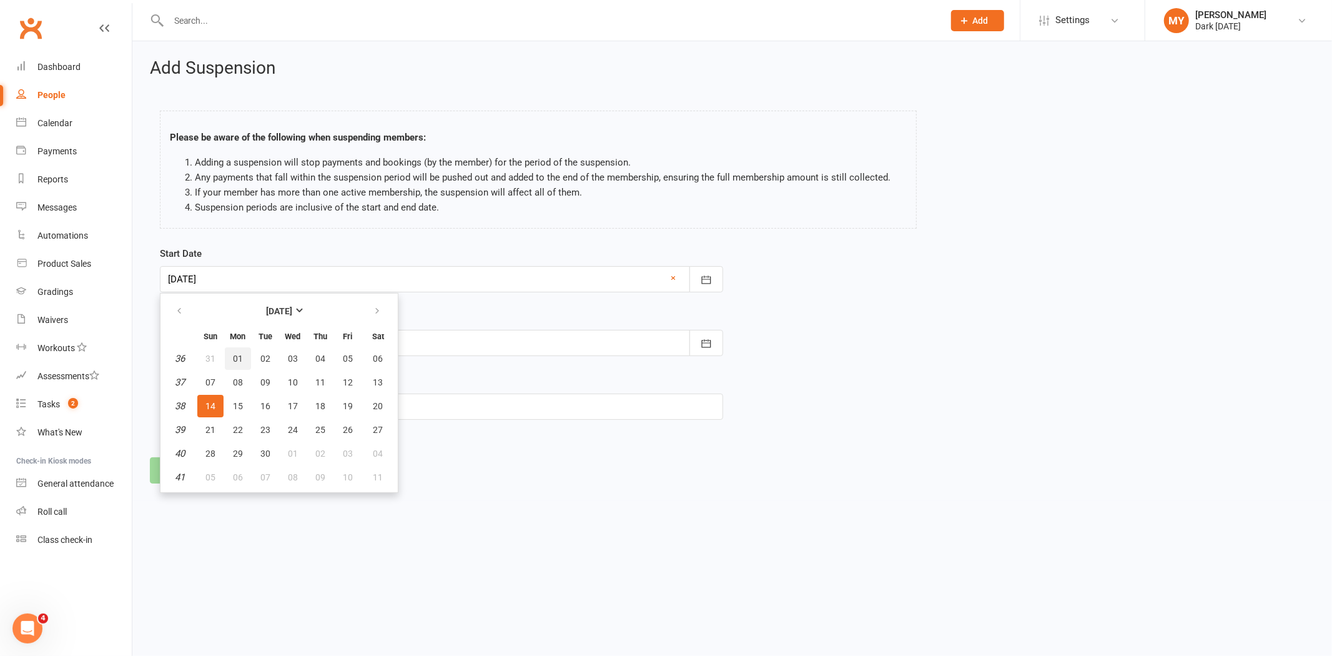
click at [240, 350] on button "01" at bounding box center [238, 358] width 26 height 22
type input "01 Sep 2025"
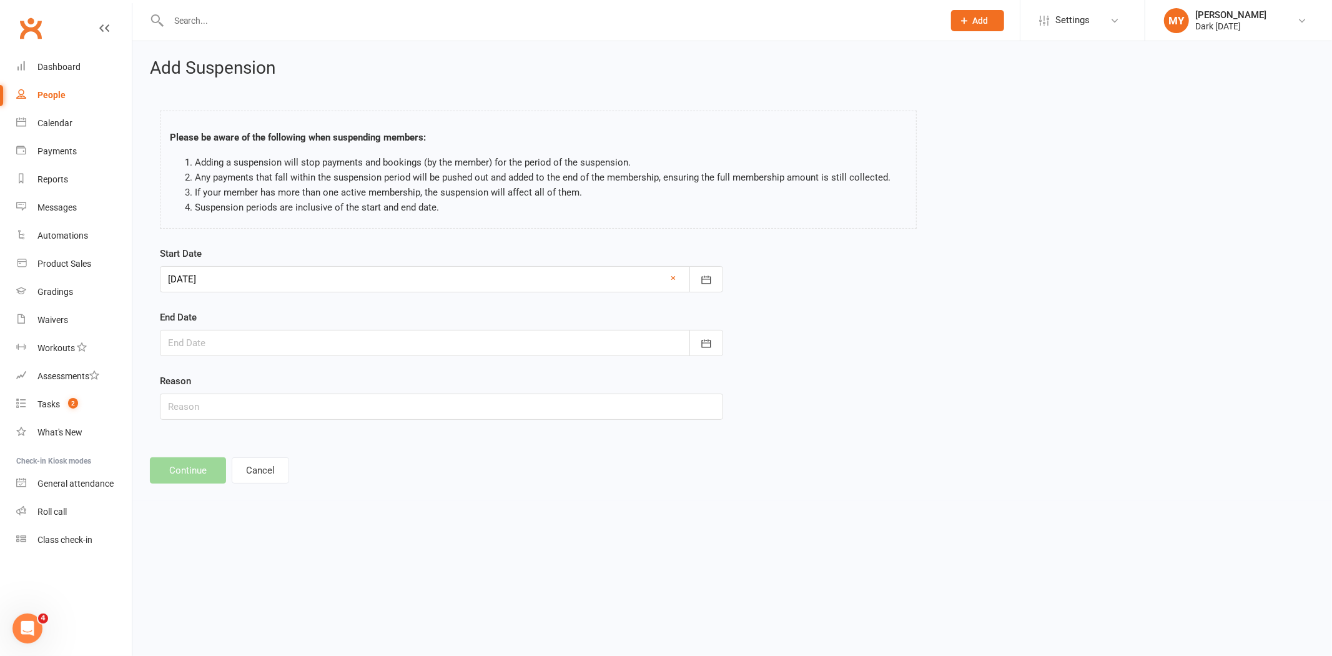
click at [229, 352] on div at bounding box center [441, 343] width 563 height 26
click at [373, 378] on icon "button" at bounding box center [377, 375] width 9 height 10
click at [215, 470] on button "14" at bounding box center [210, 469] width 26 height 22
type input "14 Sep 2025"
click at [184, 415] on input "text" at bounding box center [441, 406] width 563 height 26
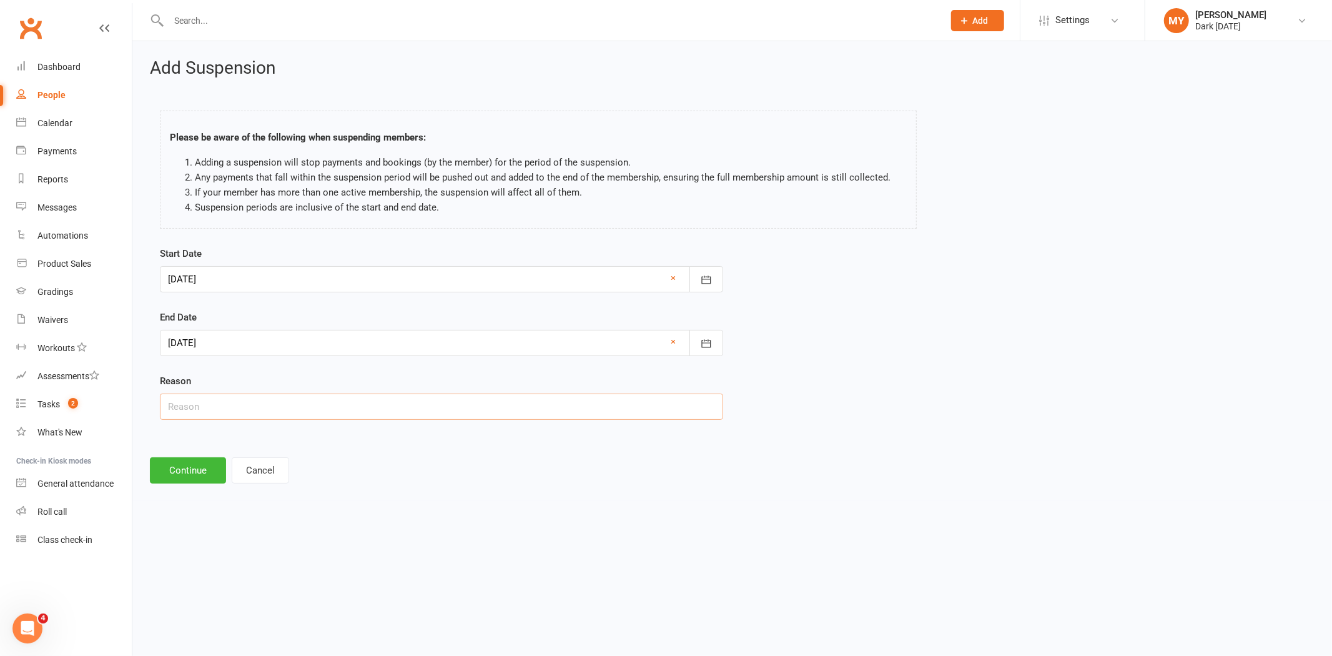
type input "Travel"
click at [186, 471] on button "Continue" at bounding box center [188, 470] width 76 height 26
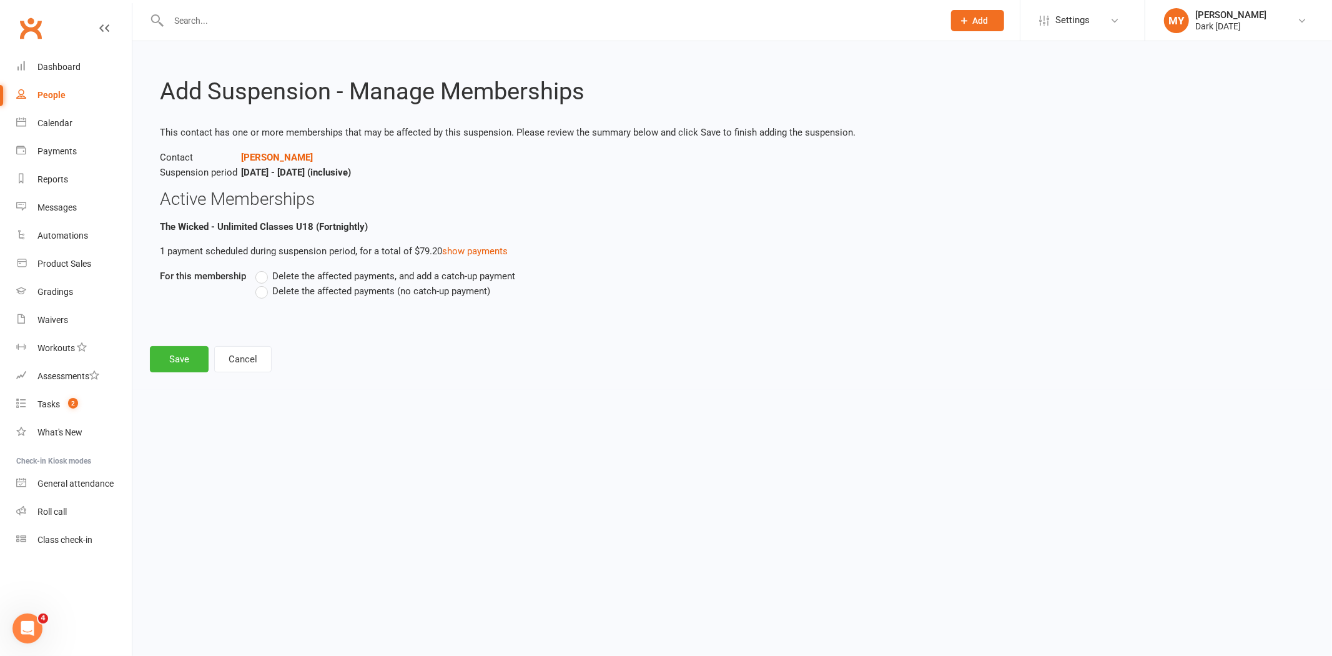
click at [415, 288] on span "Delete the affected payments (no catch-up payment)" at bounding box center [381, 289] width 218 height 13
click at [263, 283] on input "Delete the affected payments (no catch-up payment)" at bounding box center [259, 283] width 8 height 0
click at [194, 359] on button "Save" at bounding box center [179, 359] width 59 height 26
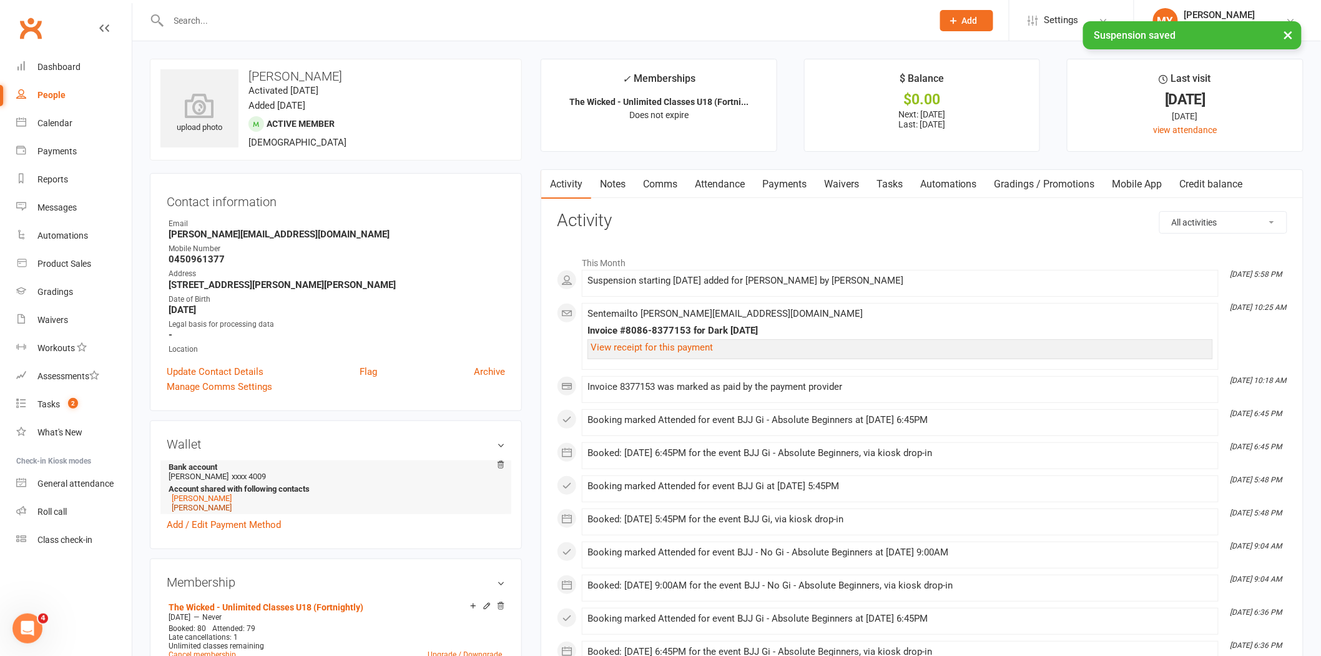
click at [205, 512] on link "Noah Jefferies" at bounding box center [202, 507] width 60 height 9
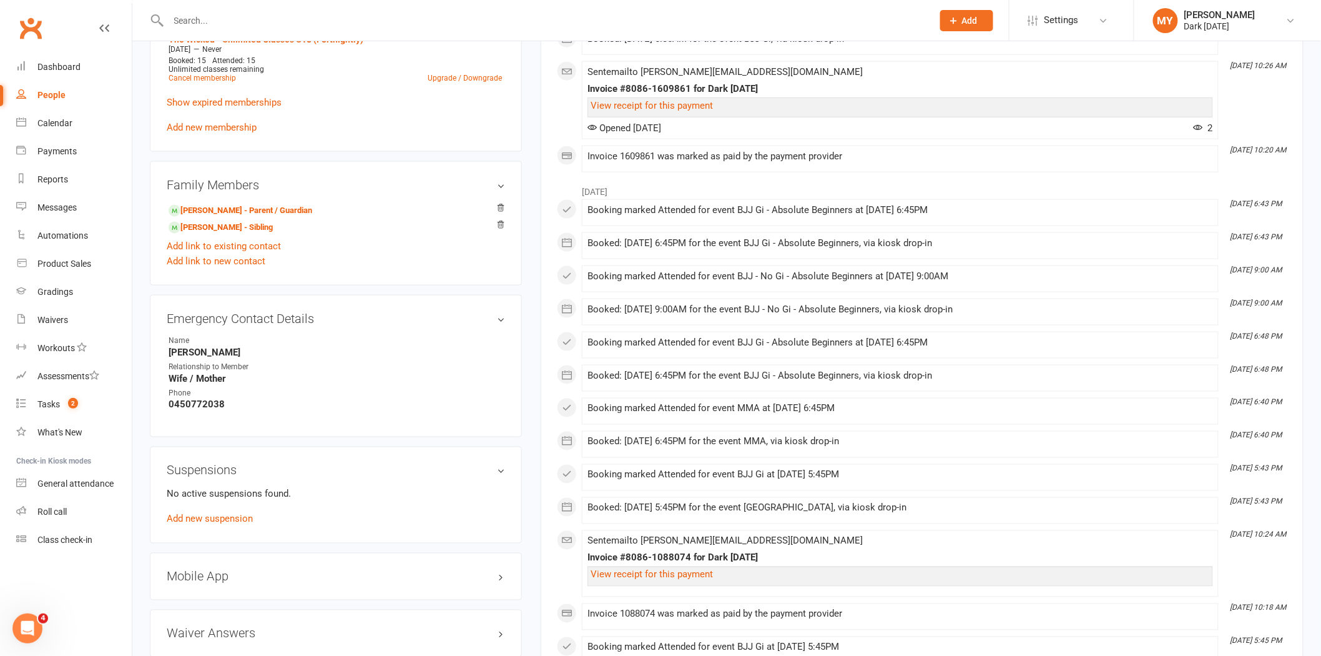
scroll to position [592, 0]
drag, startPoint x: 206, startPoint y: 523, endPoint x: 202, endPoint y: 514, distance: 9.5
click at [202, 514] on div "No active suspensions found. Add new suspension" at bounding box center [336, 505] width 338 height 40
click at [202, 514] on link "Add new suspension" at bounding box center [210, 517] width 86 height 11
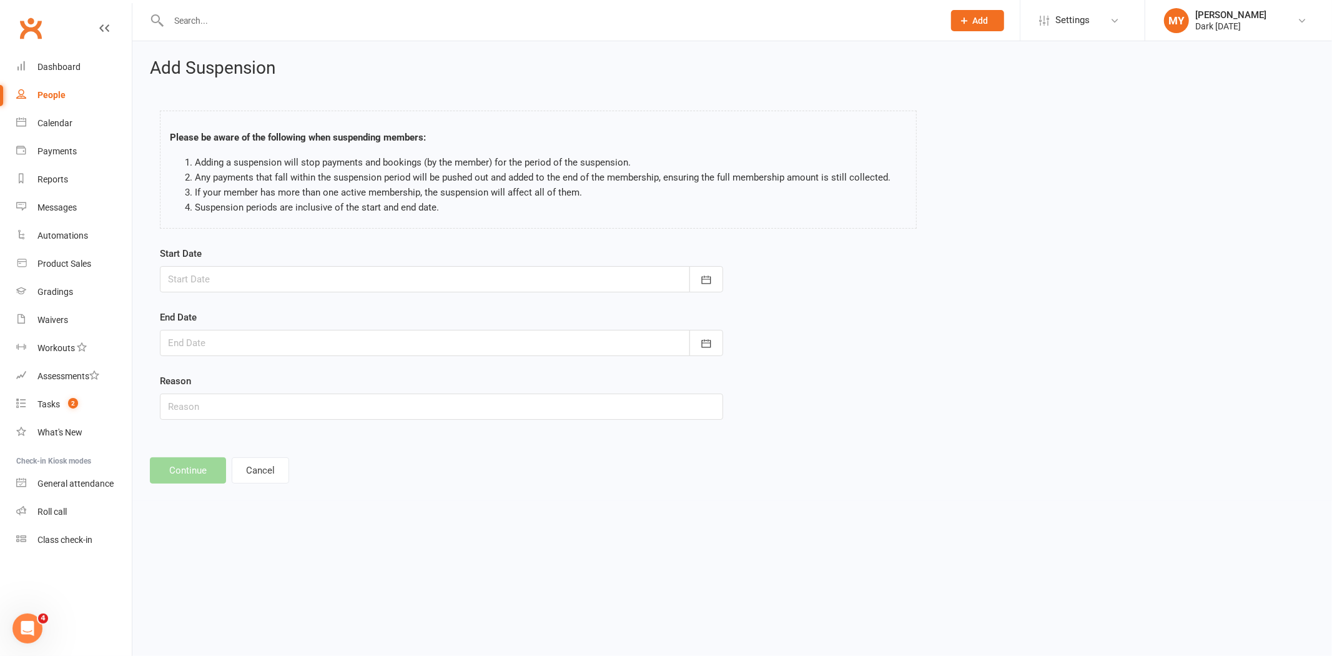
click at [270, 282] on div at bounding box center [441, 279] width 563 height 26
click at [383, 319] on button "button" at bounding box center [378, 311] width 27 height 22
click at [230, 365] on button "01" at bounding box center [238, 358] width 26 height 22
type input "01 Sep 2025"
click at [217, 345] on div at bounding box center [441, 343] width 563 height 26
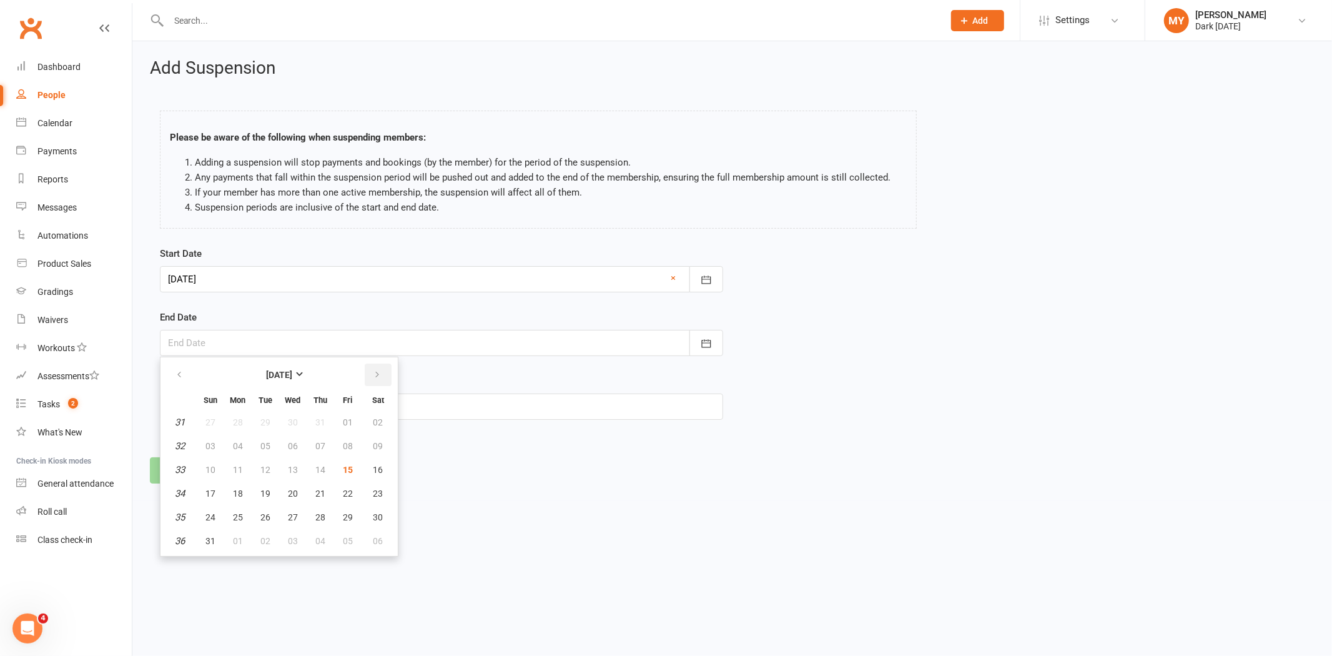
click at [381, 373] on button "button" at bounding box center [378, 374] width 27 height 22
click at [210, 465] on span "14" at bounding box center [210, 470] width 10 height 10
type input "14 Sep 2025"
click at [187, 402] on input "text" at bounding box center [441, 406] width 563 height 26
type input "Travel"
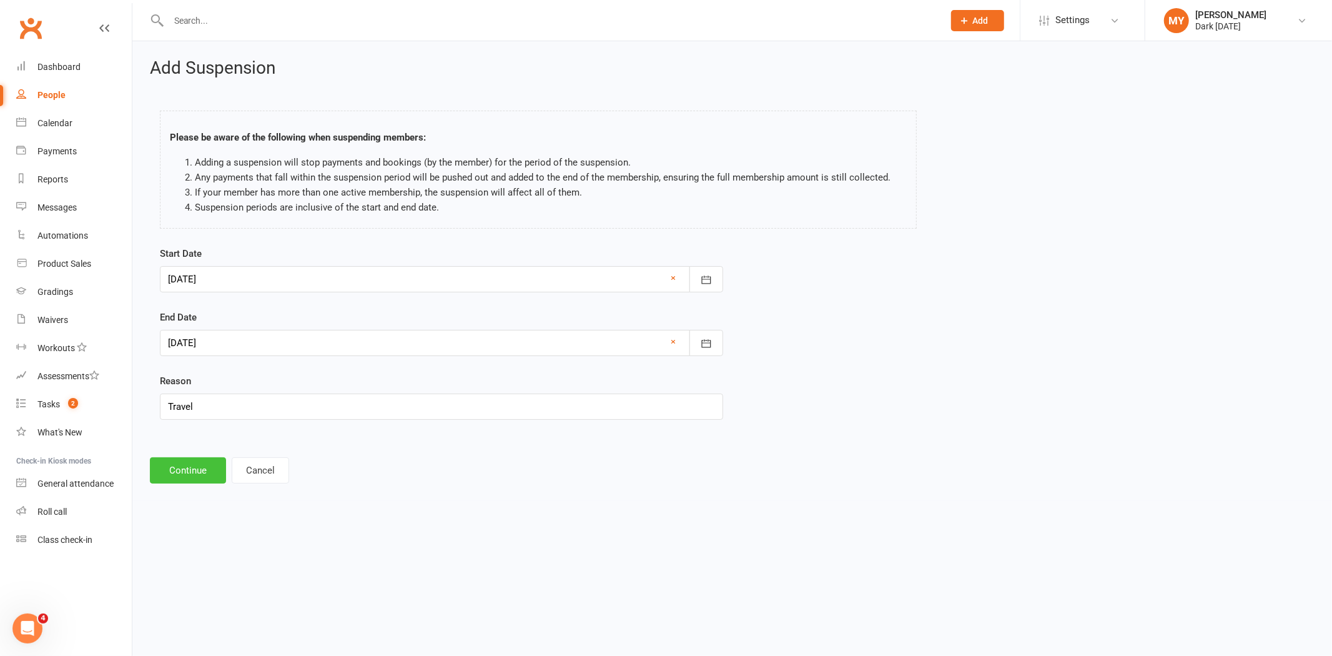
click at [203, 470] on button "Continue" at bounding box center [188, 470] width 76 height 26
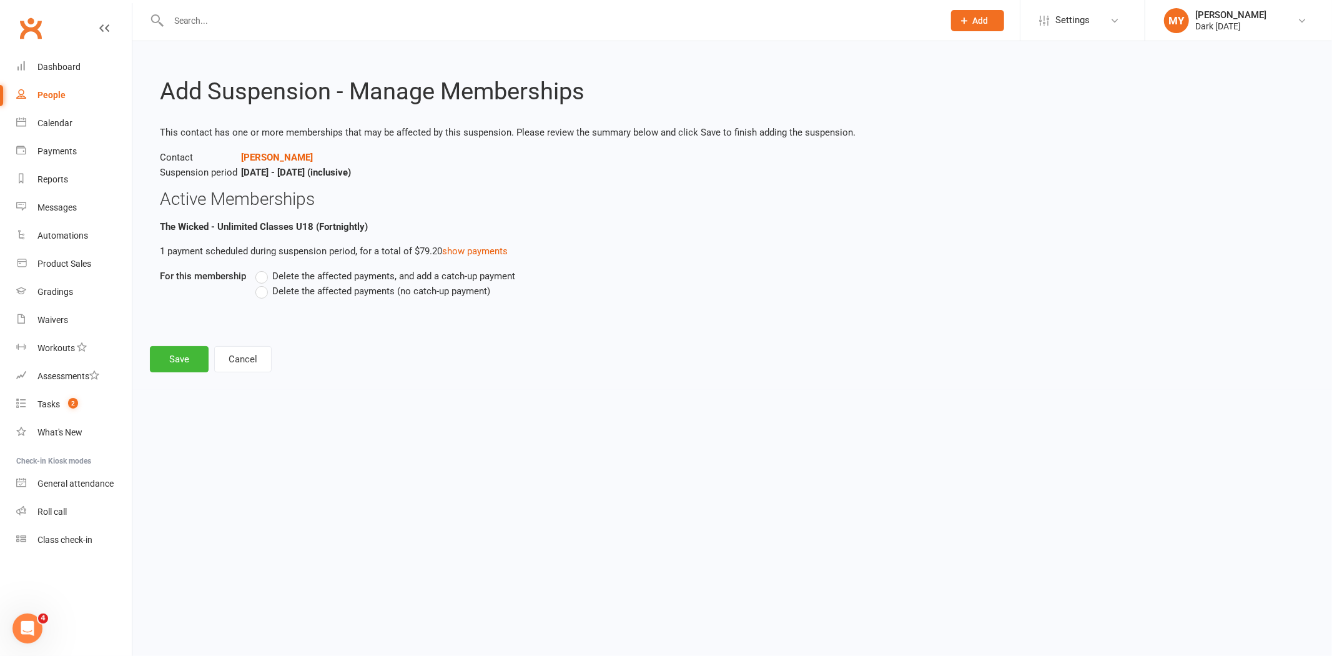
click at [272, 289] on span "Delete the affected payments (no catch-up payment)" at bounding box center [381, 289] width 218 height 13
click at [263, 283] on input "Delete the affected payments (no catch-up payment)" at bounding box center [259, 283] width 8 height 0
click at [192, 357] on button "Save" at bounding box center [179, 359] width 59 height 26
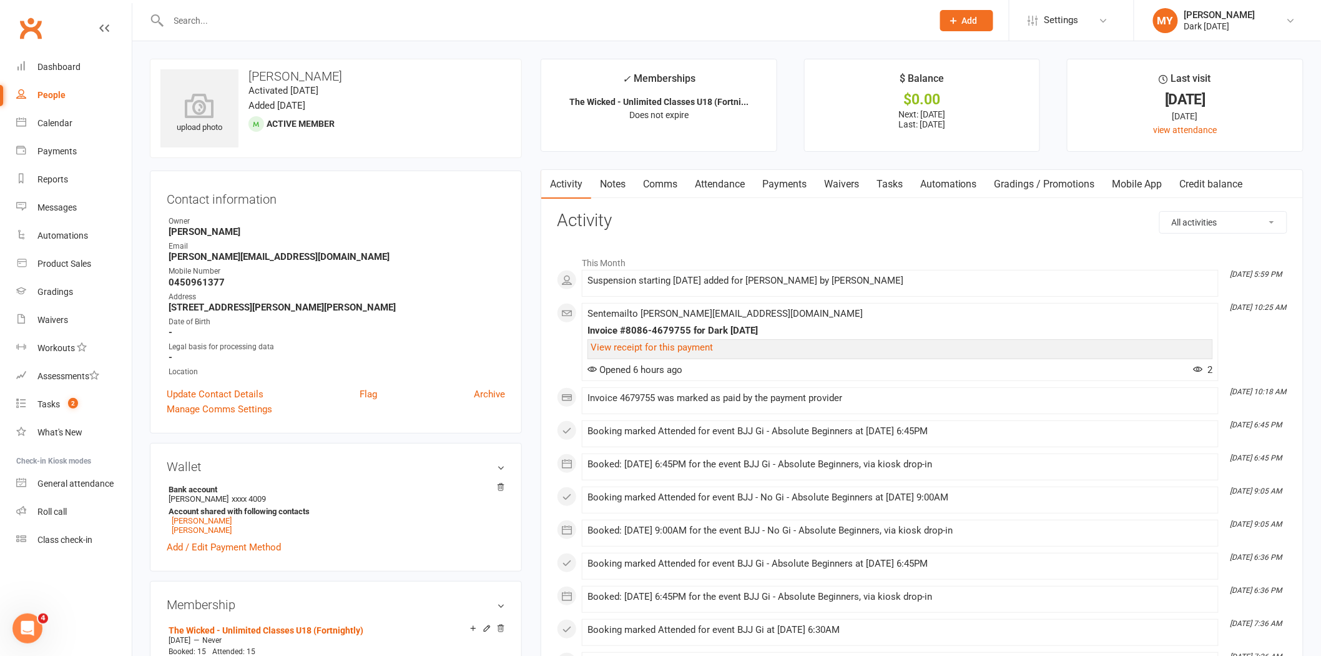
click at [409, 19] on input "text" at bounding box center [544, 20] width 759 height 17
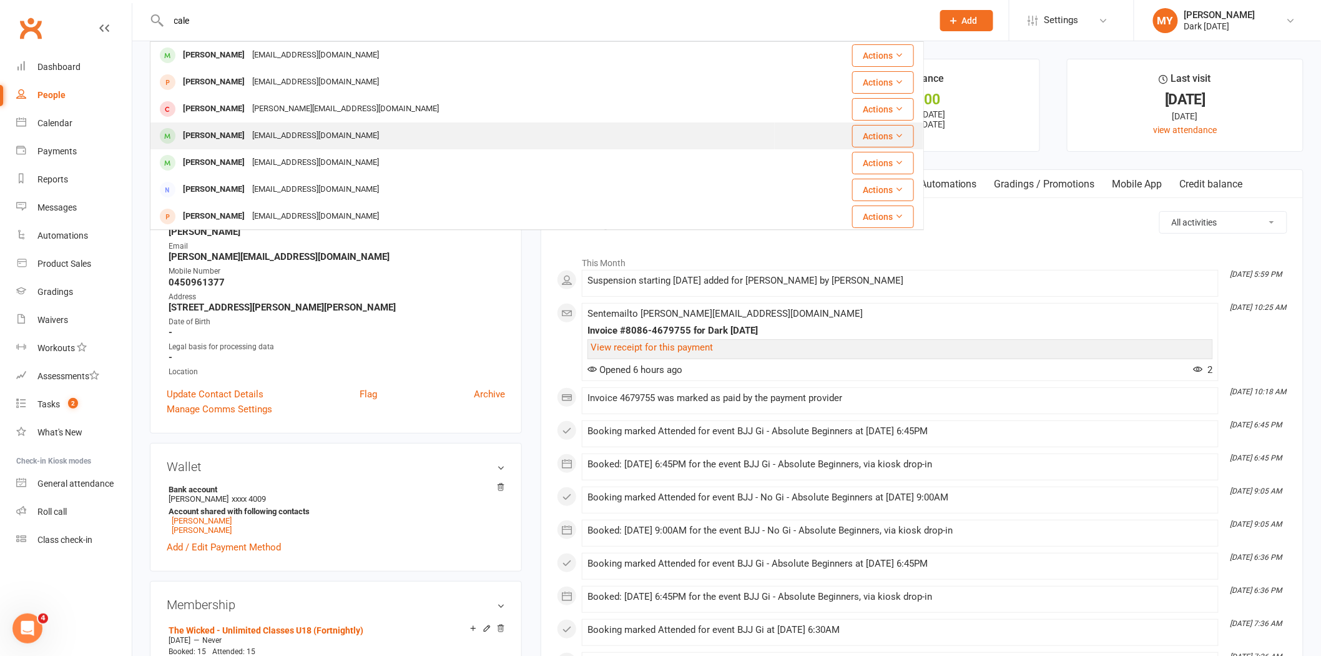
type input "cale"
click at [363, 139] on div "Caleb Jefferies caleb.jefferies117@gmail.com" at bounding box center [462, 136] width 623 height 26
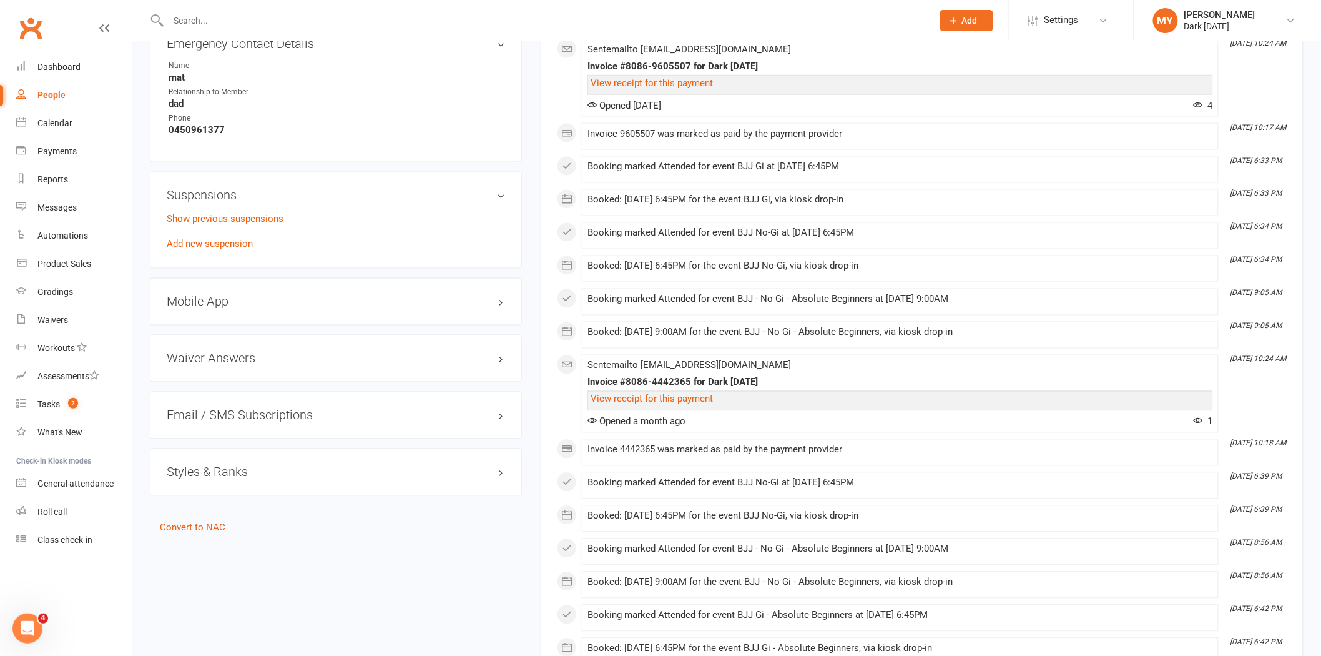
scroll to position [832, 0]
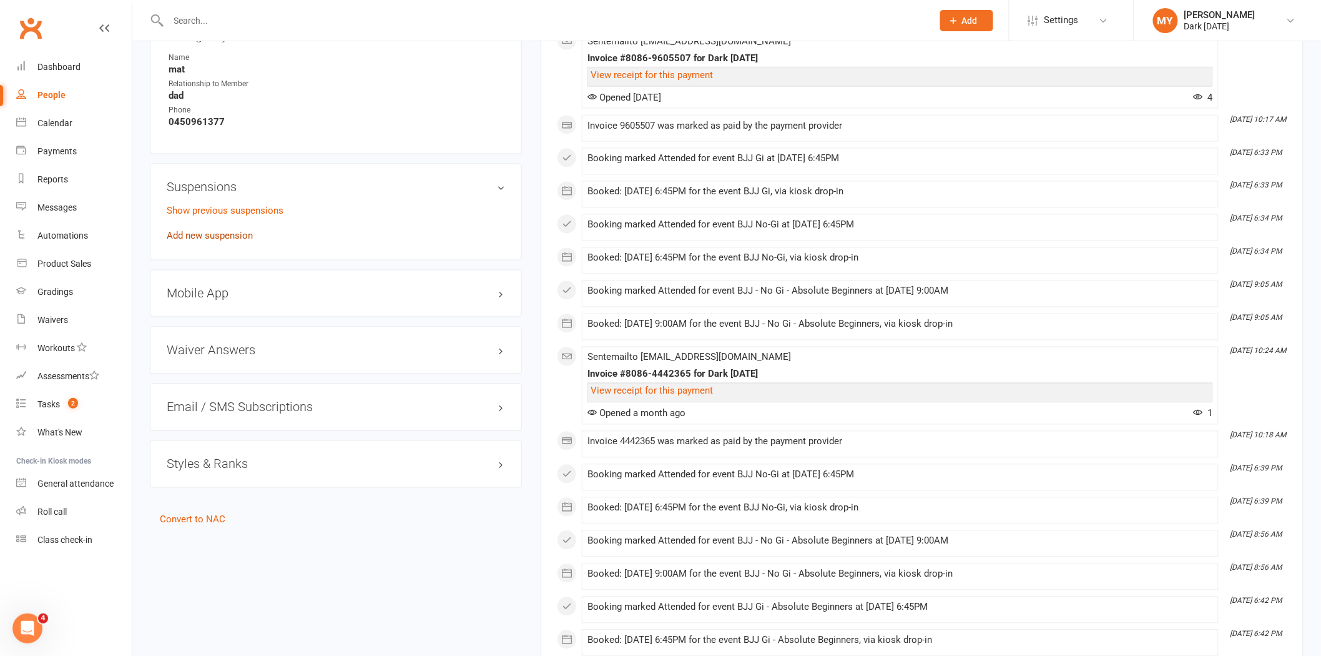
click at [230, 234] on link "Add new suspension" at bounding box center [210, 235] width 86 height 11
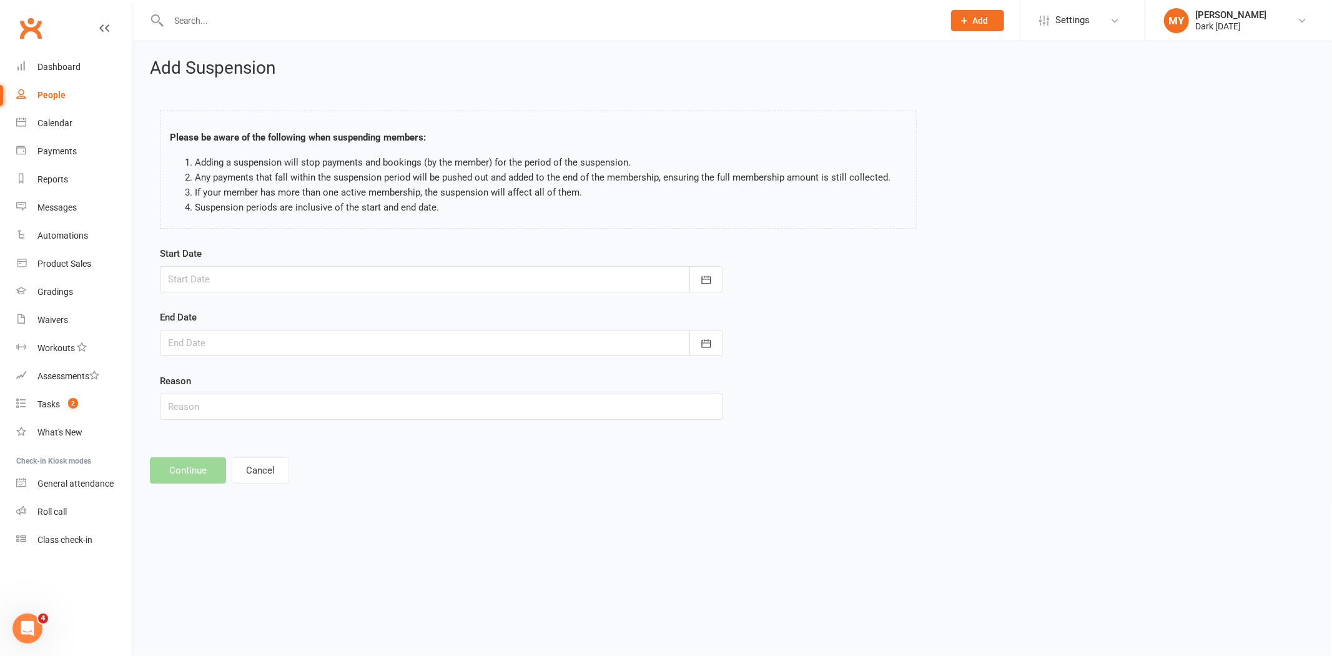
click at [281, 278] on div at bounding box center [441, 279] width 563 height 26
click at [380, 317] on button "button" at bounding box center [378, 311] width 27 height 22
click at [233, 354] on span "01" at bounding box center [238, 358] width 10 height 10
type input "01 Sep 2025"
click at [229, 350] on div at bounding box center [441, 343] width 563 height 26
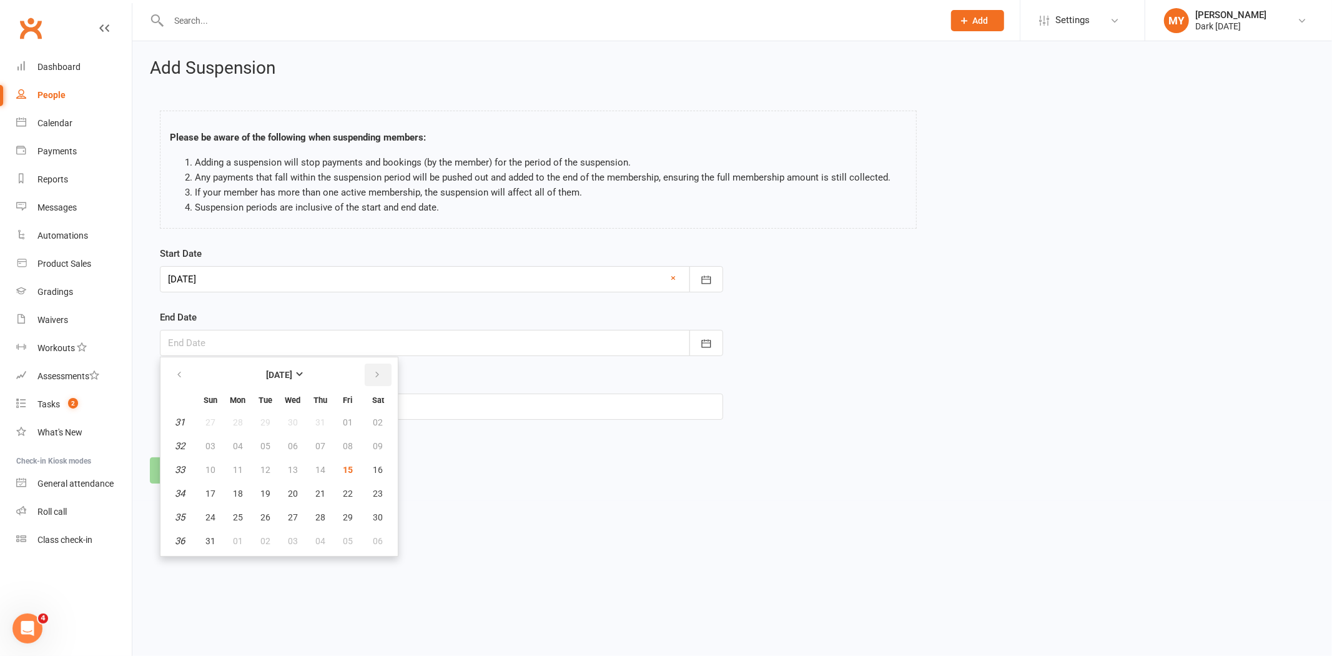
click at [375, 381] on button "button" at bounding box center [378, 374] width 27 height 22
click at [206, 472] on button "14" at bounding box center [210, 469] width 26 height 22
type input "14 Sep 2025"
click at [192, 398] on input "text" at bounding box center [441, 406] width 563 height 26
type input "Travel"
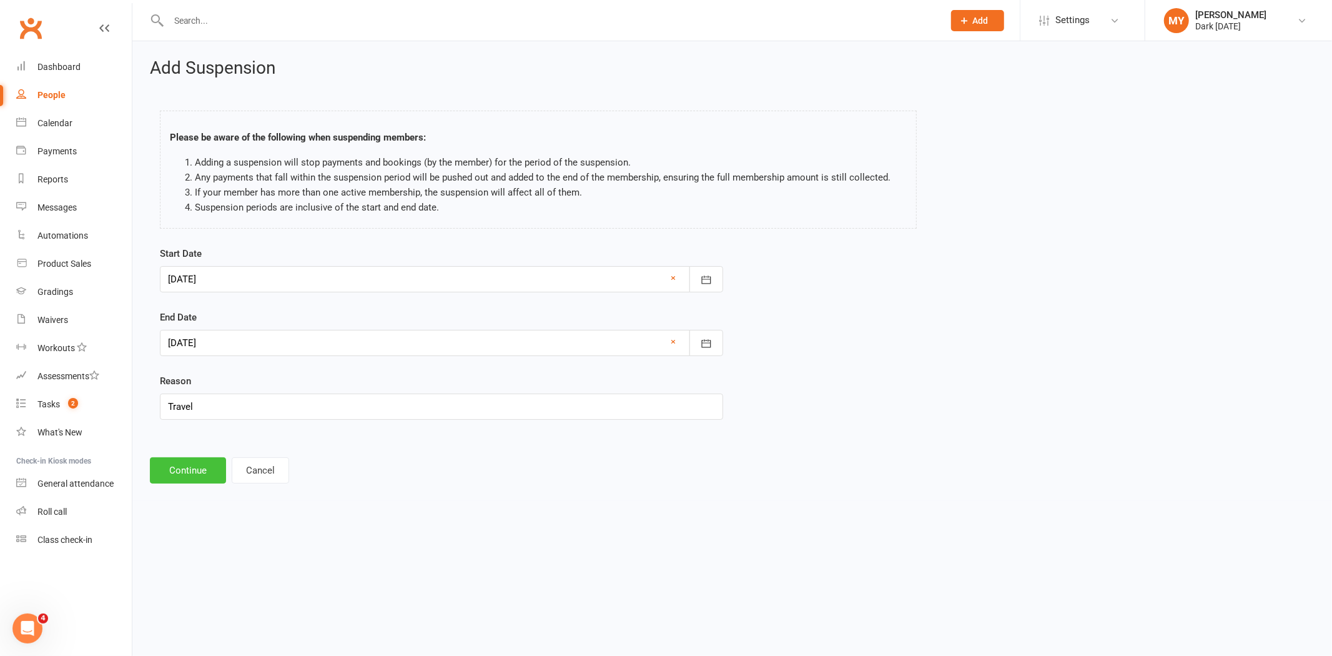
click at [217, 465] on button "Continue" at bounding box center [188, 470] width 76 height 26
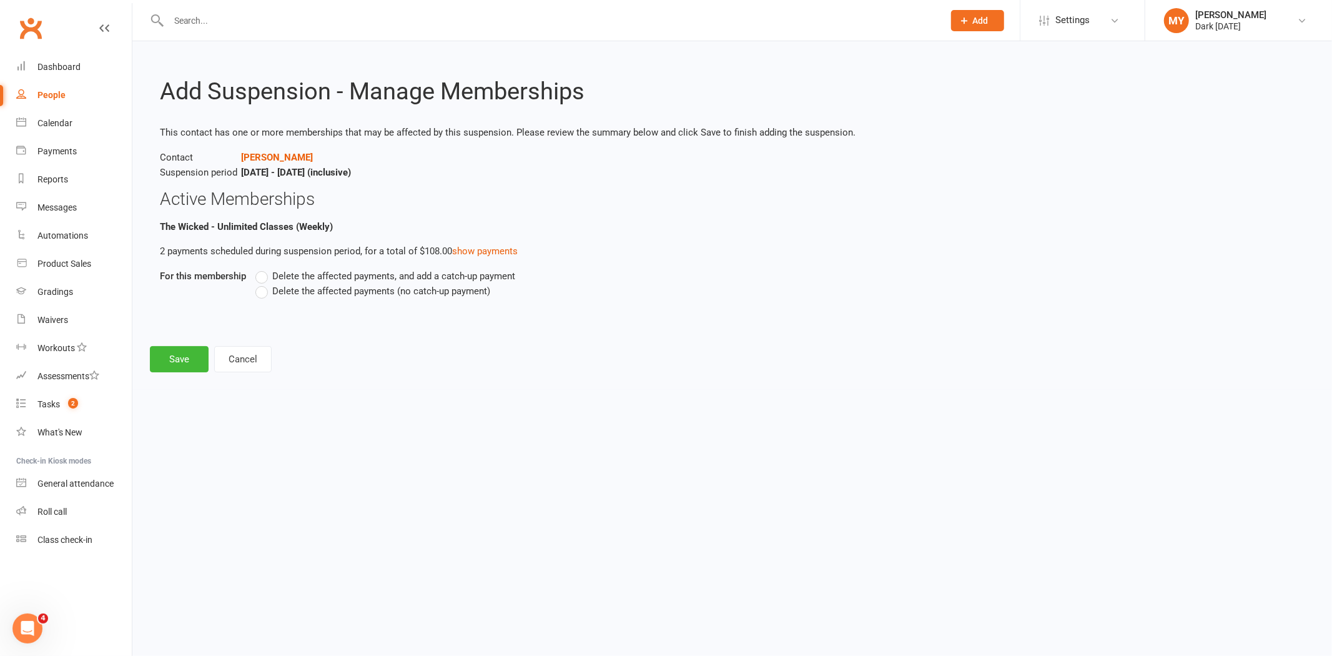
click at [284, 288] on span "Delete the affected payments (no catch-up payment)" at bounding box center [381, 289] width 218 height 13
click at [263, 283] on input "Delete the affected payments (no catch-up payment)" at bounding box center [259, 283] width 8 height 0
click at [200, 358] on button "Save" at bounding box center [179, 359] width 59 height 26
